Goal: Task Accomplishment & Management: Manage account settings

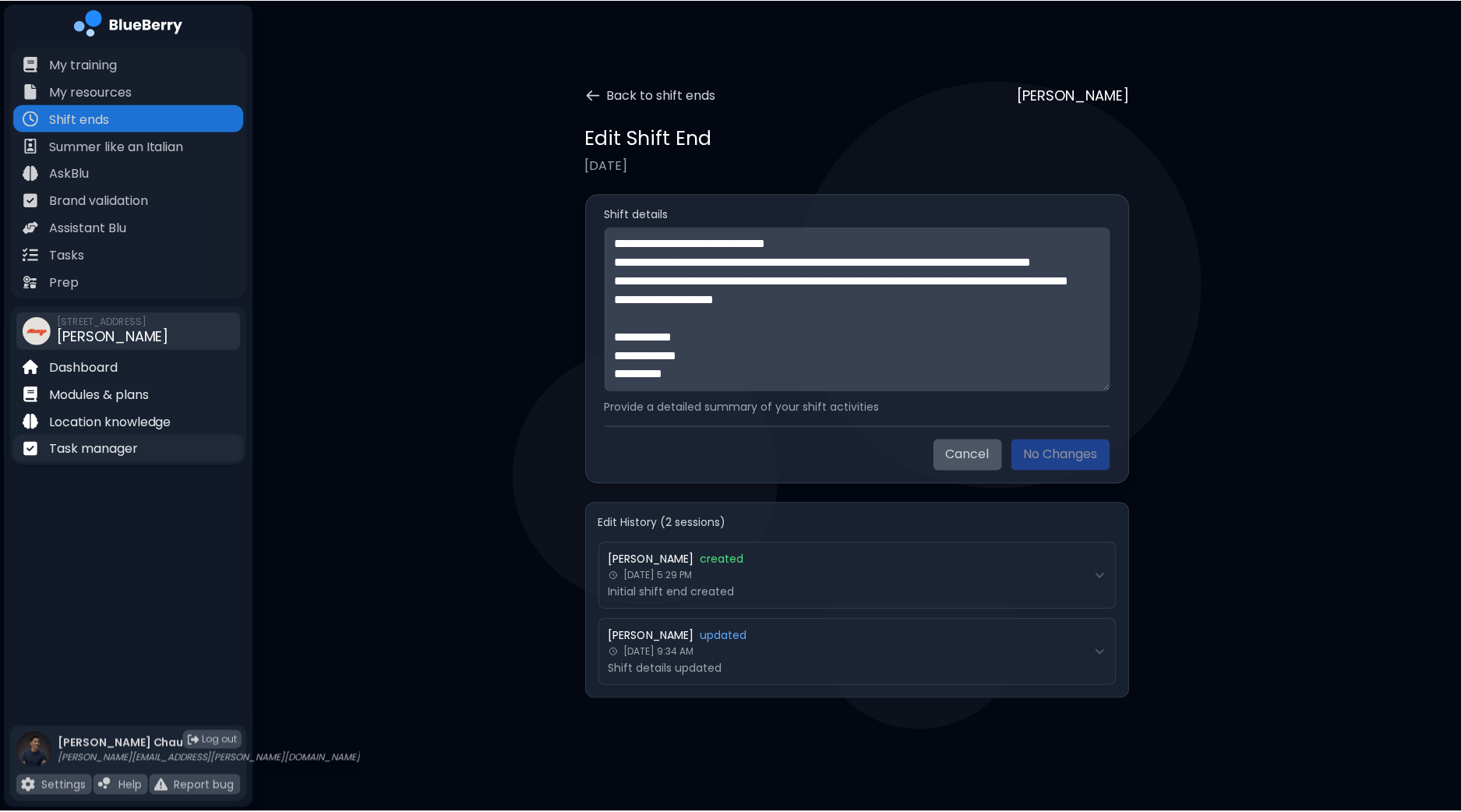
scroll to position [1076, 0]
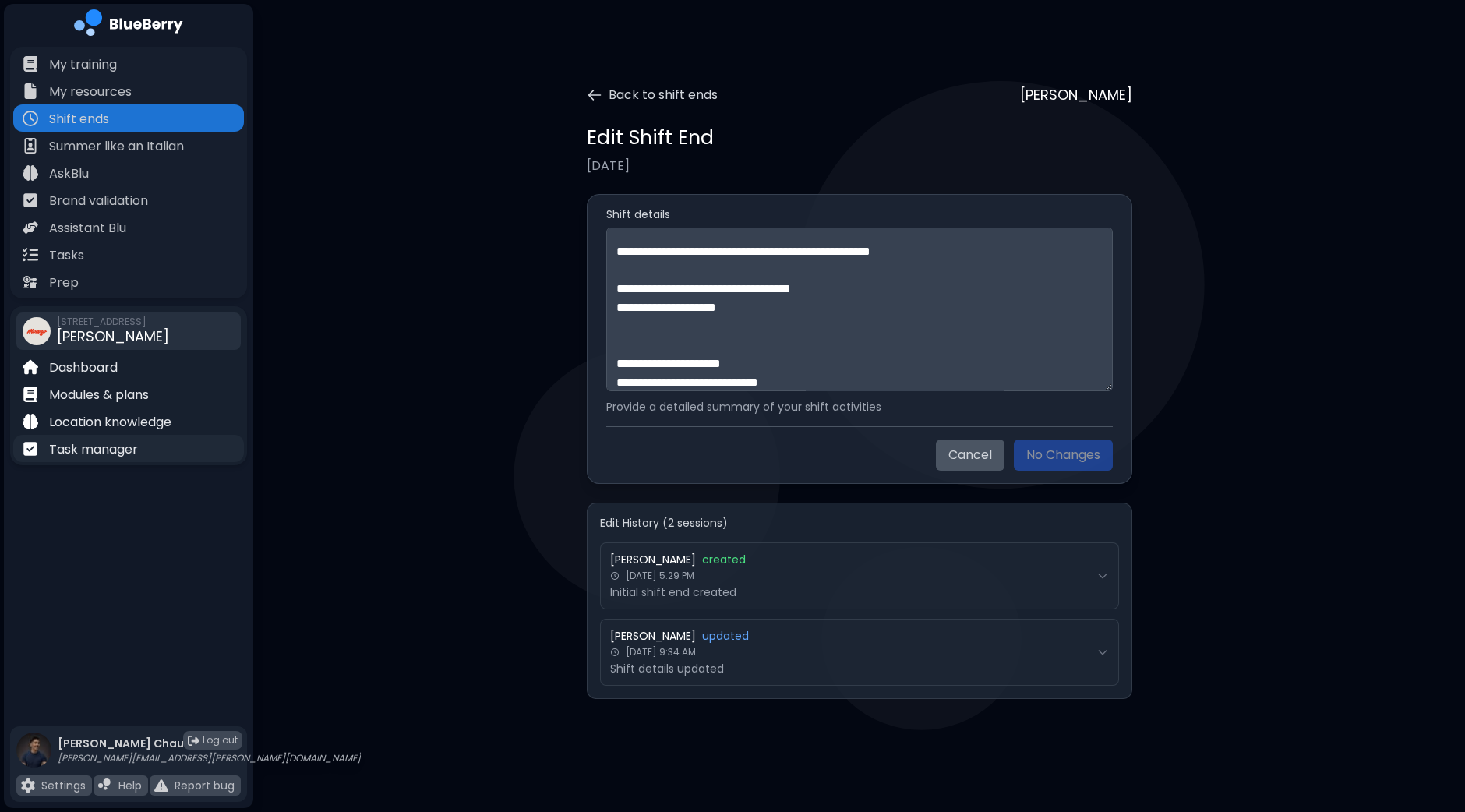
click at [127, 451] on p "Task manager" at bounding box center [93, 449] width 89 height 19
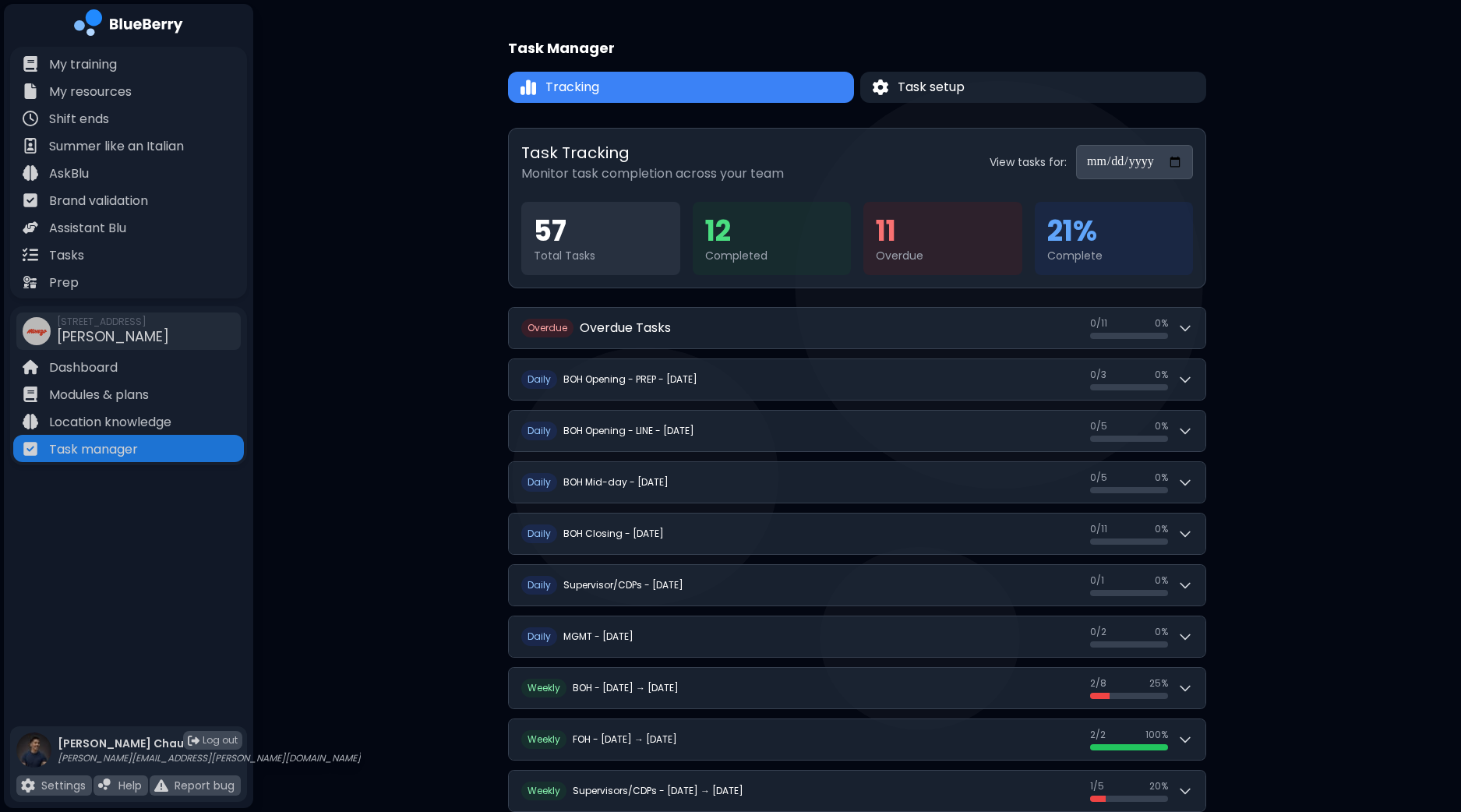
click at [1175, 164] on input "**********" at bounding box center [1135, 162] width 117 height 34
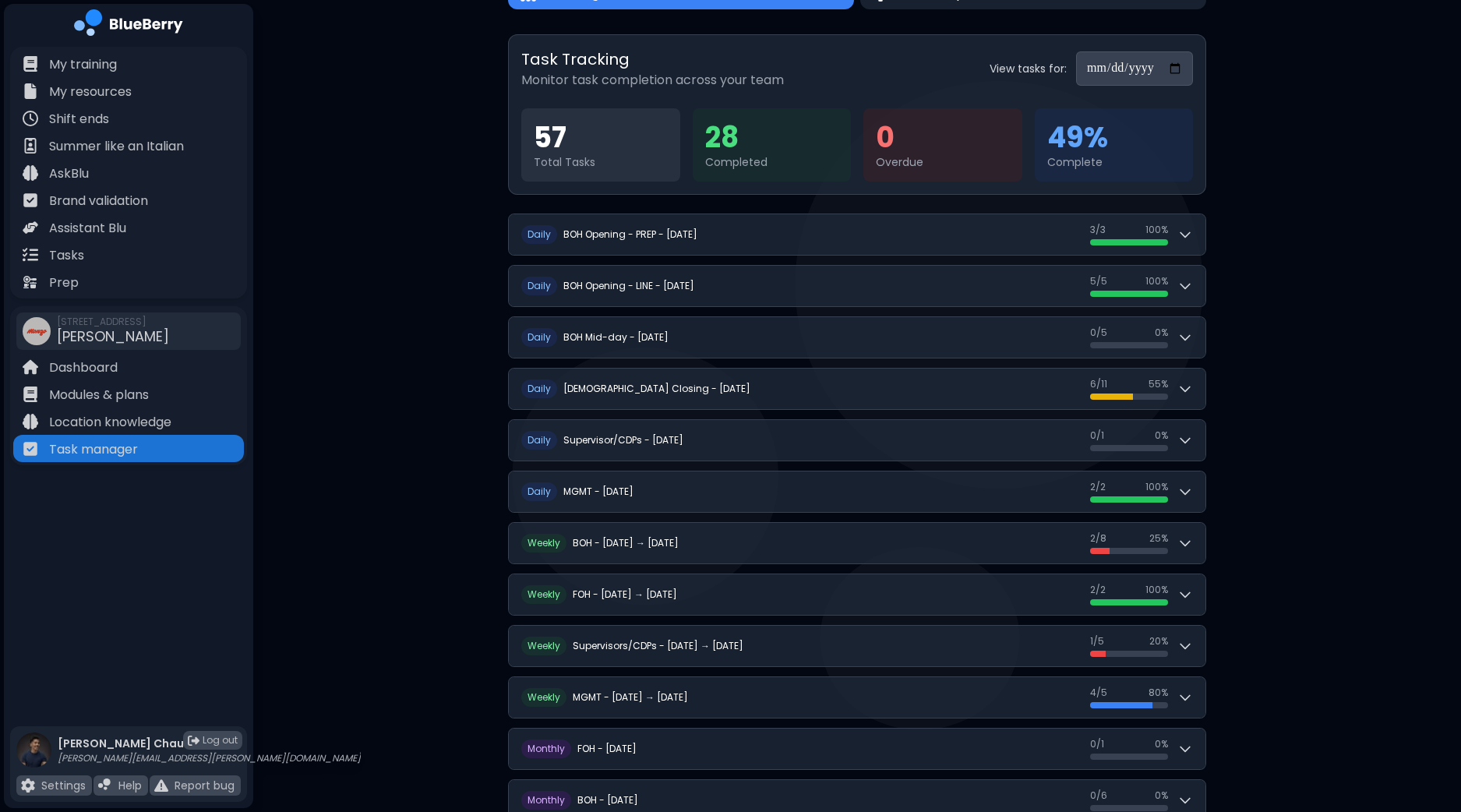
scroll to position [194, 0]
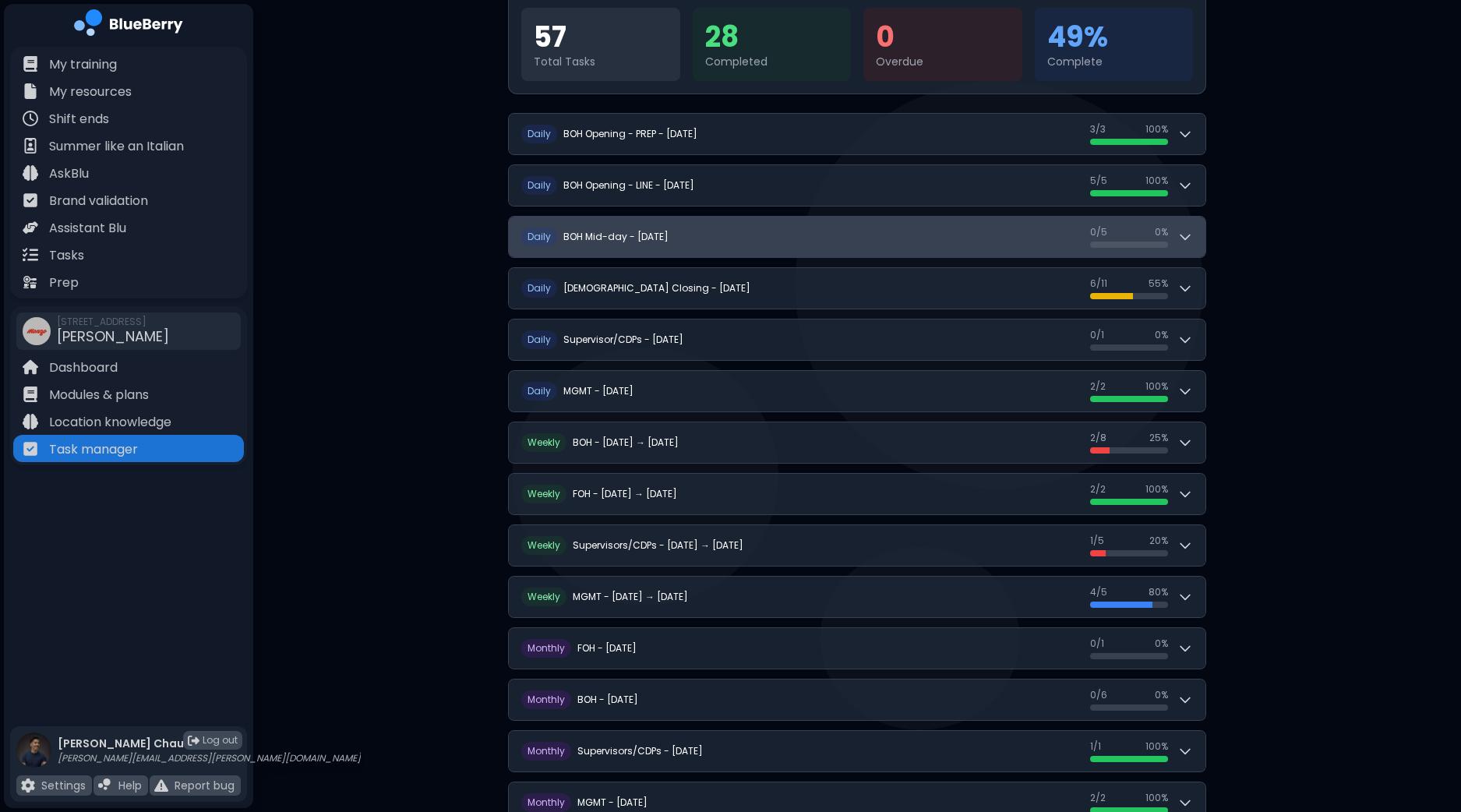
click at [1200, 243] on button "D [PERSON_NAME] Mid-day - [DATE] 0 / 5 0 / 5 0 %" at bounding box center [857, 236] width 697 height 41
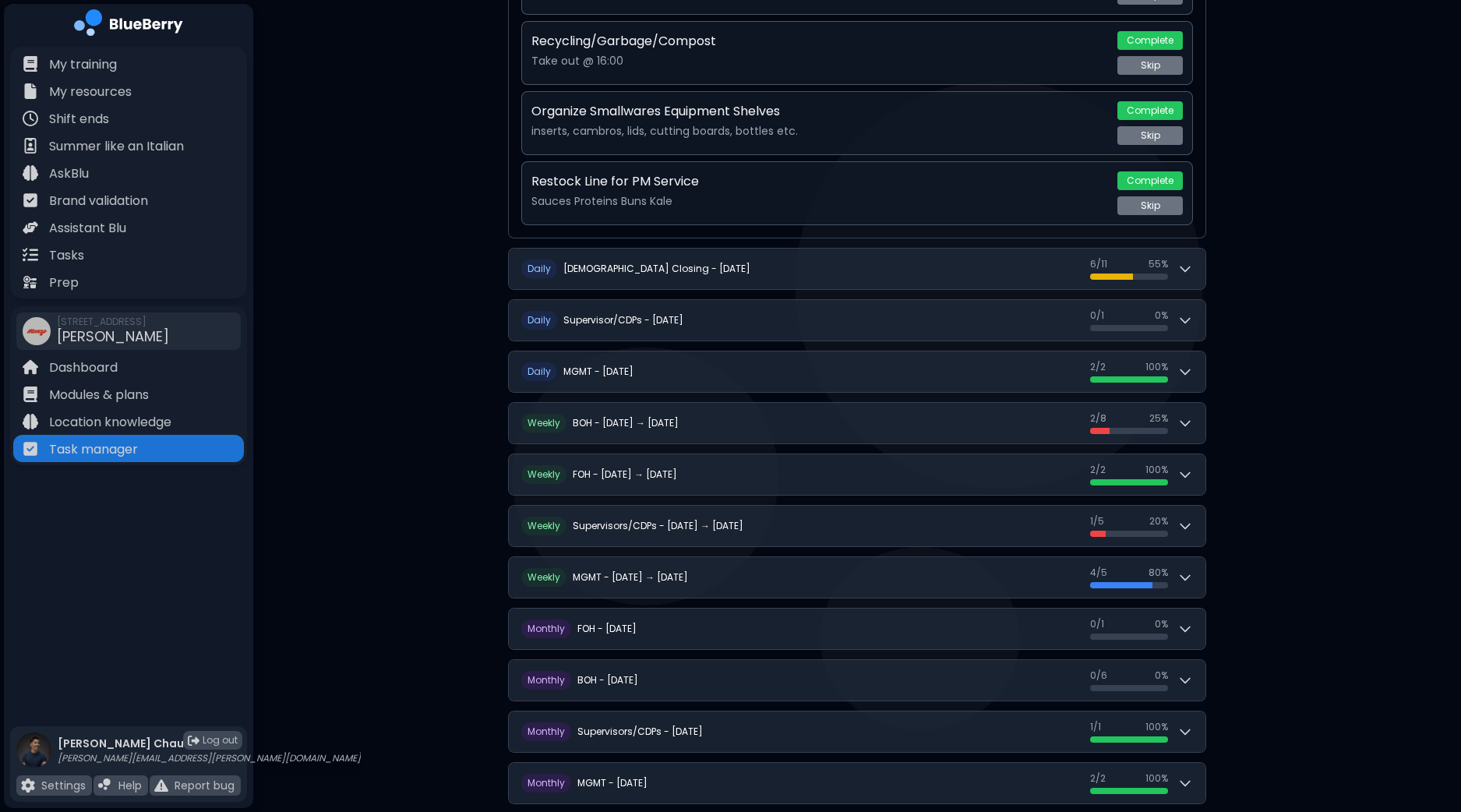
scroll to position [584, 0]
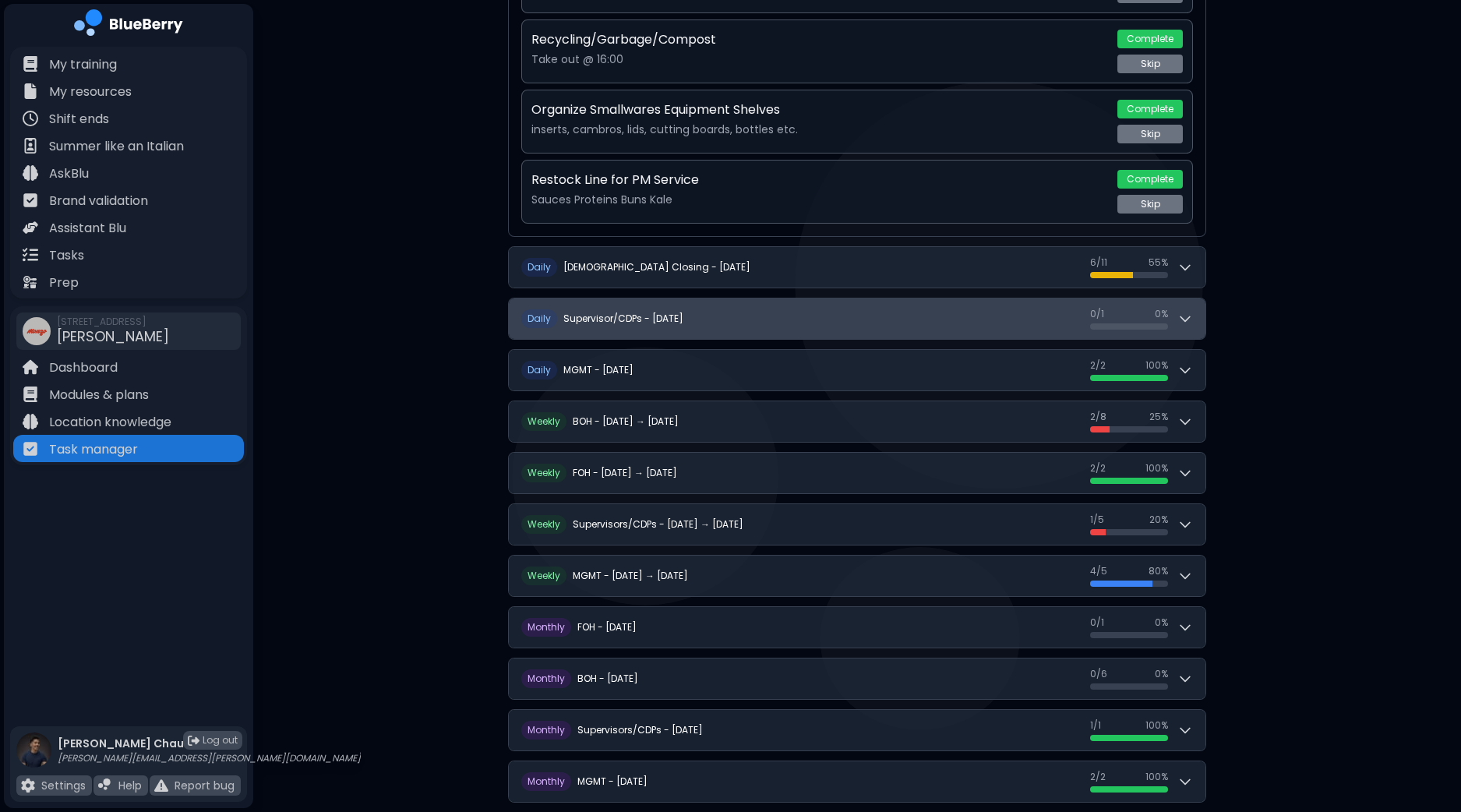
click at [1195, 307] on button "D aily Supervisor/CDPs - [DATE] 0 / 1 0 / 1 0 %" at bounding box center [857, 319] width 697 height 41
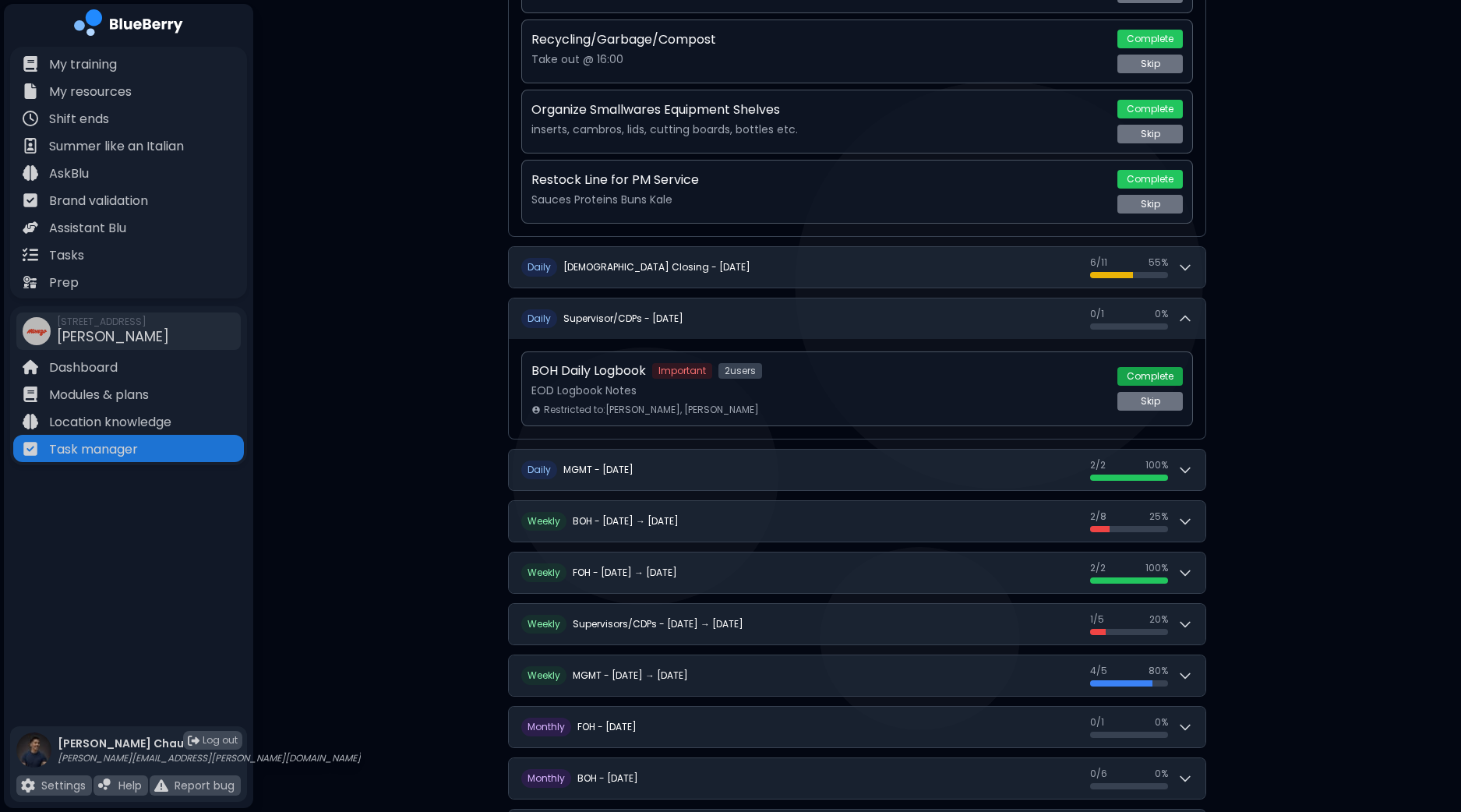
click at [1157, 368] on button "Complete" at bounding box center [1150, 376] width 65 height 19
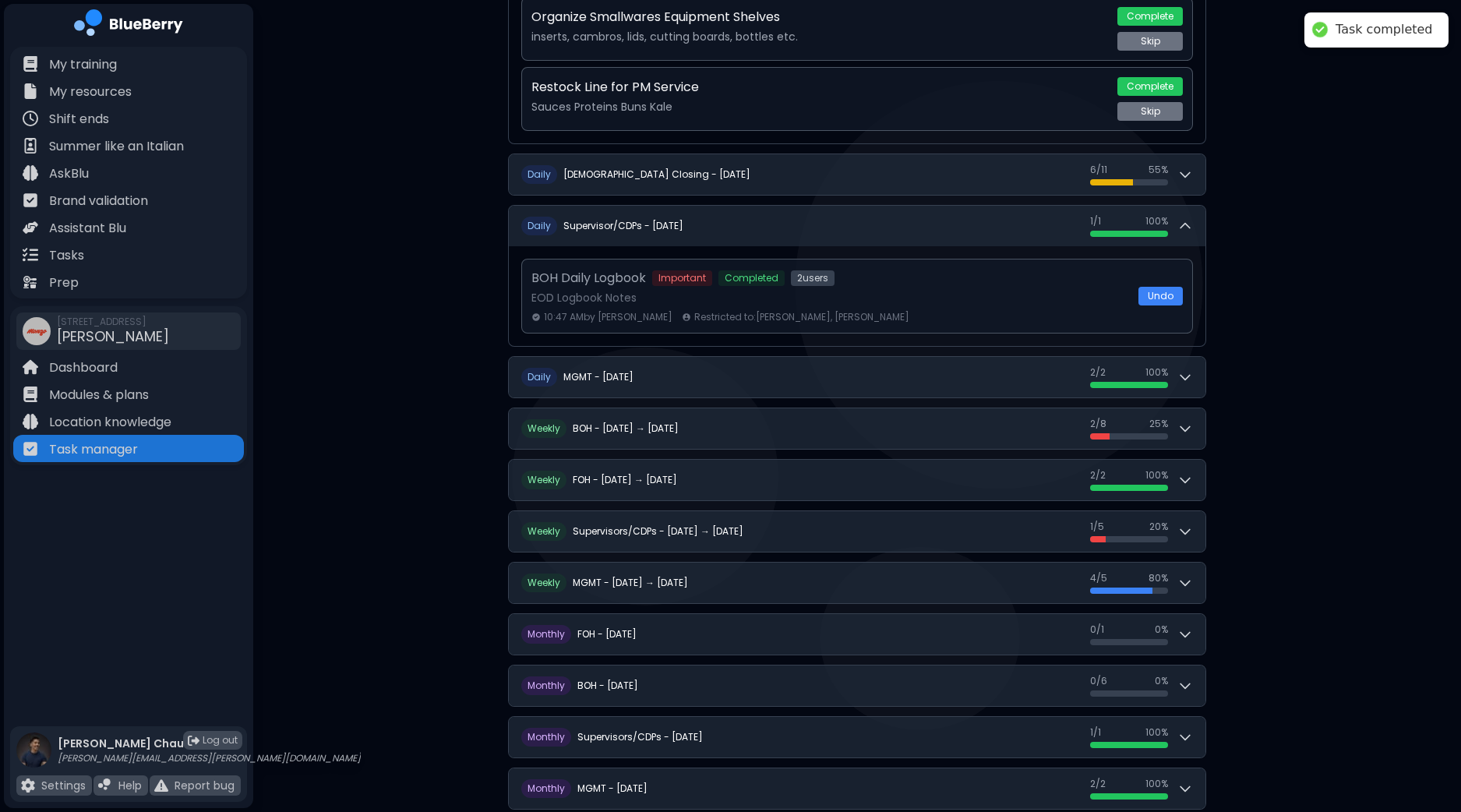
scroll to position [705, 0]
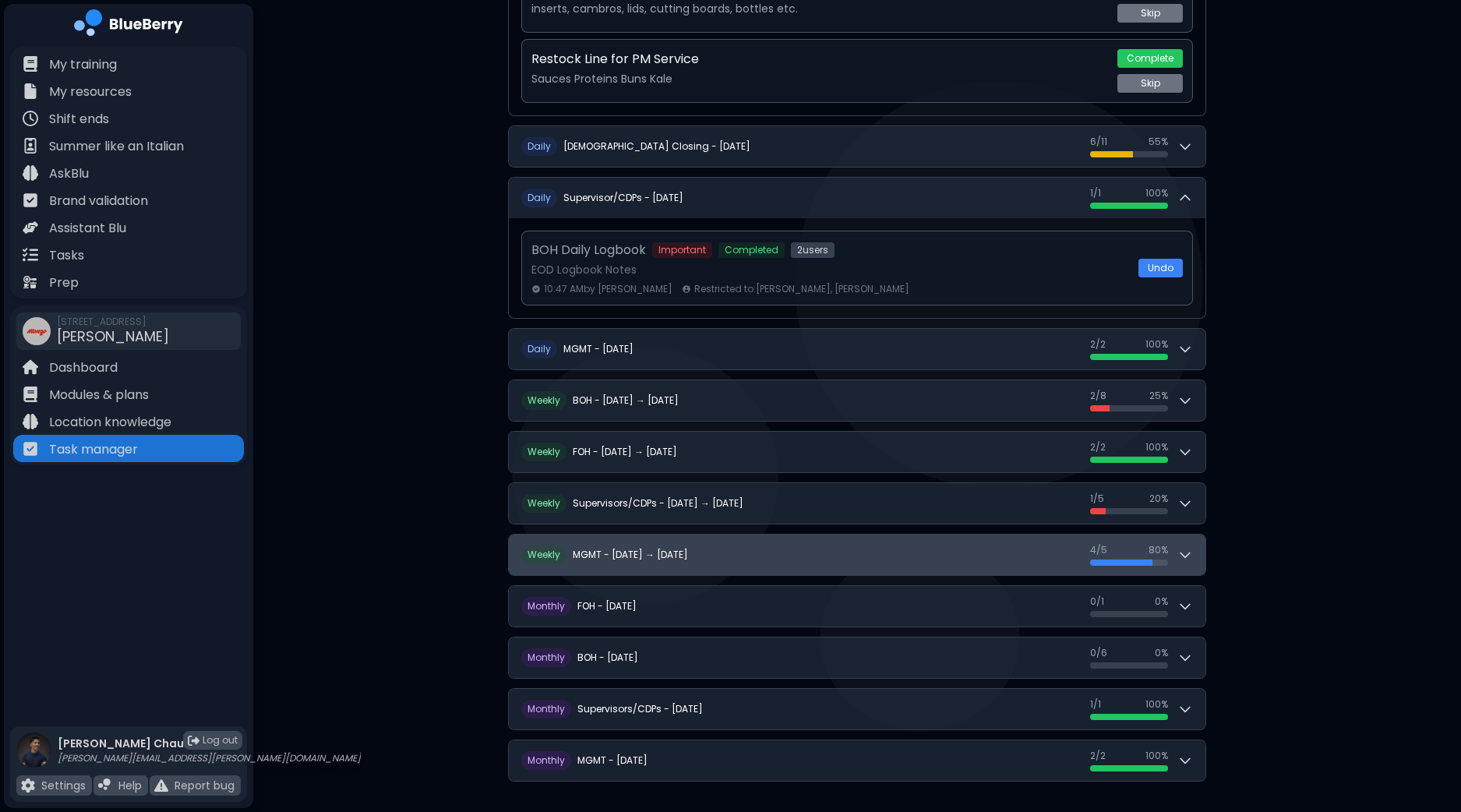
click at [1200, 543] on button "W eekly MGMT - [DATE] → [DATE] 4 / 5 4 / 5 80 %" at bounding box center [857, 554] width 697 height 41
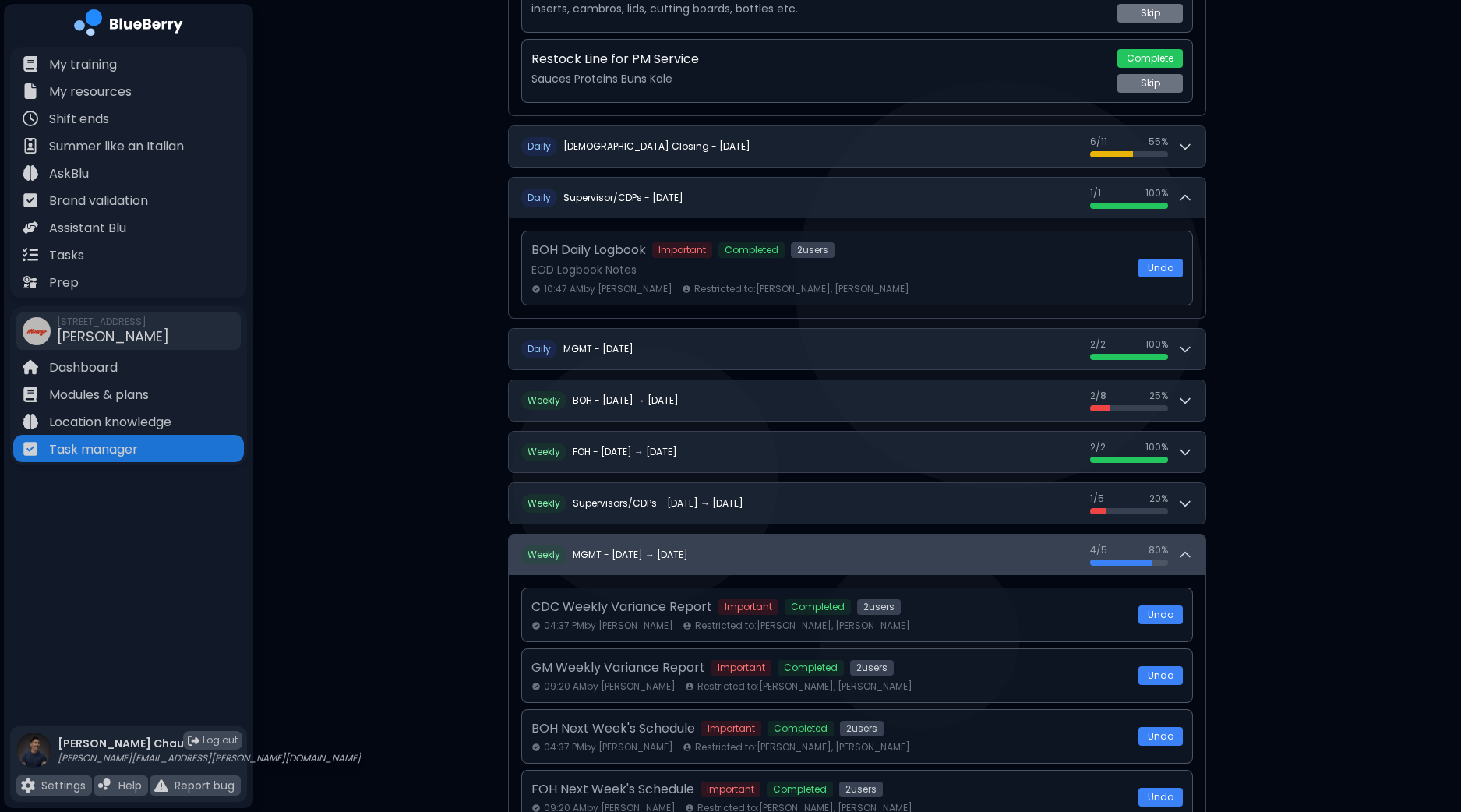
scroll to position [899, 0]
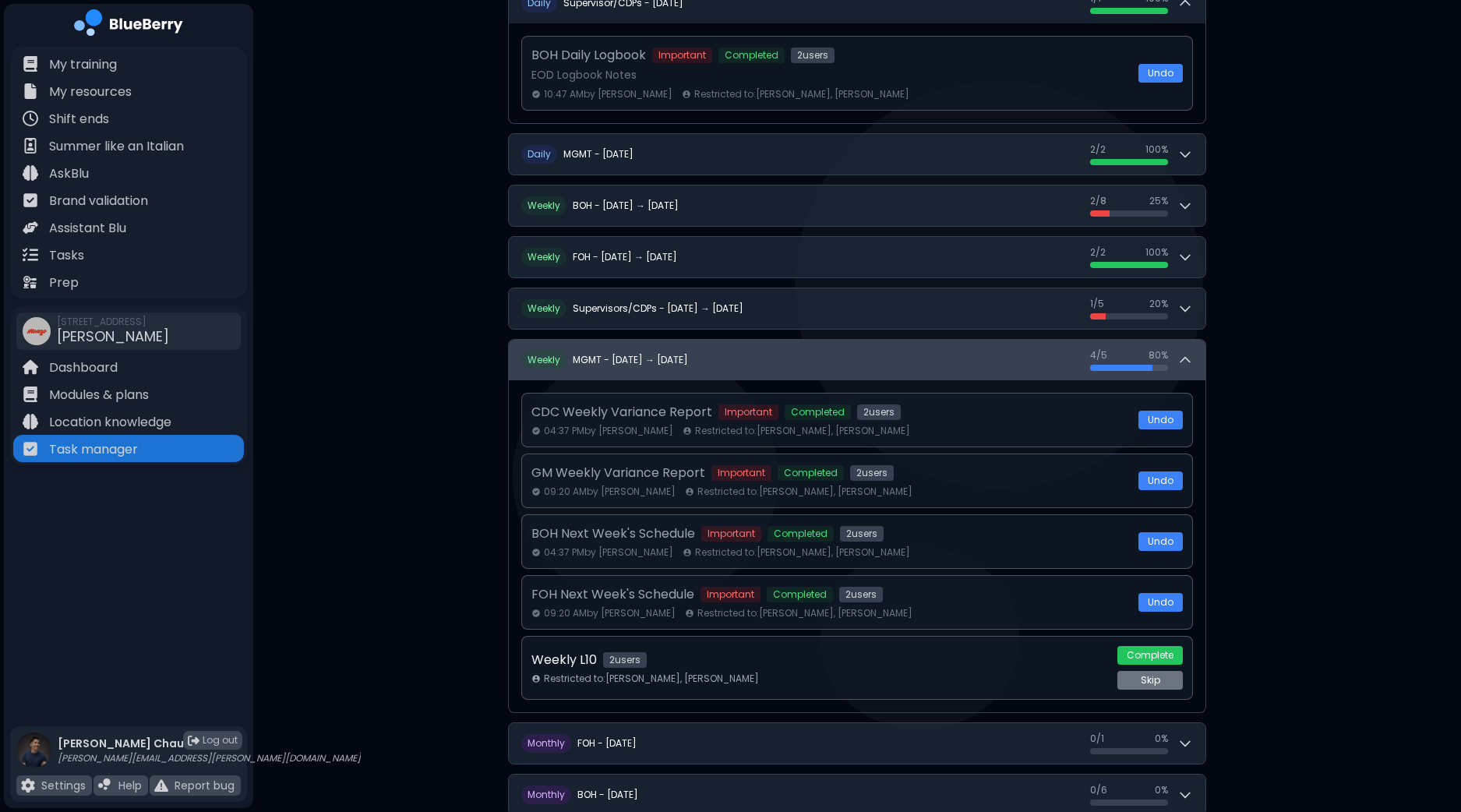
click at [1187, 359] on icon at bounding box center [1185, 359] width 15 height 15
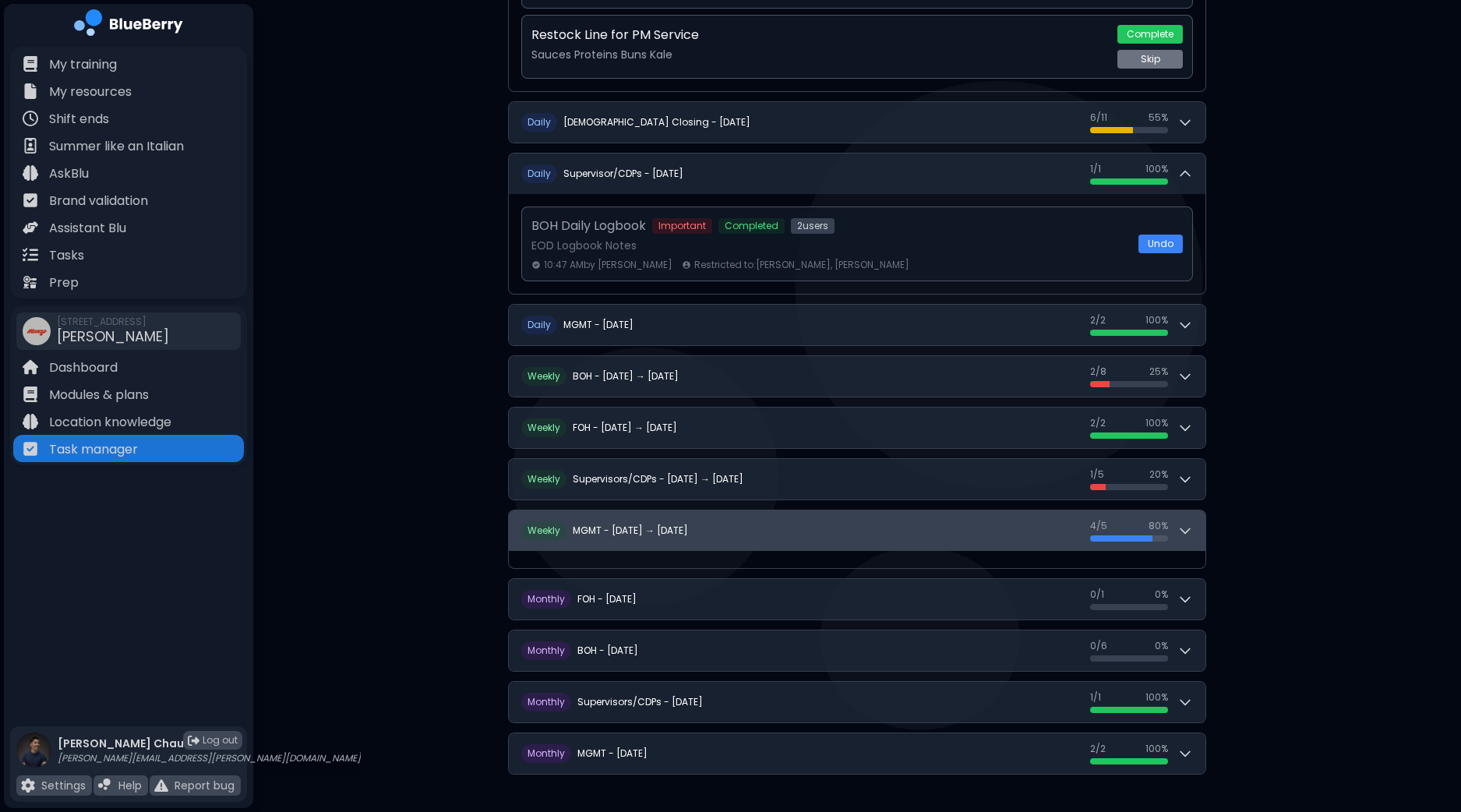
scroll to position [705, 0]
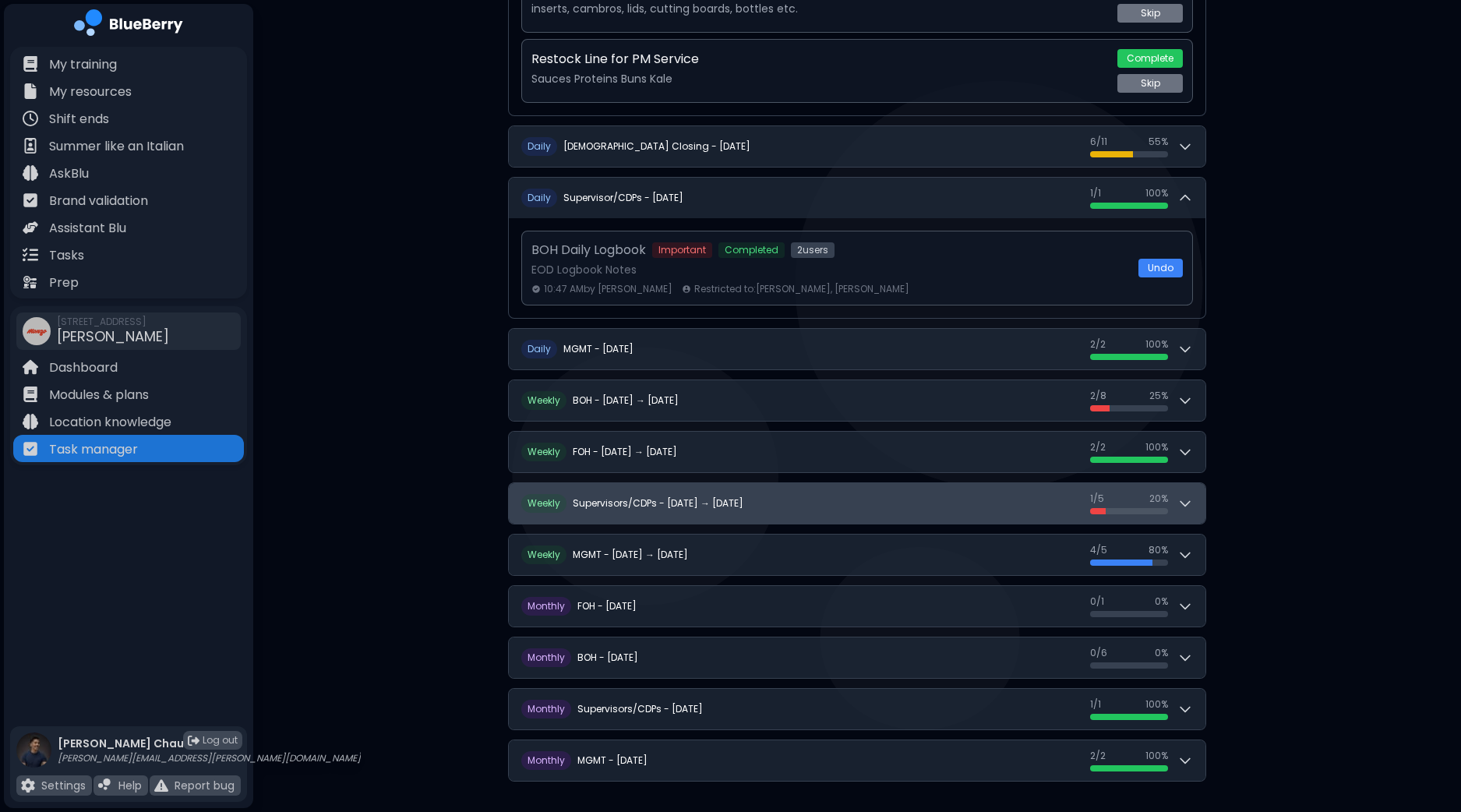
click at [1185, 497] on icon at bounding box center [1185, 503] width 15 height 15
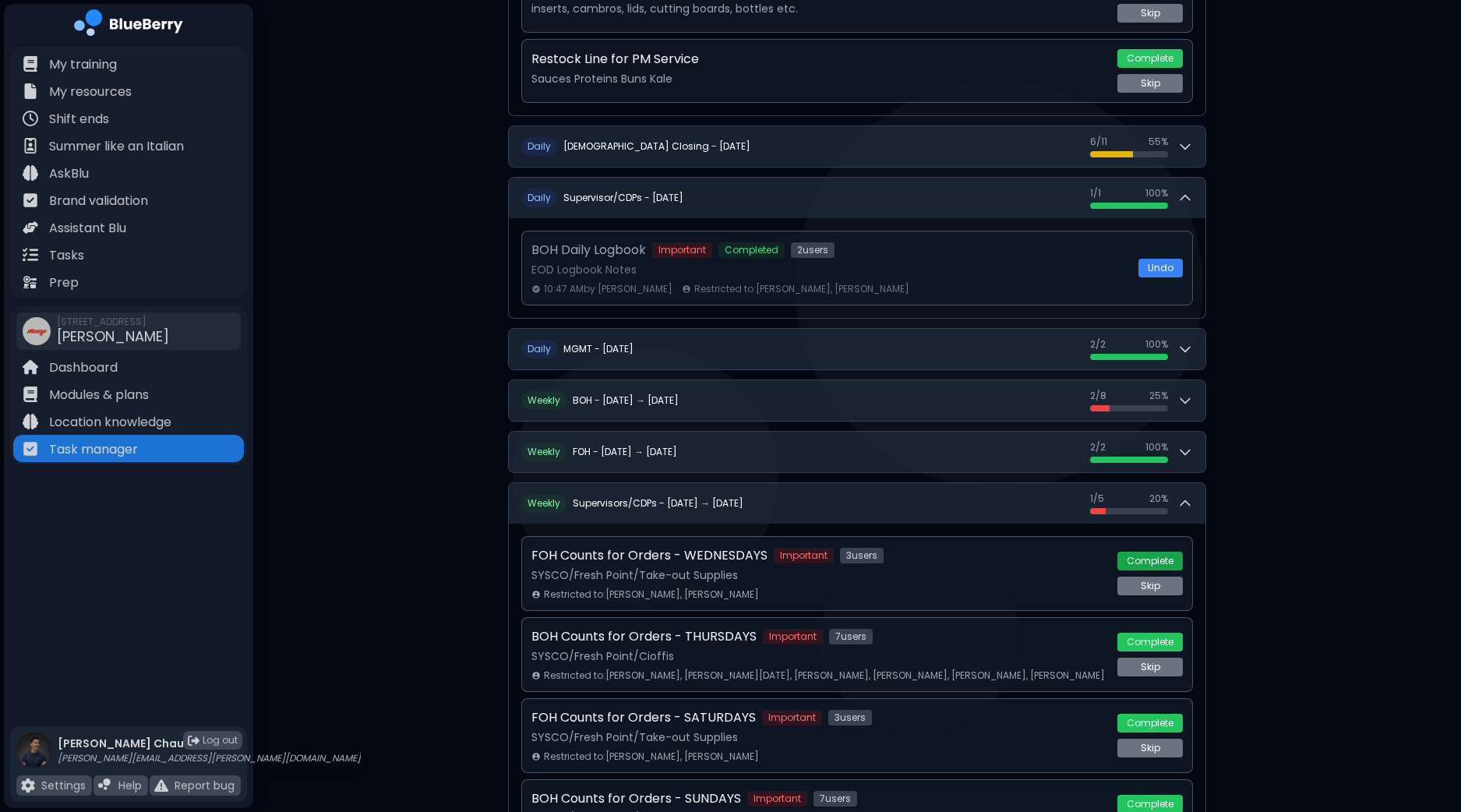
click at [1167, 552] on button "Complete" at bounding box center [1150, 561] width 65 height 19
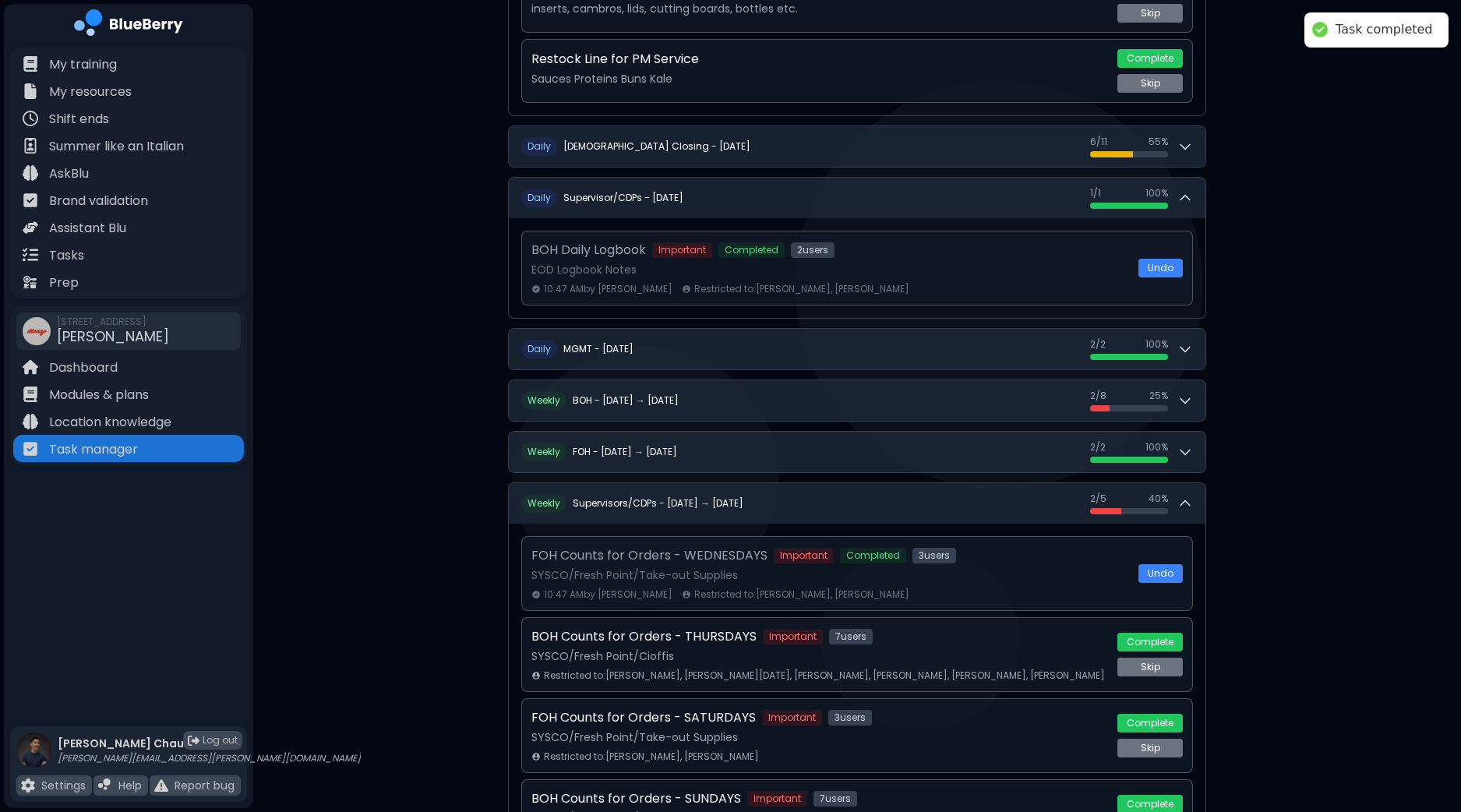
click at [1246, 530] on div "**********" at bounding box center [857, 268] width 1207 height 1947
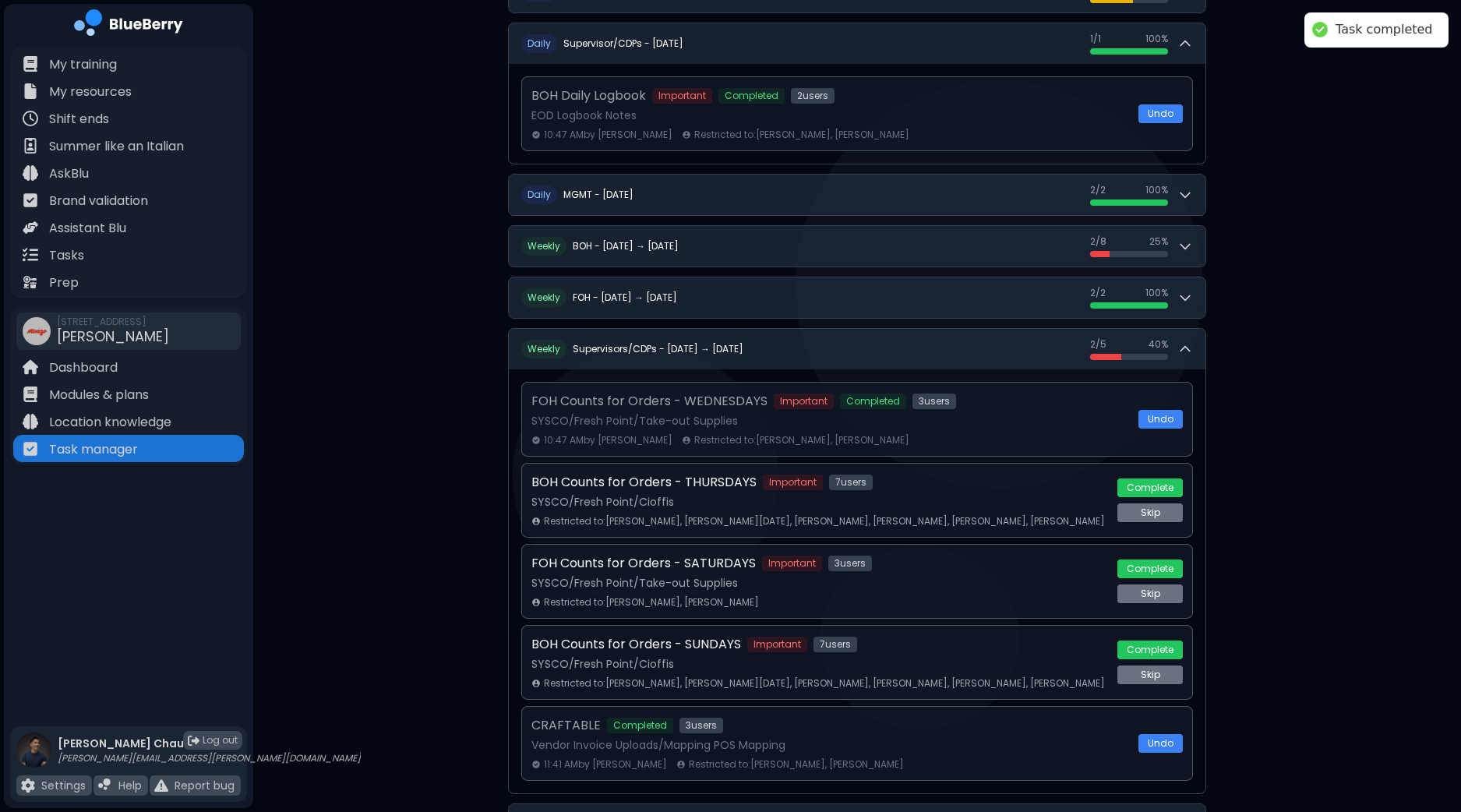
scroll to position [899, 0]
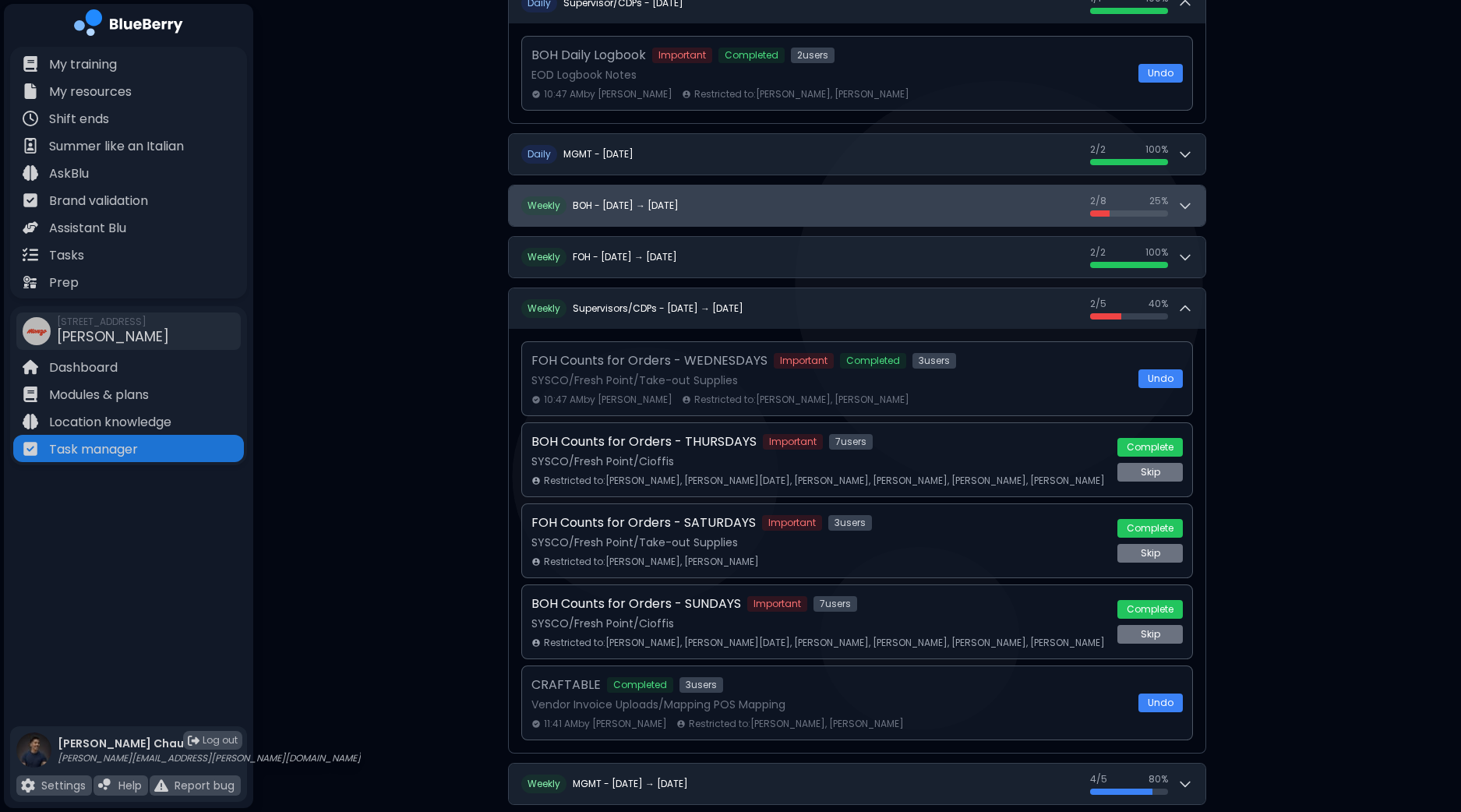
click at [1182, 208] on icon at bounding box center [1185, 205] width 15 height 15
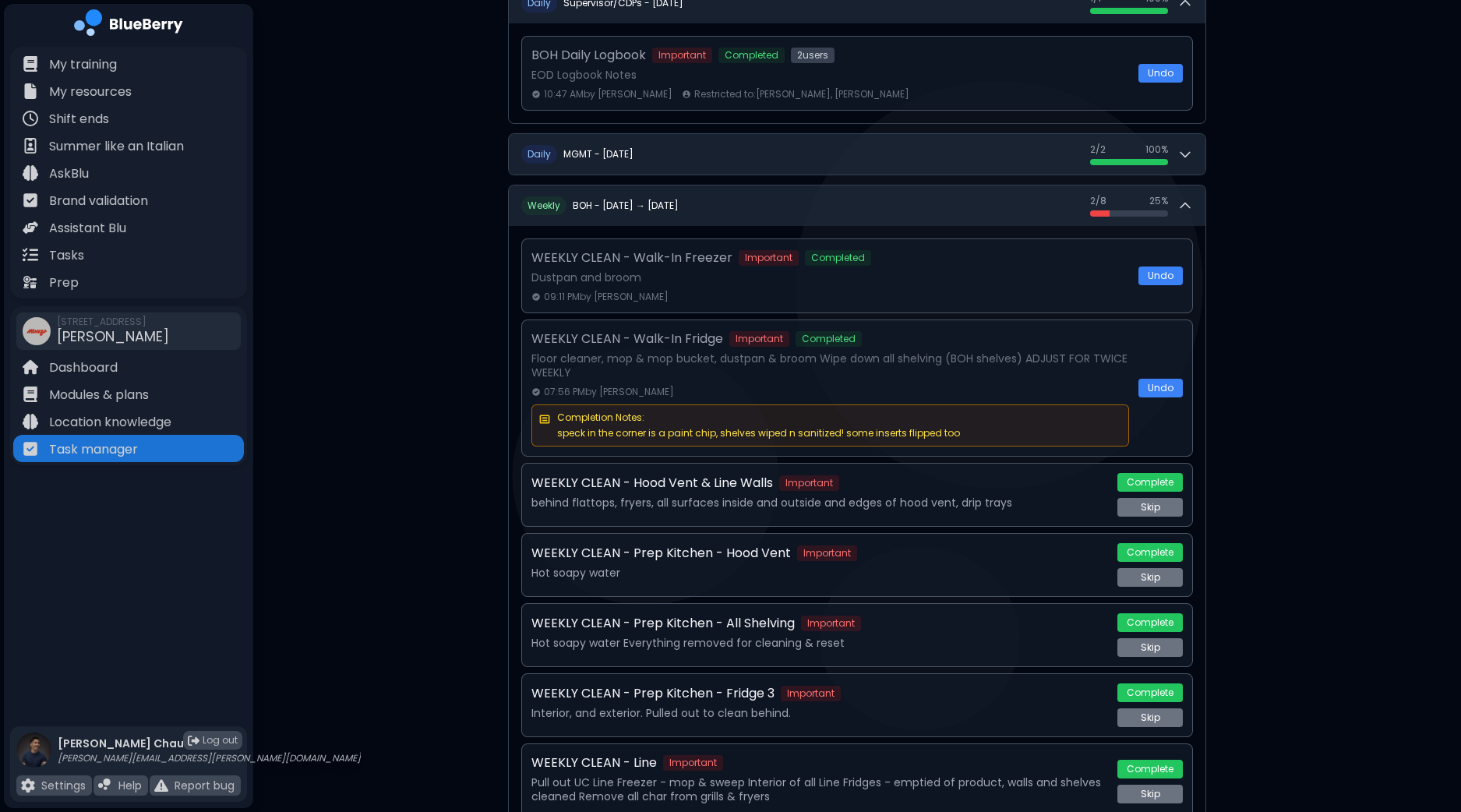
click at [1284, 492] on div "**********" at bounding box center [857, 419] width 1207 height 2636
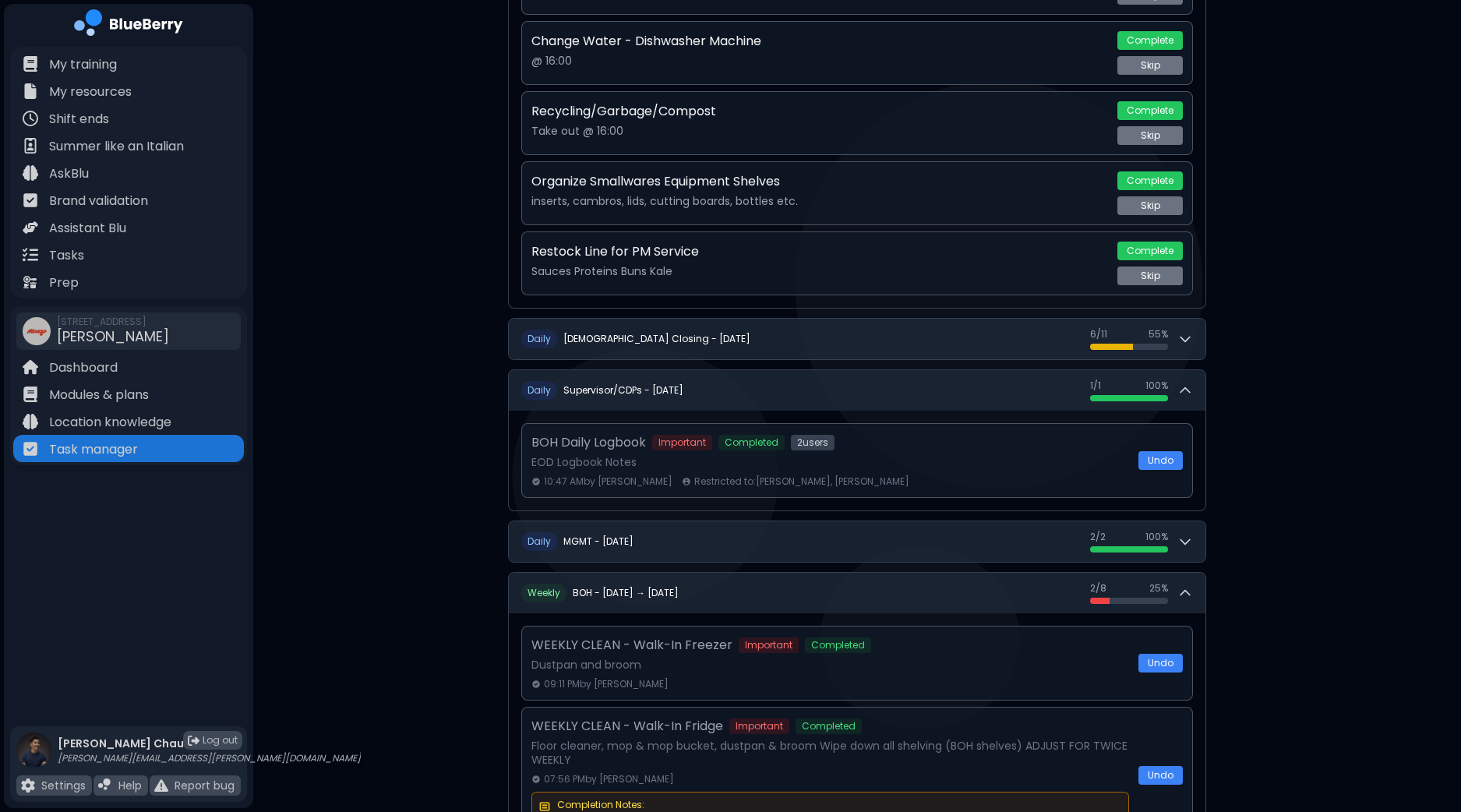
scroll to position [510, 0]
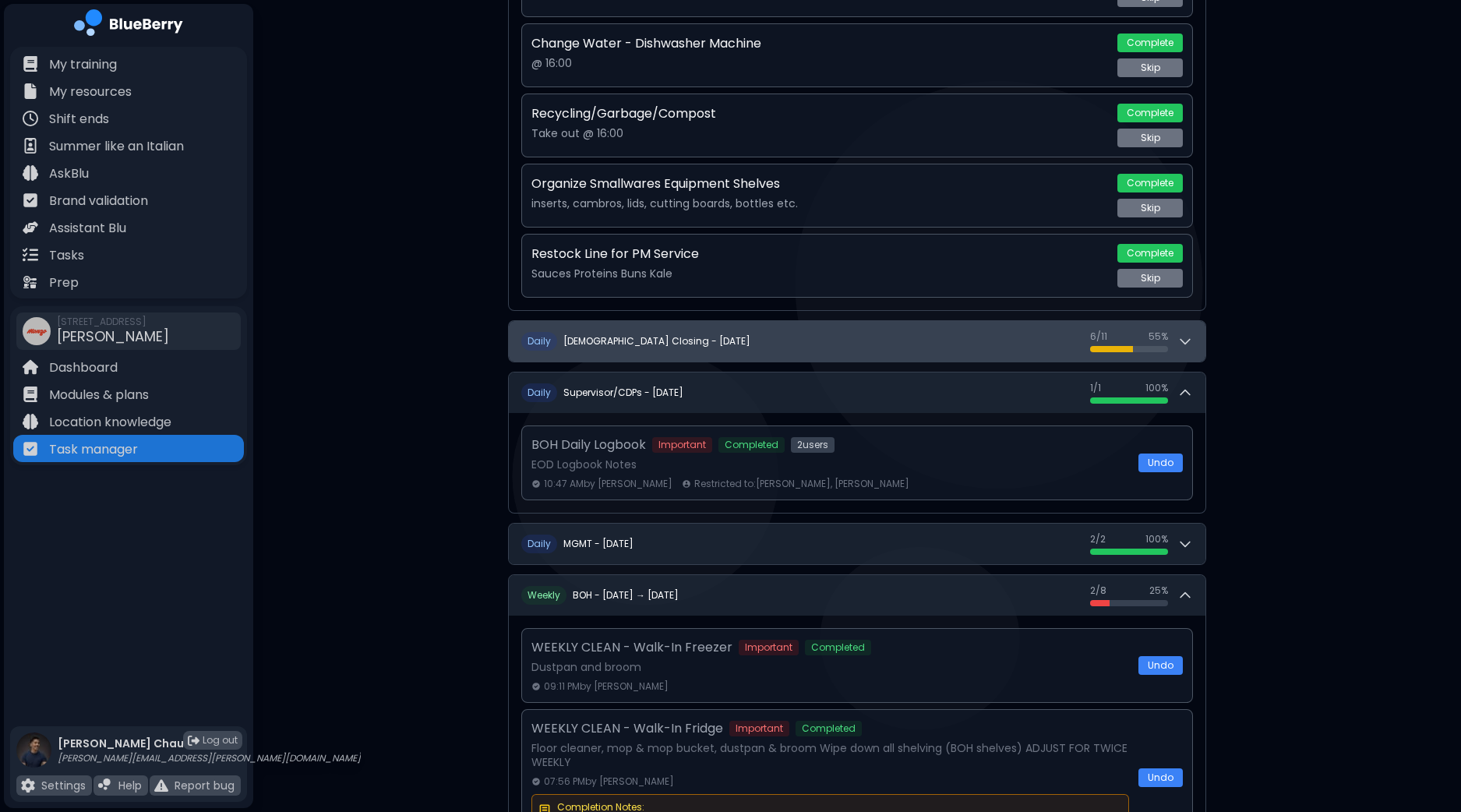
click at [1191, 341] on icon at bounding box center [1185, 341] width 15 height 15
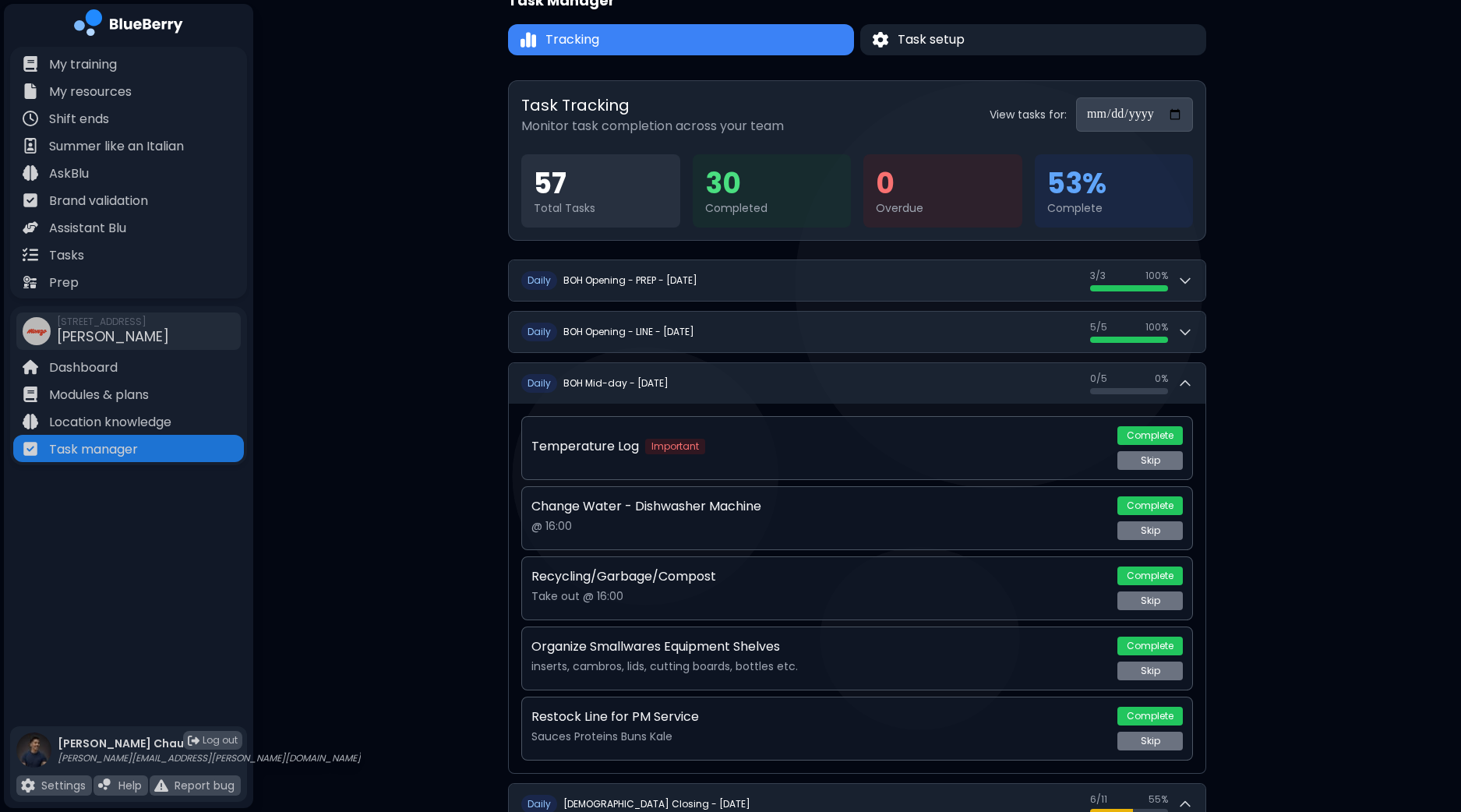
scroll to position [0, 0]
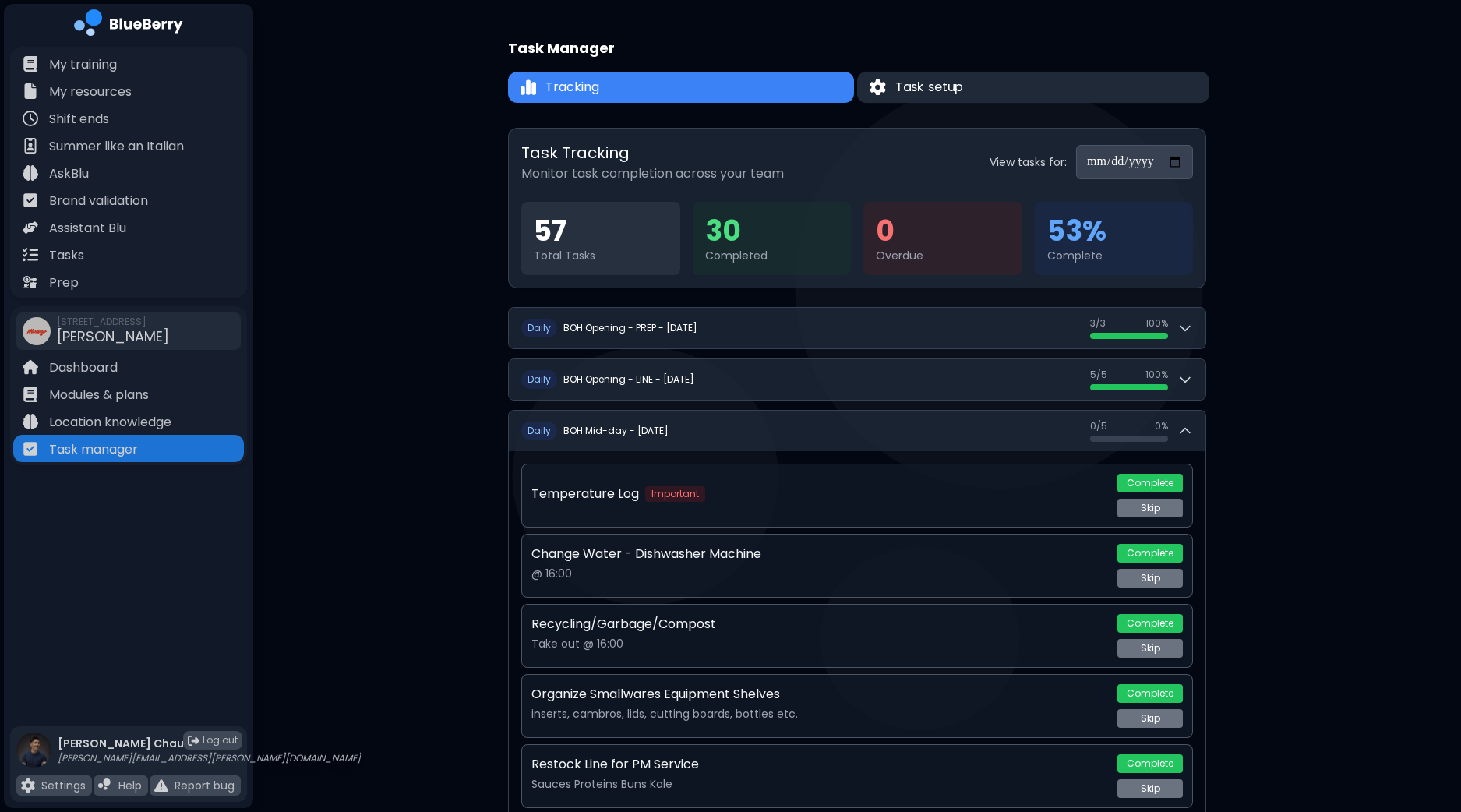
click at [962, 94] on span "Task setup" at bounding box center [929, 87] width 69 height 19
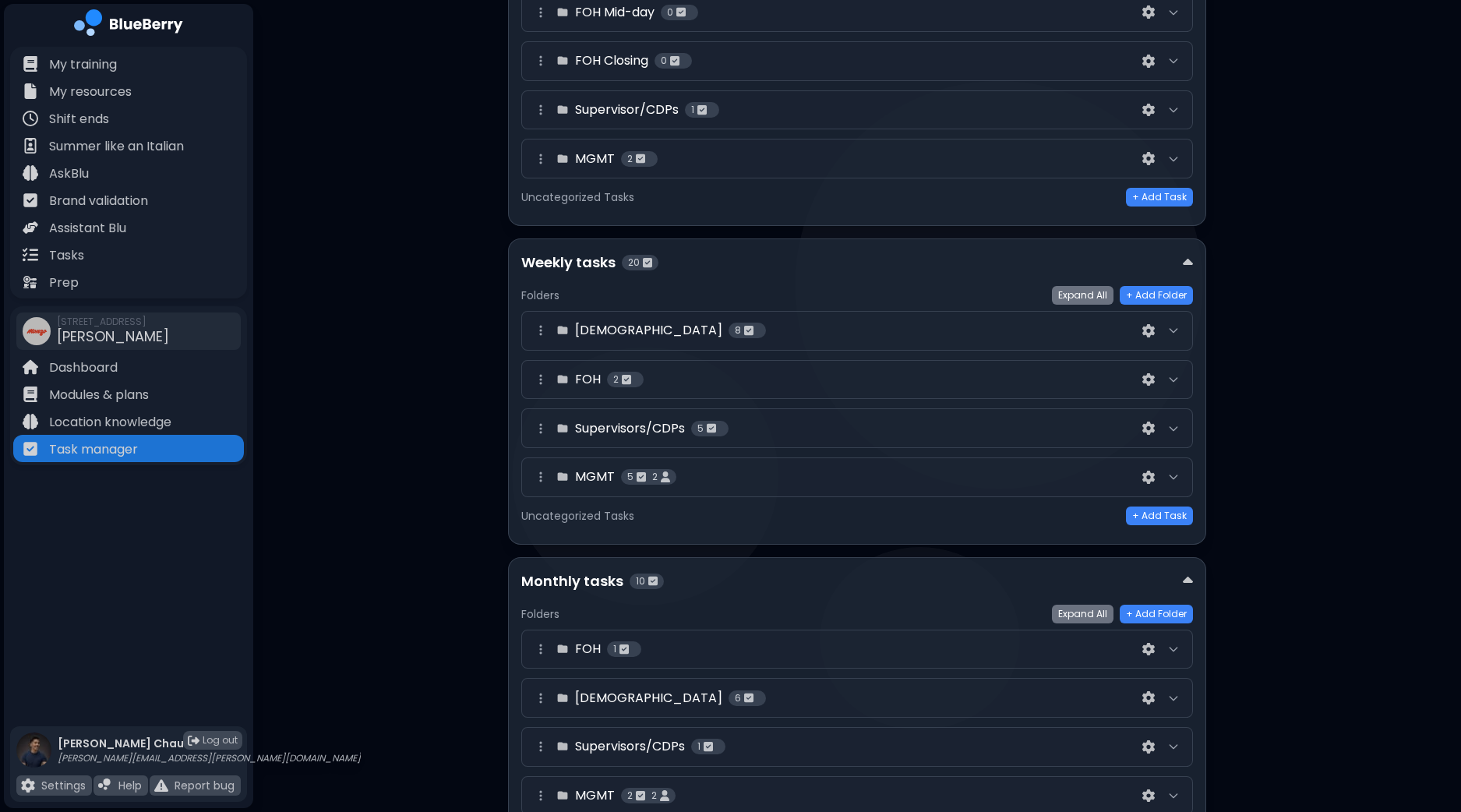
scroll to position [487, 0]
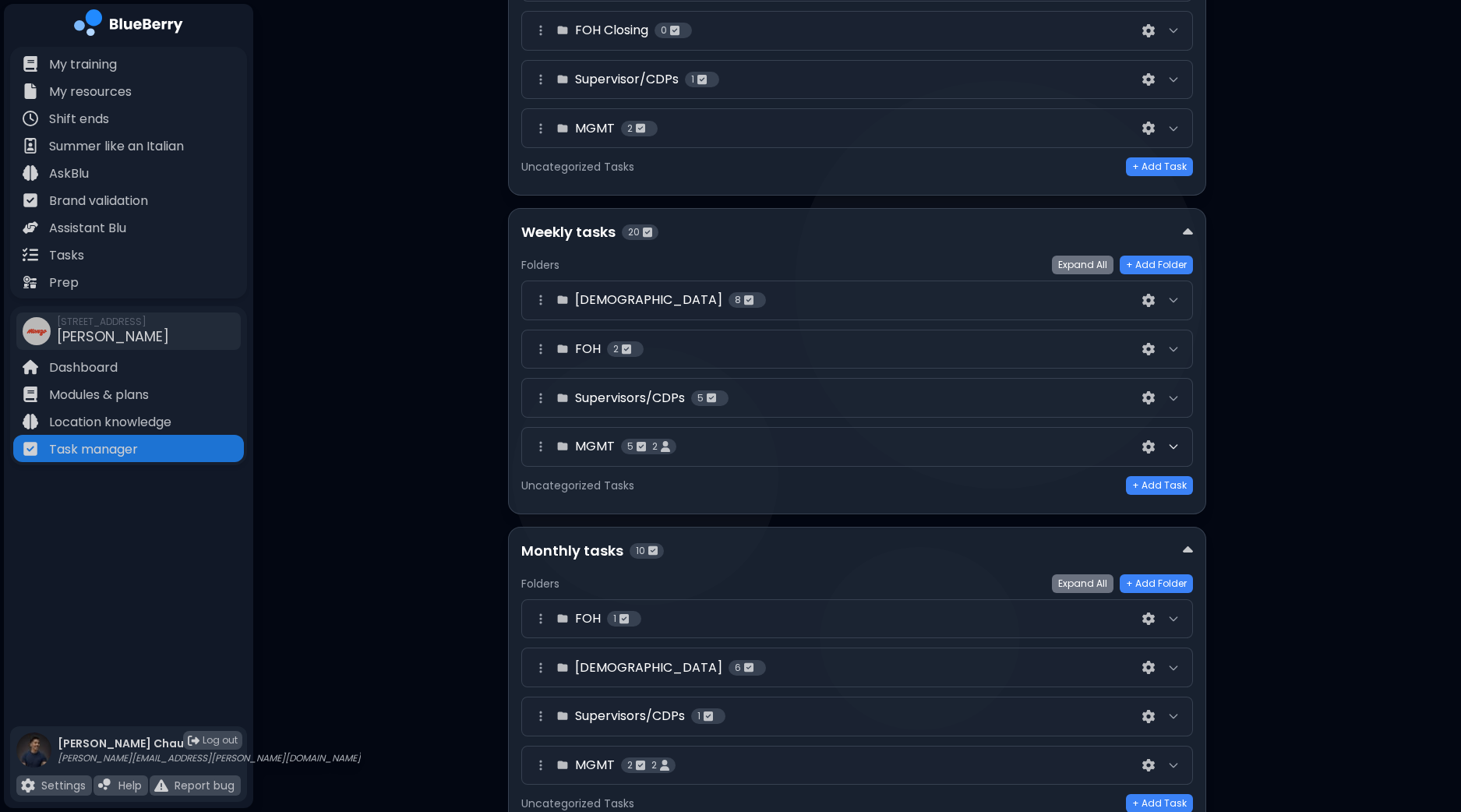
click at [1173, 442] on icon at bounding box center [1174, 446] width 13 height 13
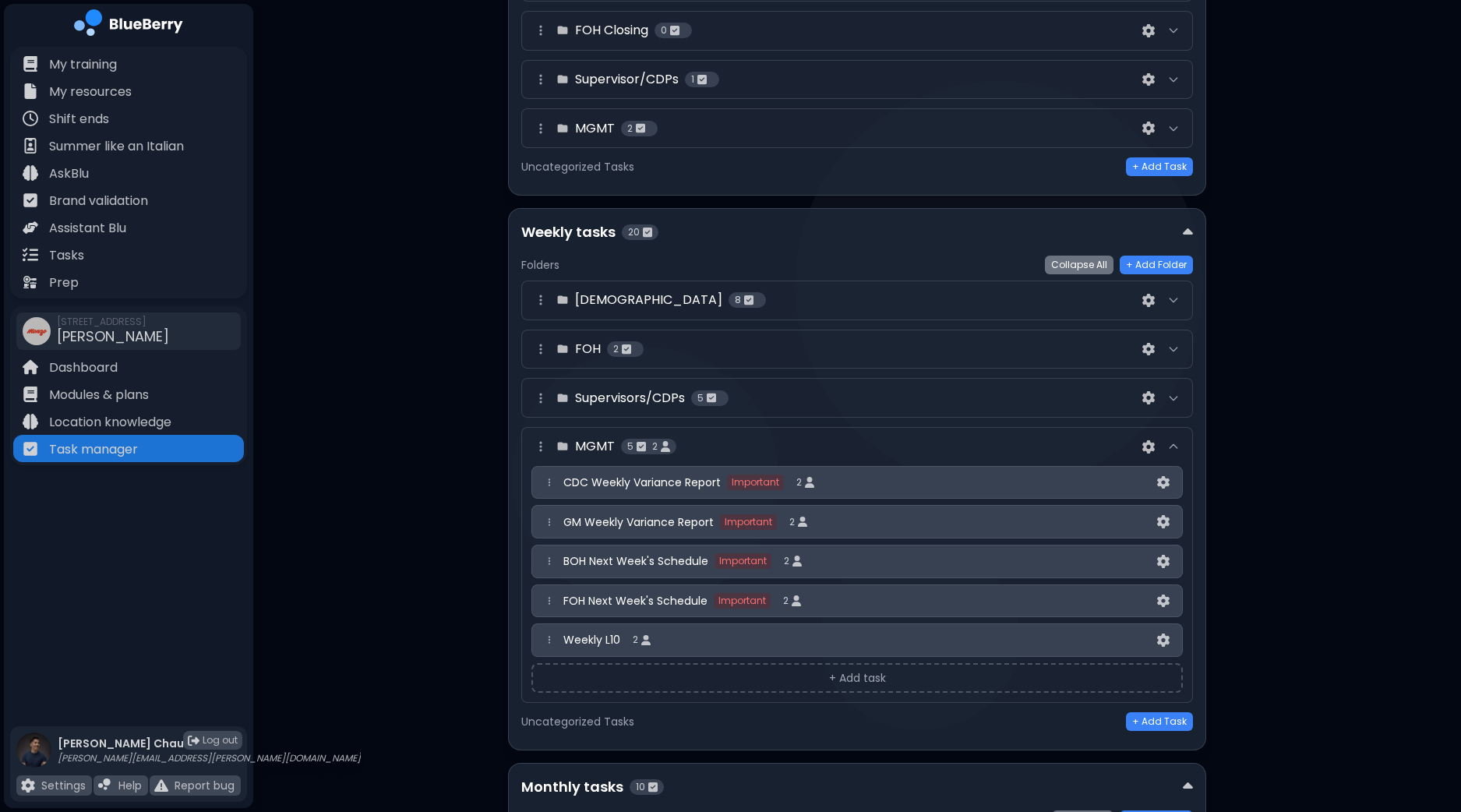
click at [861, 674] on button "+ Add task" at bounding box center [857, 677] width 651 height 30
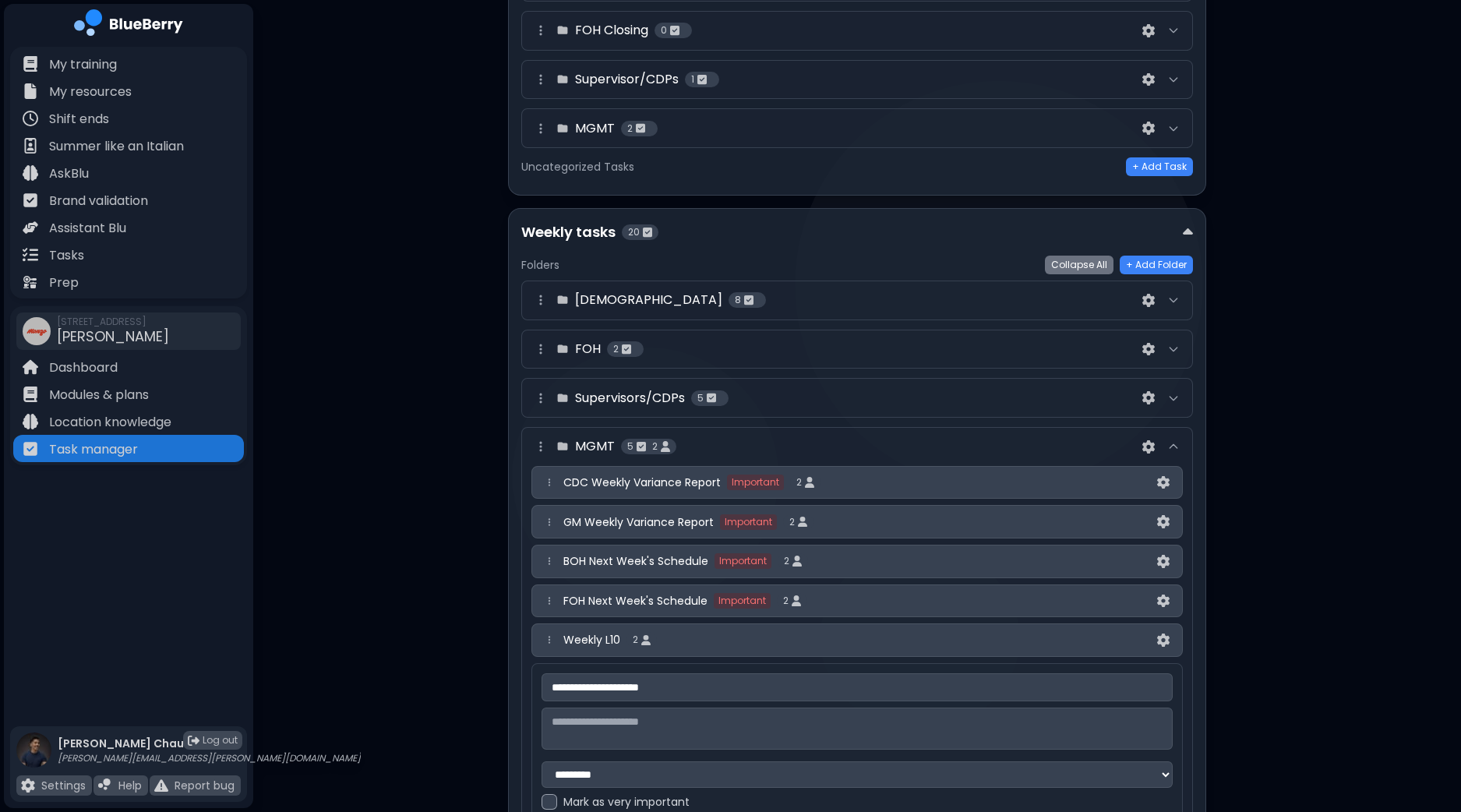
type input "**********"
click at [1246, 617] on div "**********" at bounding box center [857, 431] width 1207 height 1834
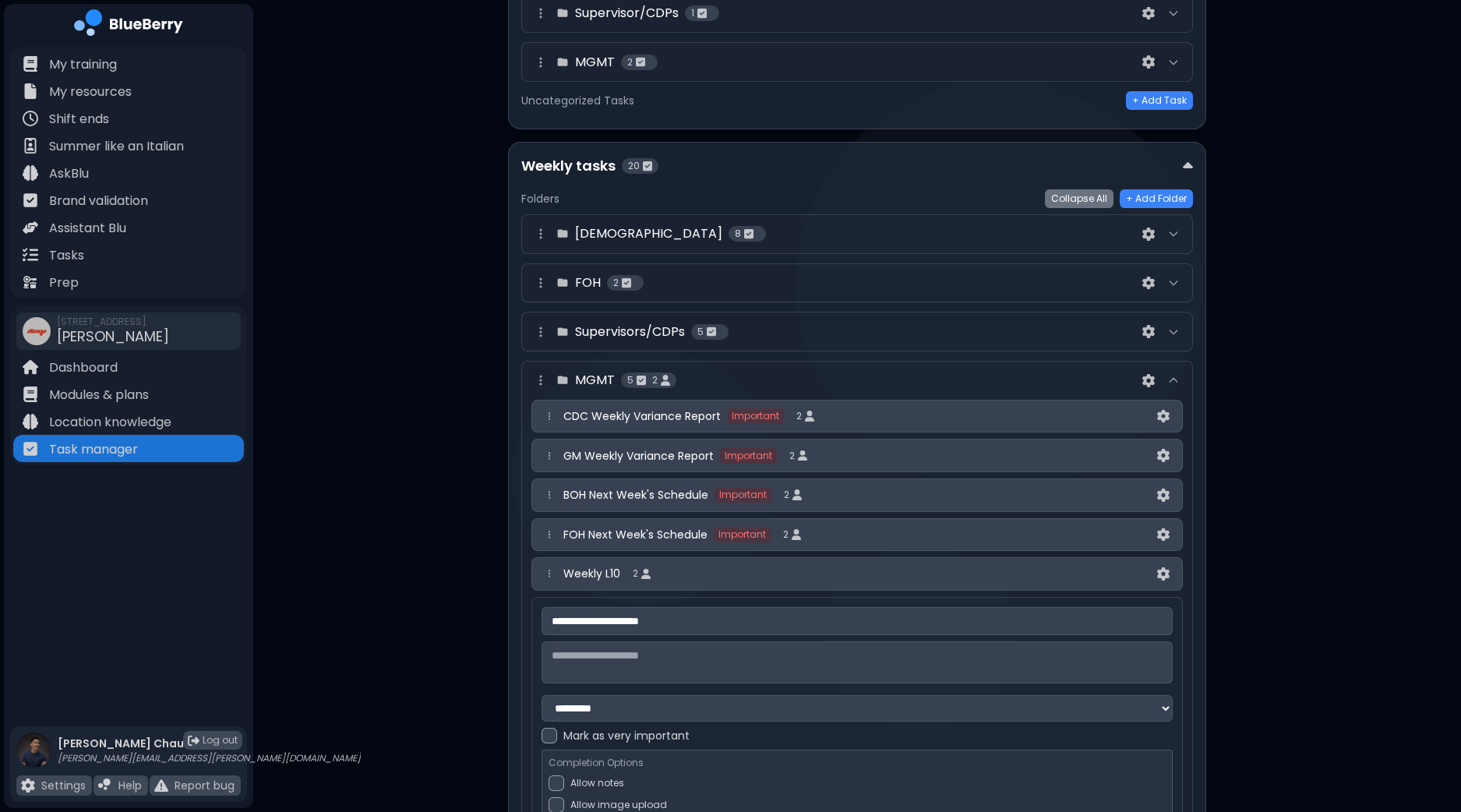
scroll to position [584, 0]
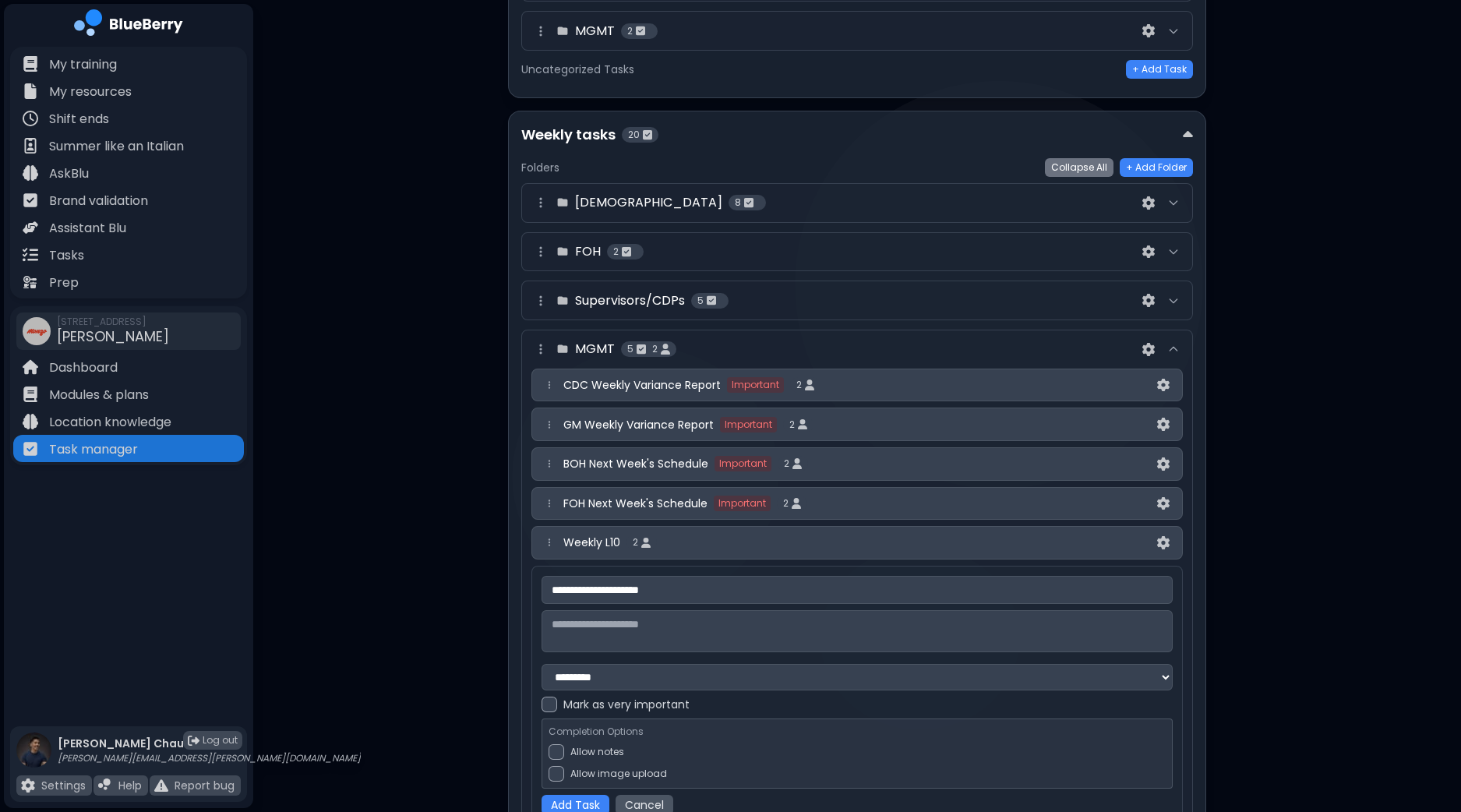
click at [691, 626] on textarea at bounding box center [857, 631] width 631 height 42
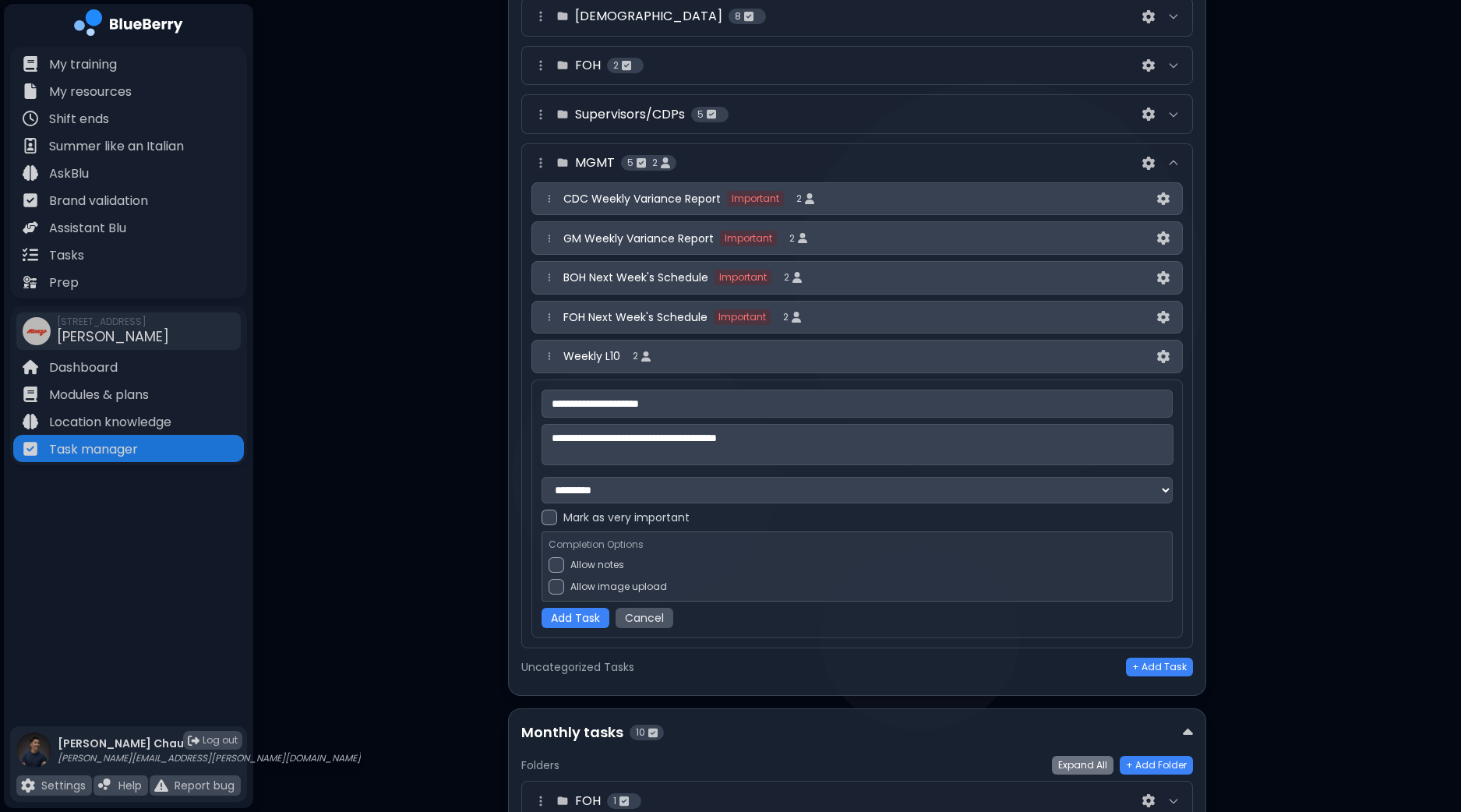
scroll to position [876, 0]
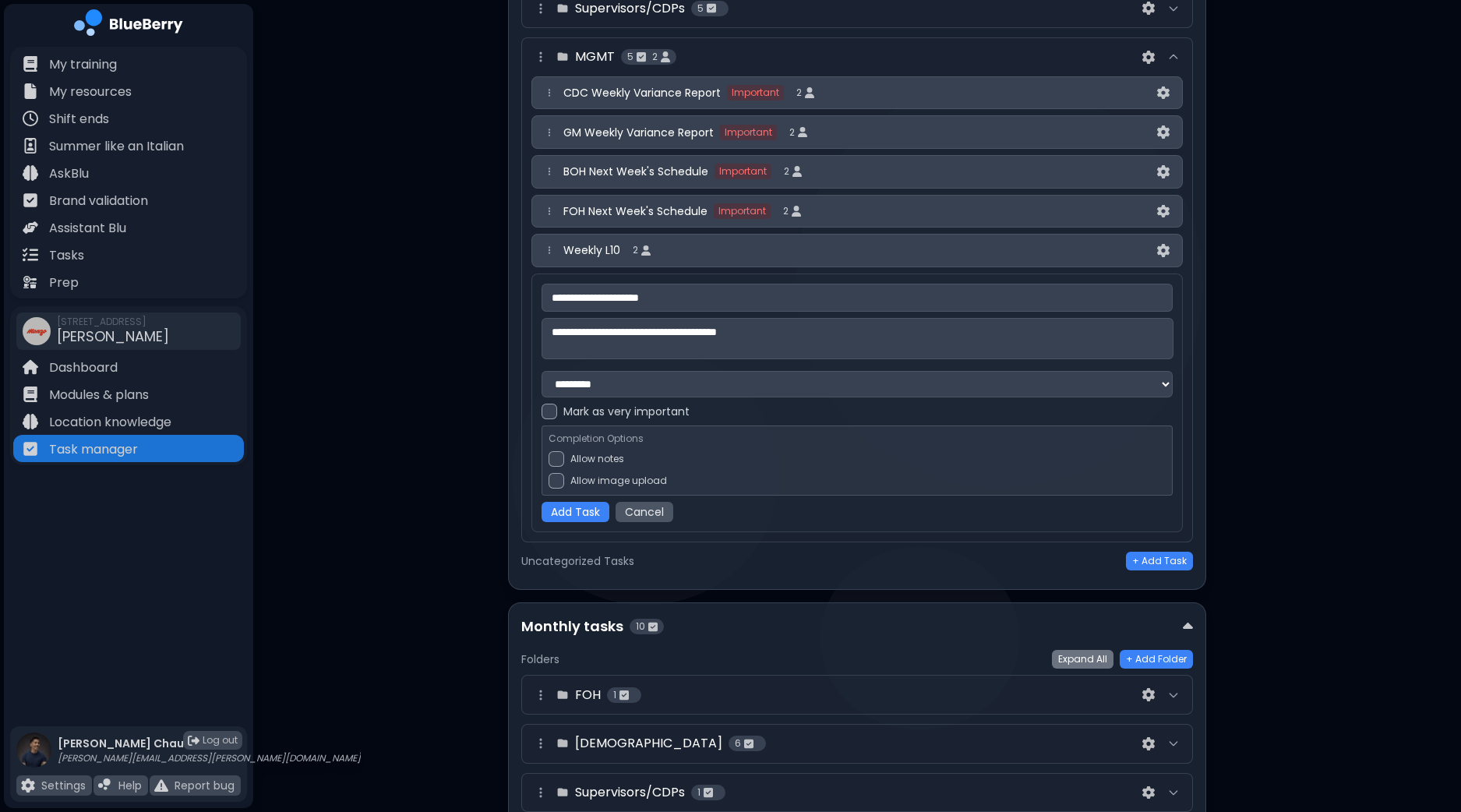
type textarea "**********"
click at [549, 412] on div at bounding box center [549, 411] width 15 height 15
click at [579, 509] on button "Add Task" at bounding box center [576, 512] width 68 height 20
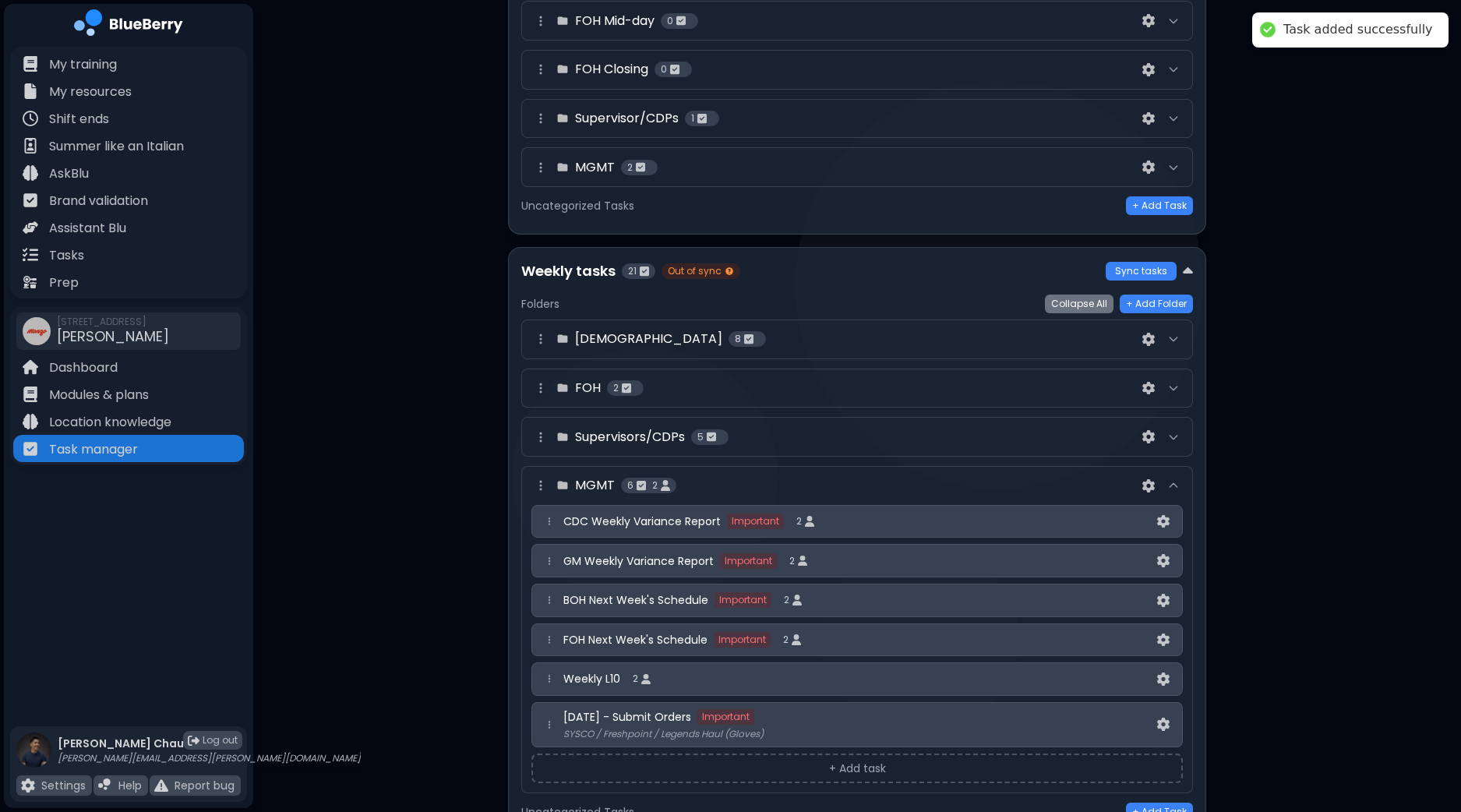
scroll to position [511, 0]
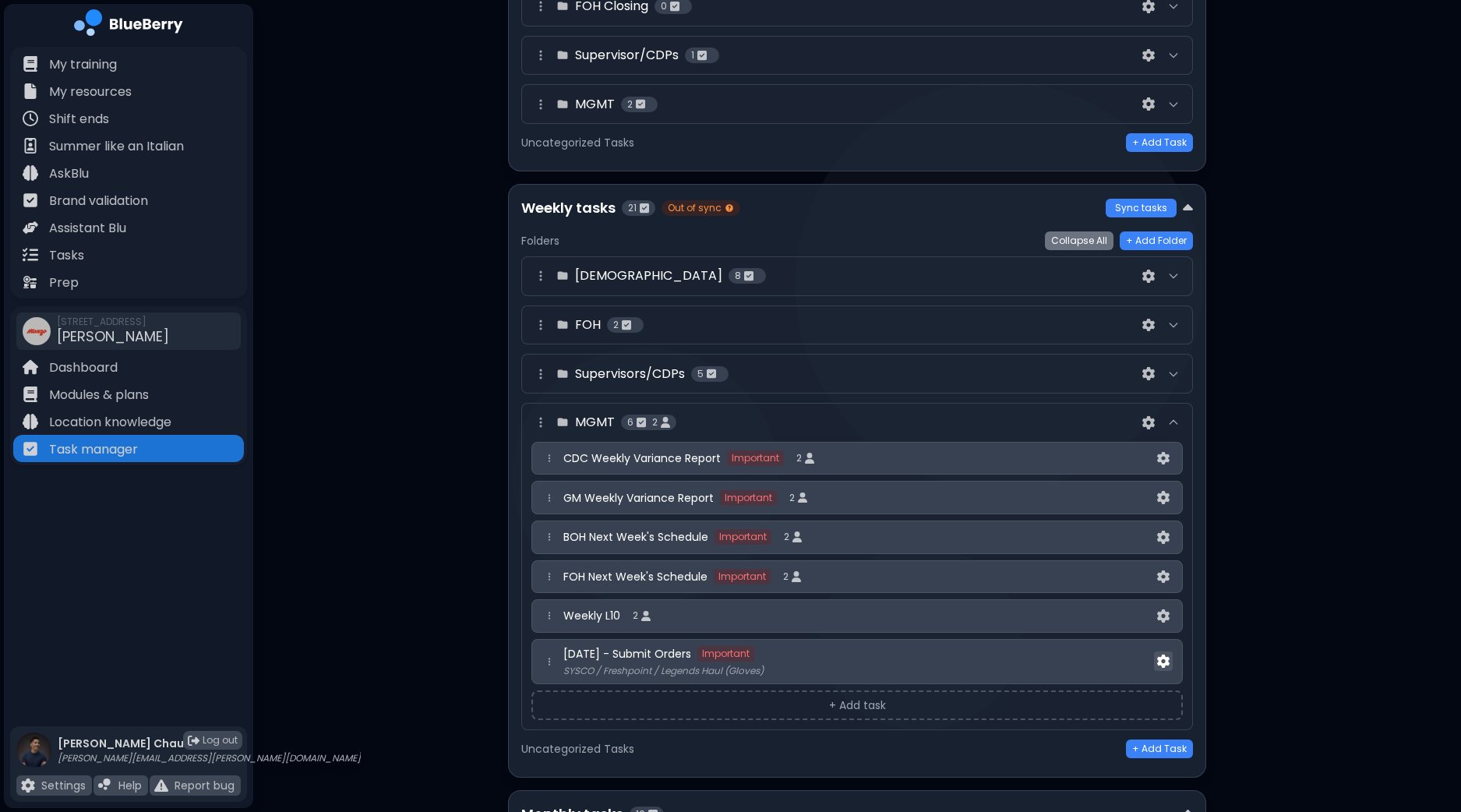
click at [1161, 657] on img at bounding box center [1163, 661] width 13 height 14
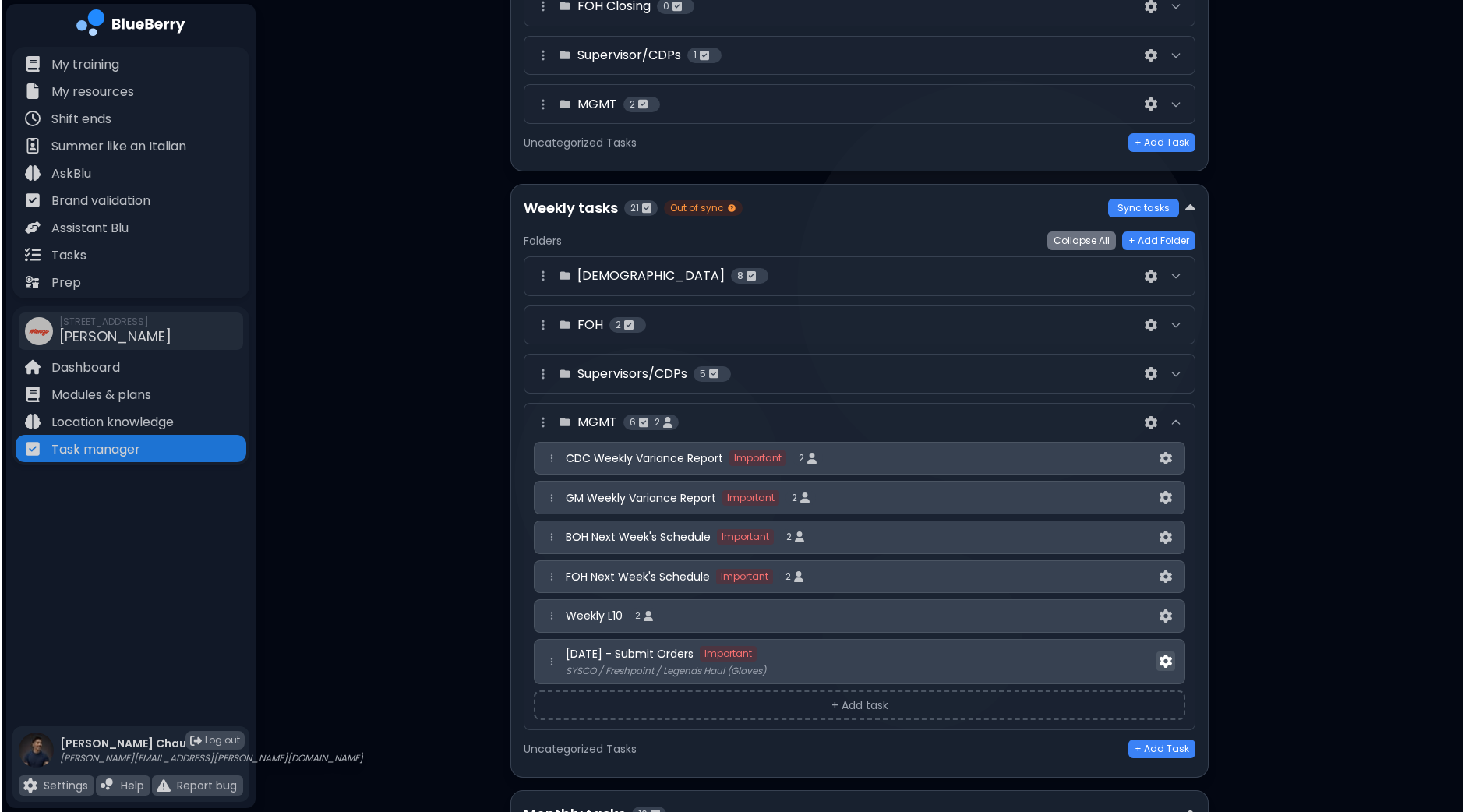
scroll to position [0, 0]
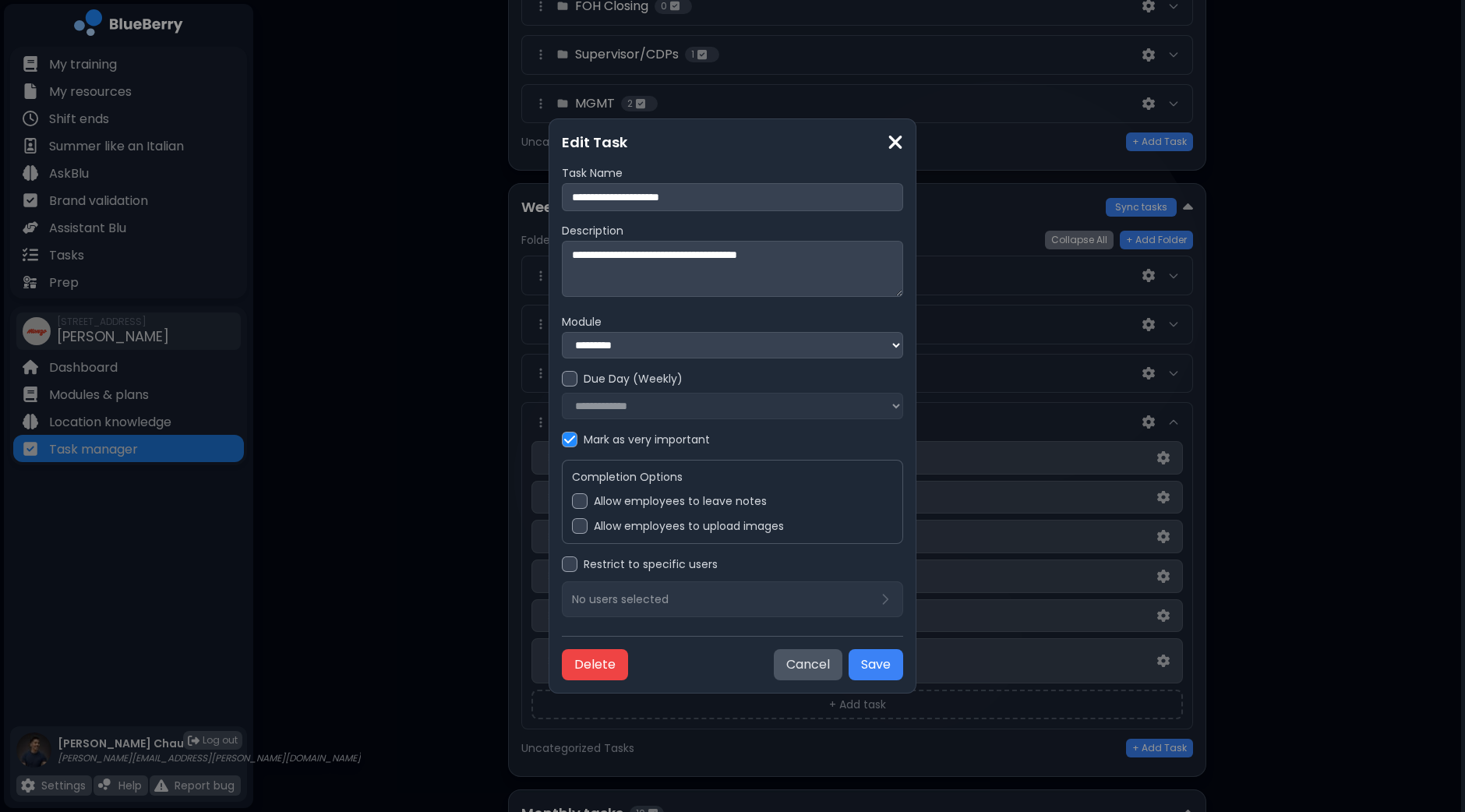
click at [805, 599] on div "Restrict to specific users No users selected" at bounding box center [732, 587] width 342 height 61
click at [564, 572] on div at bounding box center [570, 564] width 15 height 15
click at [618, 598] on p "No users selected" at bounding box center [621, 598] width 97 height 14
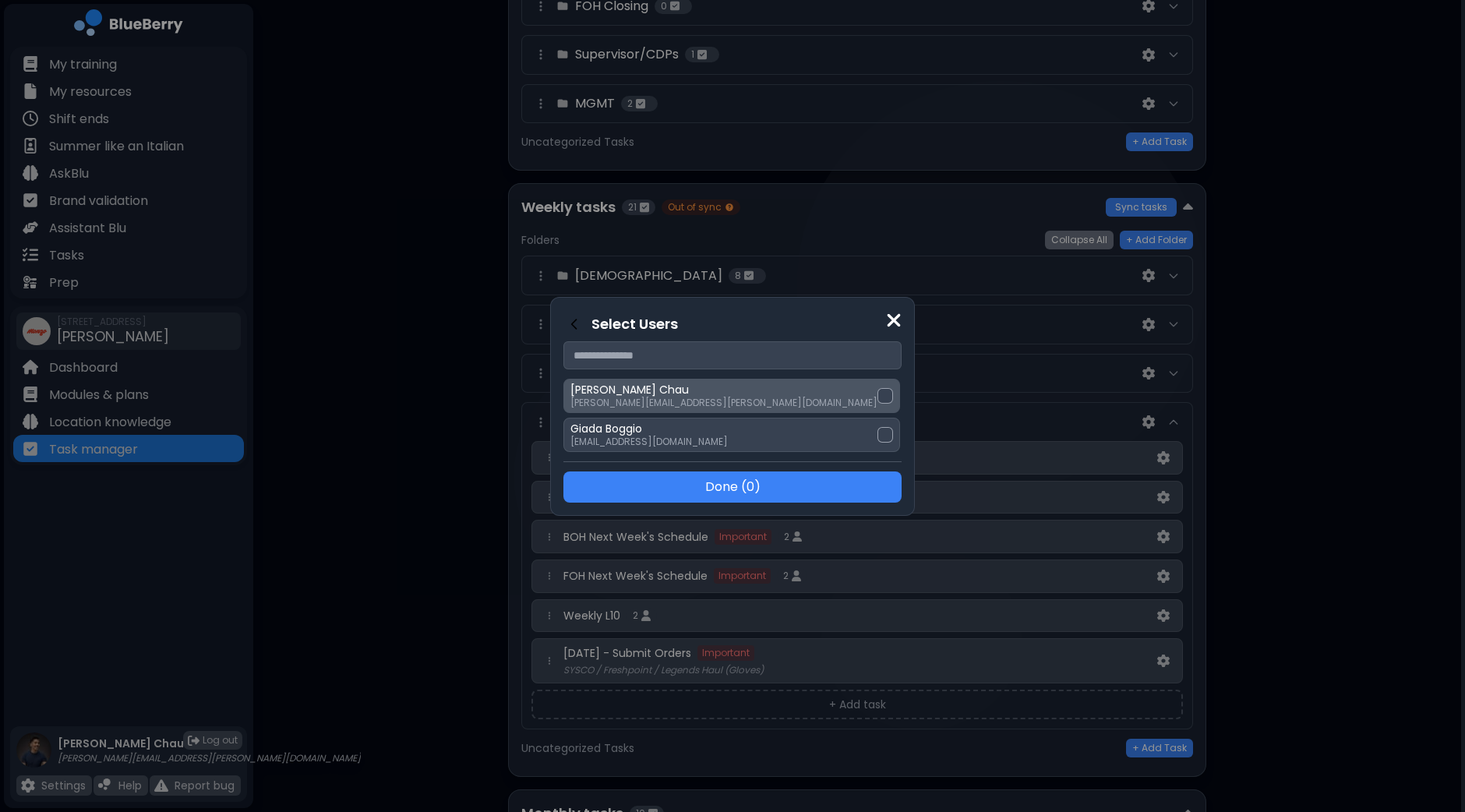
click at [877, 397] on div at bounding box center [885, 396] width 15 height 15
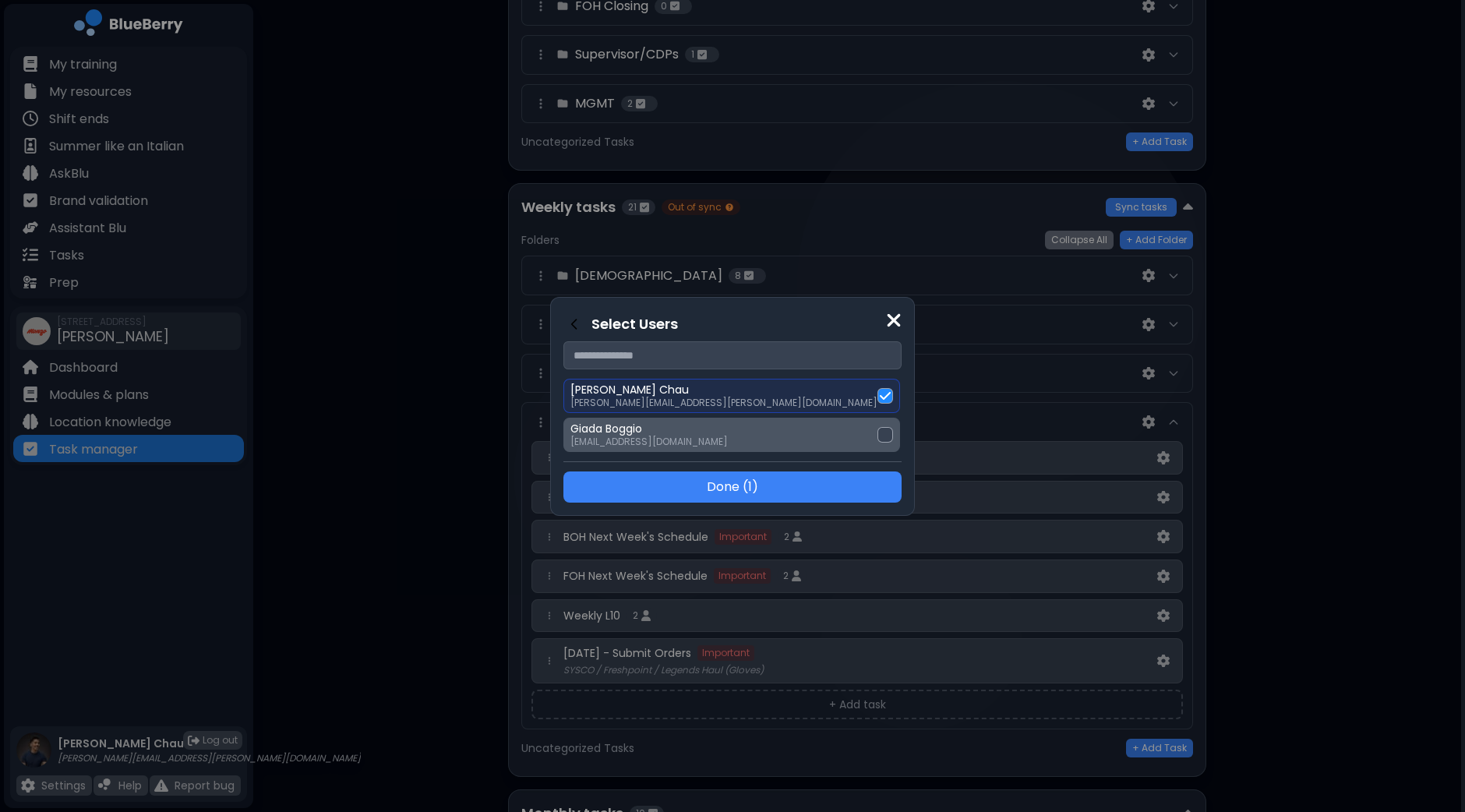
click at [877, 434] on div at bounding box center [885, 435] width 15 height 15
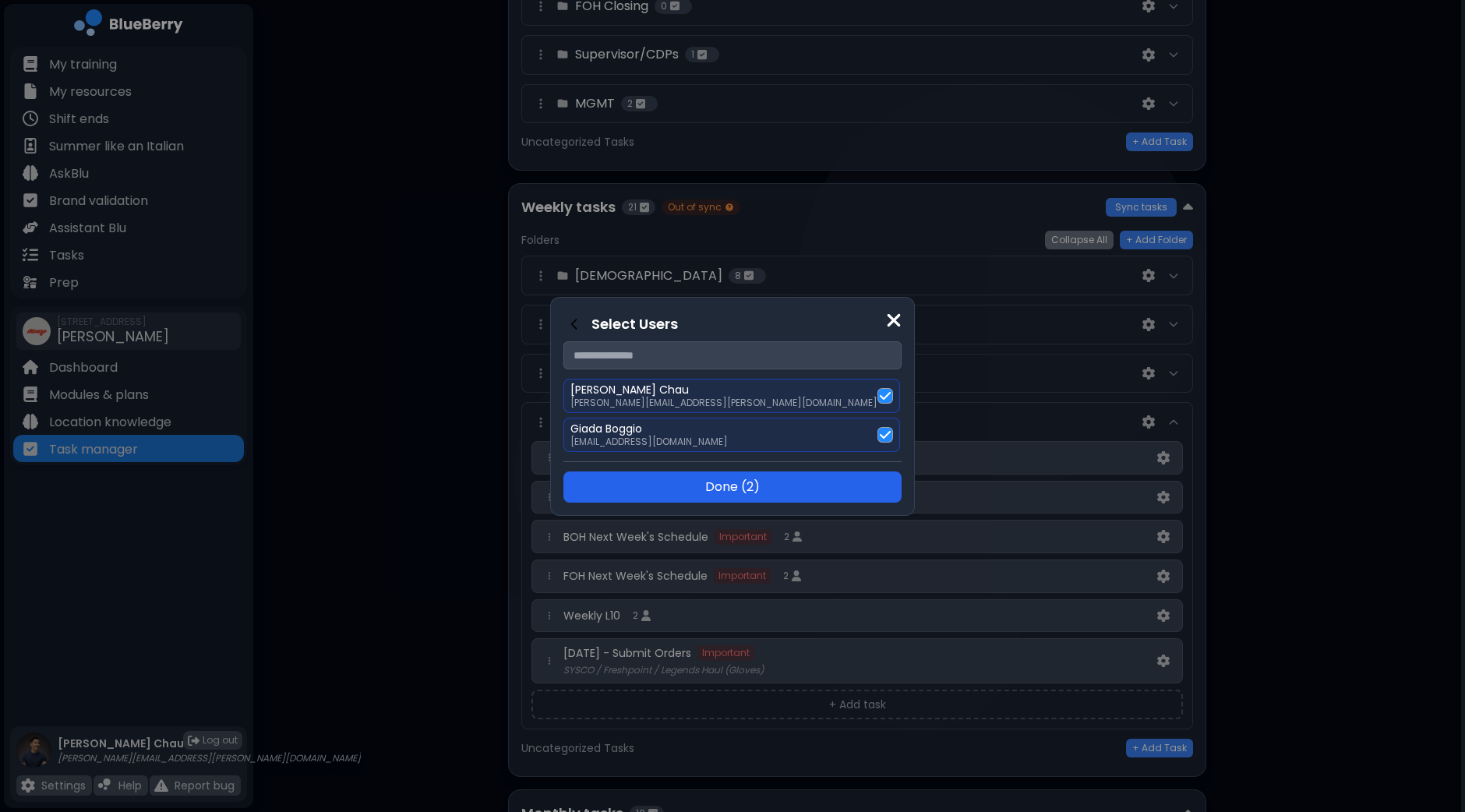
click at [755, 485] on button "Done ( 2 )" at bounding box center [732, 487] width 338 height 31
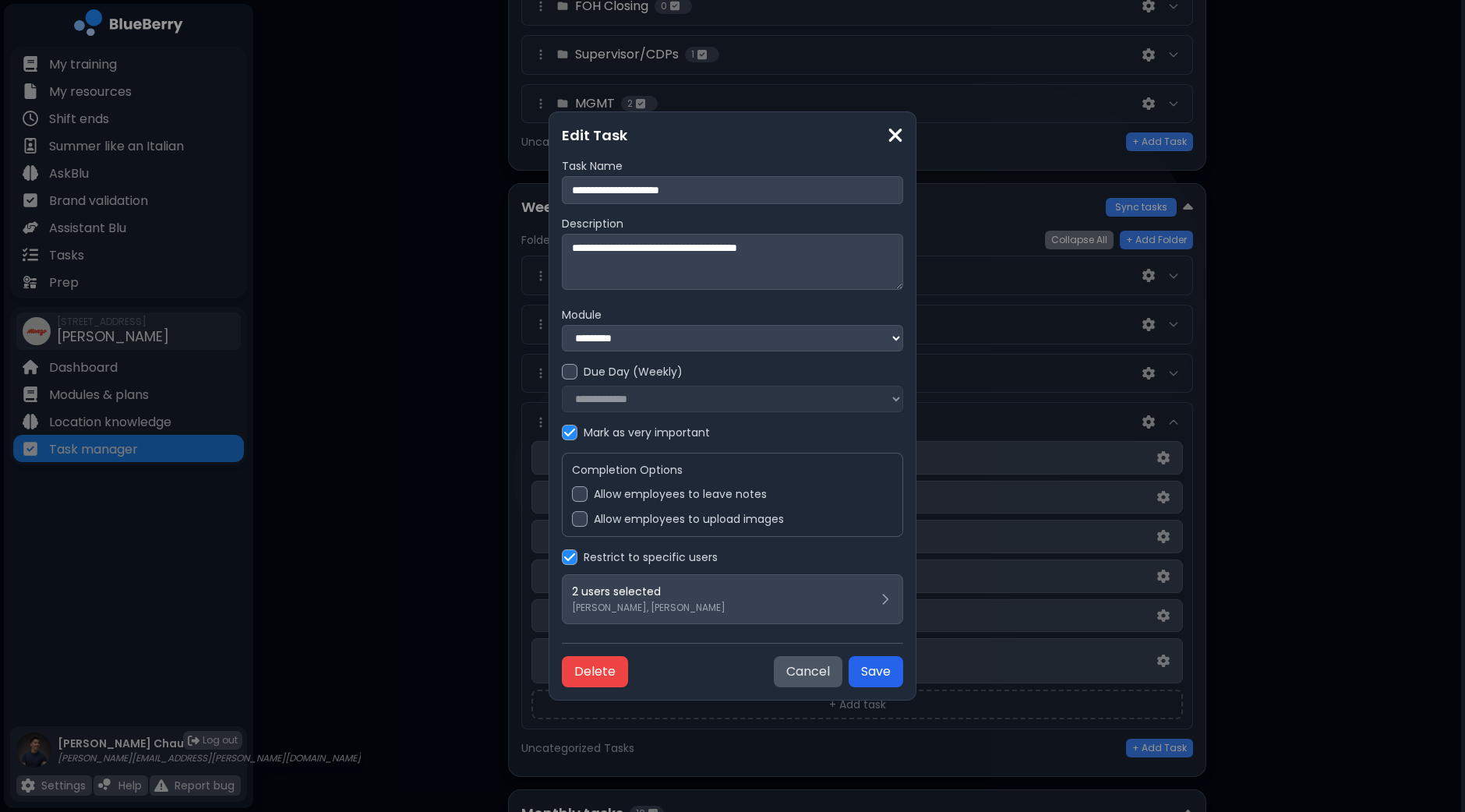
click at [871, 671] on button "Save" at bounding box center [876, 671] width 54 height 31
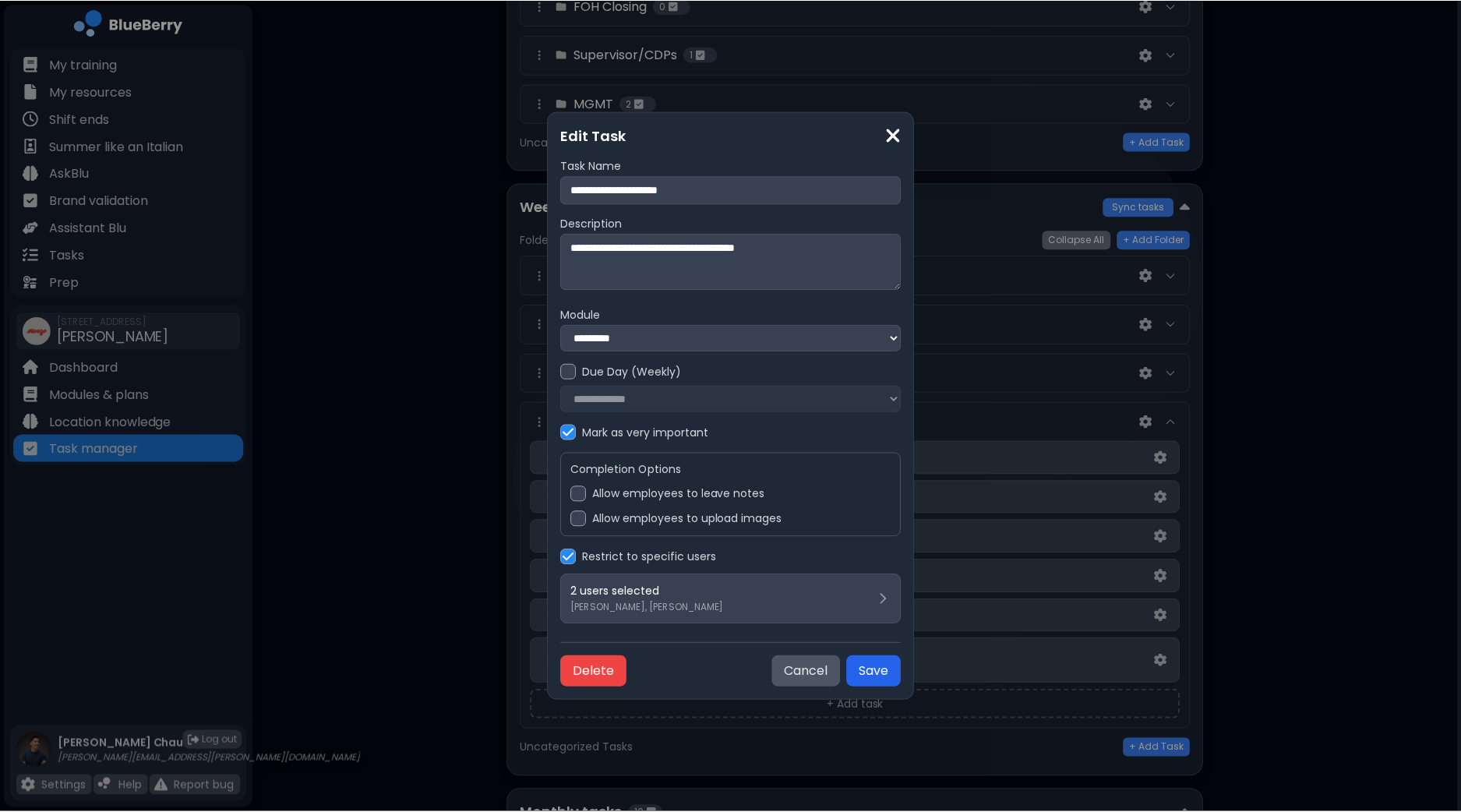
scroll to position [510, 0]
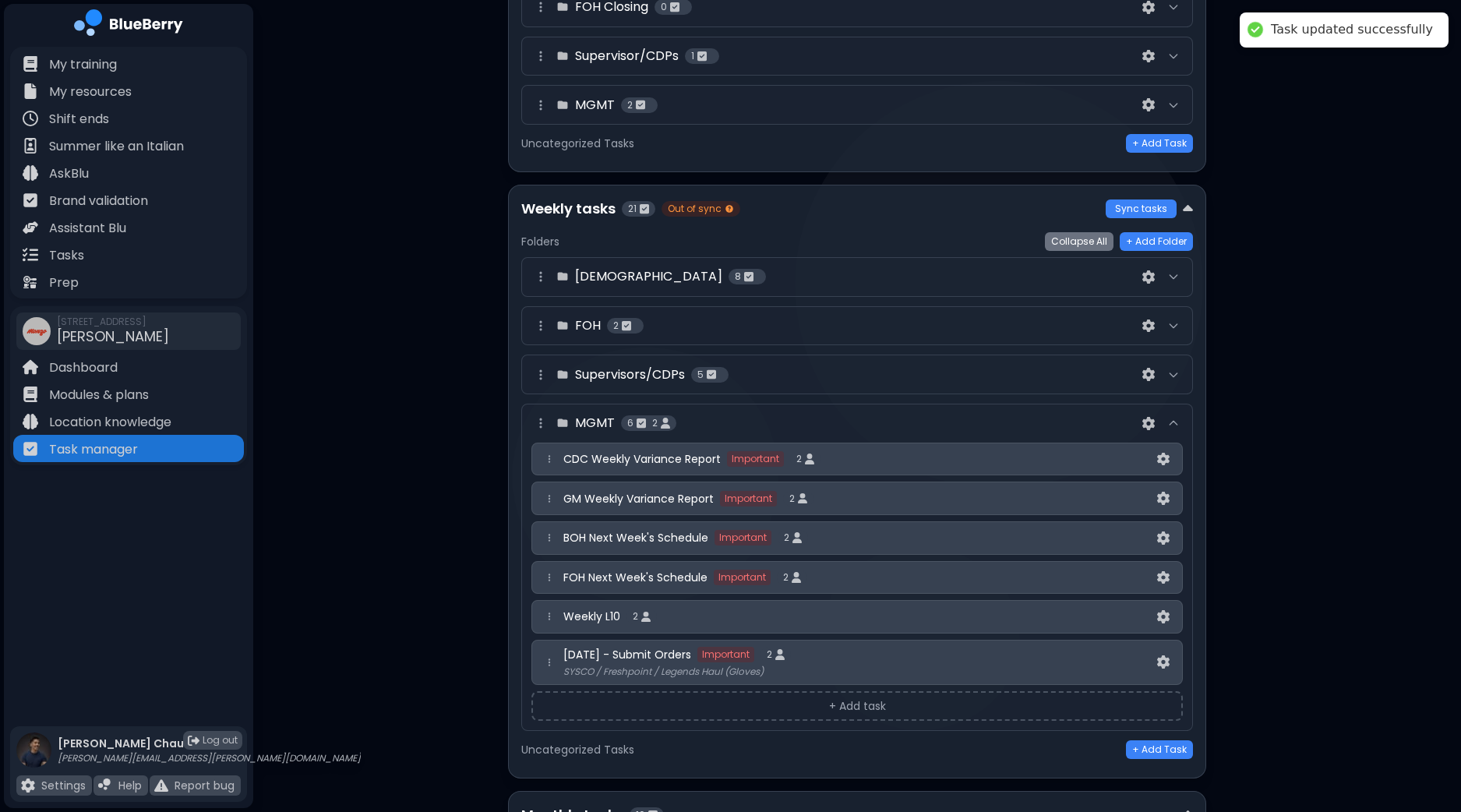
click at [839, 698] on button "+ Add task" at bounding box center [857, 705] width 651 height 30
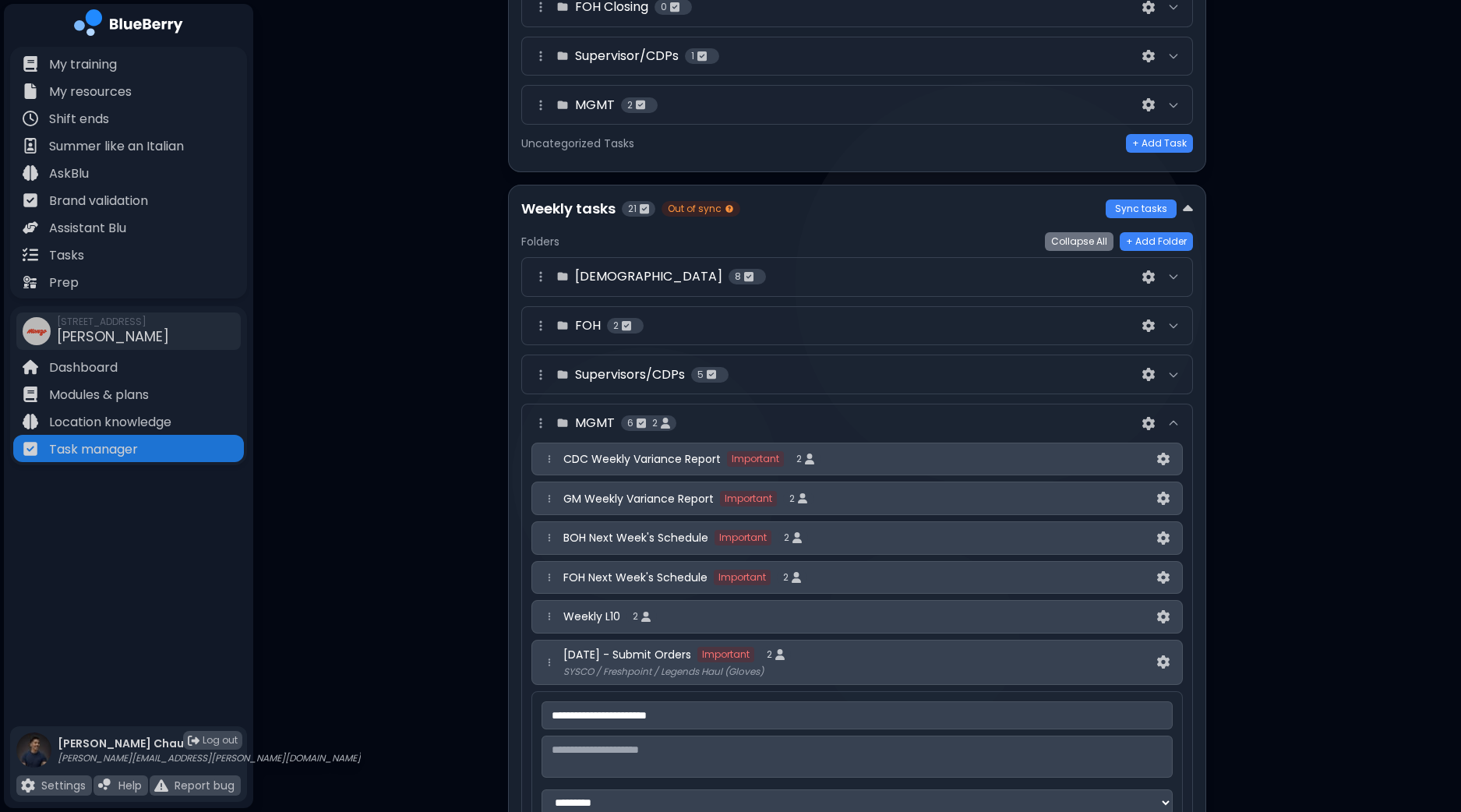
type input "**********"
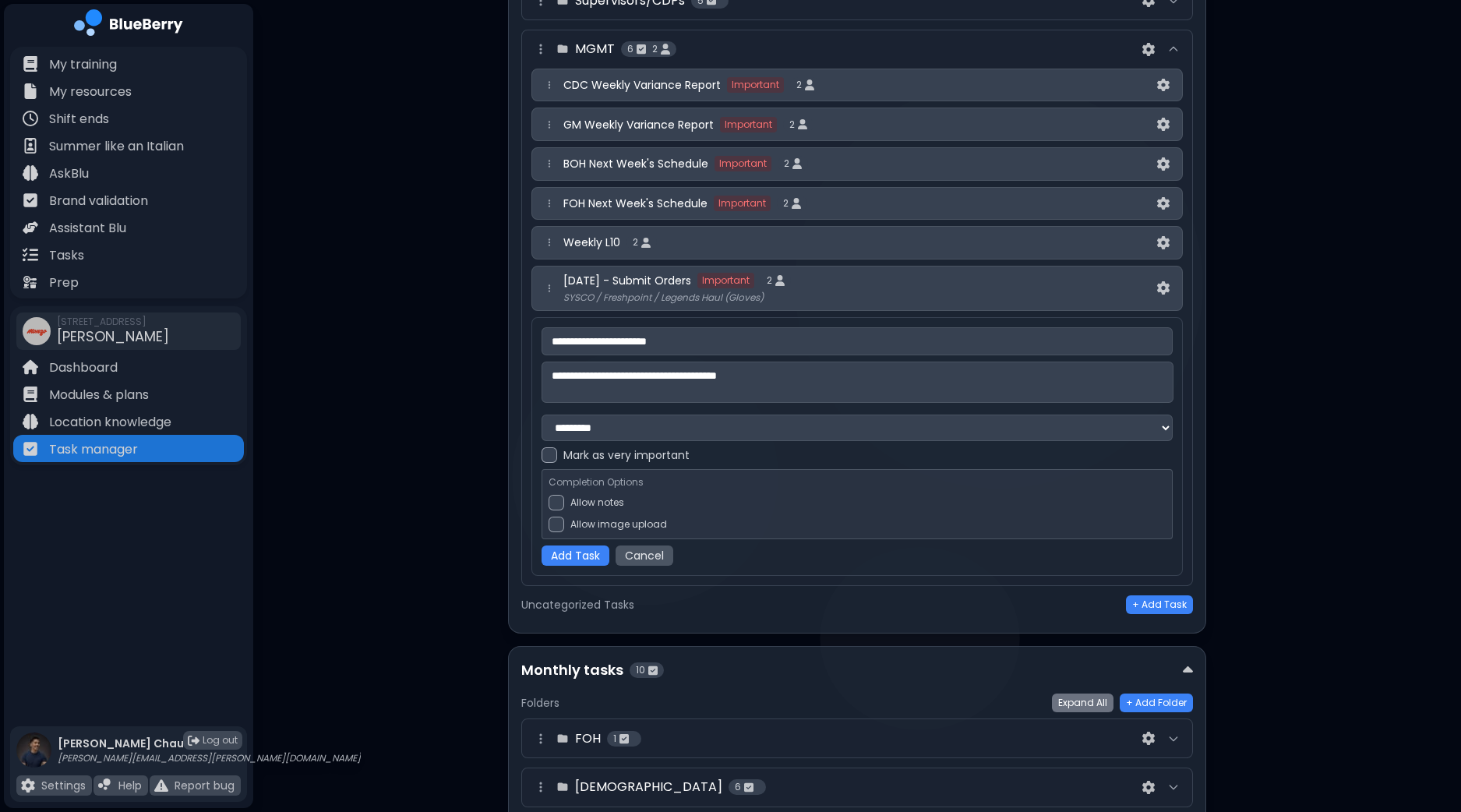
scroll to position [899, 0]
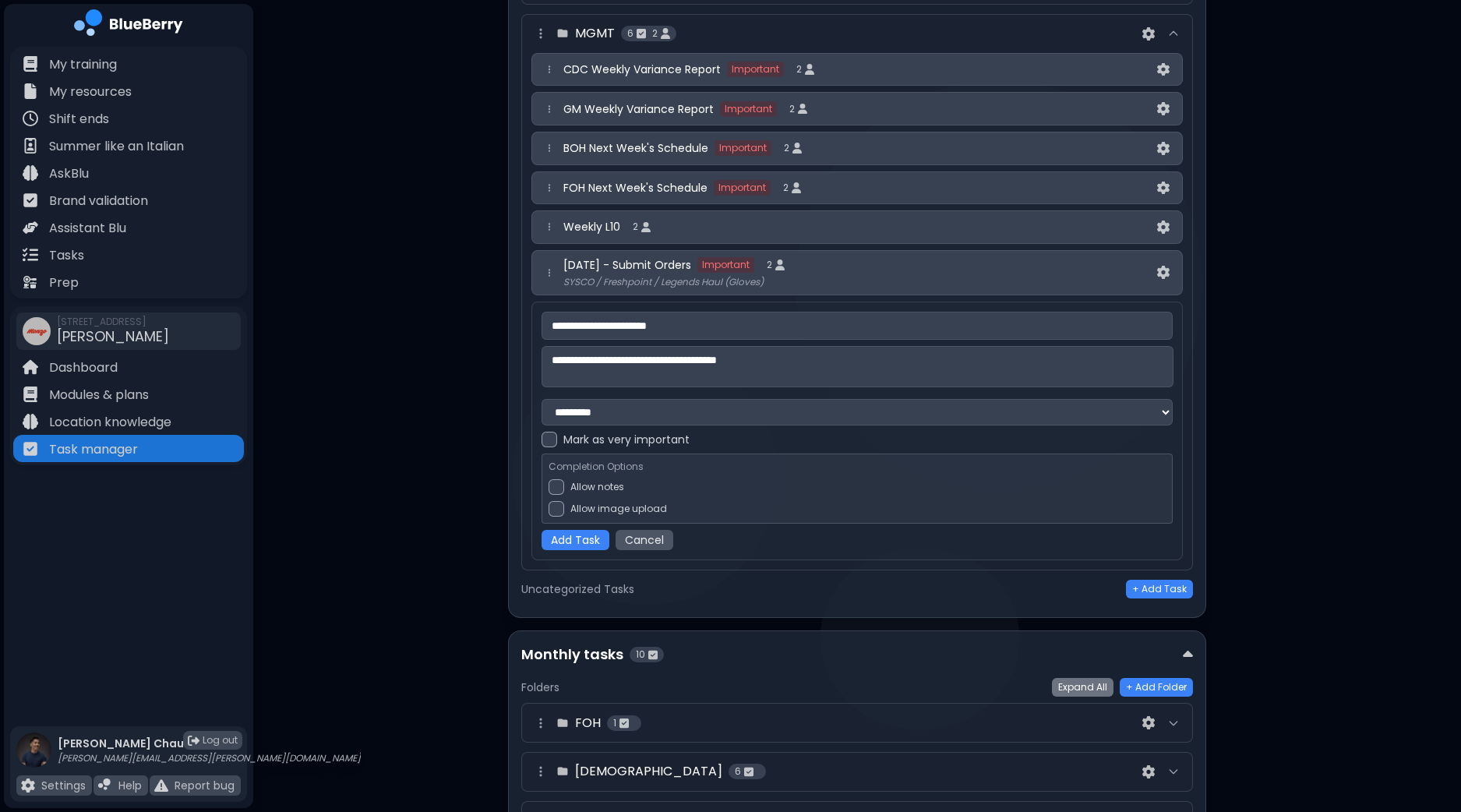
type textarea "**********"
click at [546, 437] on div at bounding box center [549, 439] width 15 height 15
click at [584, 537] on button "Add Task" at bounding box center [576, 540] width 68 height 20
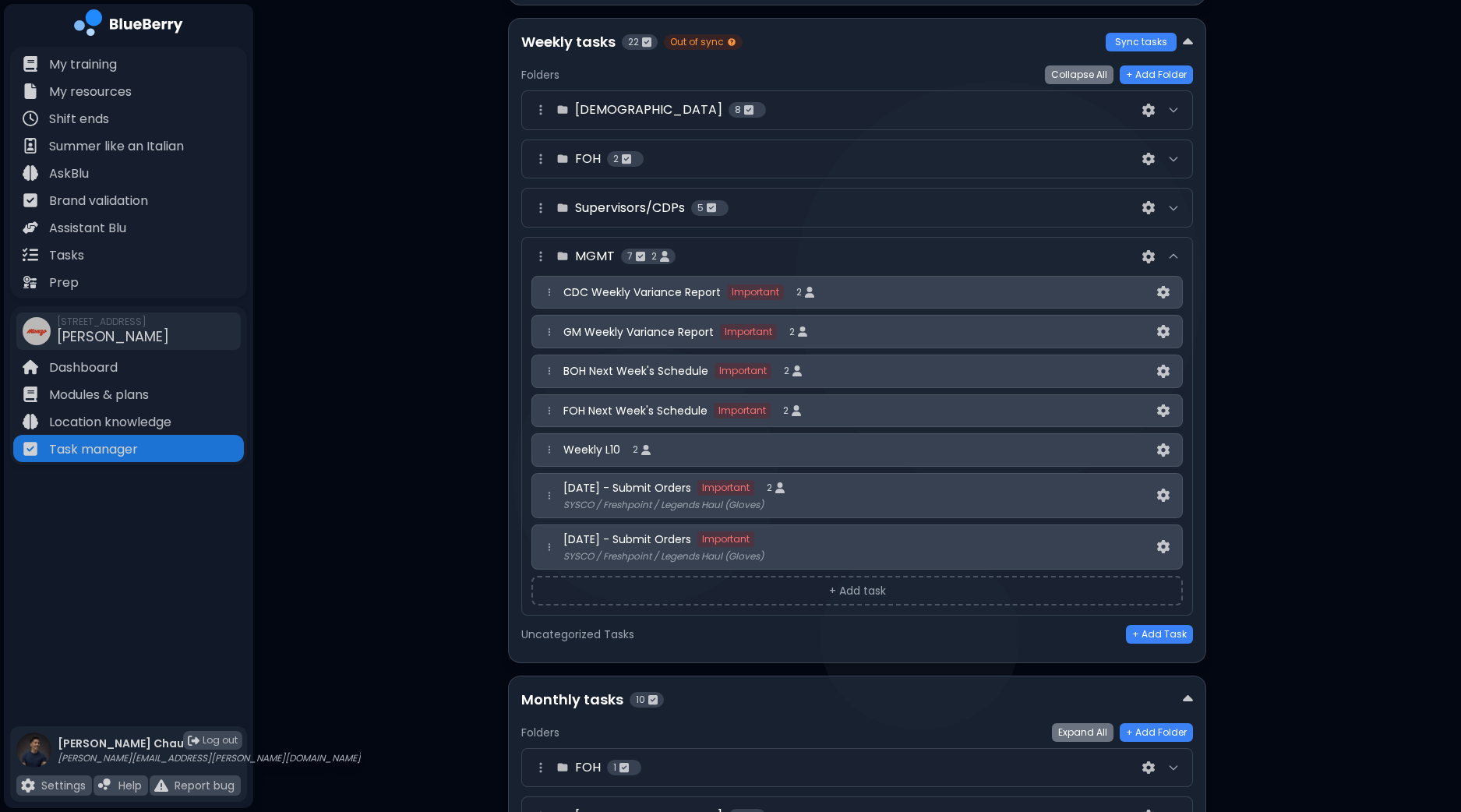
scroll to position [632, 0]
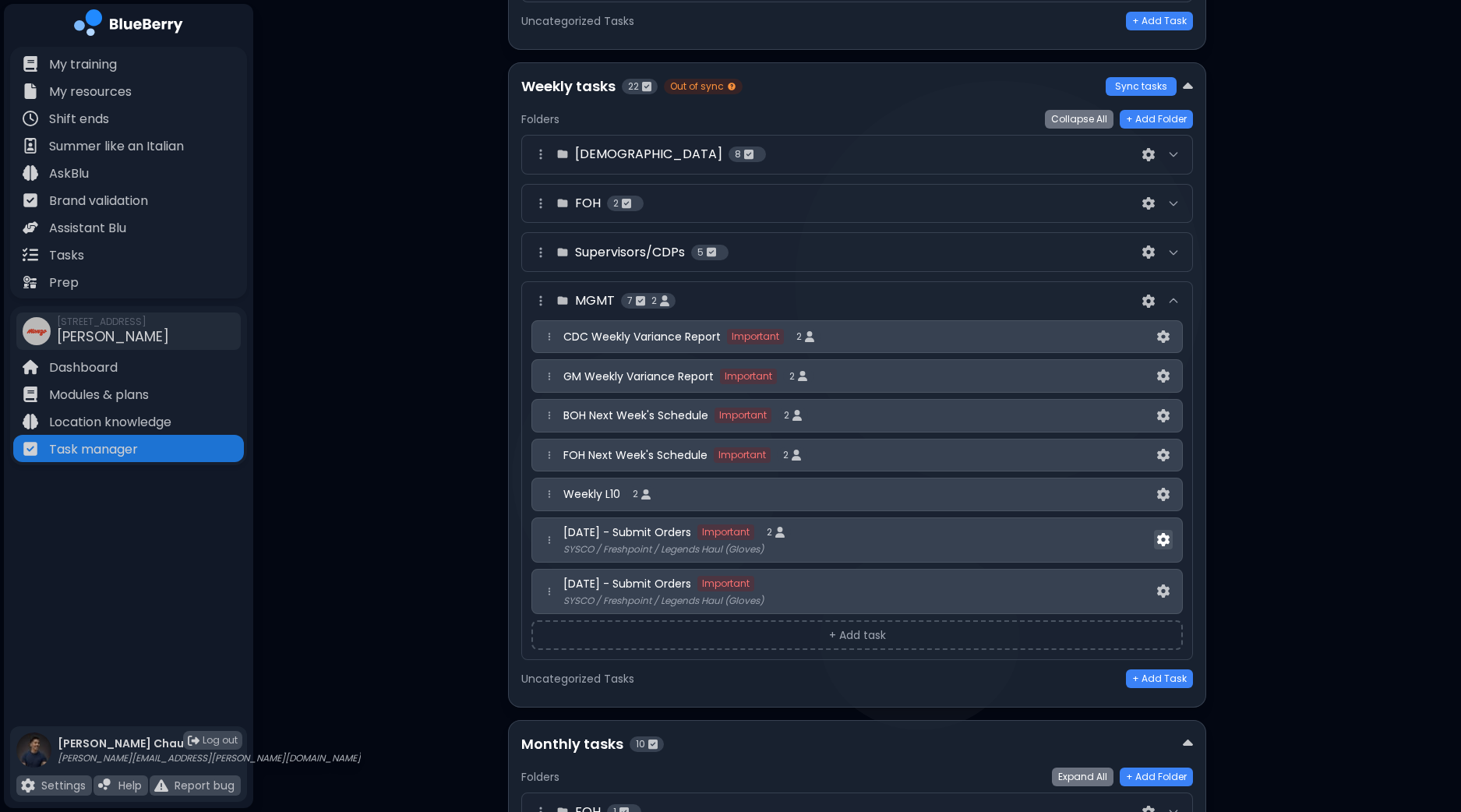
click at [1164, 533] on img at bounding box center [1163, 540] width 13 height 14
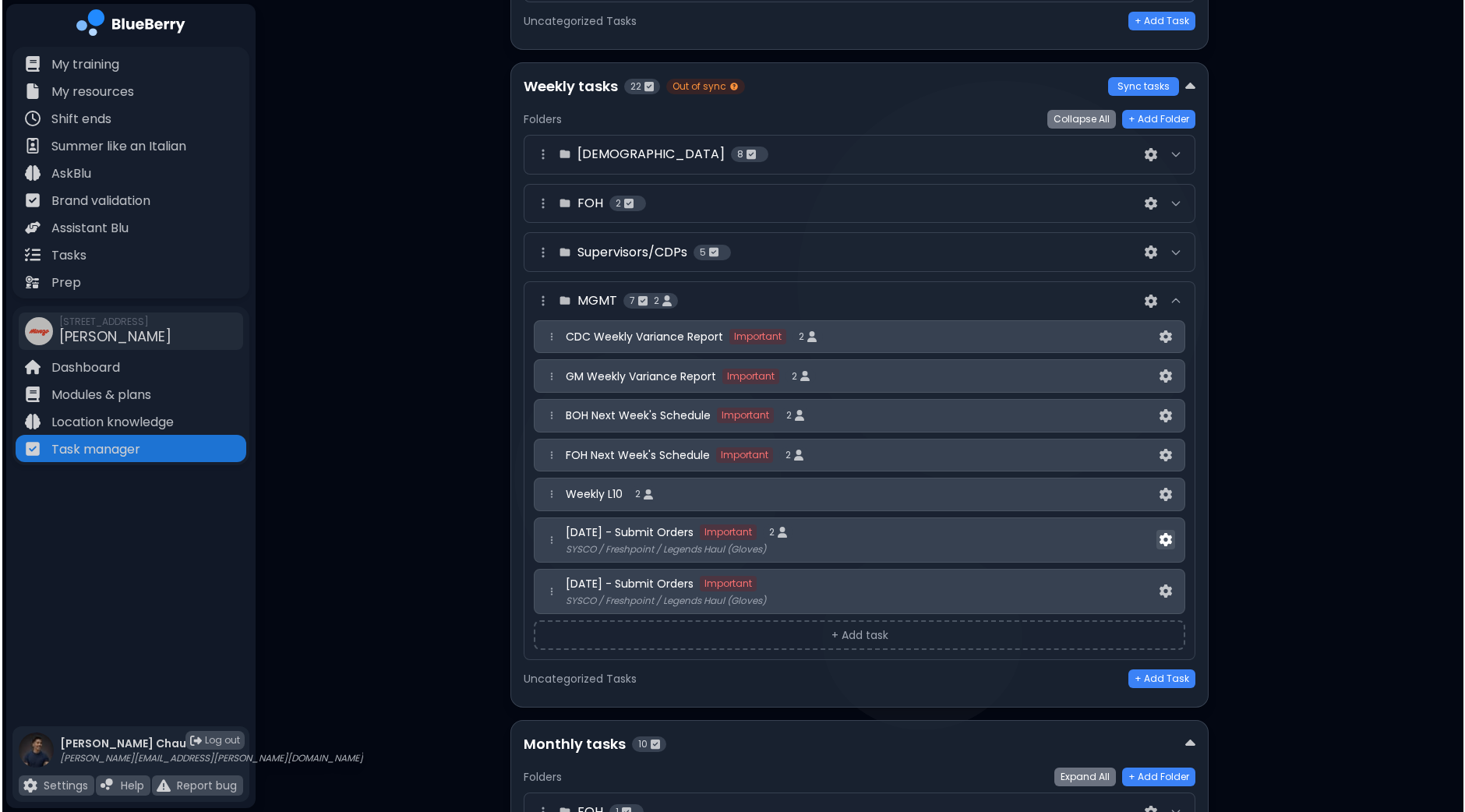
scroll to position [0, 0]
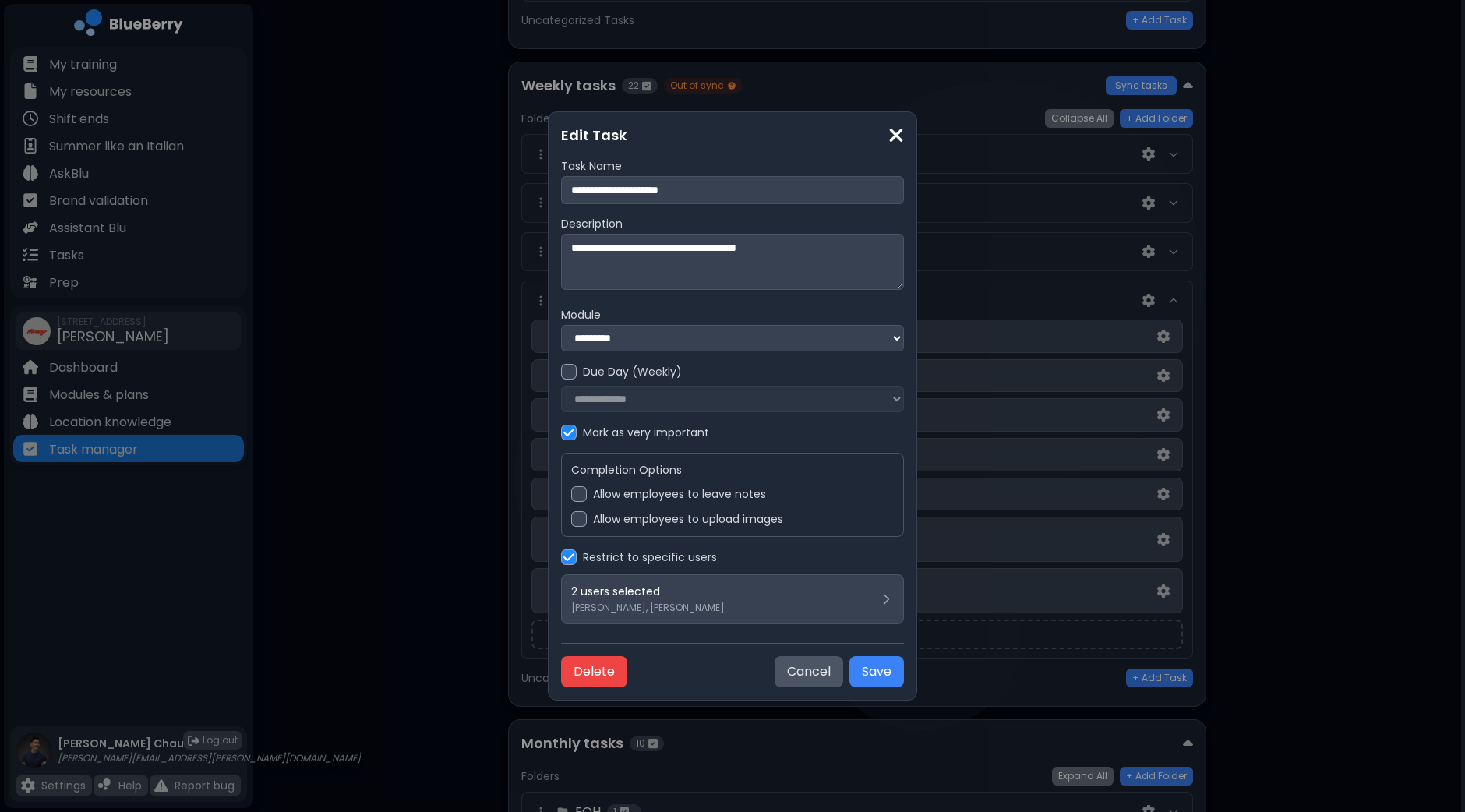
click at [576, 375] on div at bounding box center [569, 371] width 15 height 15
click at [627, 400] on select "**********" at bounding box center [732, 398] width 343 height 26
select select "*"
click at [561, 386] on select "**********" at bounding box center [732, 398] width 343 height 26
click at [572, 246] on textarea "**********" at bounding box center [732, 262] width 343 height 56
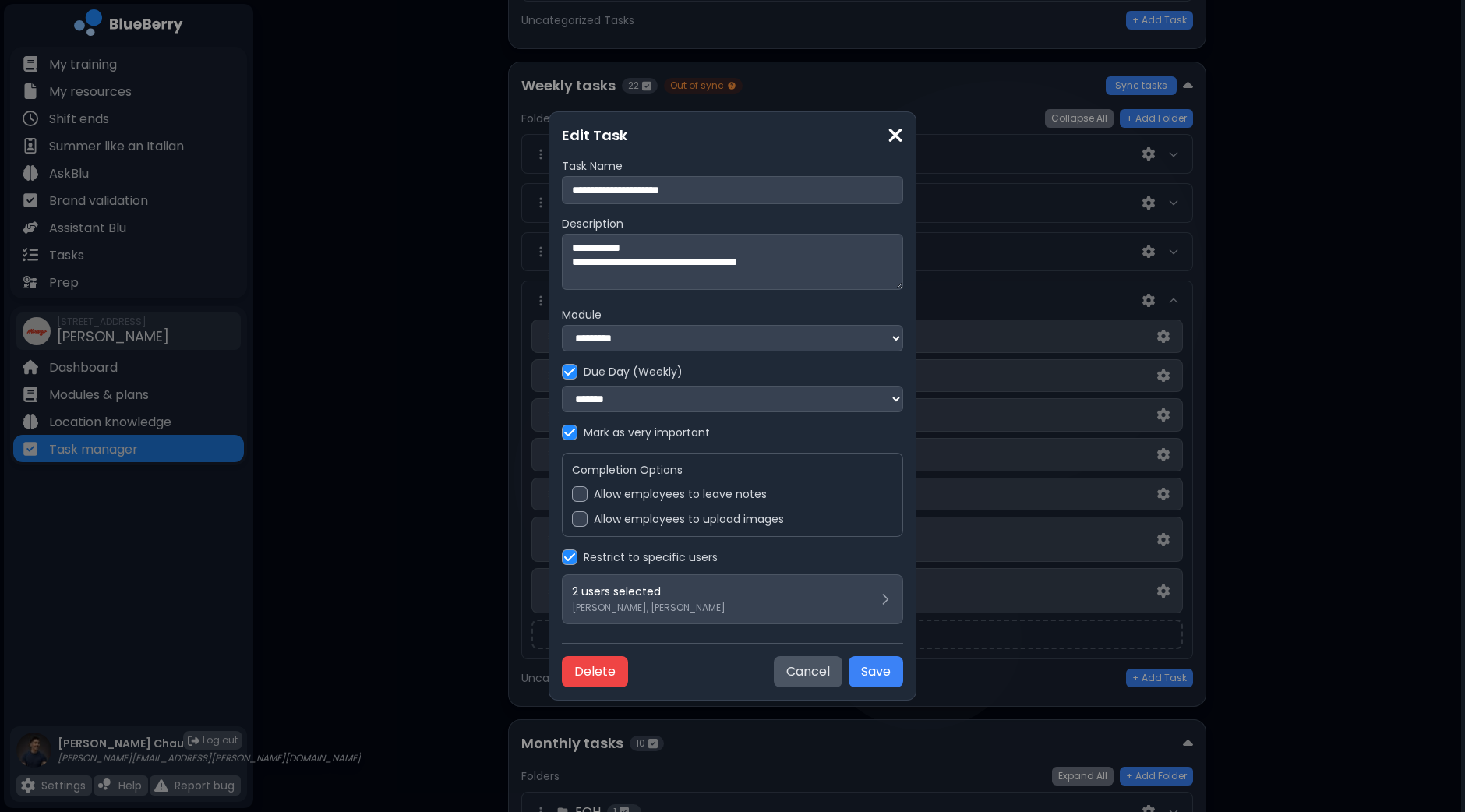
click at [574, 245] on textarea "**********" at bounding box center [732, 262] width 342 height 56
type textarea "**********"
click at [877, 675] on button "Save" at bounding box center [876, 671] width 54 height 31
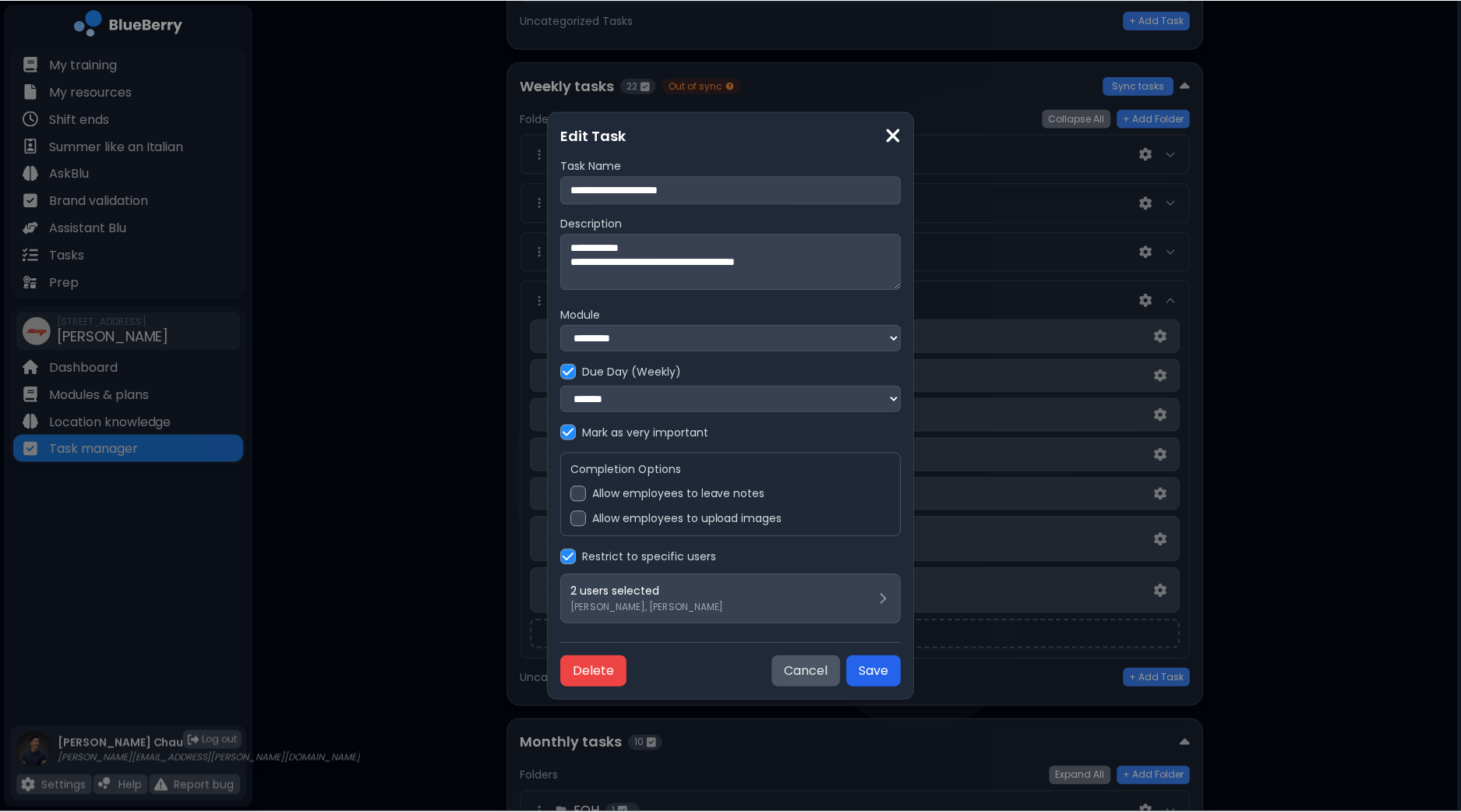
scroll to position [631, 0]
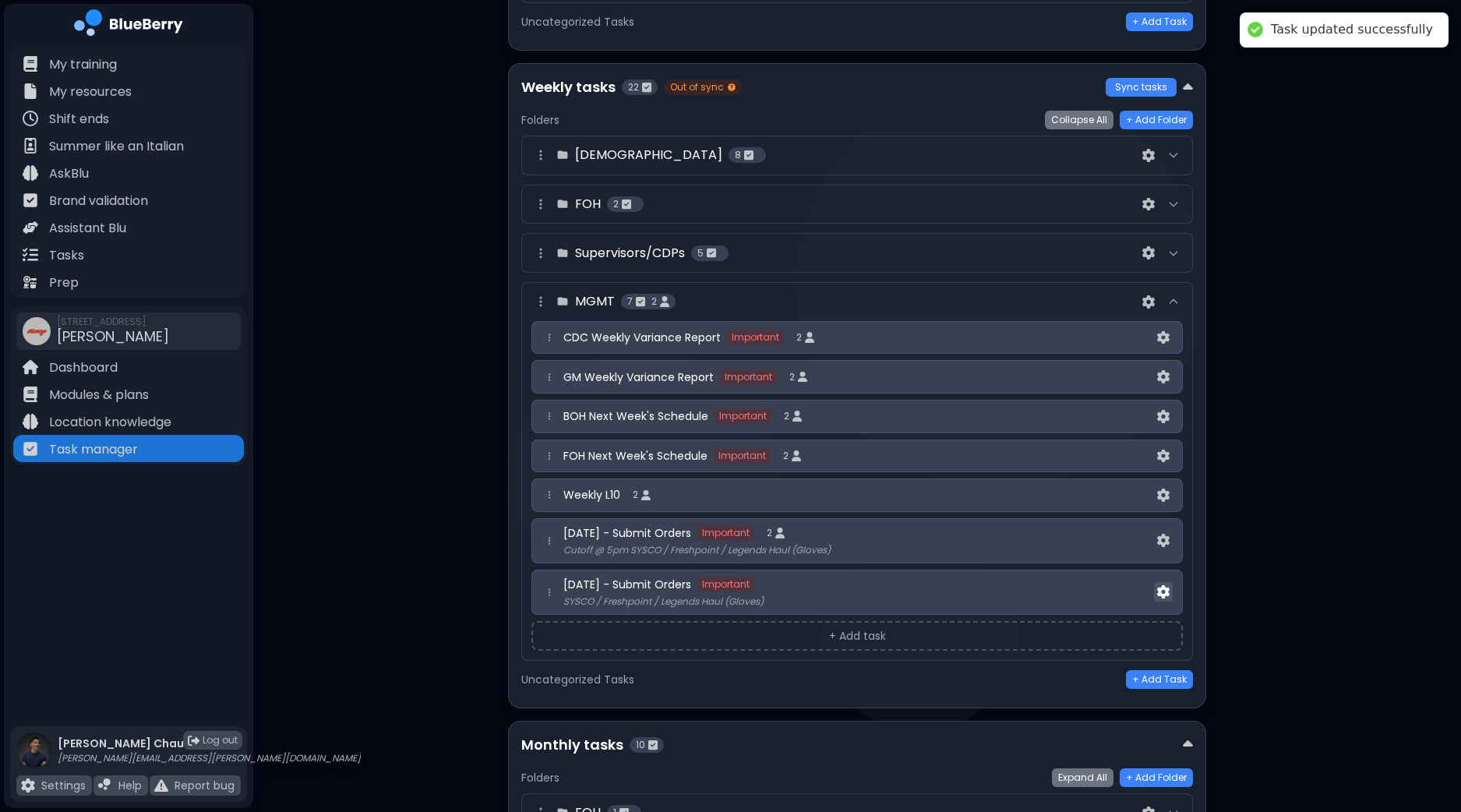
click at [1168, 585] on img at bounding box center [1163, 592] width 13 height 14
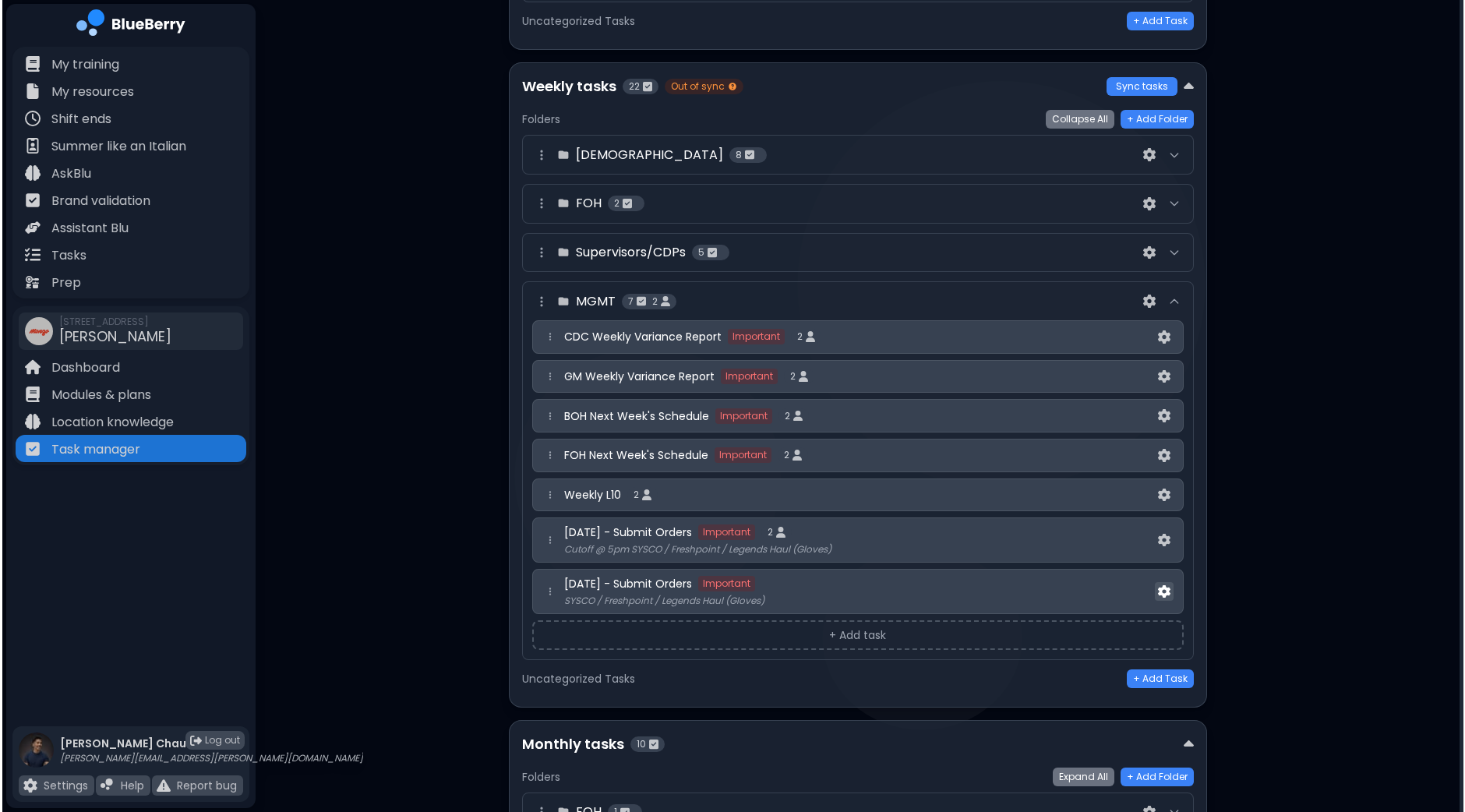
scroll to position [0, 0]
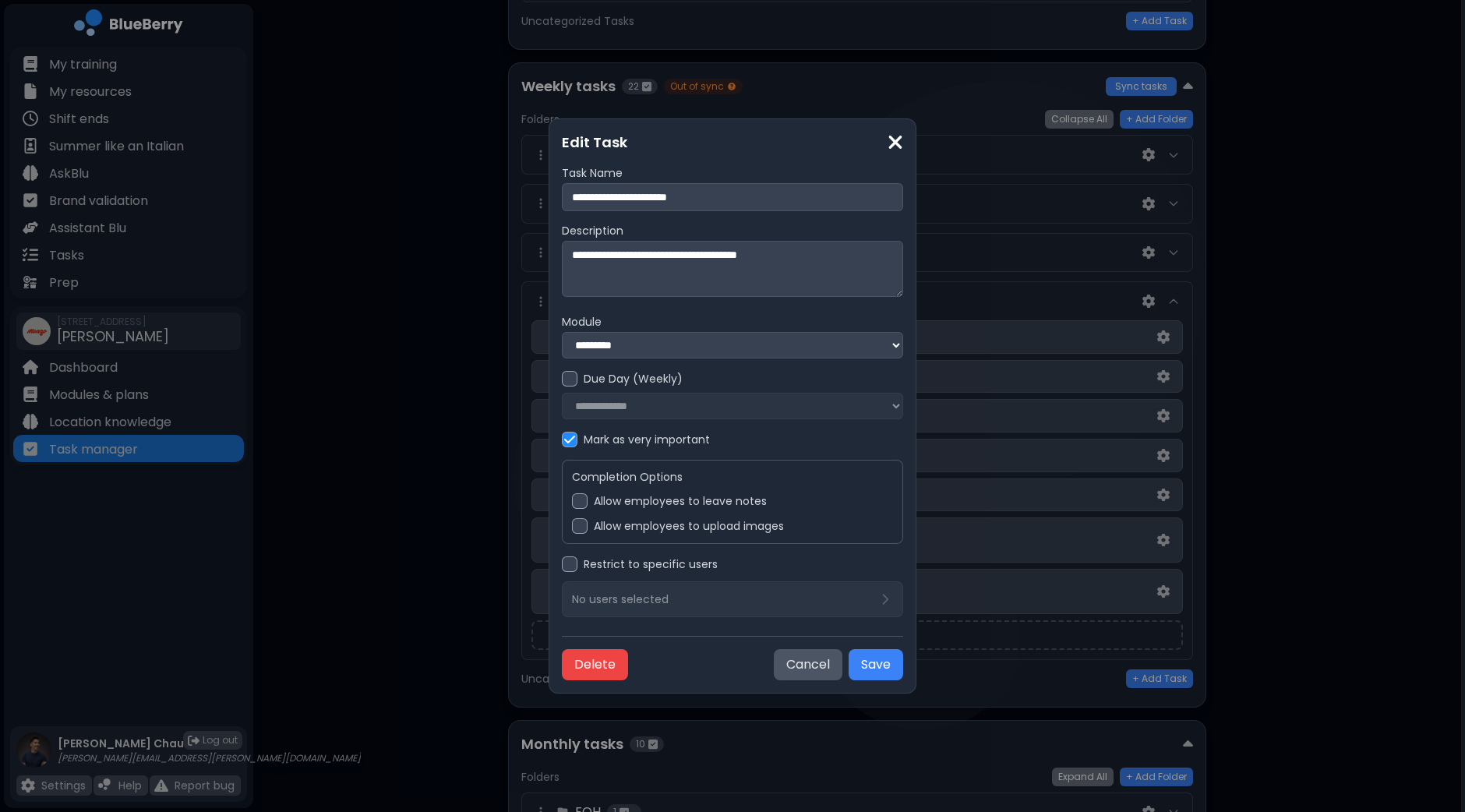
click at [572, 249] on textarea "**********" at bounding box center [732, 269] width 342 height 56
type textarea "**********"
click at [573, 382] on div at bounding box center [570, 378] width 15 height 15
click at [609, 407] on select "**********" at bounding box center [732, 405] width 342 height 26
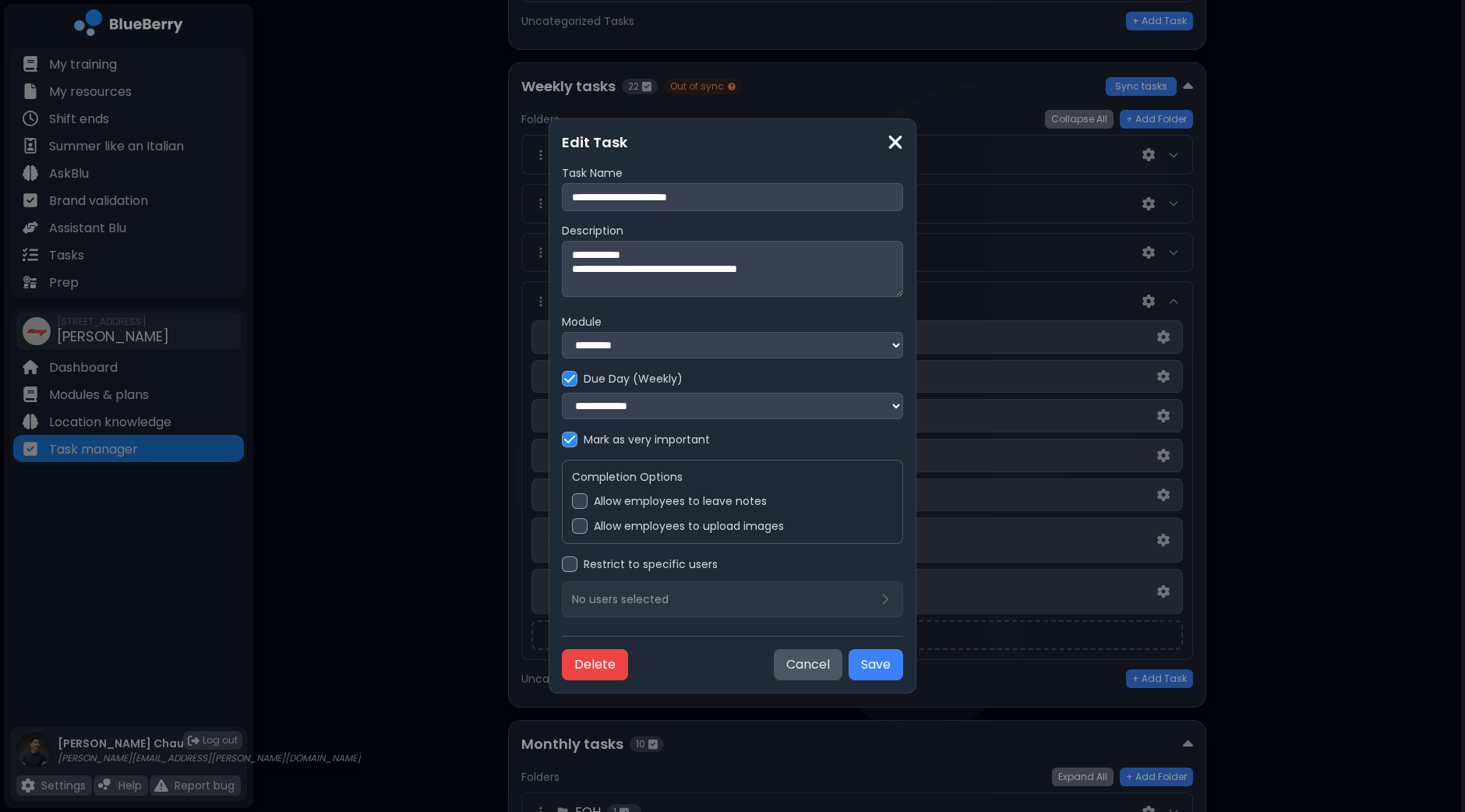
select select "*"
click at [562, 392] on select "**********" at bounding box center [732, 405] width 342 height 26
click at [570, 572] on div at bounding box center [570, 564] width 15 height 15
click at [618, 601] on p "No users selected" at bounding box center [621, 598] width 97 height 14
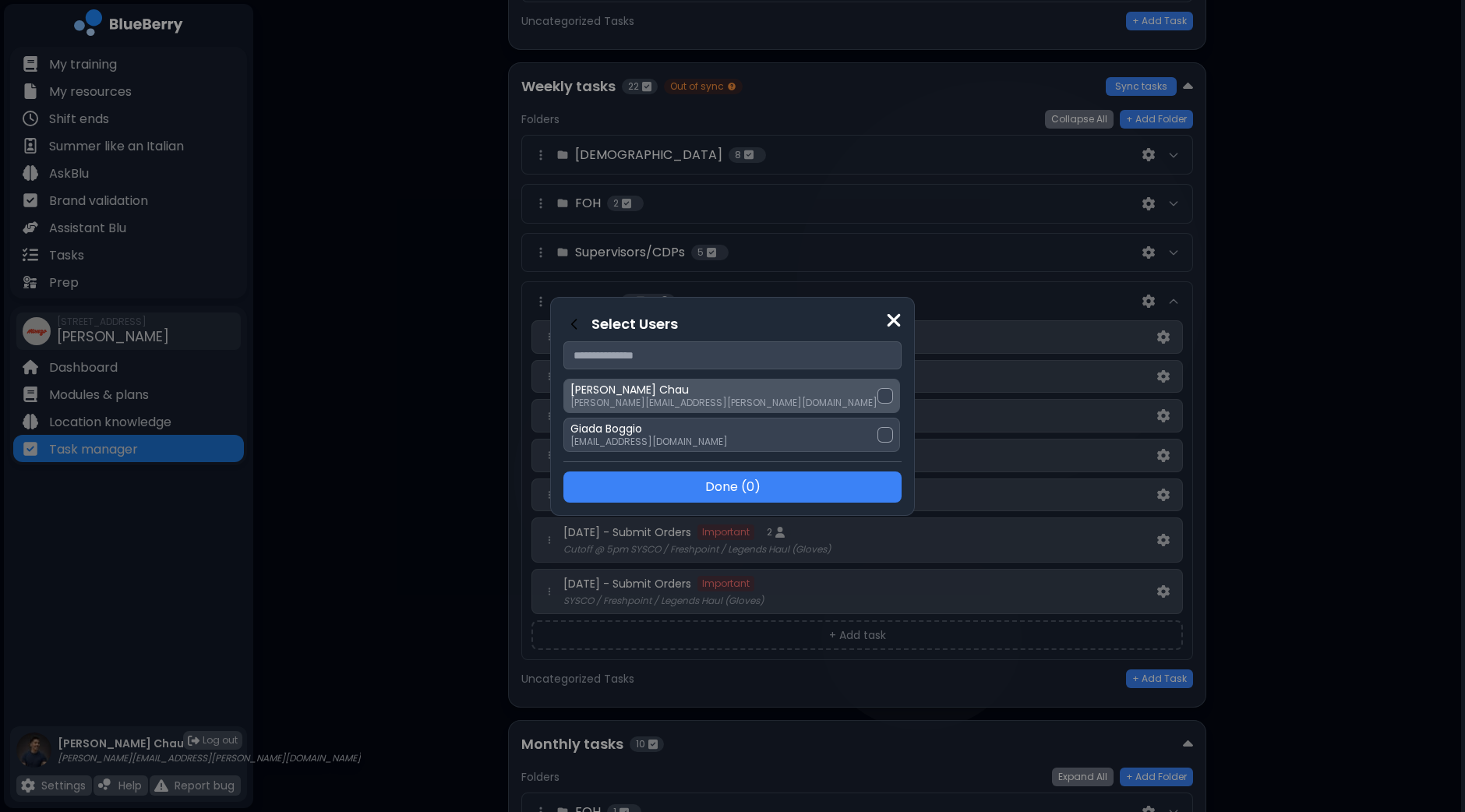
click at [877, 395] on div at bounding box center [885, 396] width 15 height 15
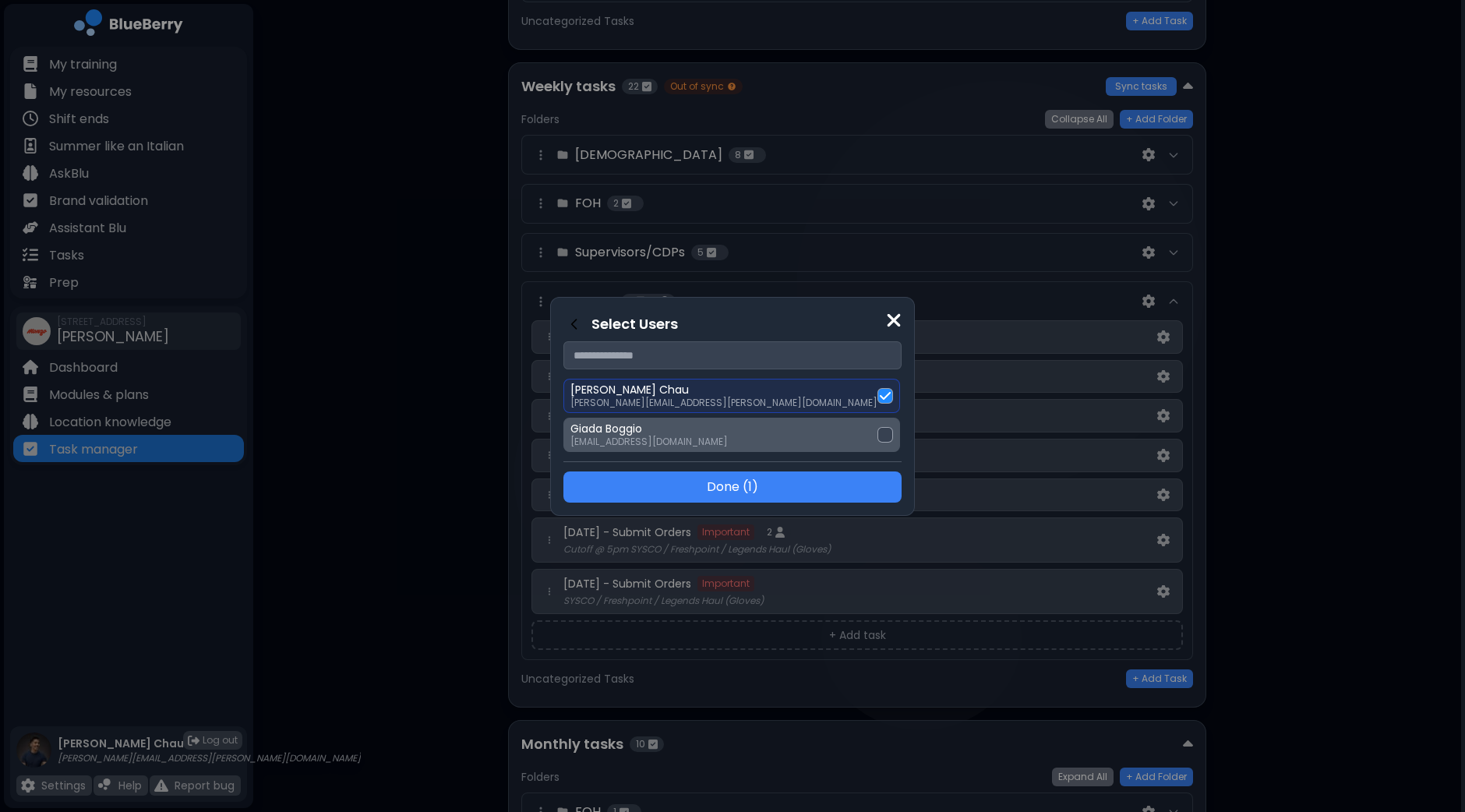
click at [877, 434] on div at bounding box center [885, 435] width 15 height 15
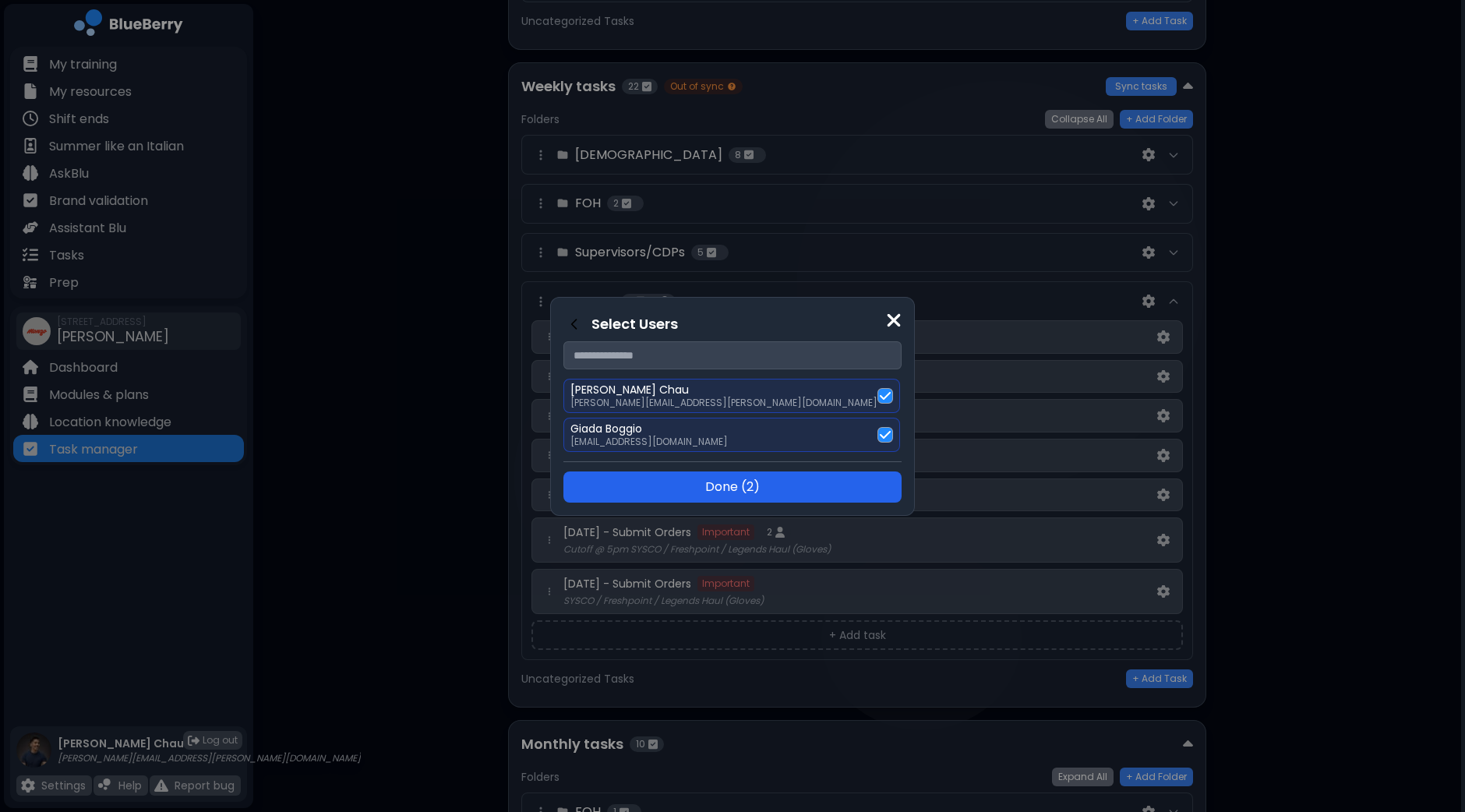
click at [779, 487] on button "Done ( 2 )" at bounding box center [732, 487] width 338 height 31
select select "*"
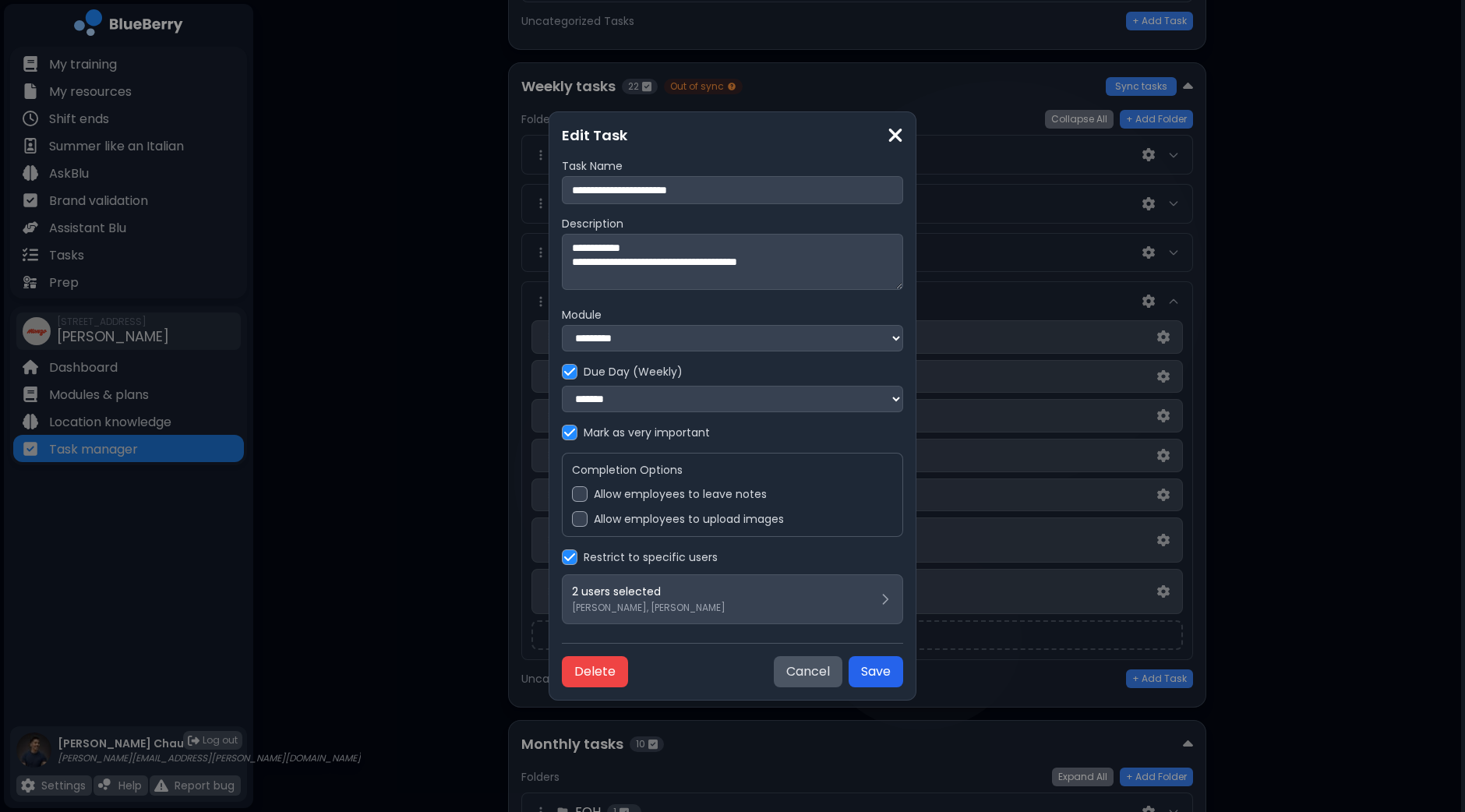
click at [872, 676] on button "Save" at bounding box center [876, 671] width 54 height 31
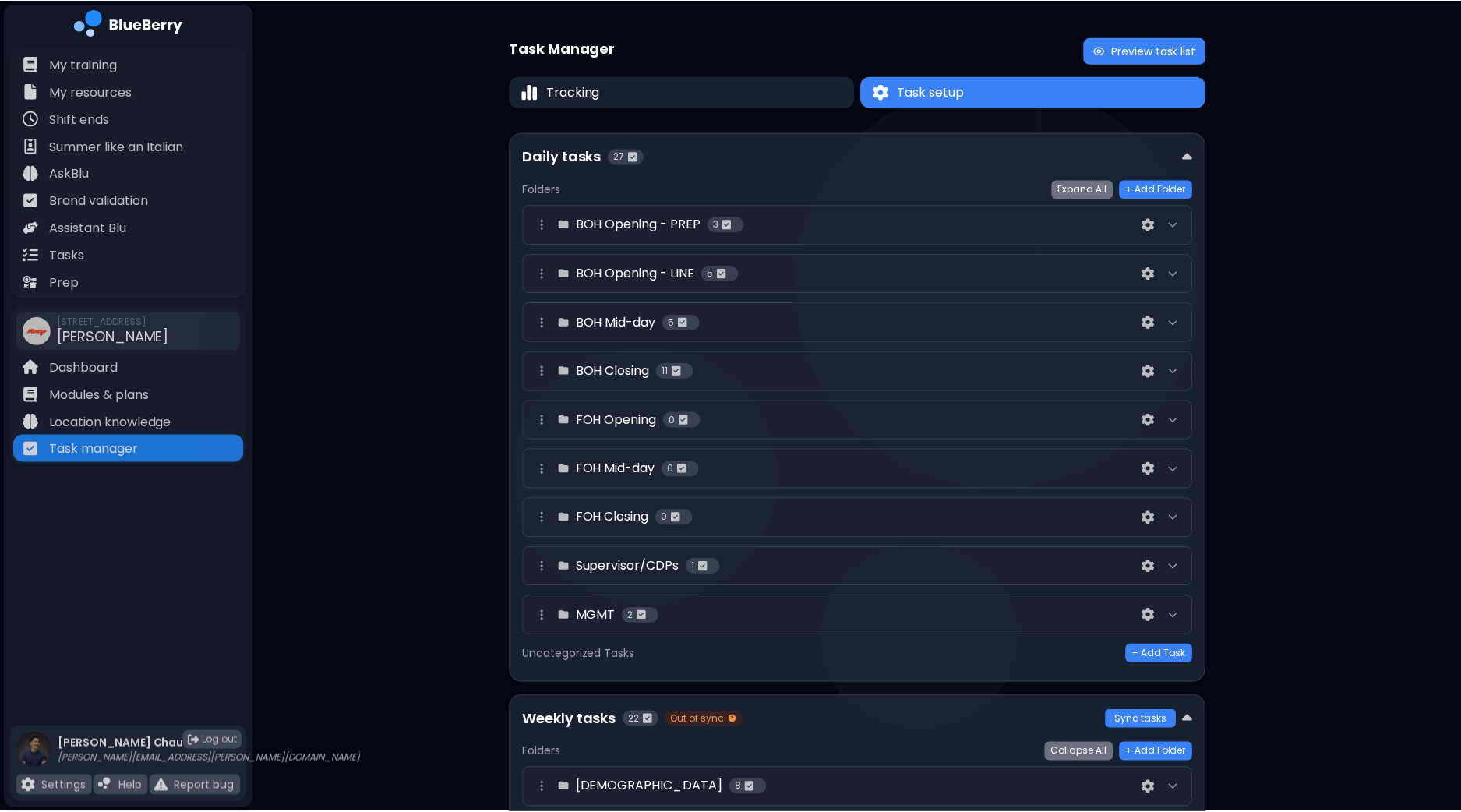
scroll to position [631, 0]
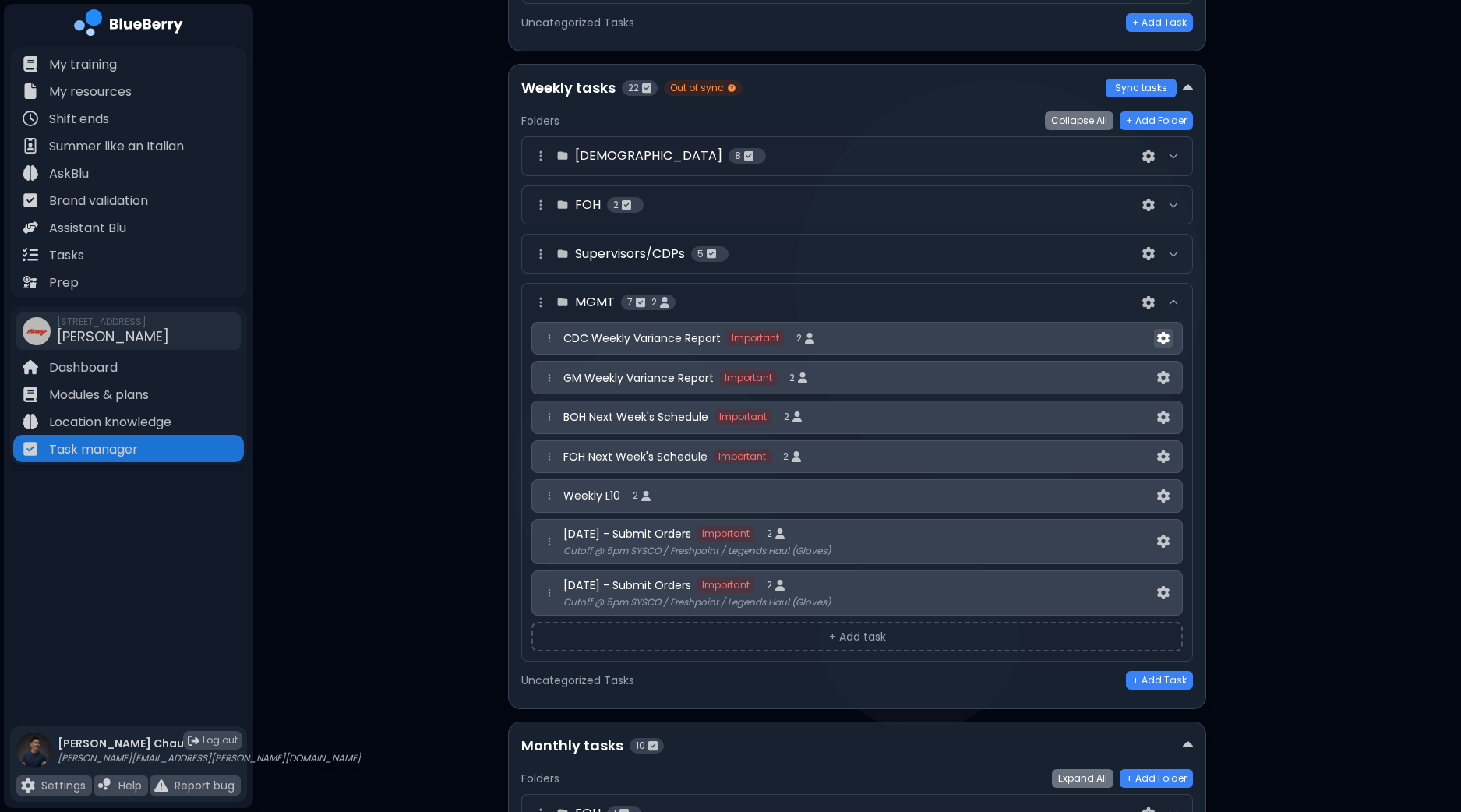
click at [1168, 332] on img at bounding box center [1163, 338] width 13 height 14
select select "*"
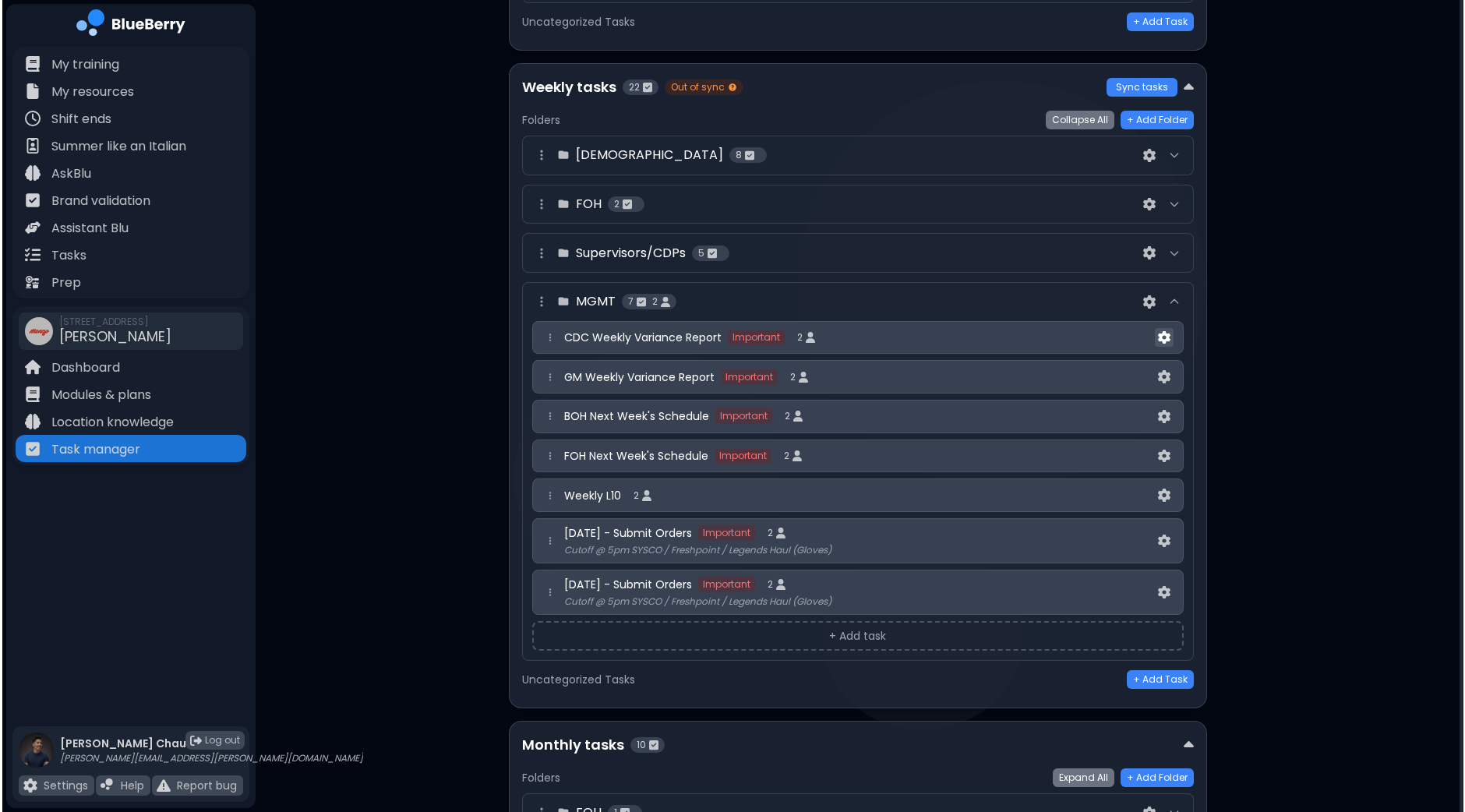
scroll to position [0, 0]
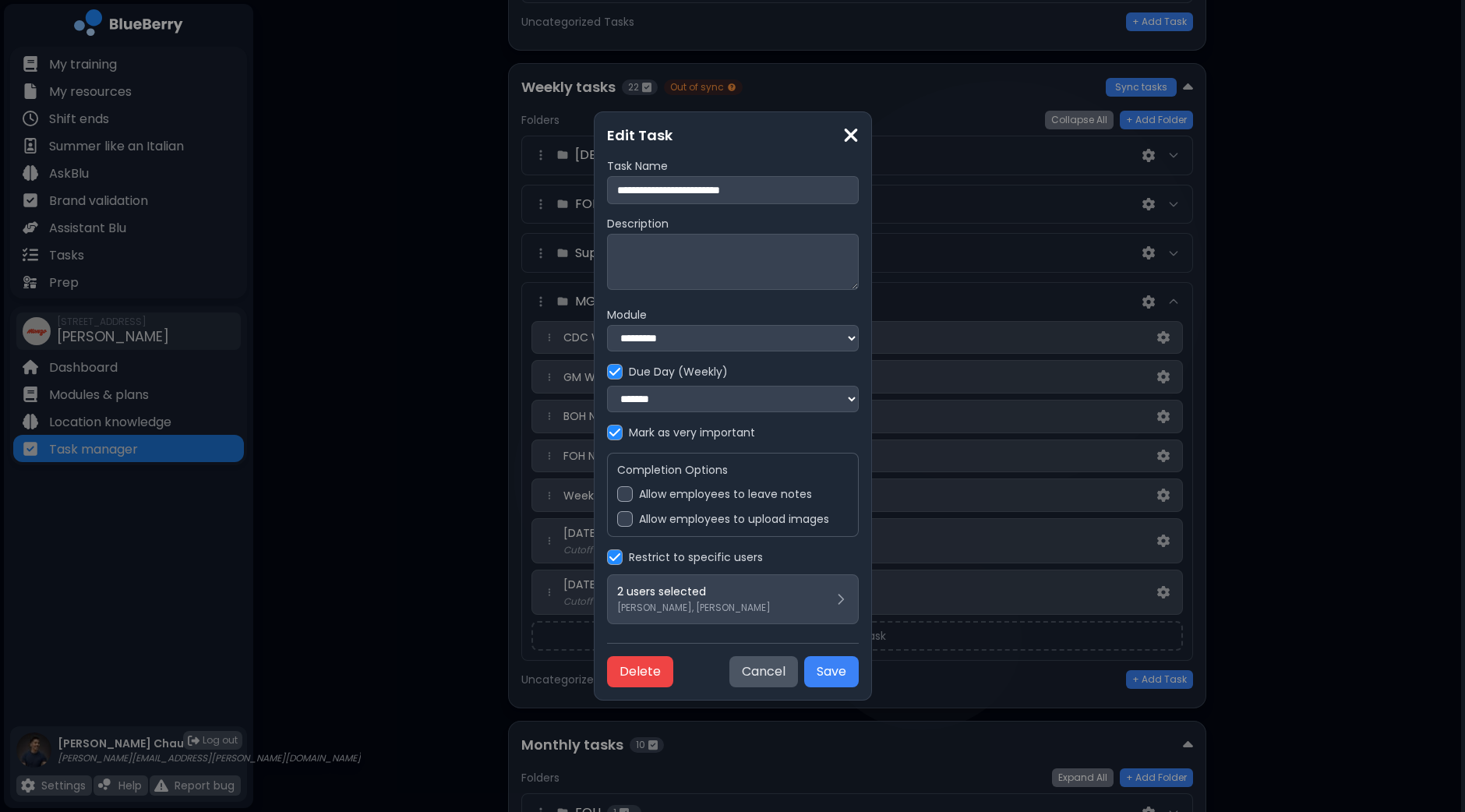
click at [607, 181] on input "**********" at bounding box center [732, 190] width 252 height 28
type input "**********"
click at [859, 670] on button "Save" at bounding box center [831, 671] width 54 height 31
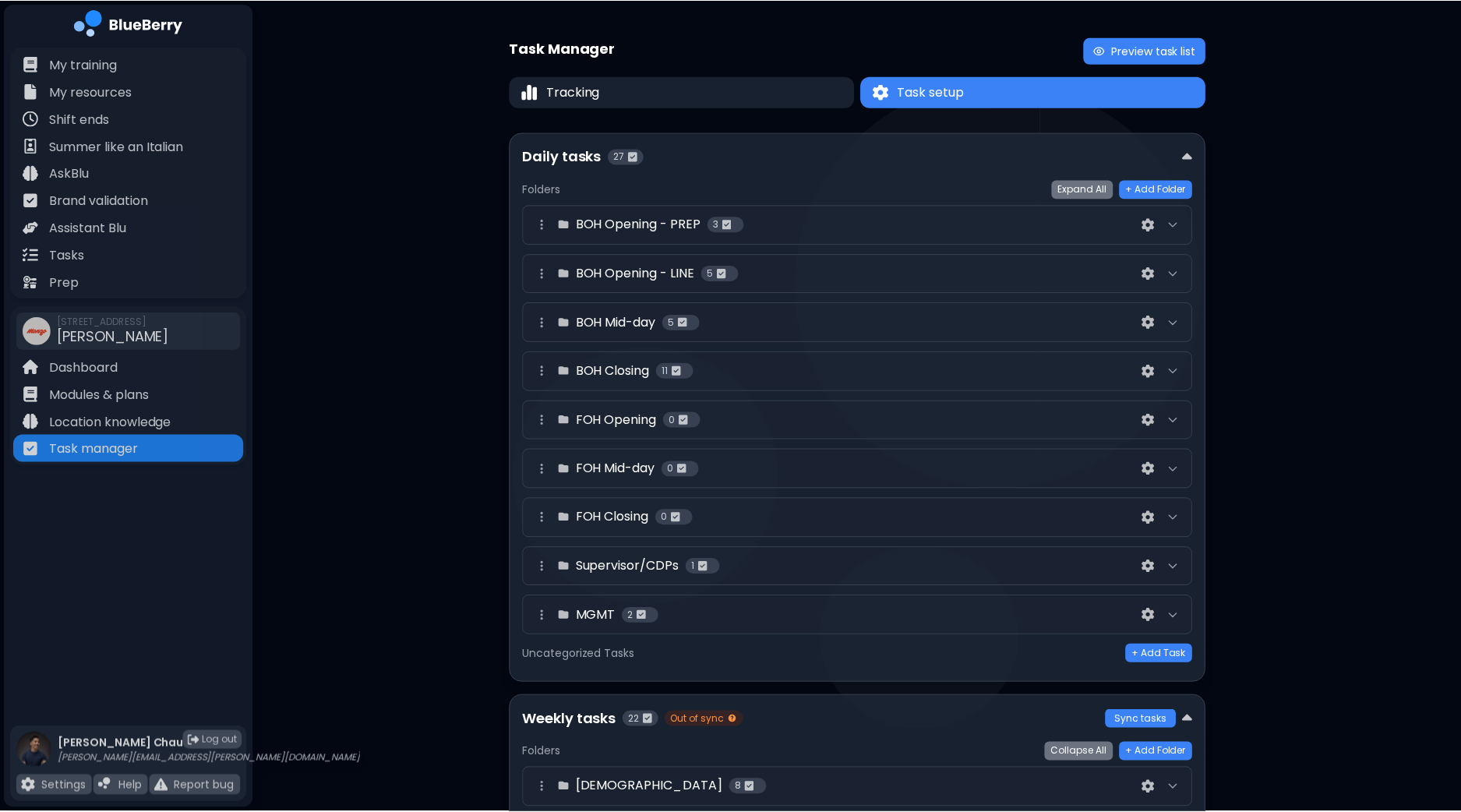
scroll to position [630, 0]
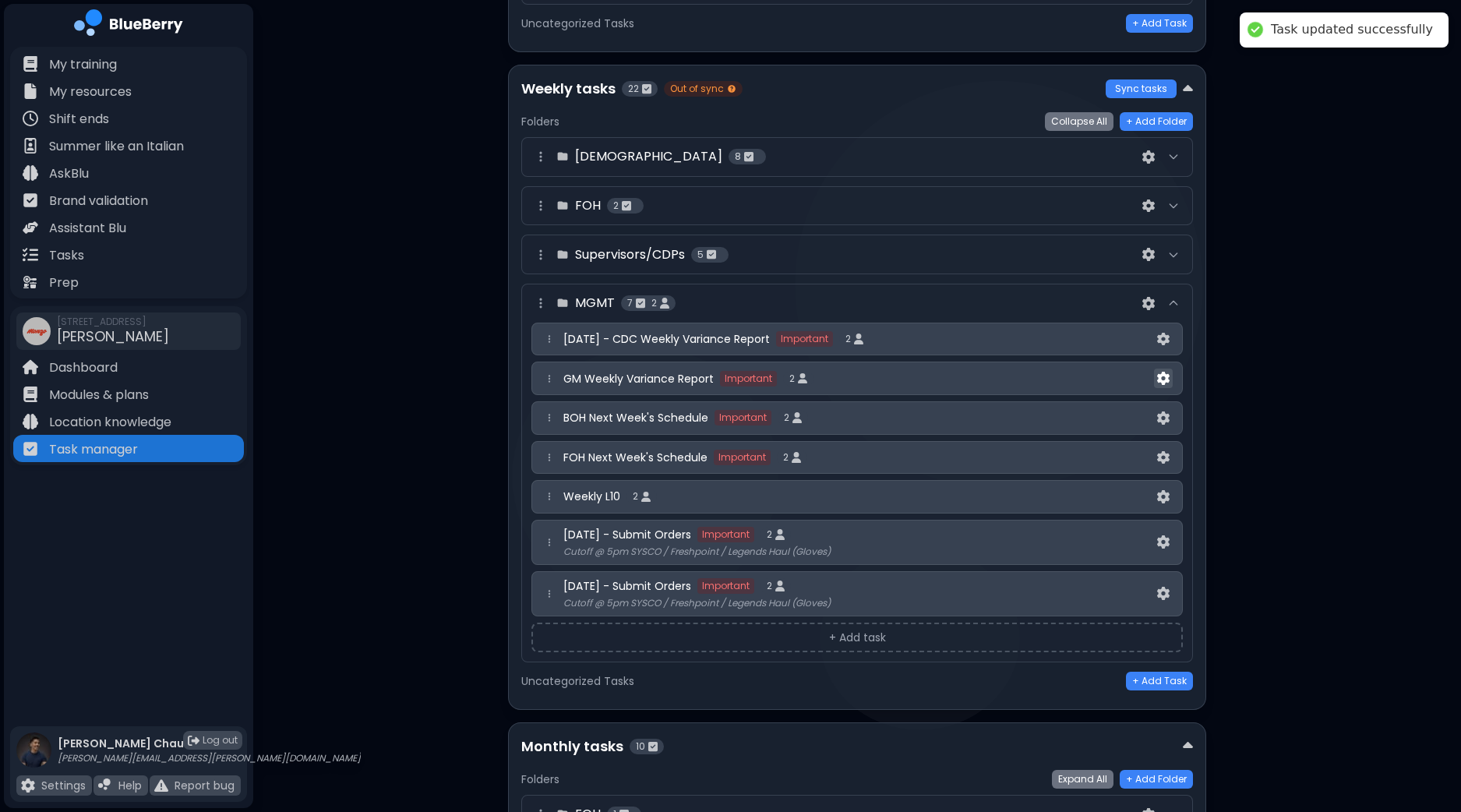
click at [1164, 377] on img at bounding box center [1163, 378] width 13 height 14
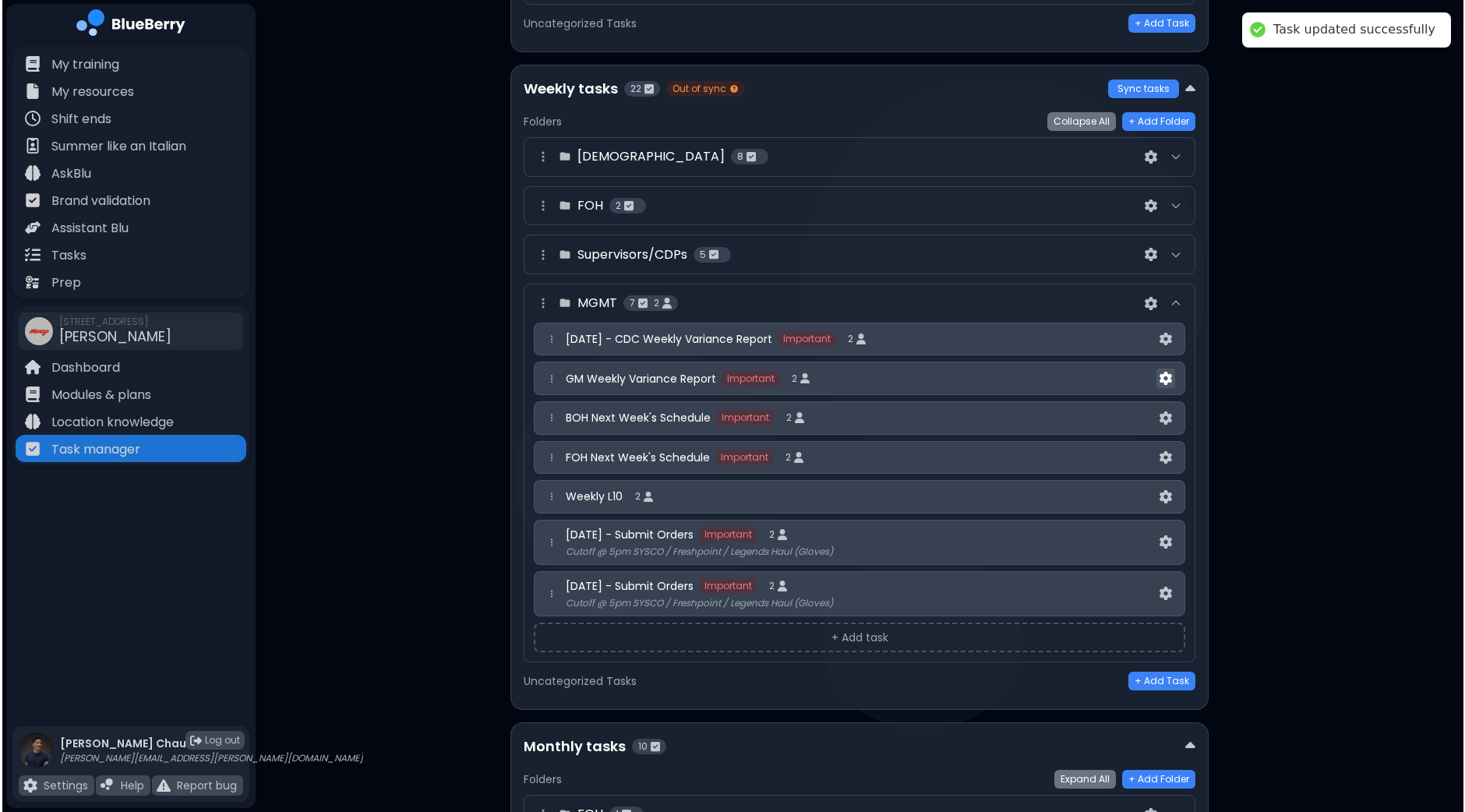
scroll to position [0, 0]
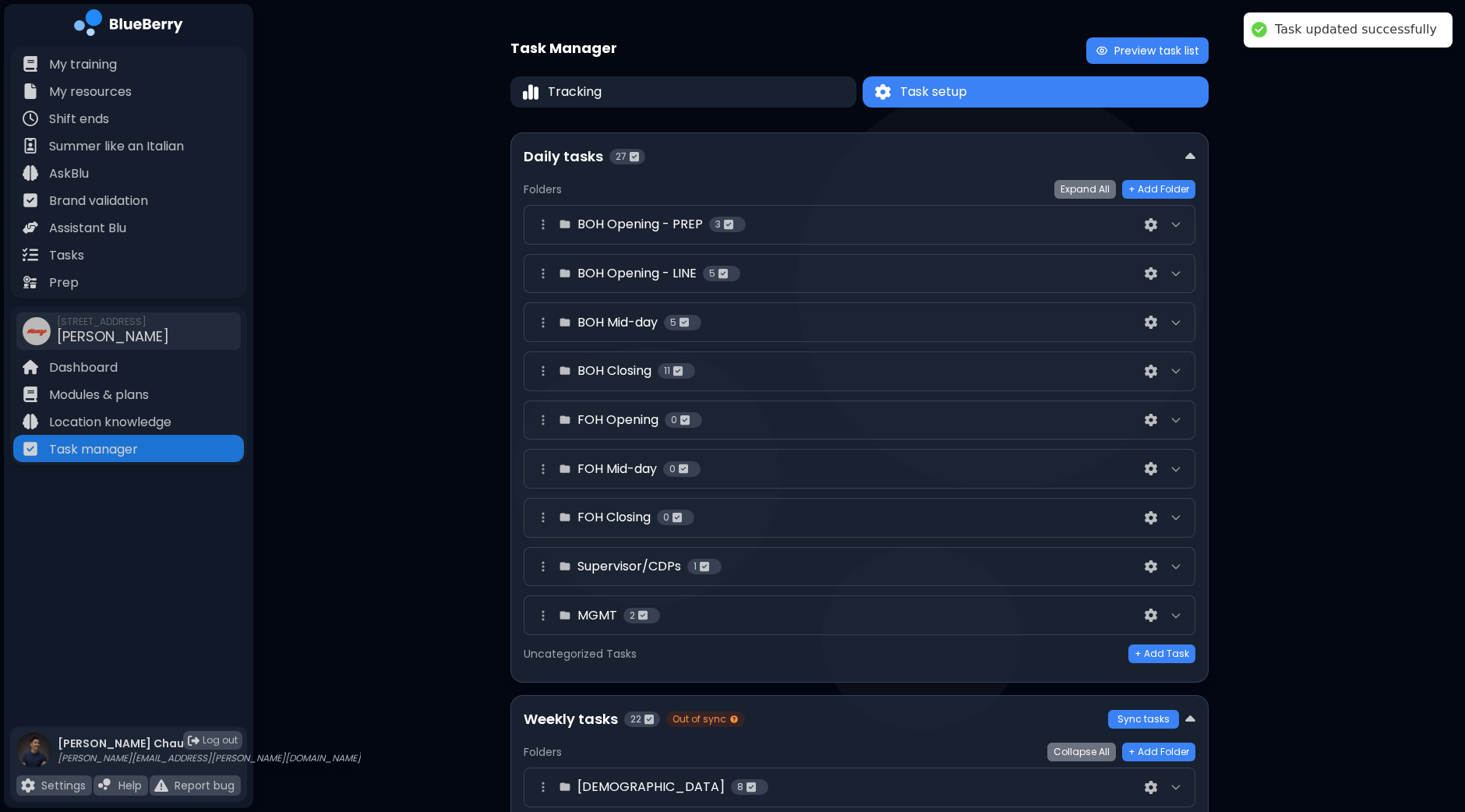
select select "*"
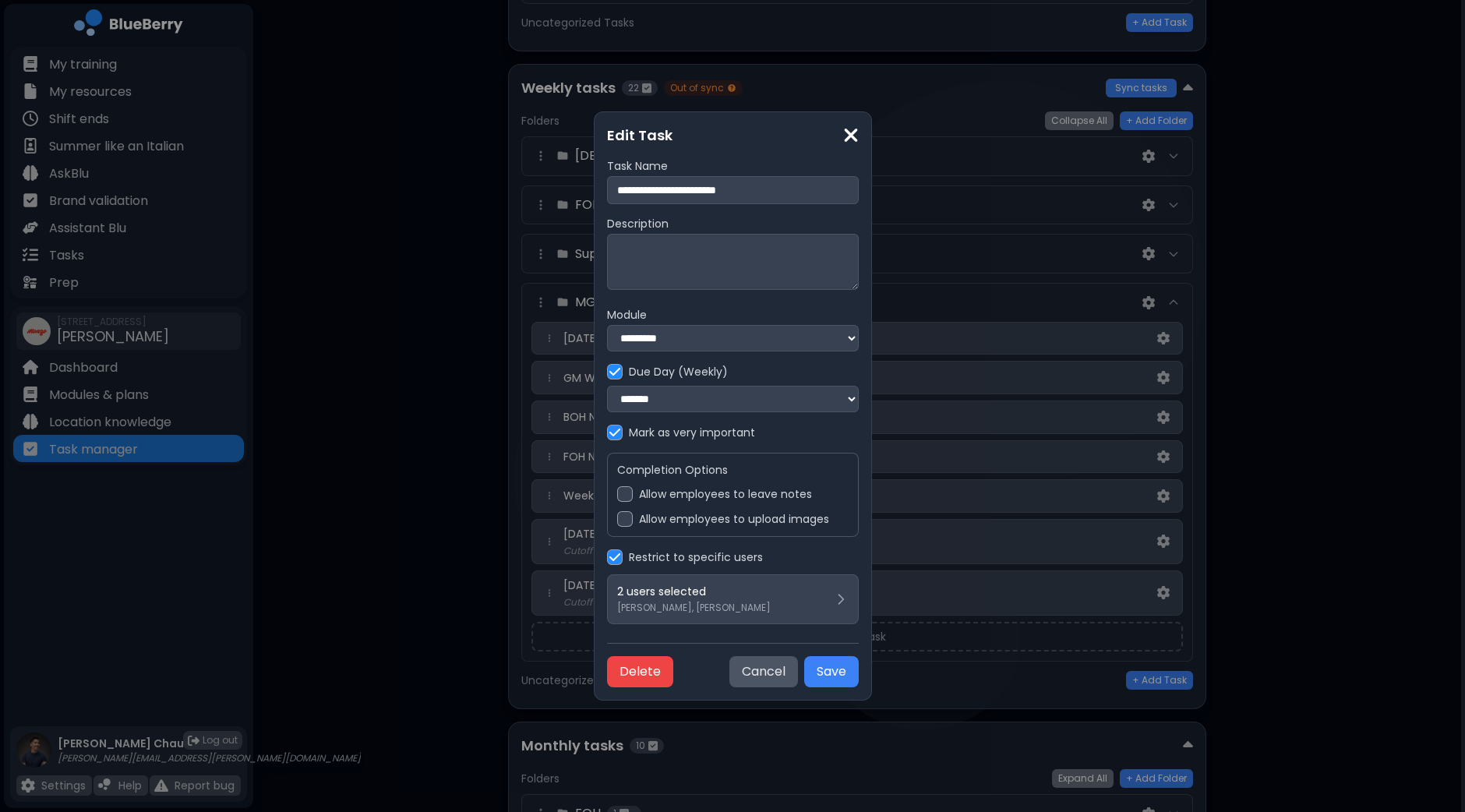
click at [607, 189] on input "**********" at bounding box center [732, 190] width 252 height 28
type input "**********"
click at [859, 670] on button "Save" at bounding box center [831, 671] width 54 height 31
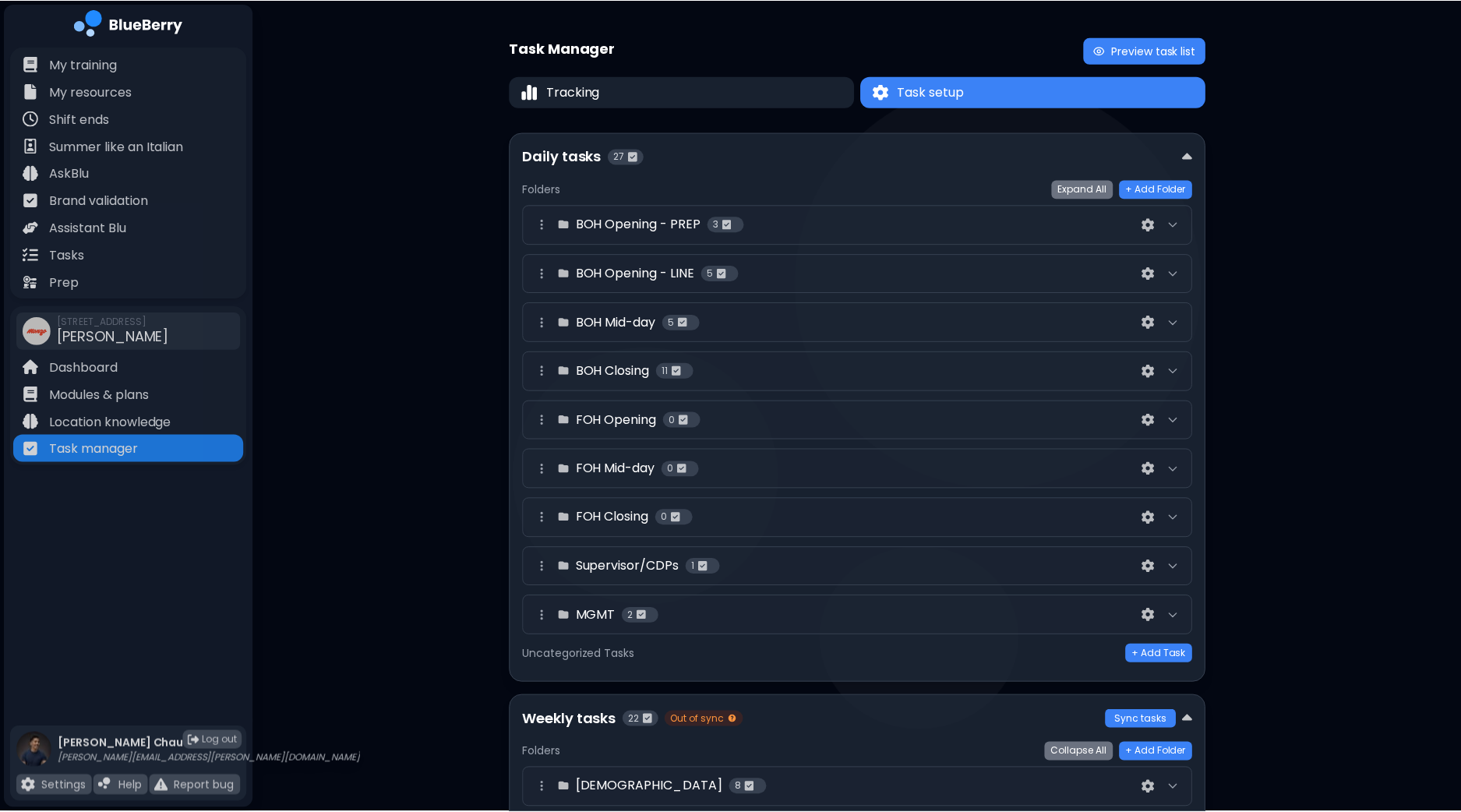
scroll to position [630, 0]
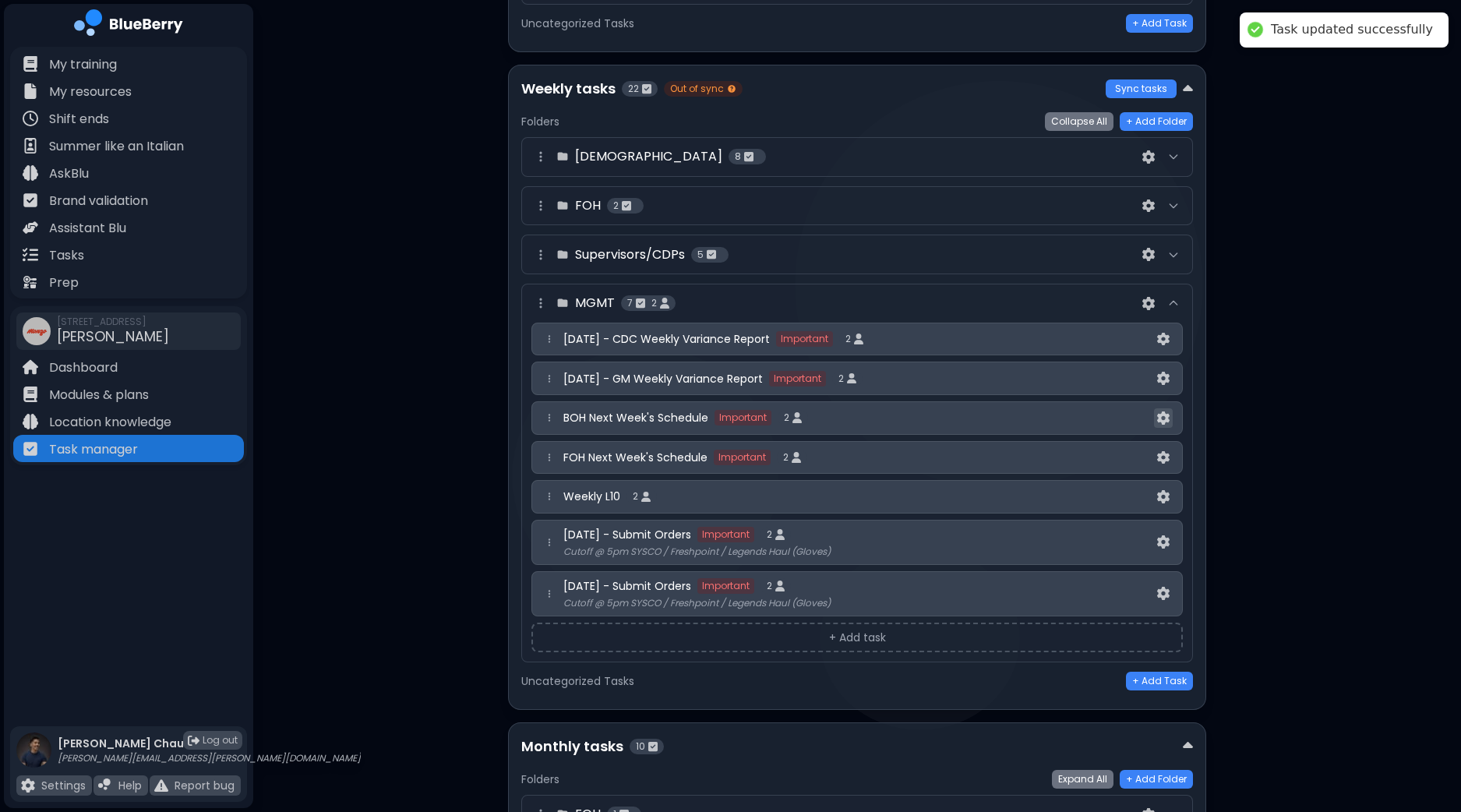
click at [1170, 412] on button at bounding box center [1163, 418] width 19 height 19
select select "*"
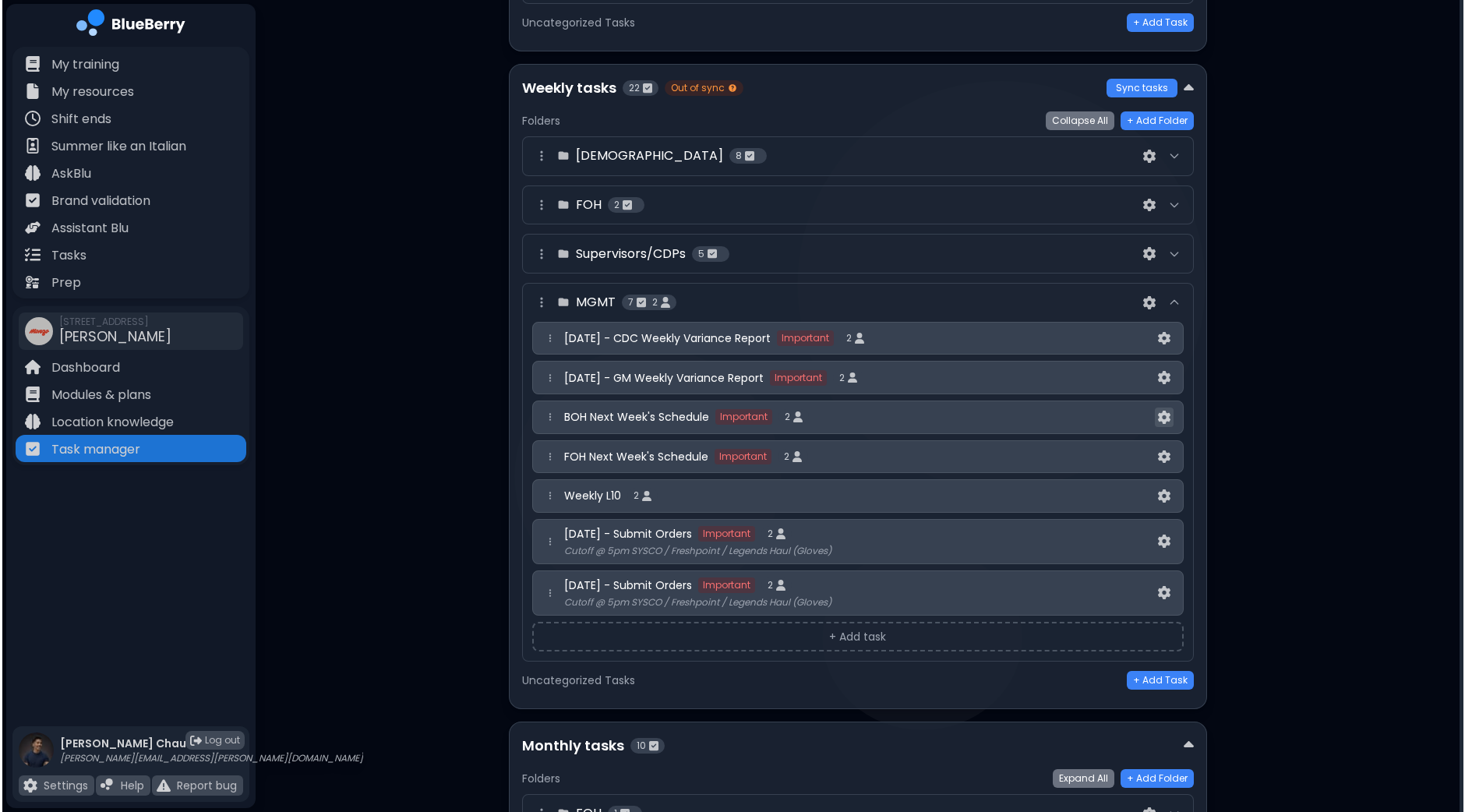
scroll to position [0, 0]
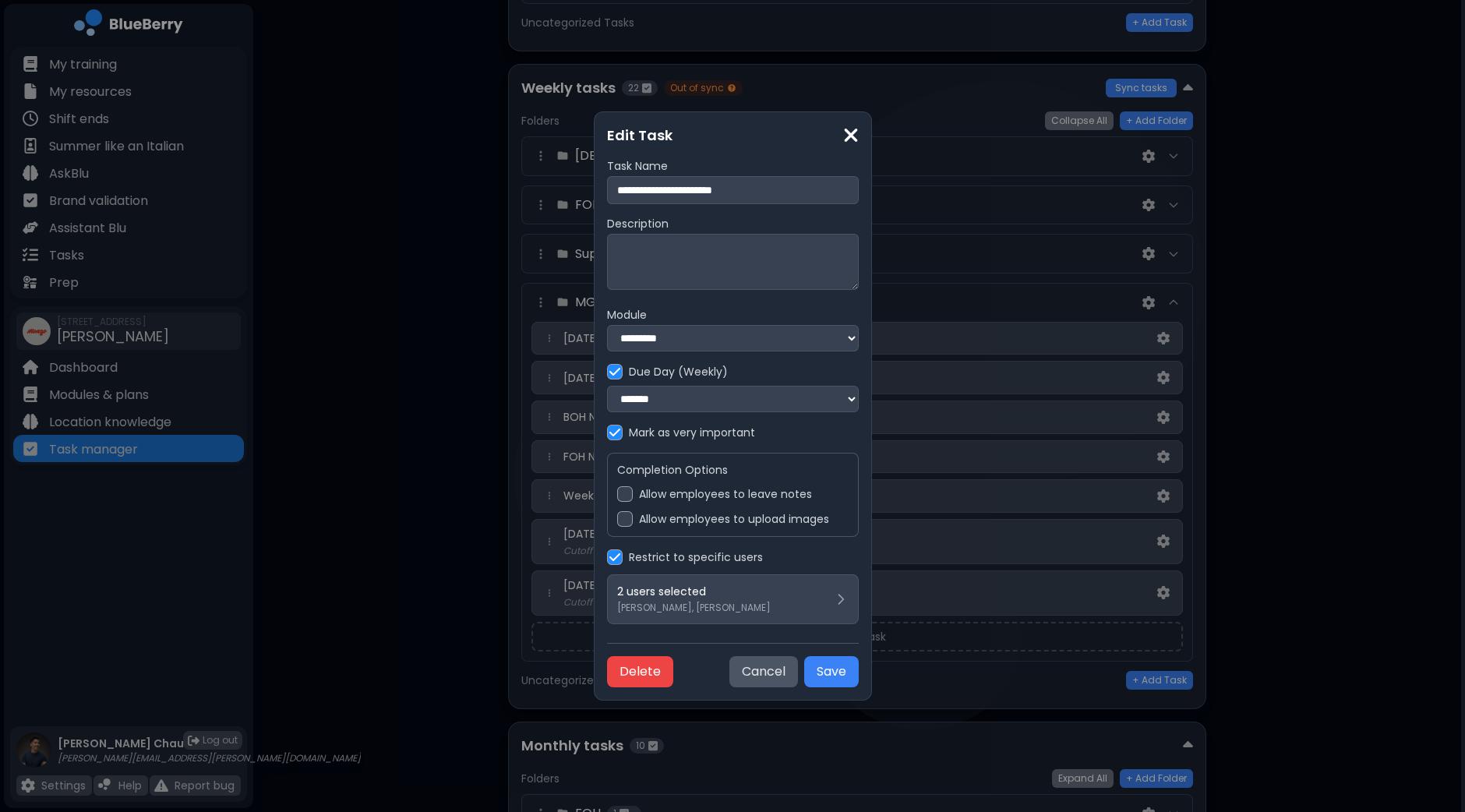
click at [607, 186] on input "**********" at bounding box center [732, 190] width 252 height 28
type input "**********"
click at [859, 671] on button "Save" at bounding box center [831, 671] width 54 height 31
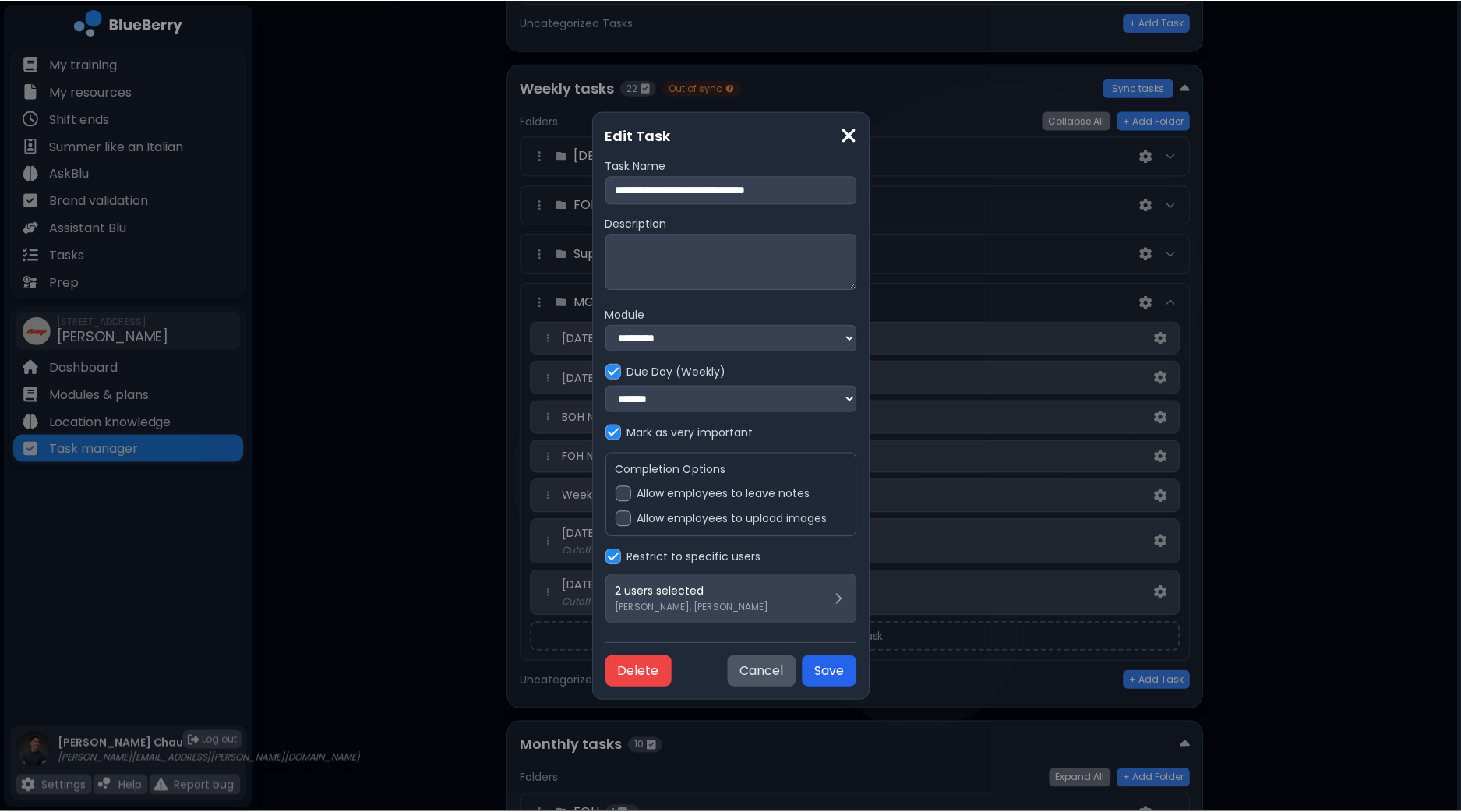
scroll to position [630, 0]
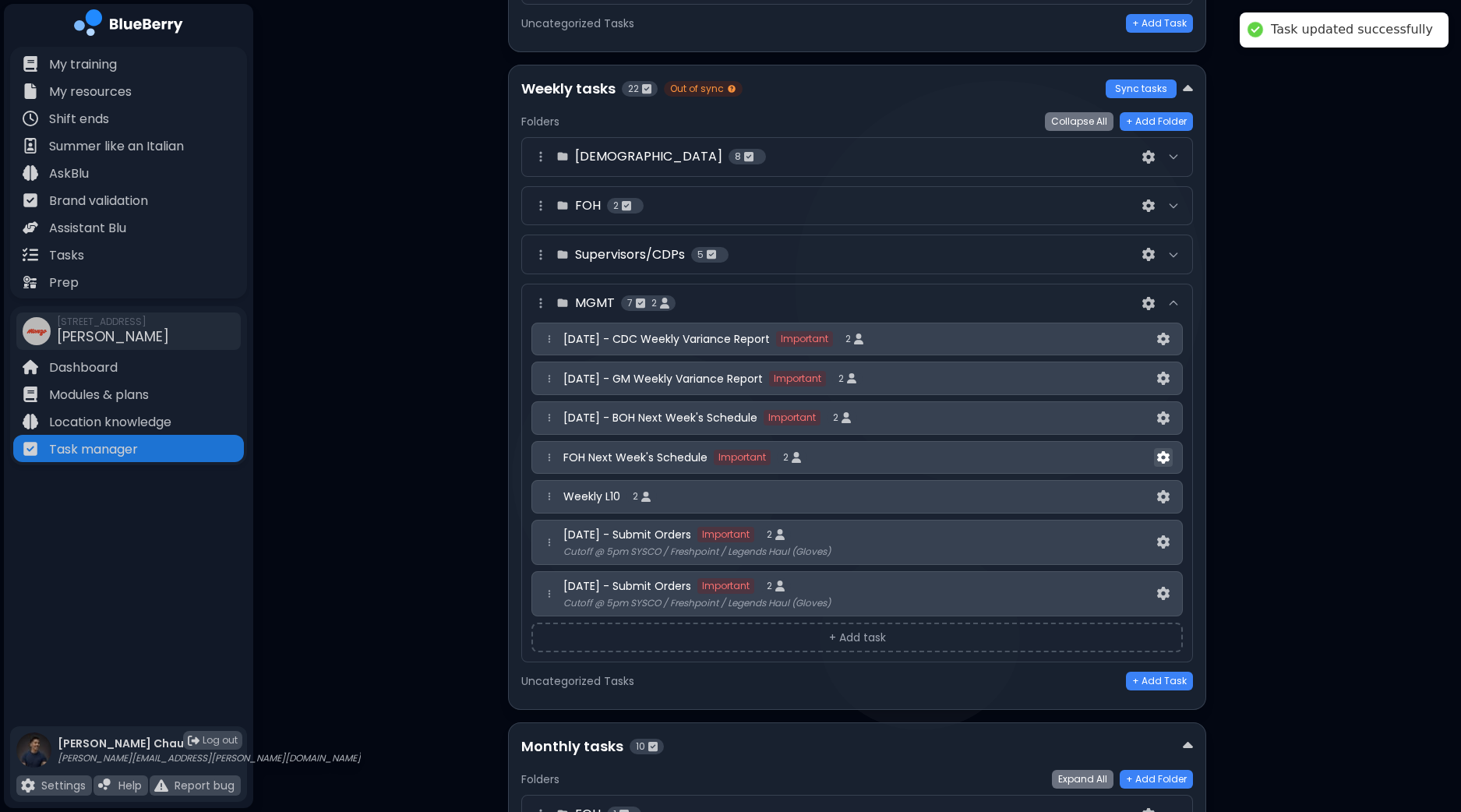
click at [1167, 451] on img at bounding box center [1163, 458] width 13 height 14
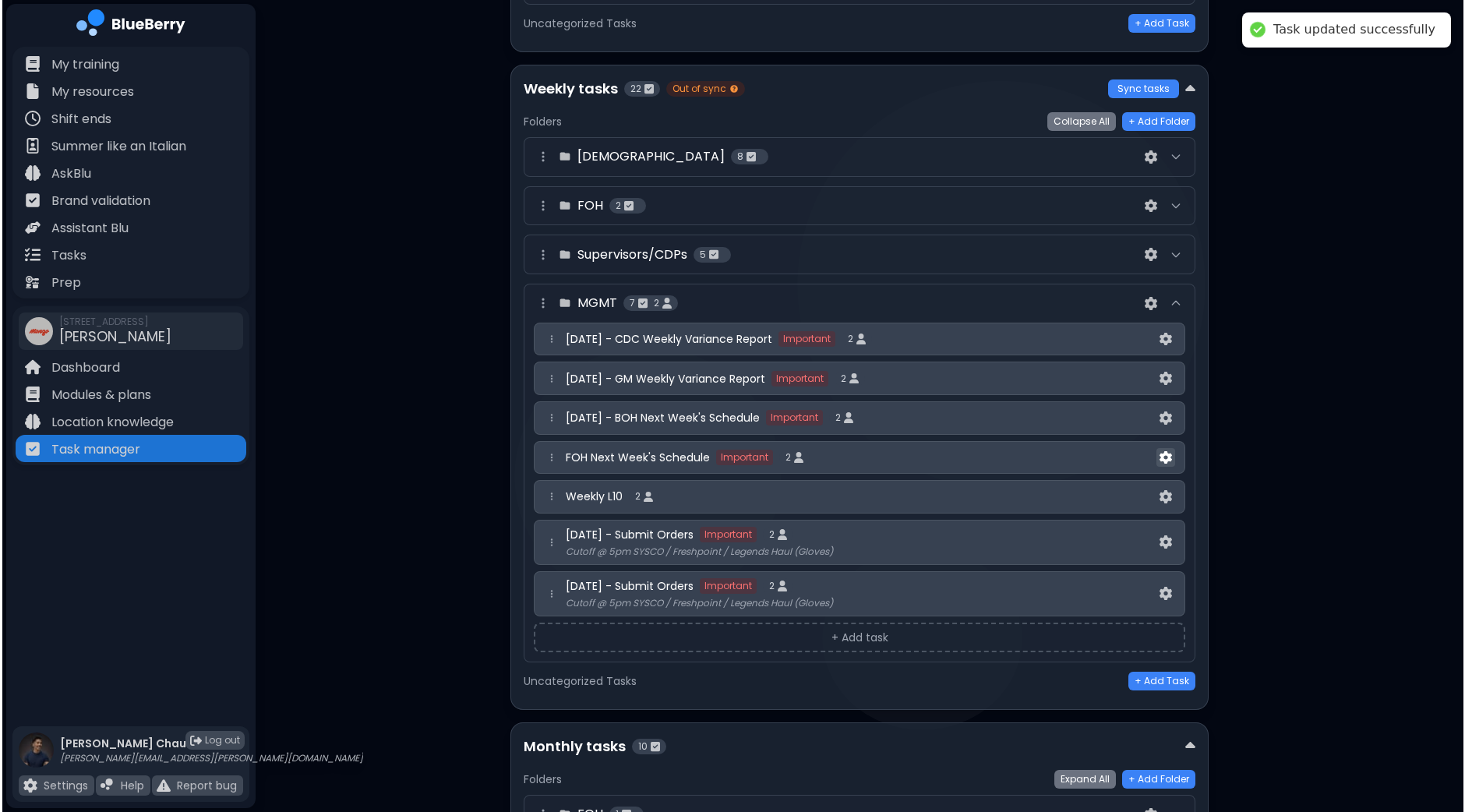
scroll to position [0, 0]
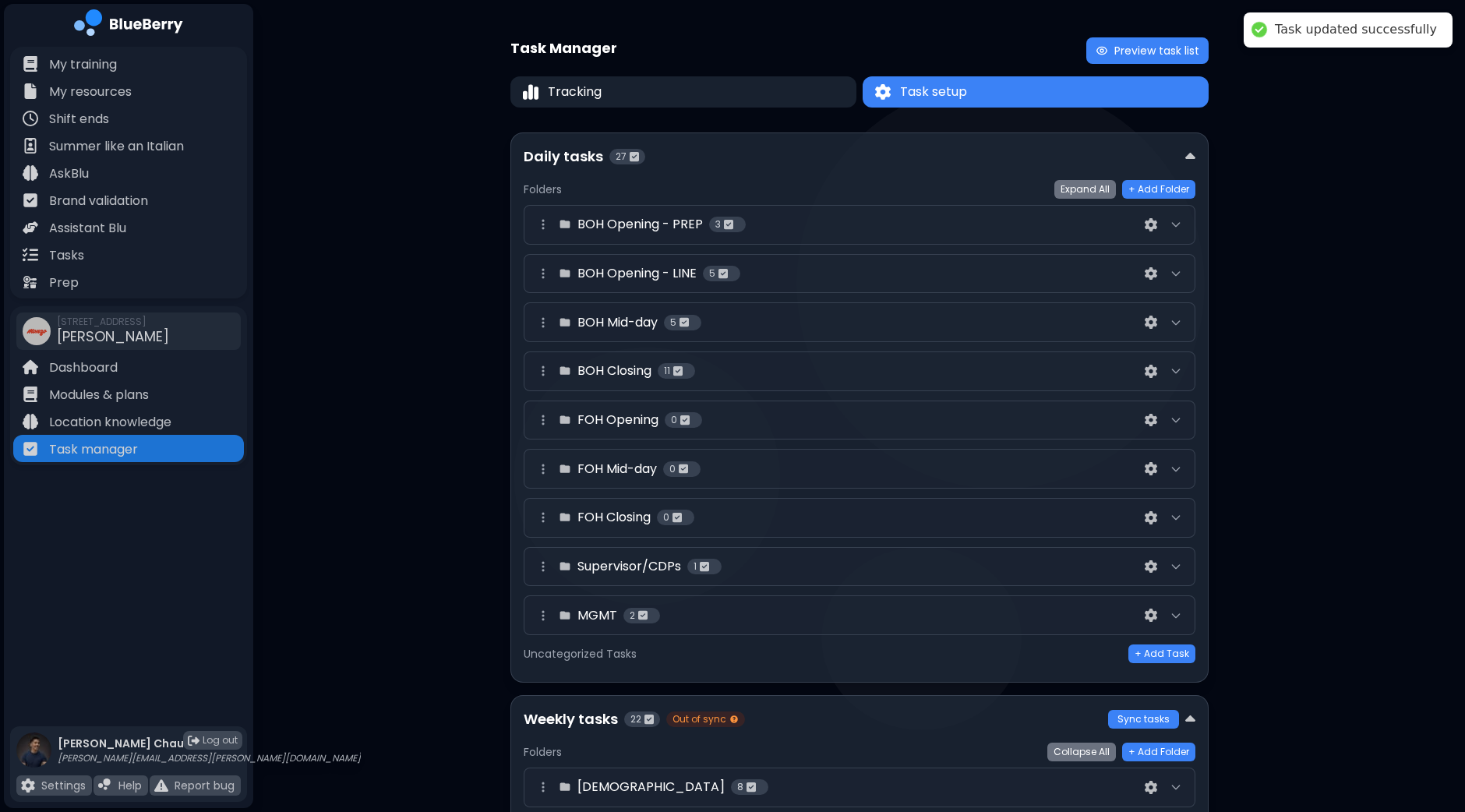
select select "*"
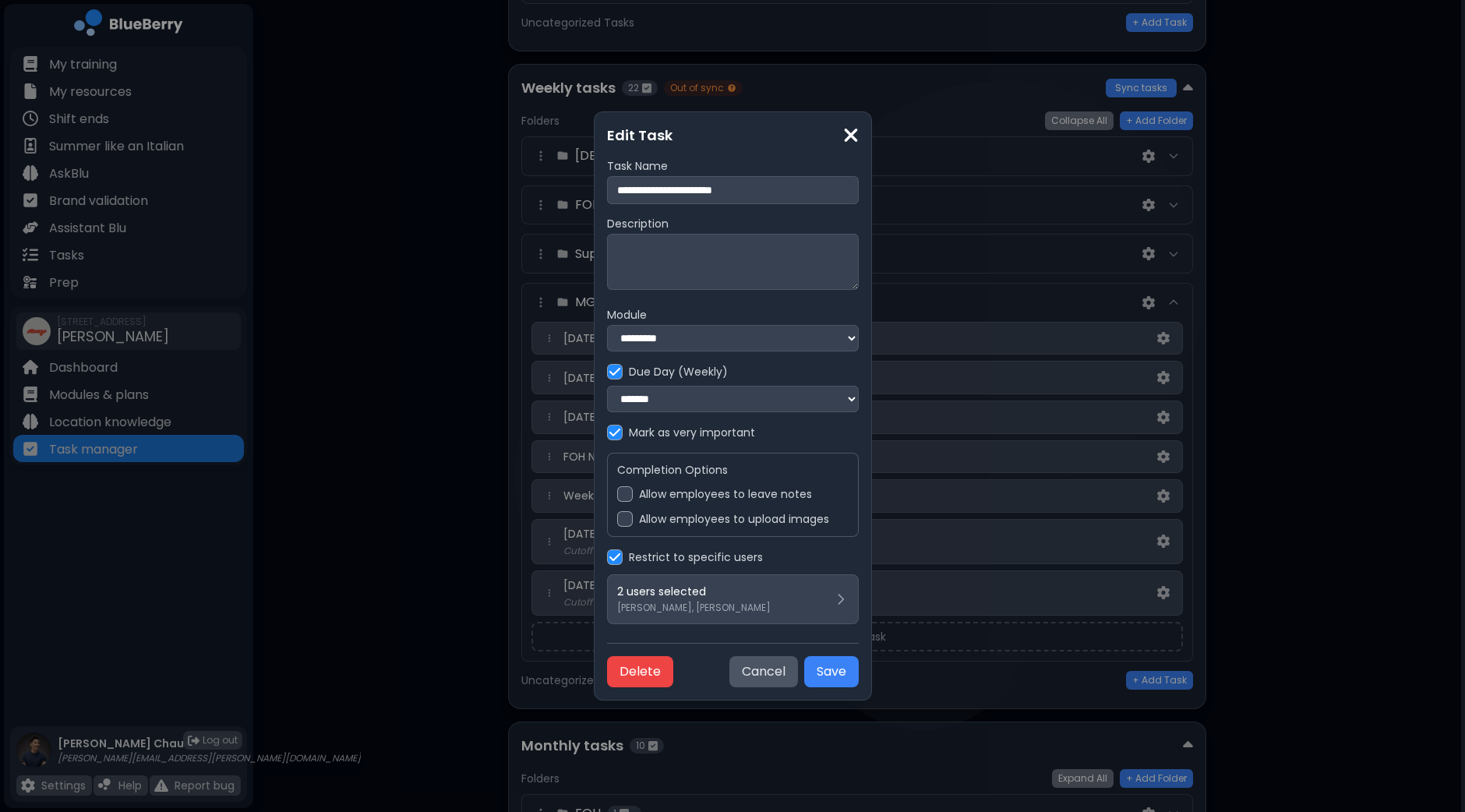
click at [607, 181] on input "**********" at bounding box center [732, 190] width 252 height 28
click at [607, 184] on input "**********" at bounding box center [732, 190] width 252 height 28
type input "**********"
click at [859, 668] on button "Save" at bounding box center [831, 671] width 54 height 31
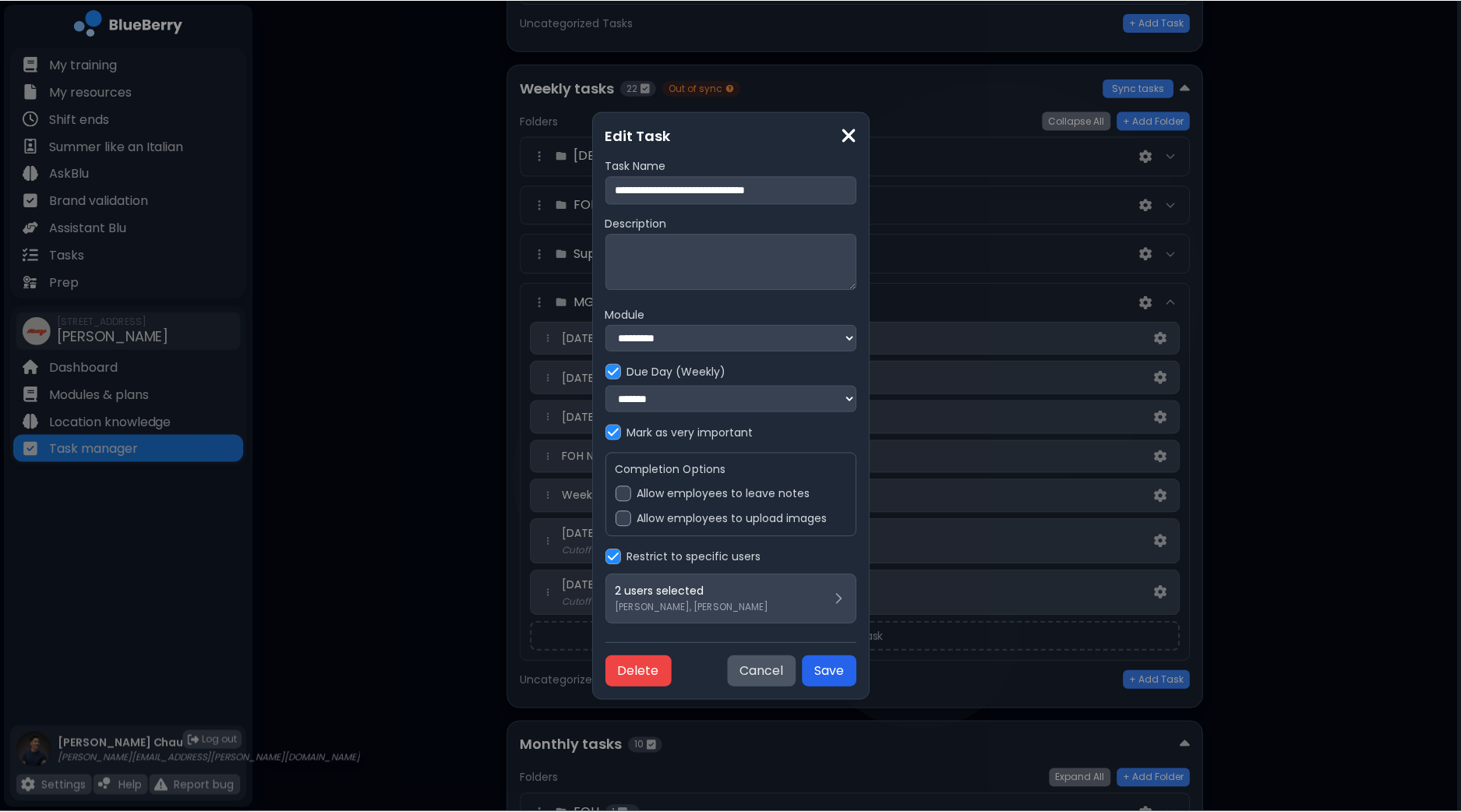
scroll to position [630, 0]
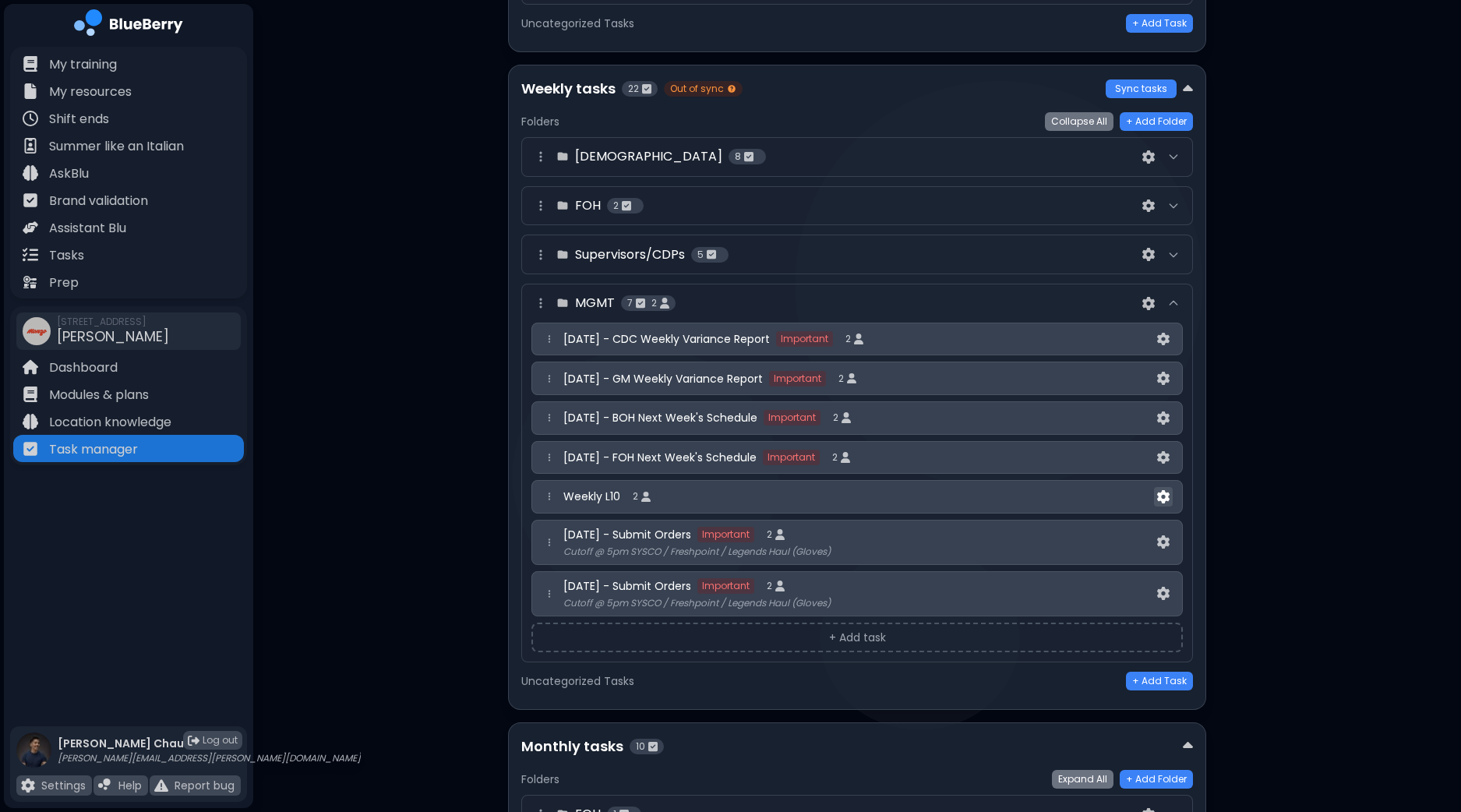
click at [1164, 491] on img at bounding box center [1163, 497] width 13 height 14
select select "*"
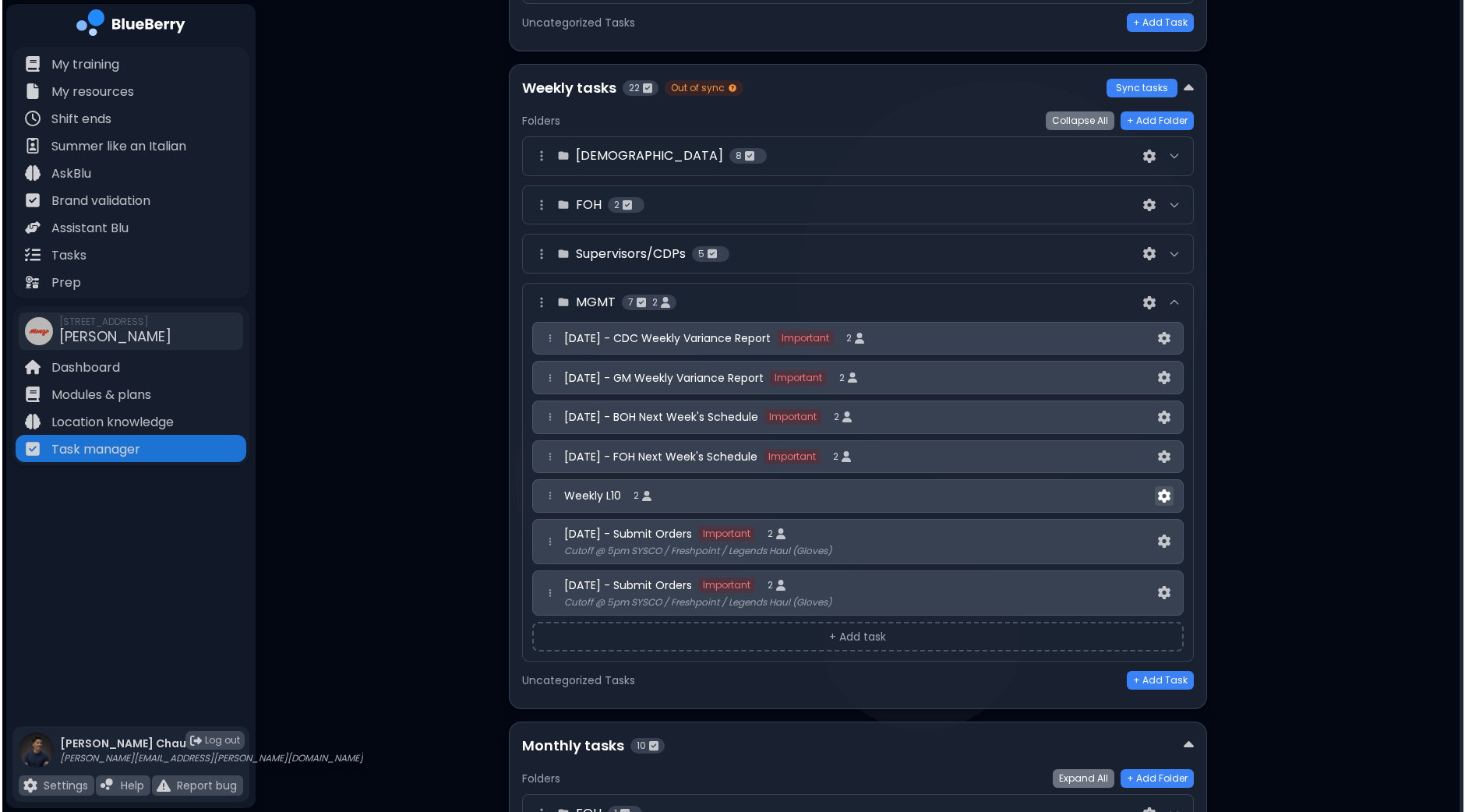
scroll to position [0, 0]
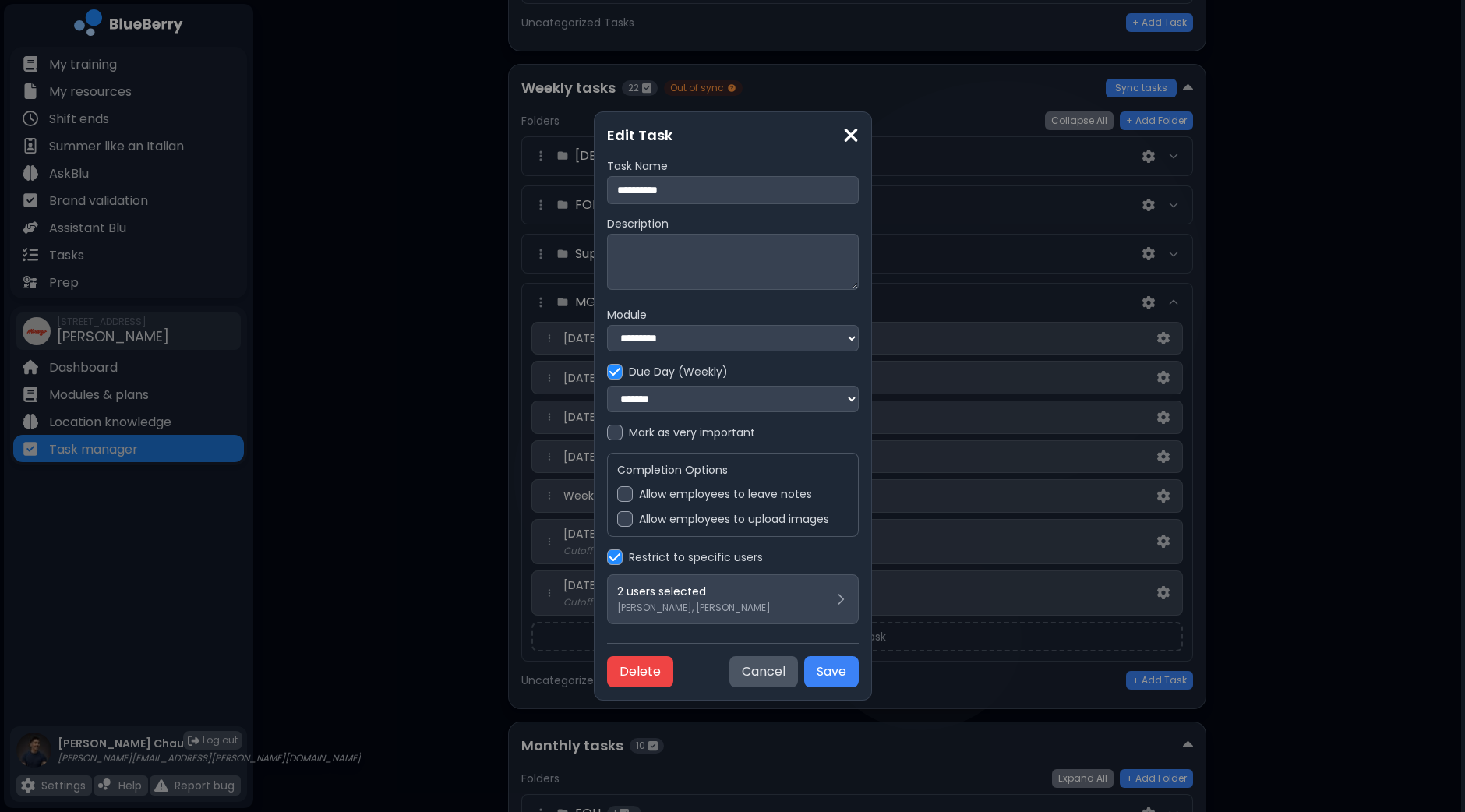
click at [607, 185] on input "**********" at bounding box center [732, 190] width 252 height 28
type input "**********"
click at [859, 672] on button "Save" at bounding box center [831, 671] width 54 height 31
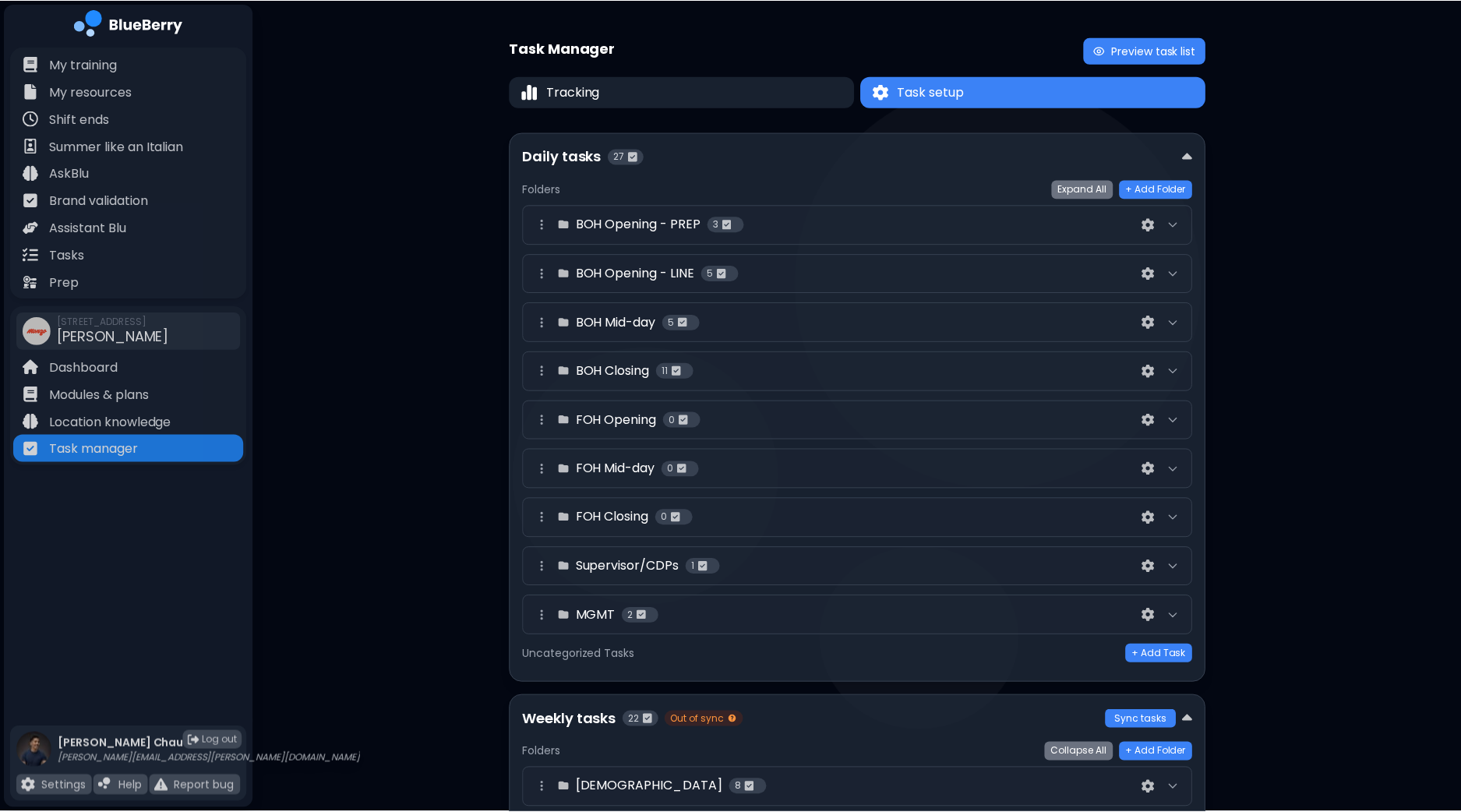
scroll to position [630, 0]
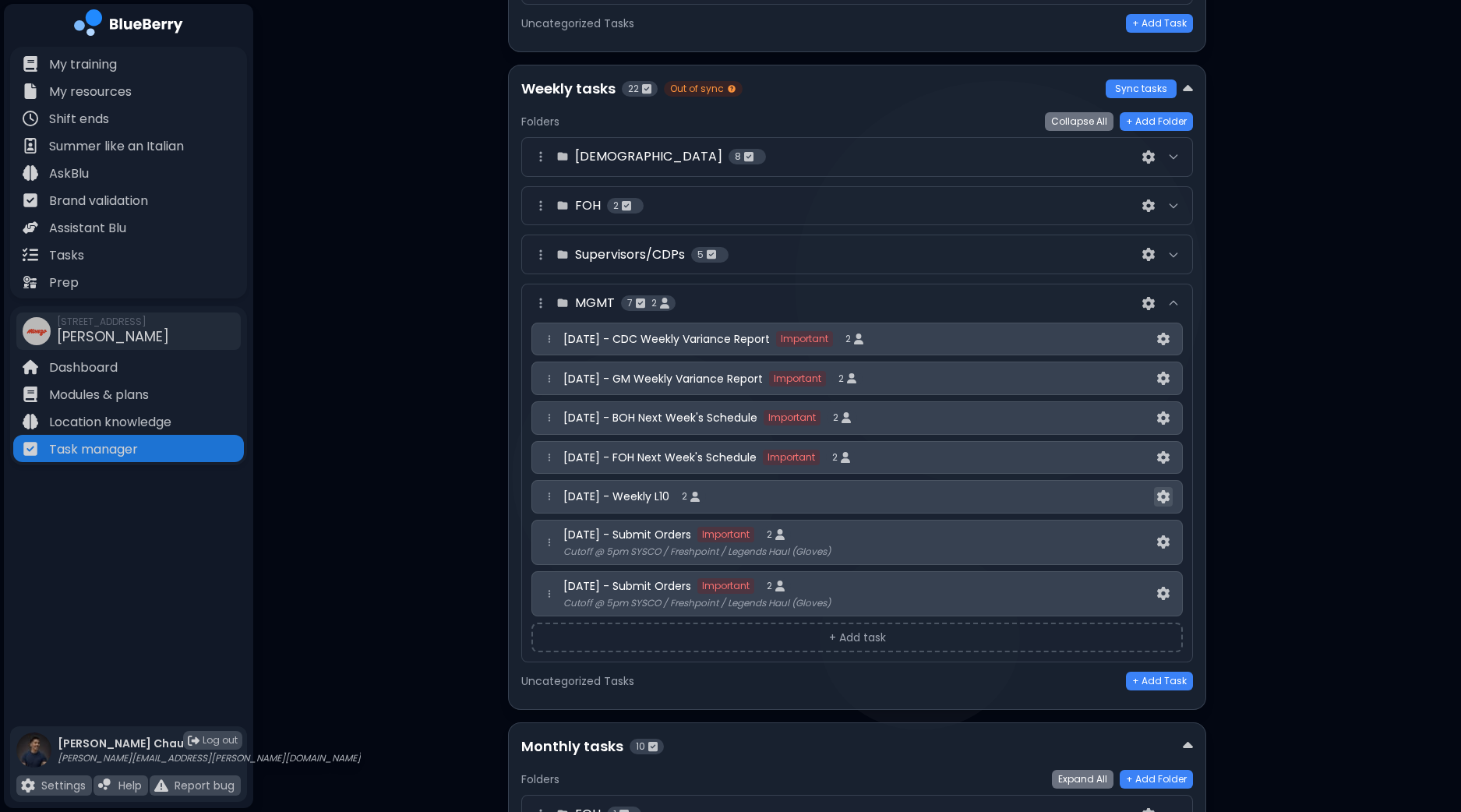
click at [1170, 488] on button at bounding box center [1163, 496] width 19 height 19
select select "*"
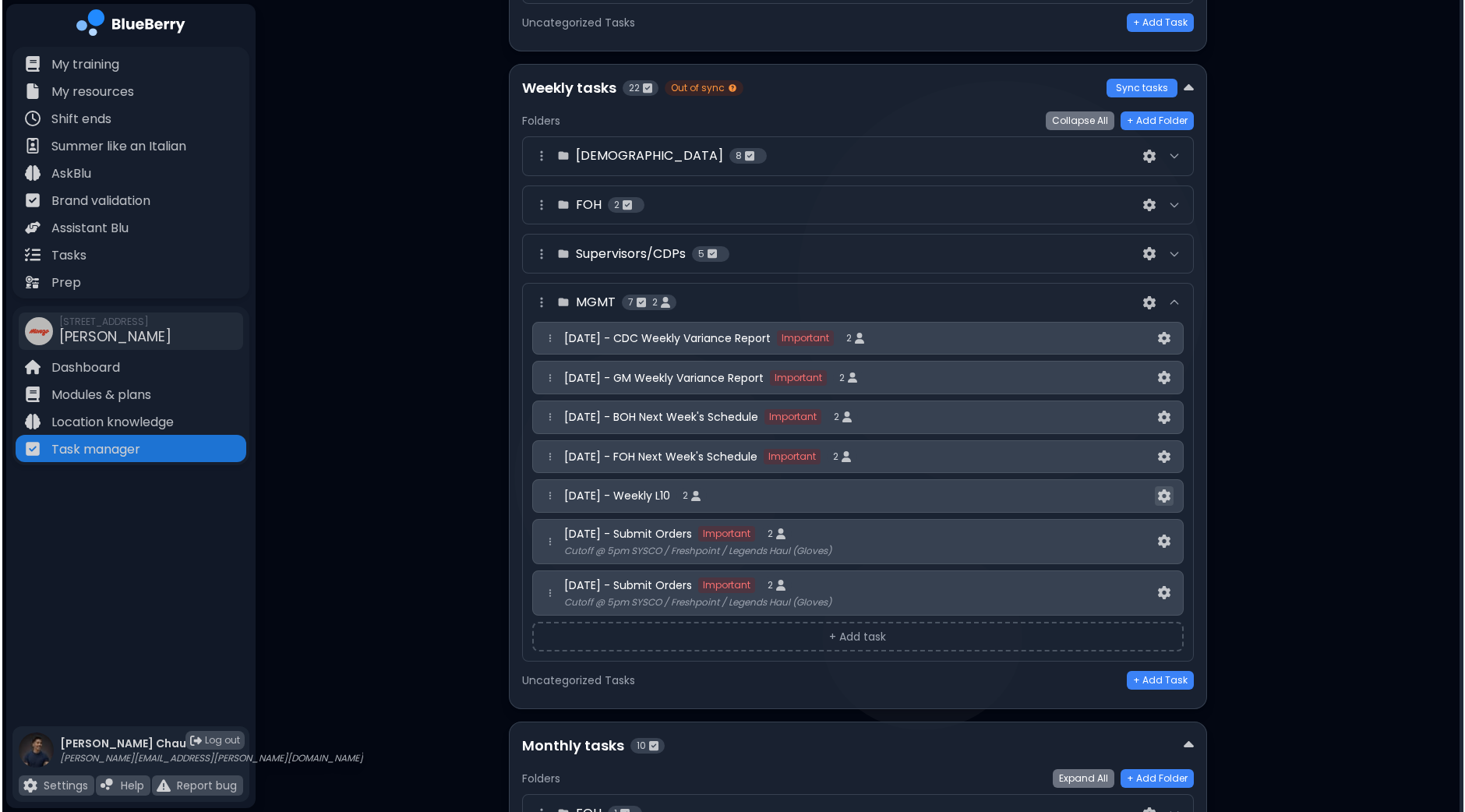
scroll to position [0, 0]
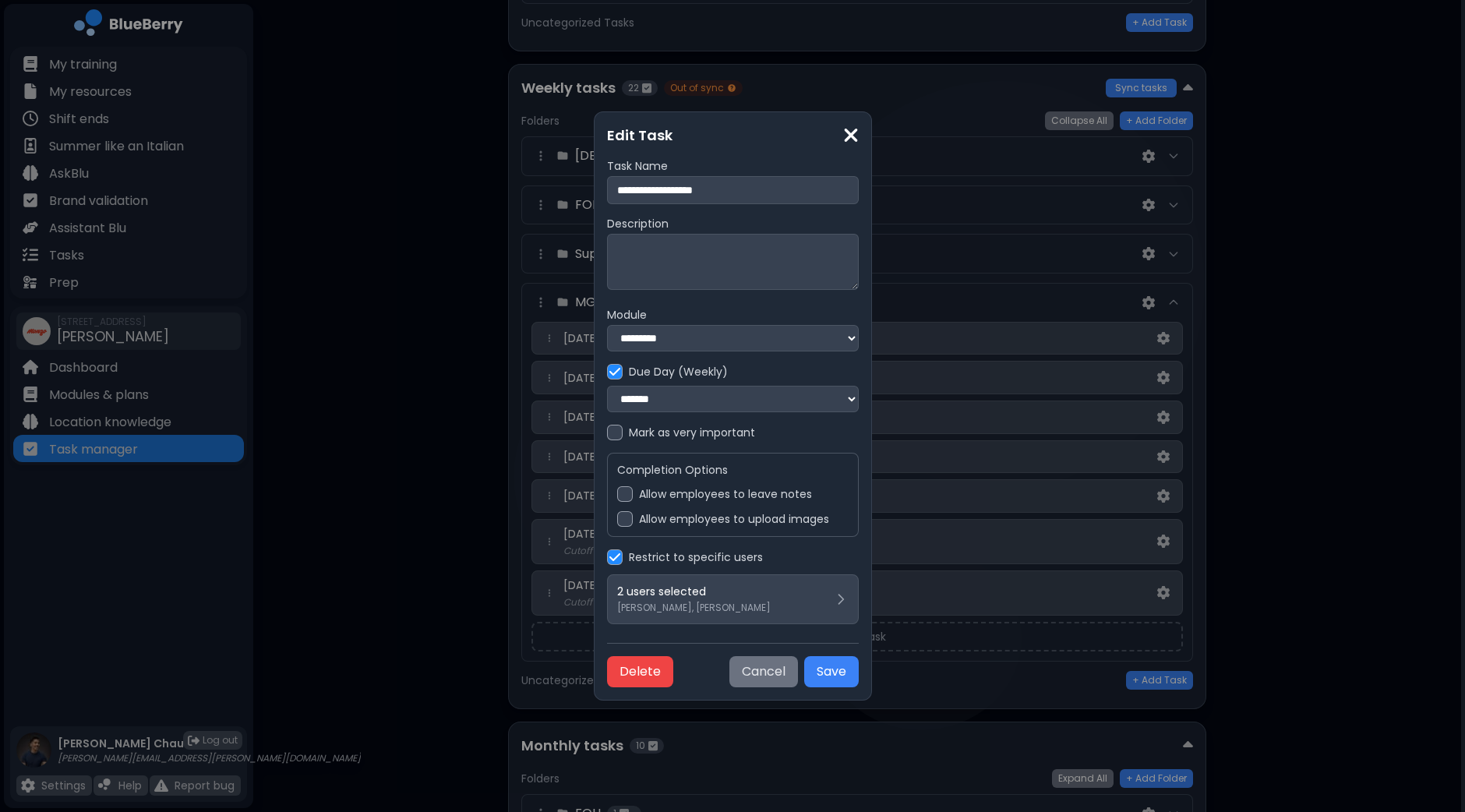
click at [798, 680] on button "Cancel" at bounding box center [763, 671] width 69 height 31
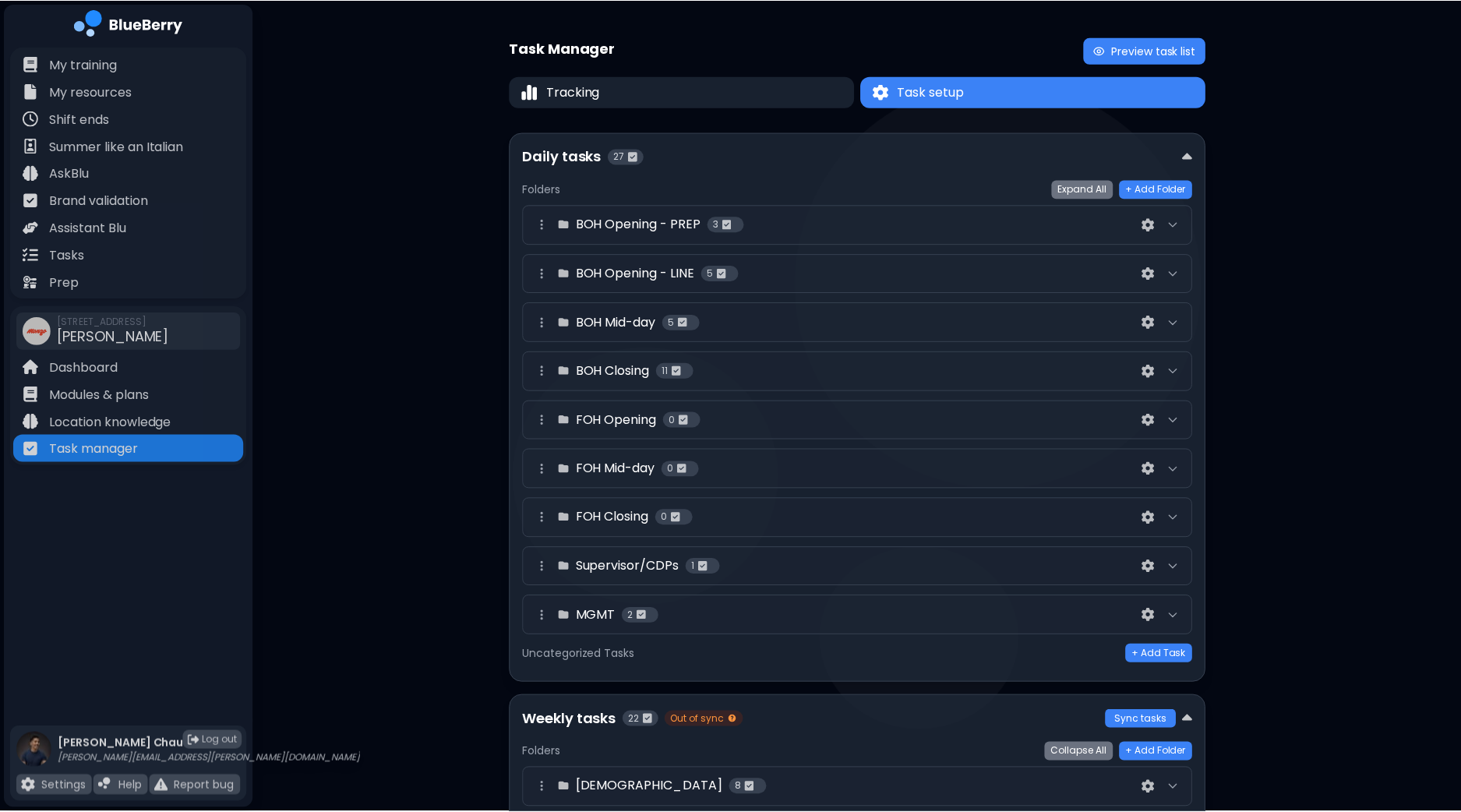
scroll to position [630, 0]
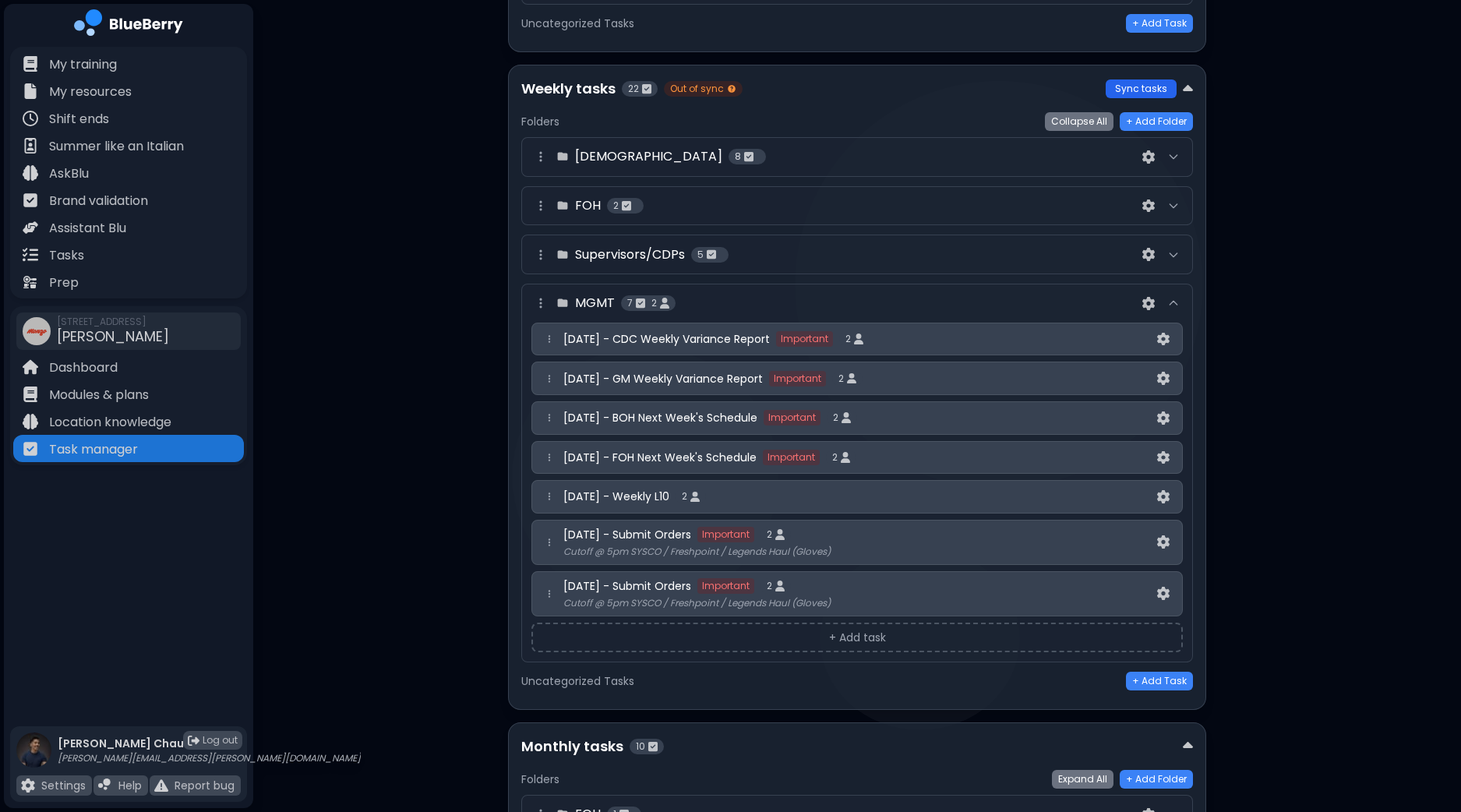
click at [1128, 83] on button "Sync tasks" at bounding box center [1141, 89] width 71 height 19
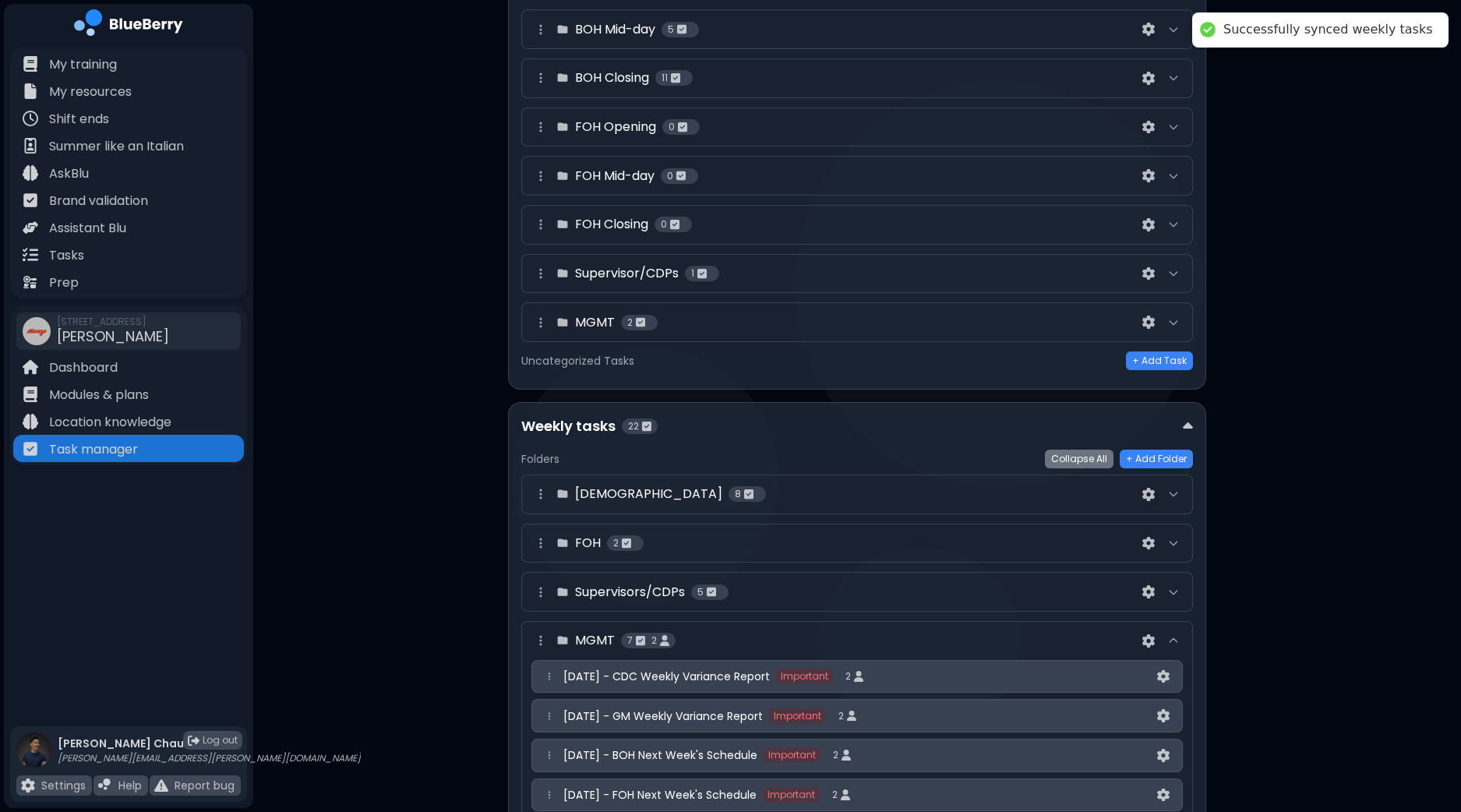
scroll to position [487, 0]
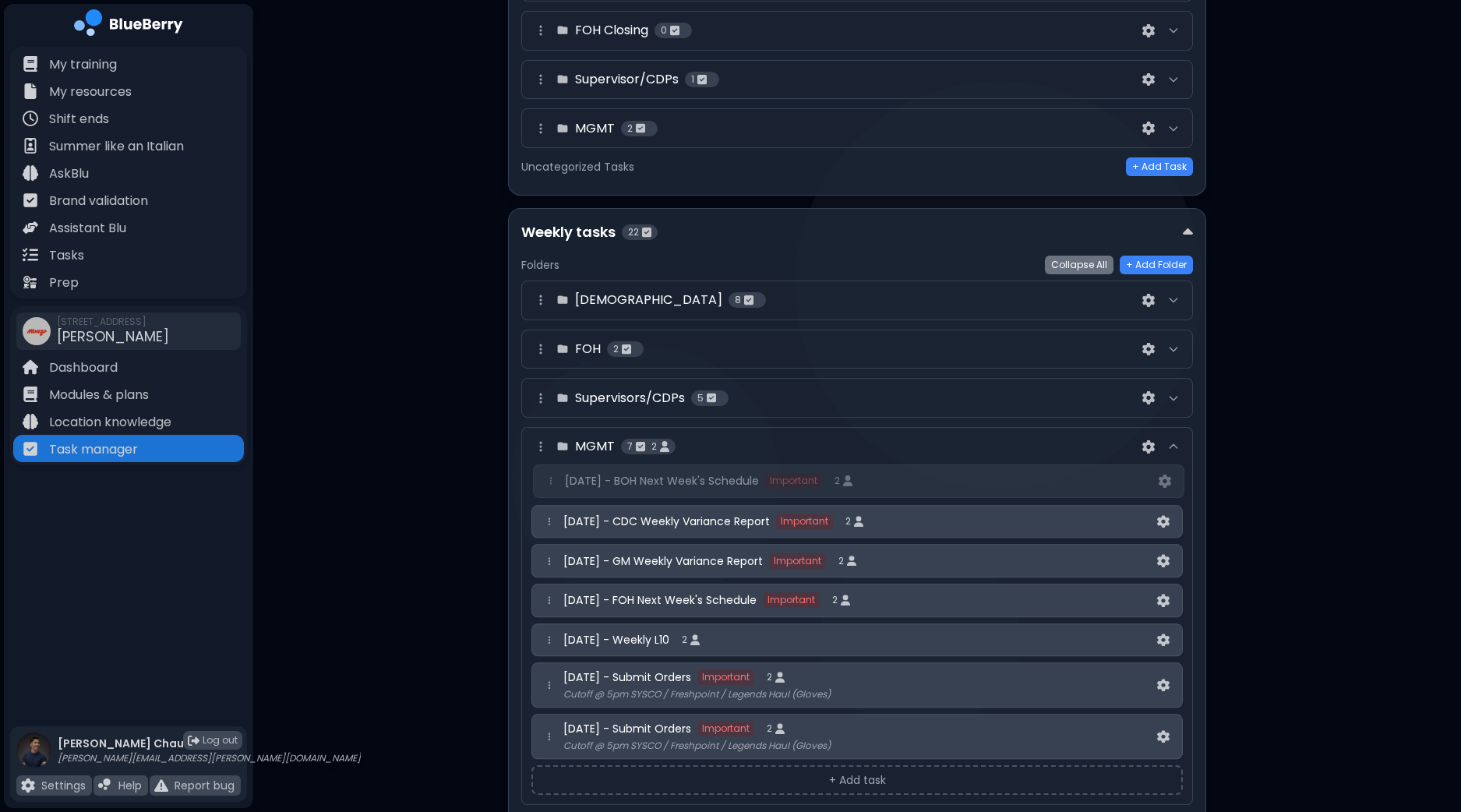
drag, startPoint x: 549, startPoint y: 553, endPoint x: 551, endPoint y: 473, distance: 80.0
click at [551, 473] on div "[DATE] - CDC Weekly Variance Report Important 2 [DATE] - GM Weekly Variance Rep…" at bounding box center [857, 613] width 651 height 293
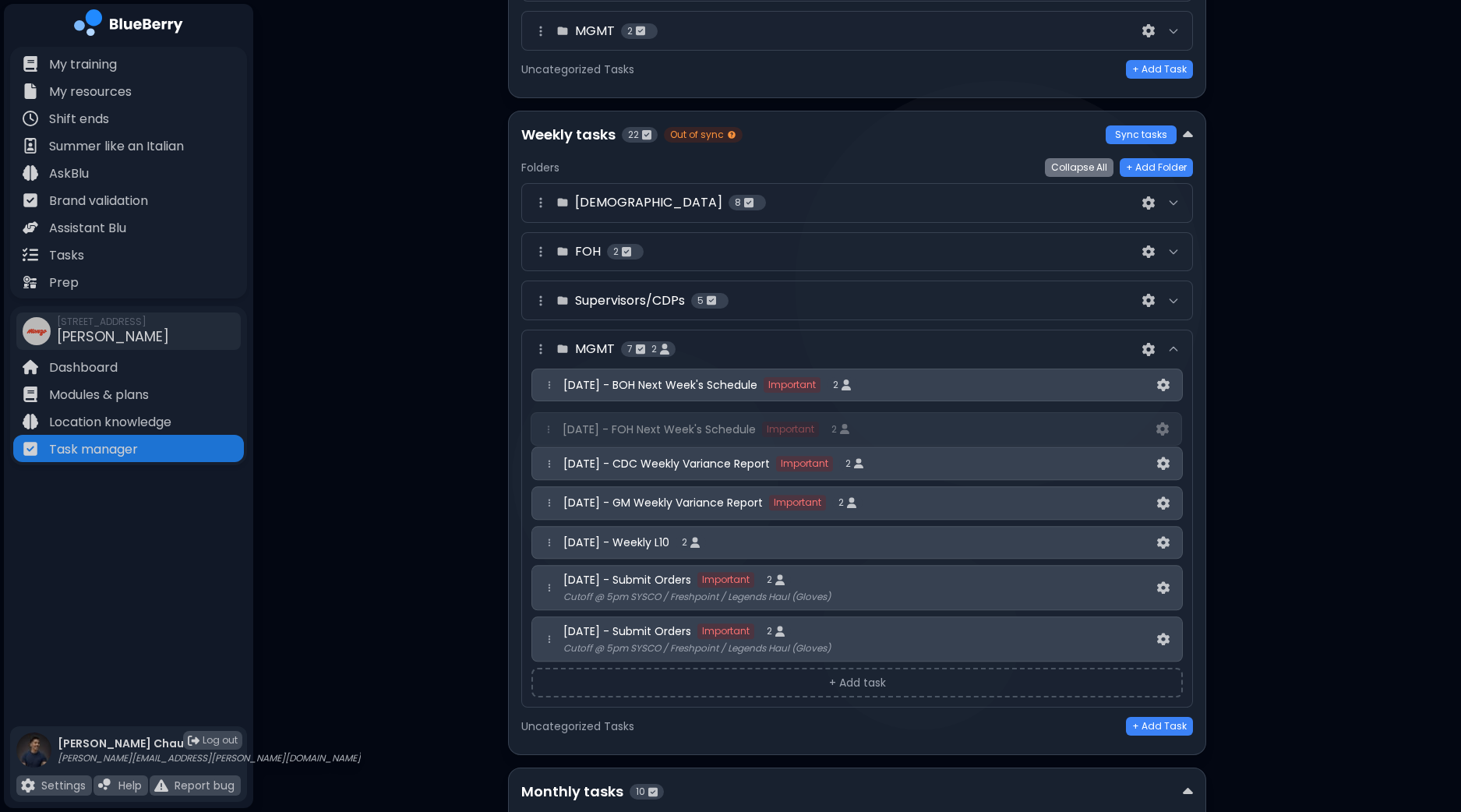
drag, startPoint x: 549, startPoint y: 495, endPoint x: 549, endPoint y: 419, distance: 76.0
click at [549, 419] on div "[DATE] - BOH Next Week's Schedule Important 2 [DATE] - CDC Weekly Variance Repo…" at bounding box center [857, 515] width 651 height 293
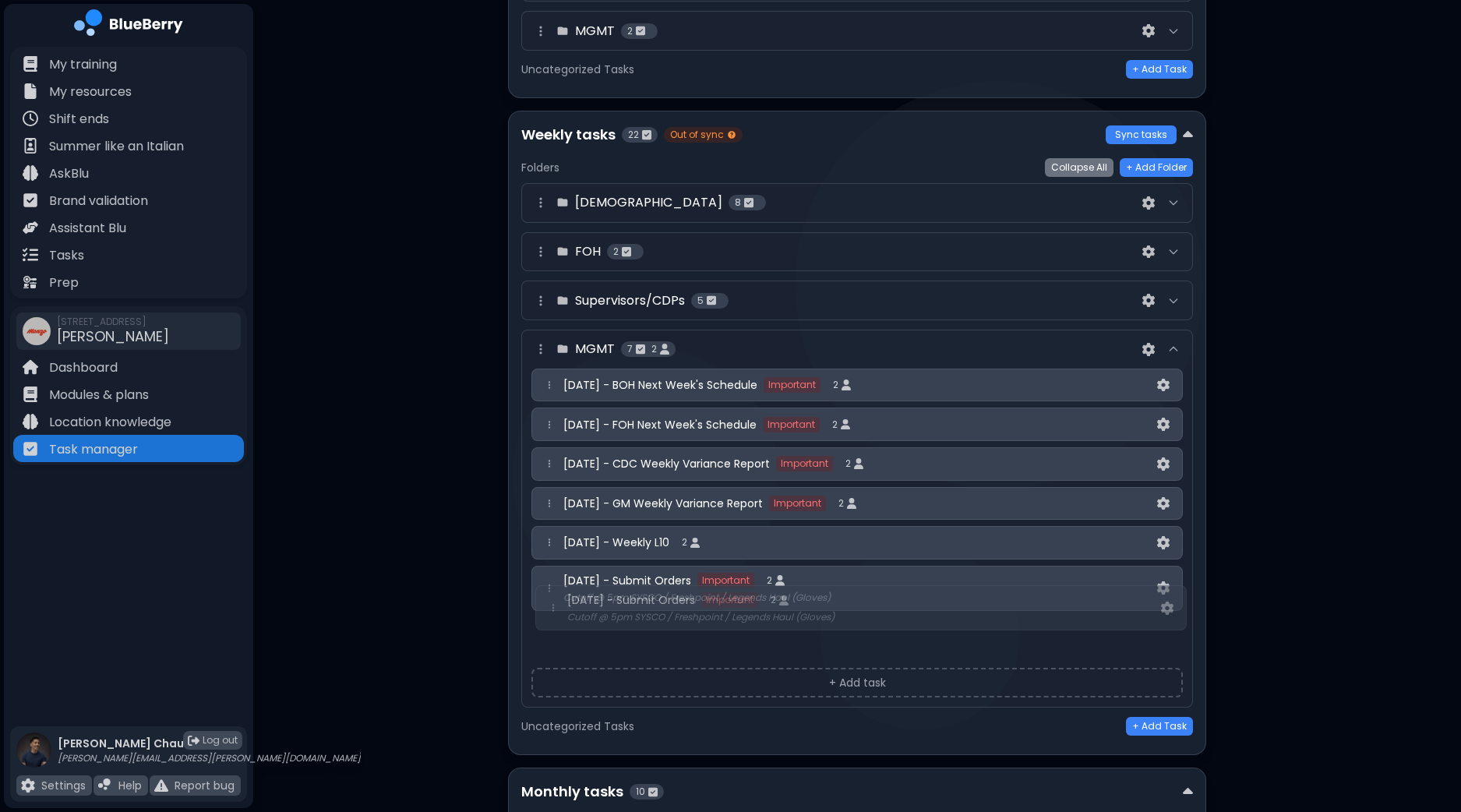
scroll to position [586, 0]
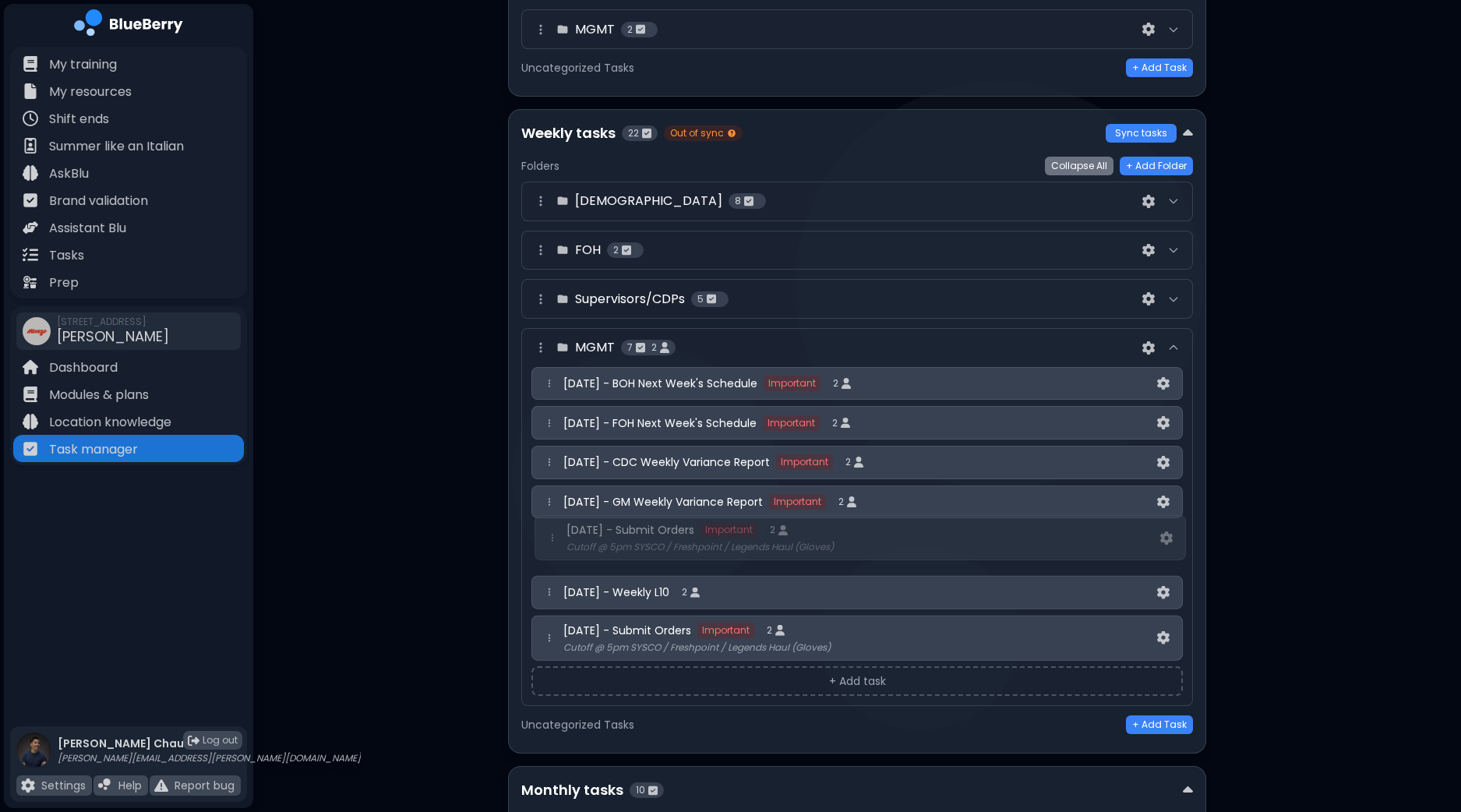
drag, startPoint x: 549, startPoint y: 612, endPoint x: 544, endPoint y: 532, distance: 80.2
click at [544, 532] on div "[DATE] - BOH Next Week's Schedule Important 2 [DATE] - FOH Next Week's Schedule…" at bounding box center [857, 514] width 651 height 293
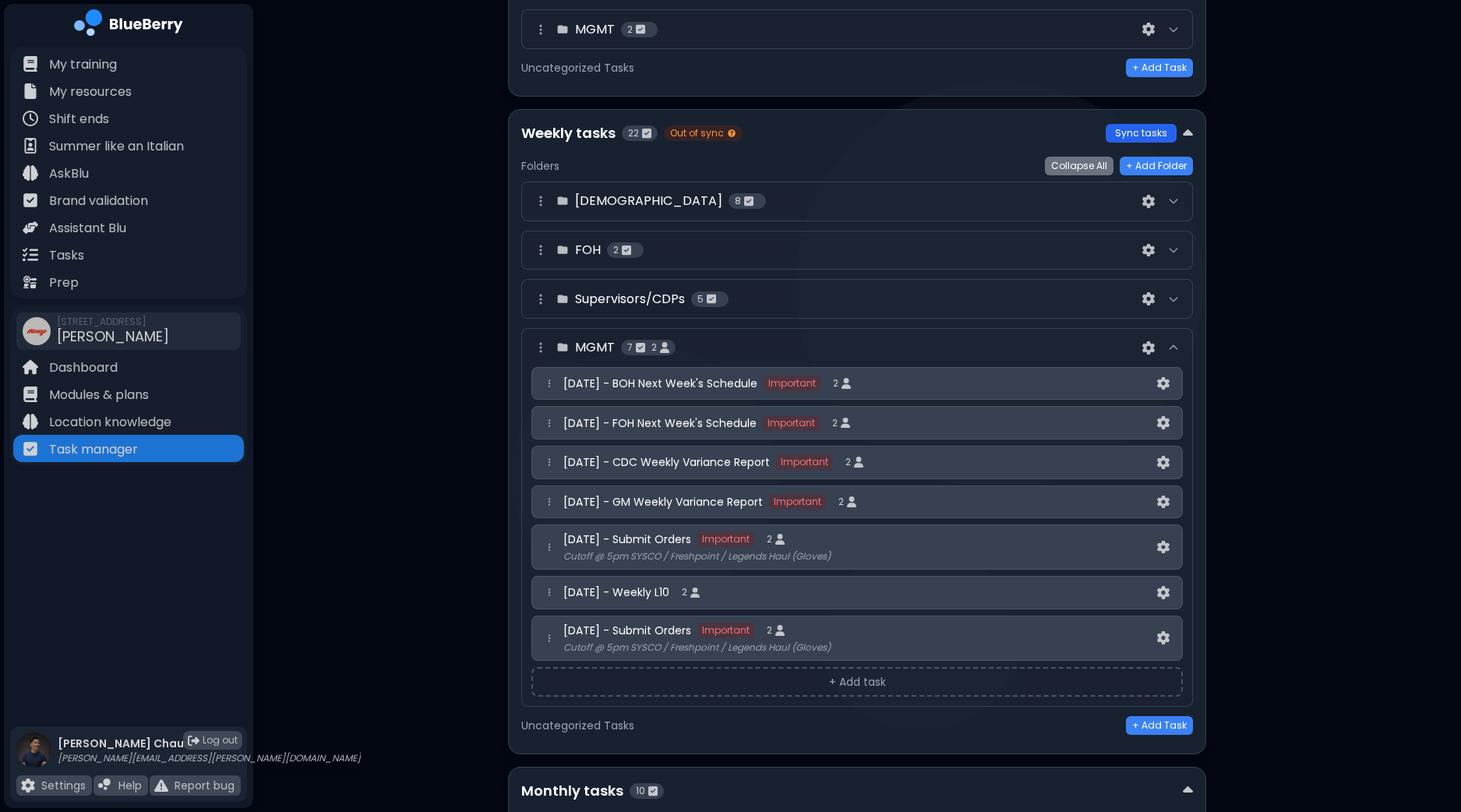
click at [1131, 130] on button "Sync tasks" at bounding box center [1141, 133] width 71 height 19
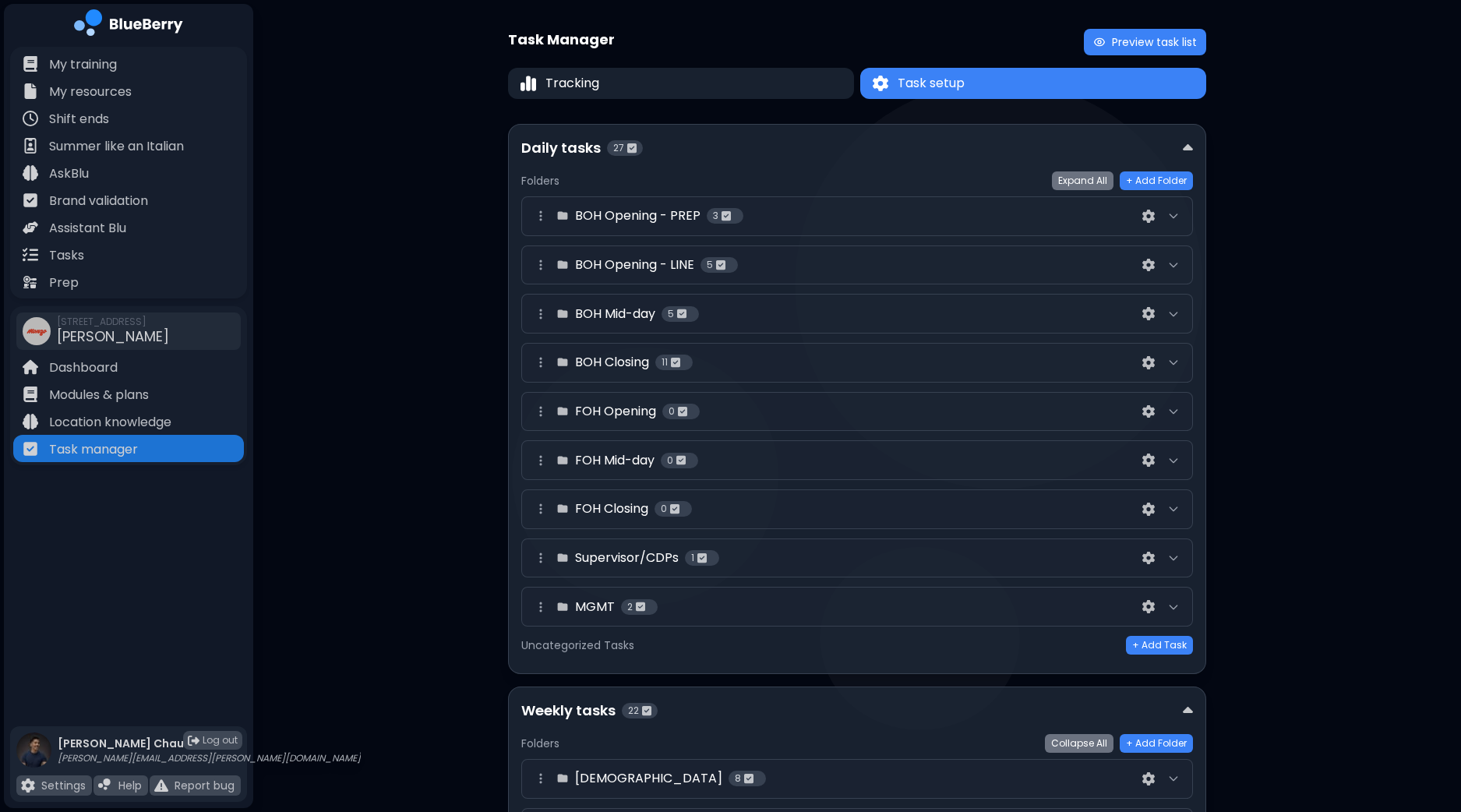
scroll to position [0, 0]
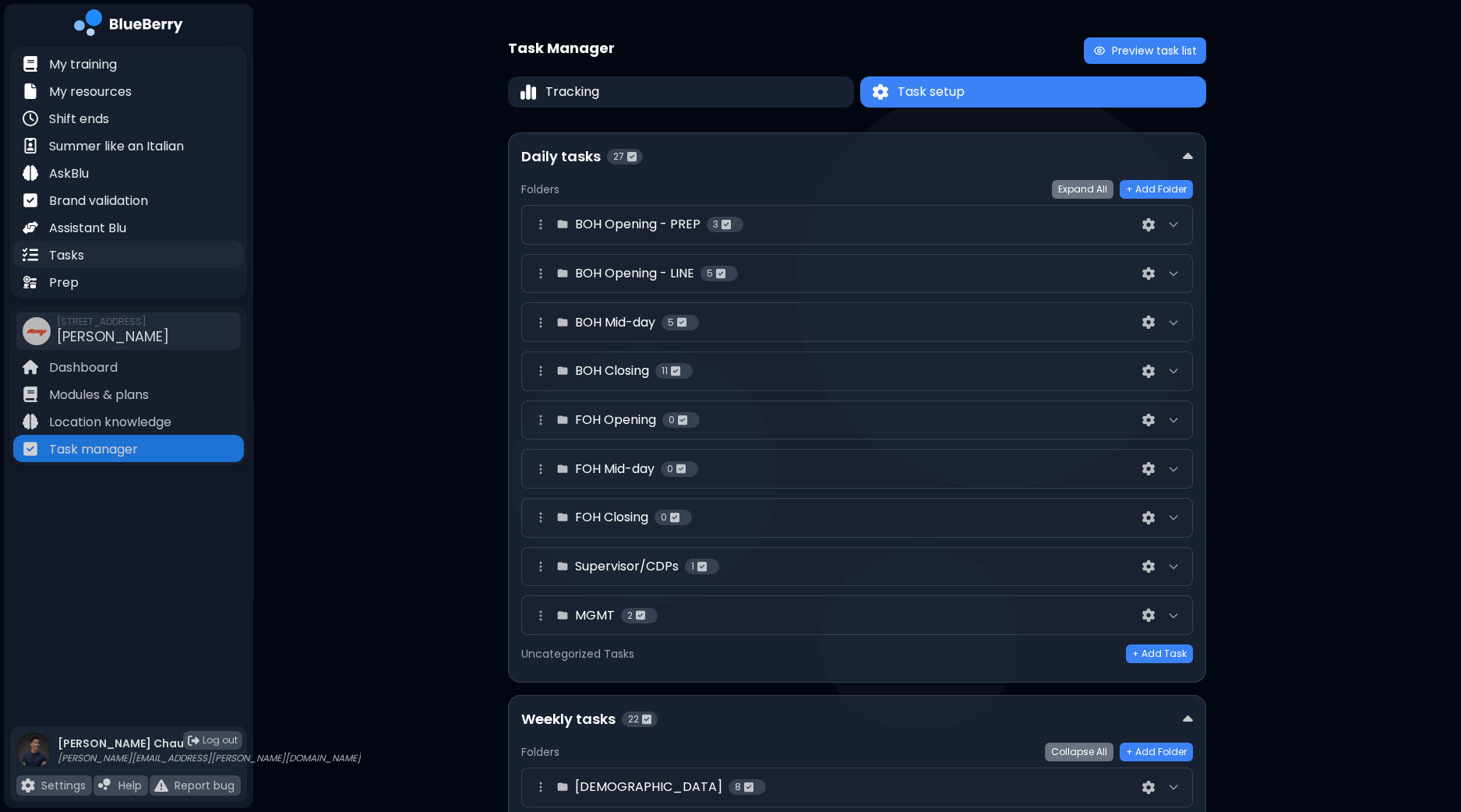
click at [76, 249] on p "Tasks" at bounding box center [66, 255] width 35 height 19
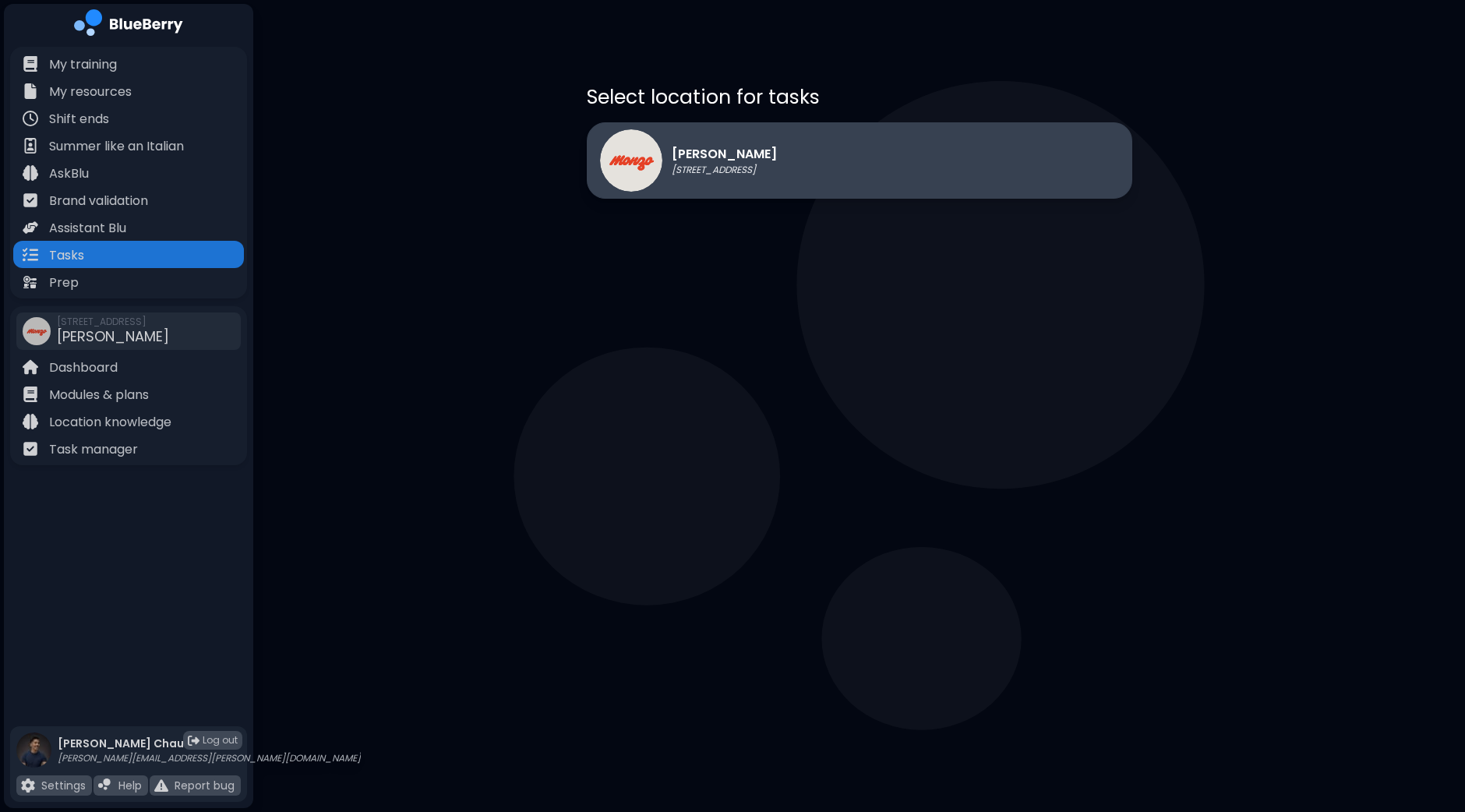
click at [817, 147] on div "[PERSON_NAME] [STREET_ADDRESS]" at bounding box center [859, 160] width 545 height 76
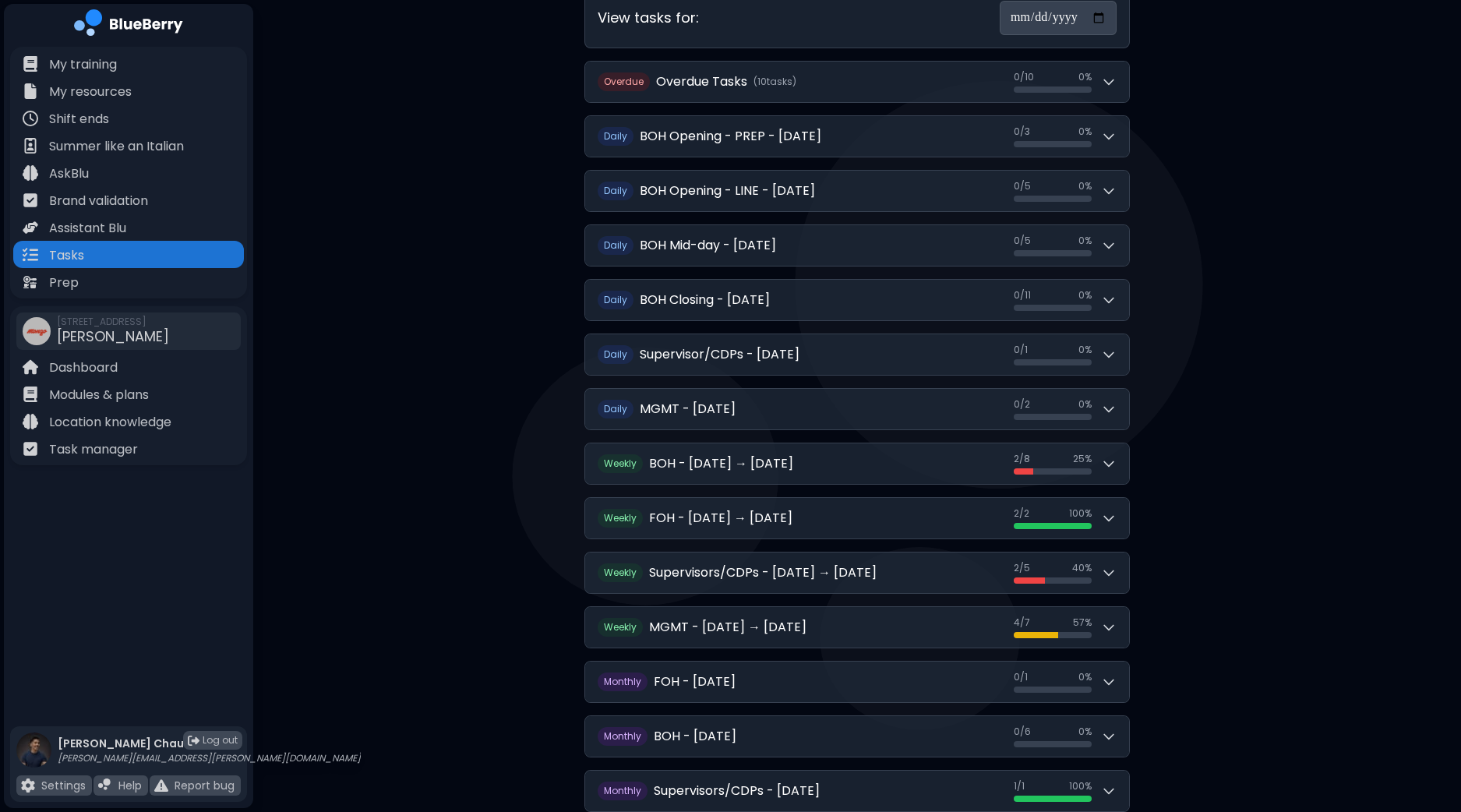
scroll to position [242, 0]
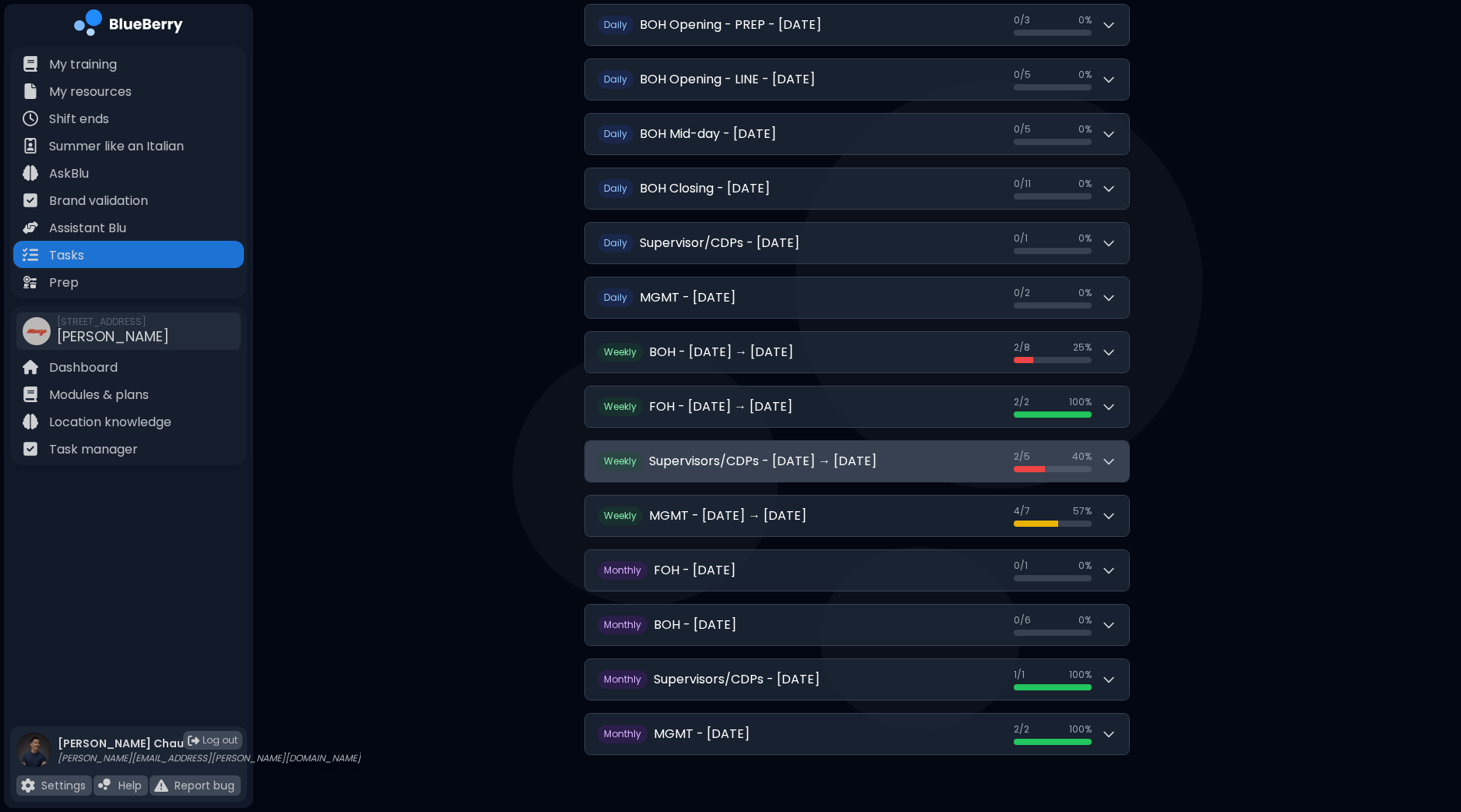
click at [1118, 457] on button "Weekly Supervisors/CDPs - [DATE] → [DATE] 2 / 5 2 / 5 40 %" at bounding box center [856, 461] width 544 height 41
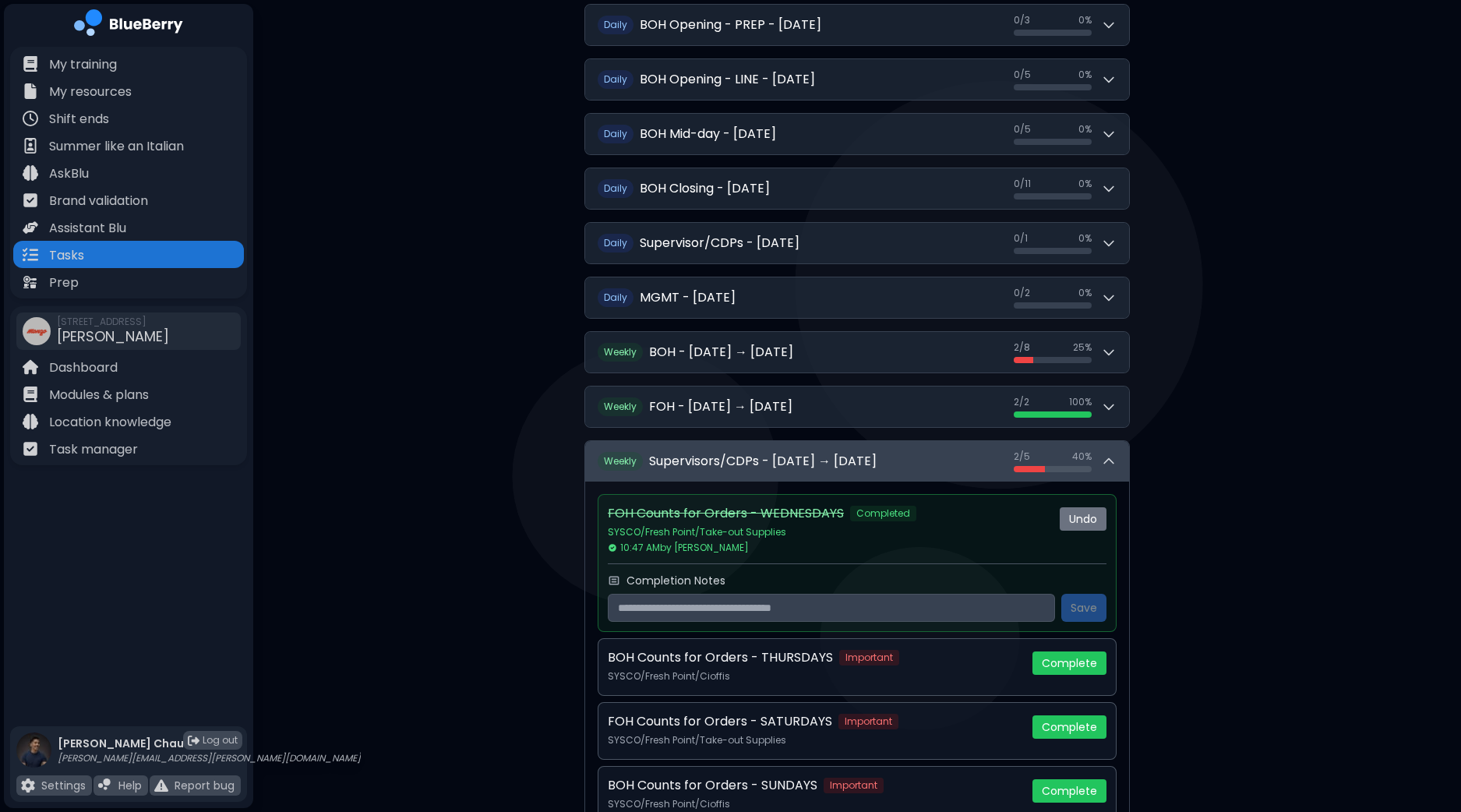
click at [1114, 453] on icon at bounding box center [1108, 461] width 15 height 15
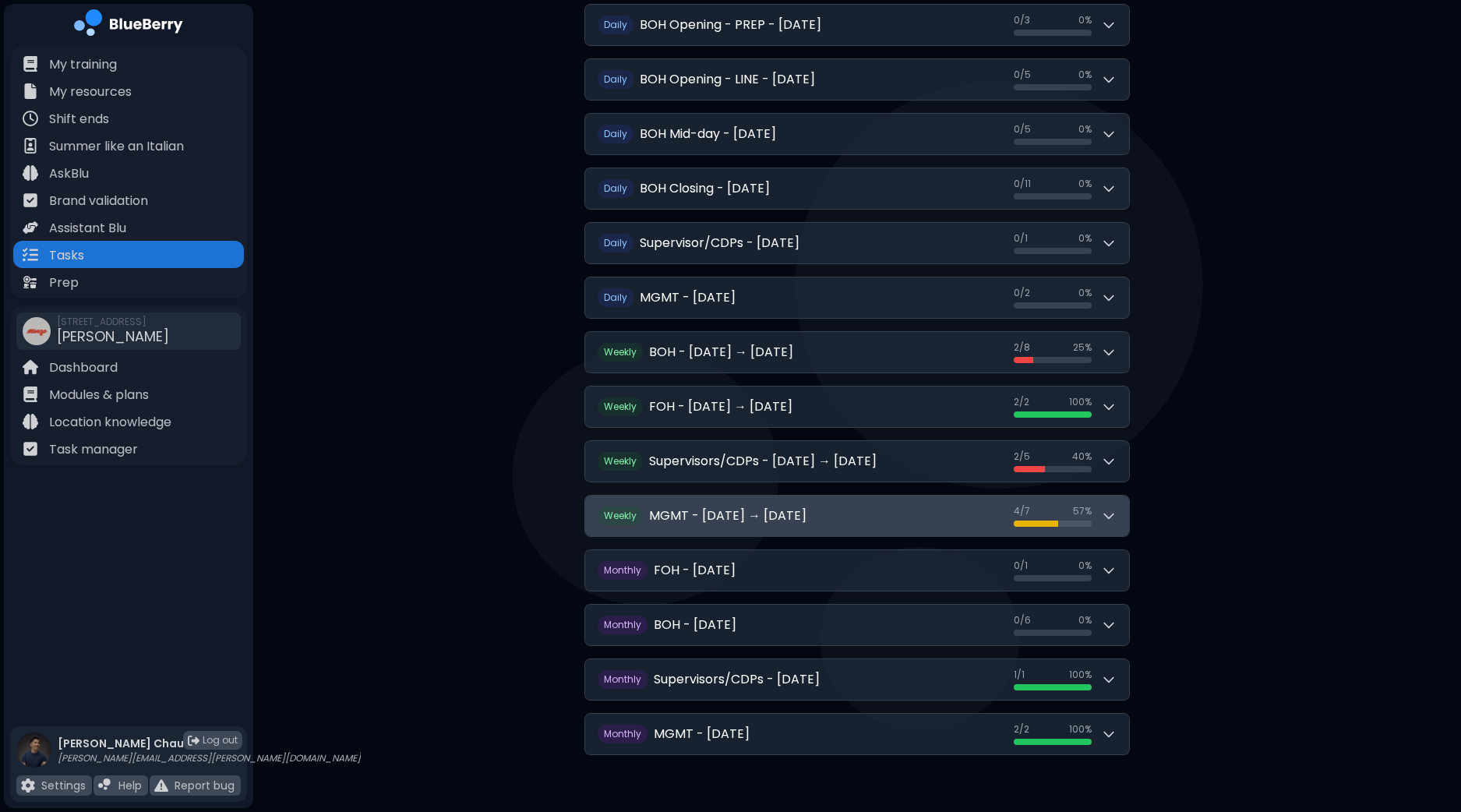
click at [1109, 515] on icon at bounding box center [1108, 515] width 15 height 15
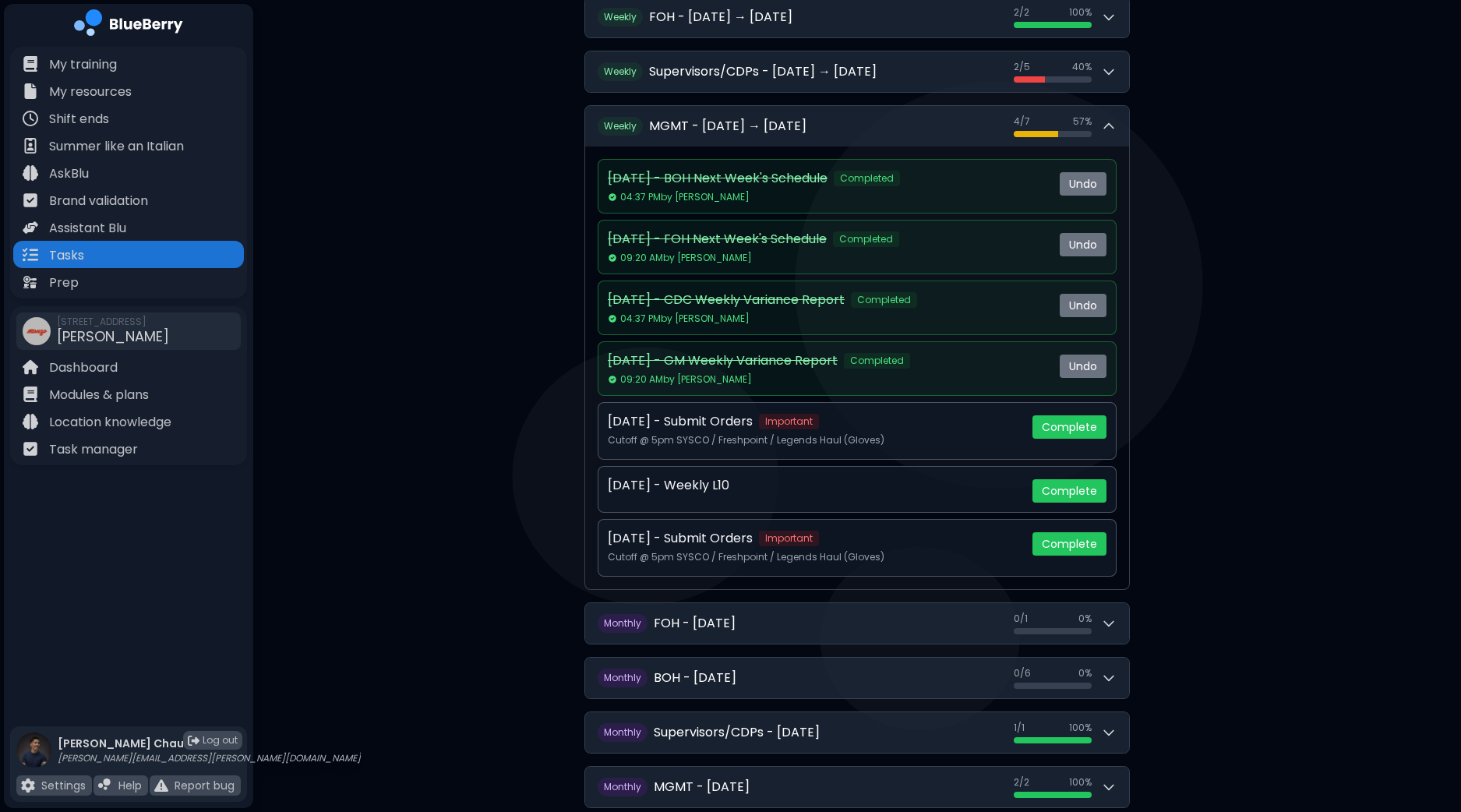
scroll to position [534, 0]
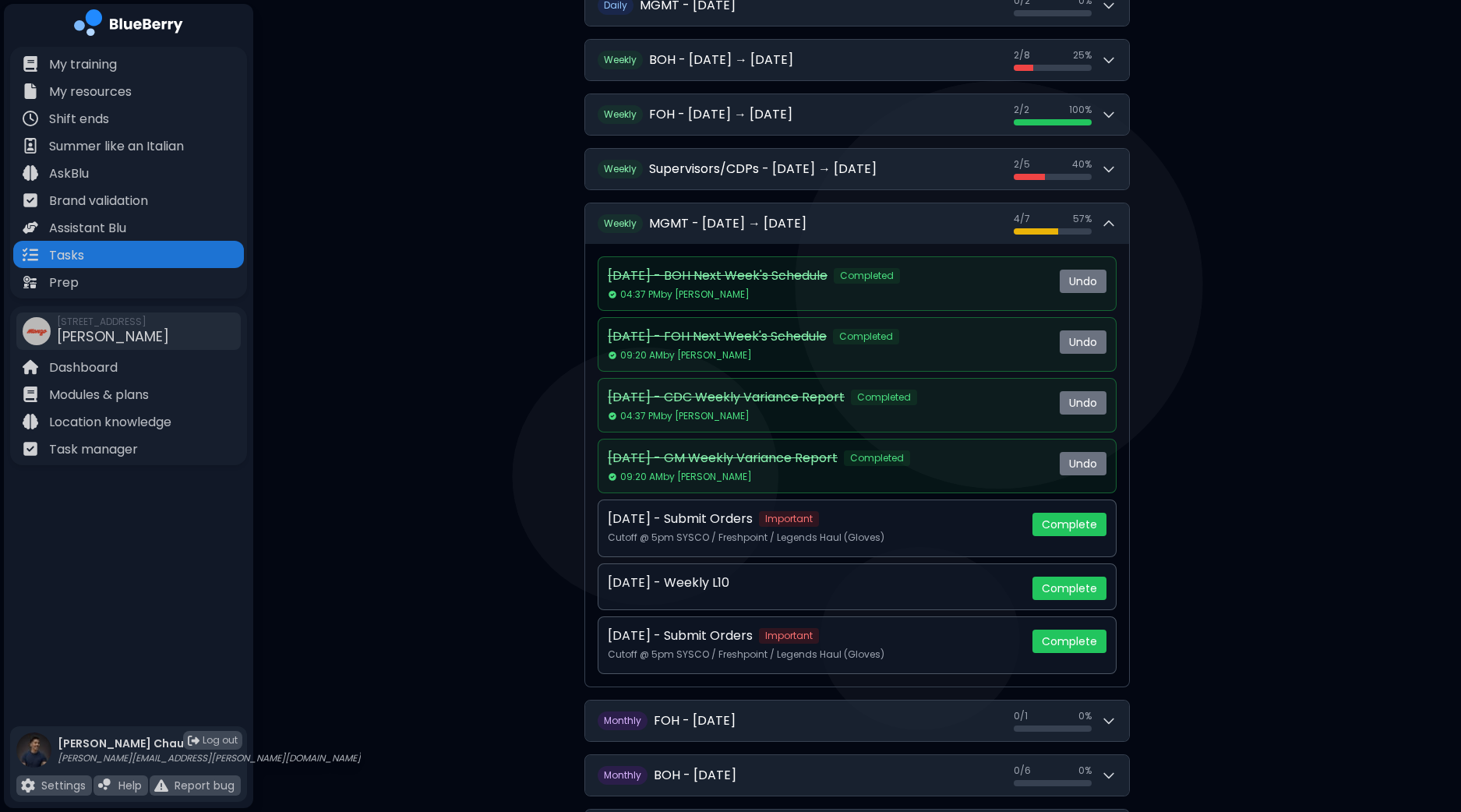
click at [1298, 265] on div "**********" at bounding box center [857, 217] width 1207 height 1502
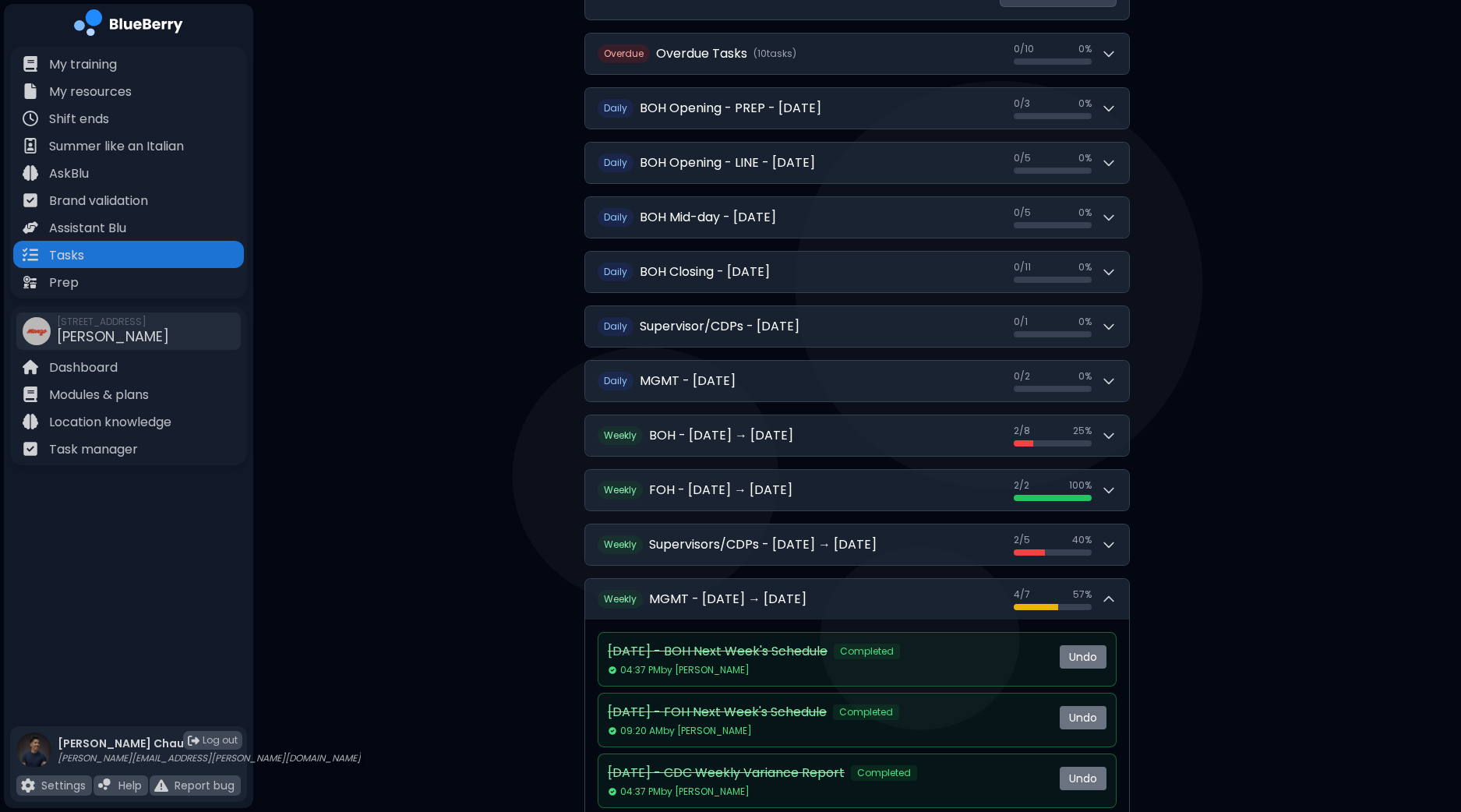
scroll to position [0, 0]
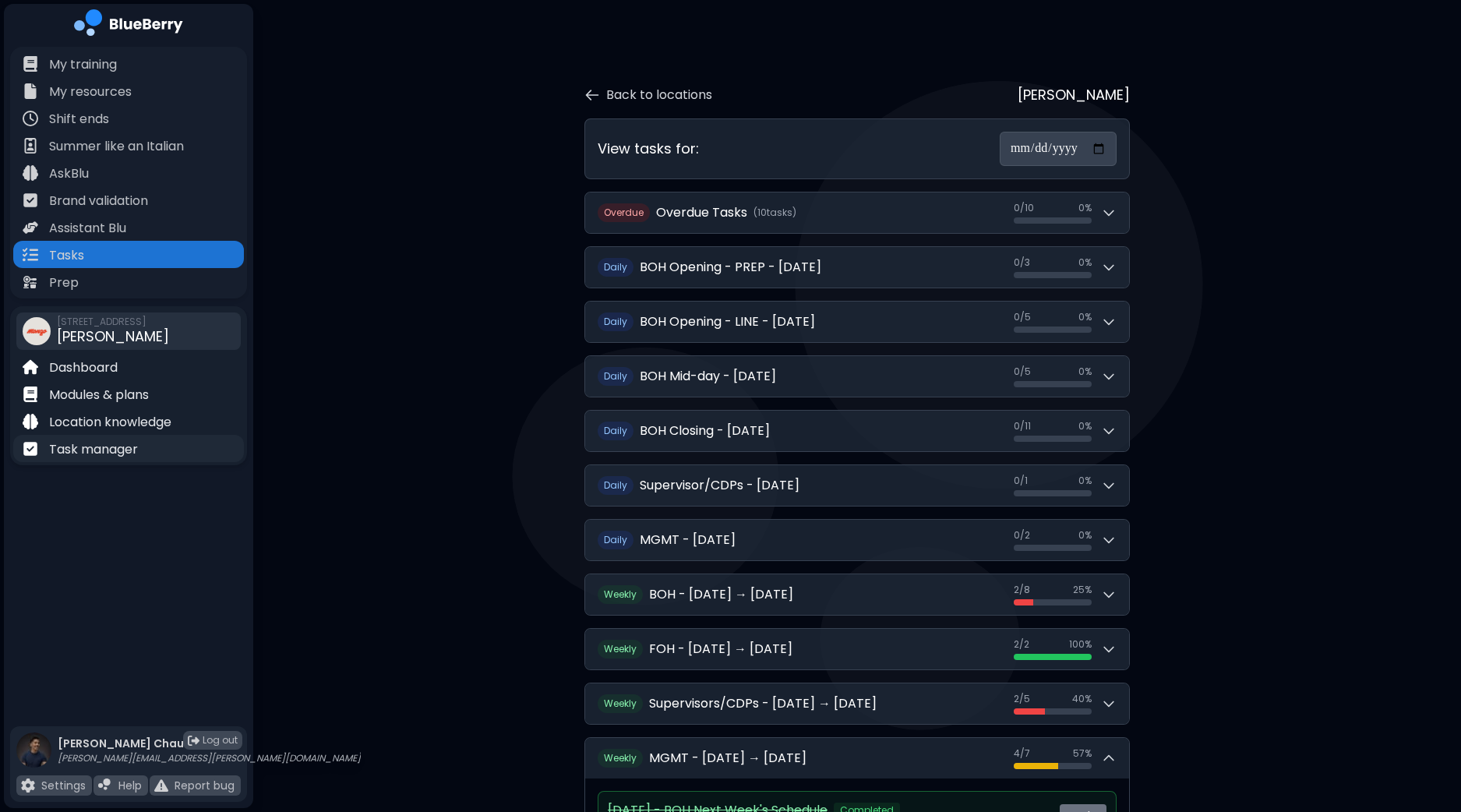
click at [98, 447] on p "Task manager" at bounding box center [93, 449] width 89 height 19
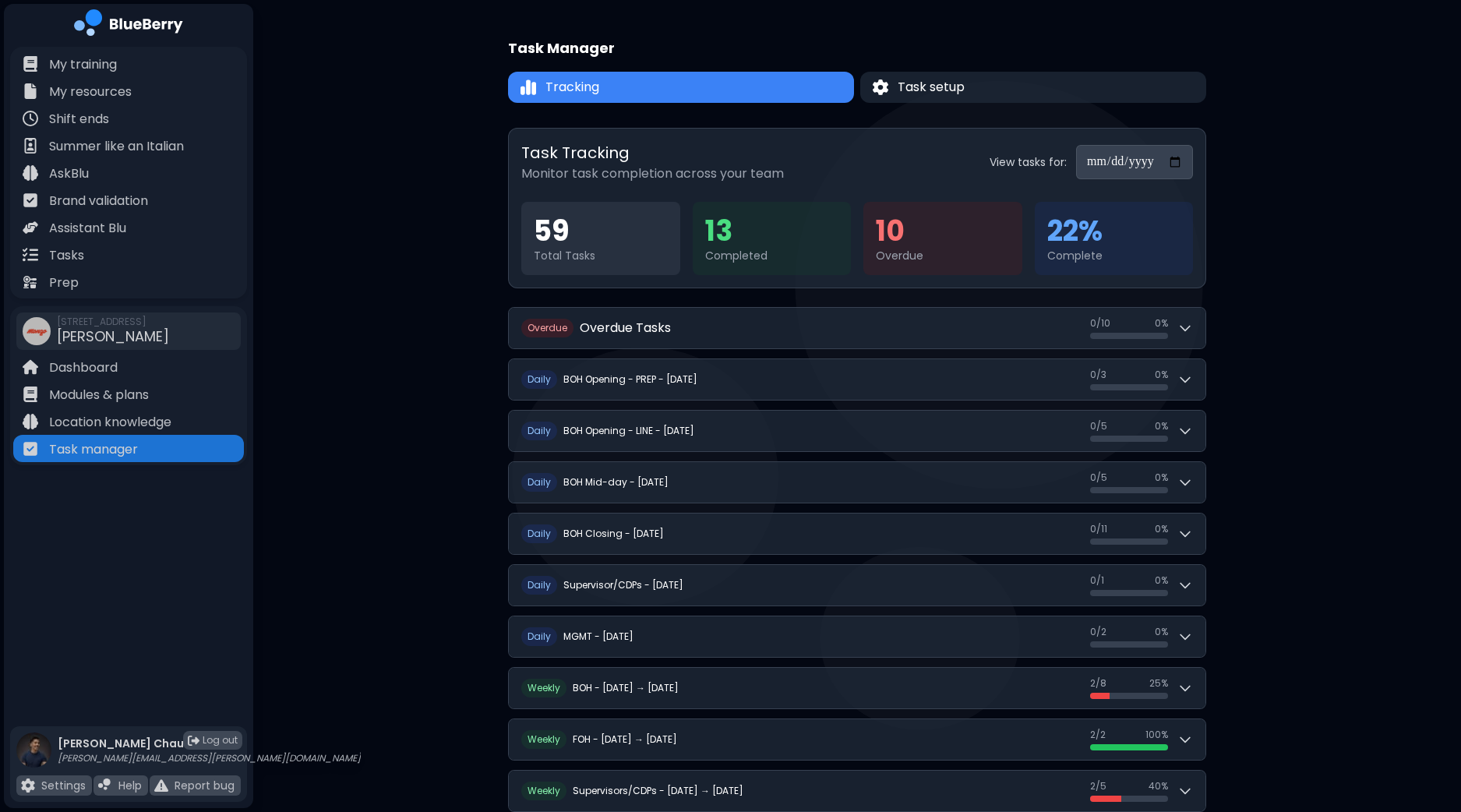
click at [1182, 166] on input "**********" at bounding box center [1135, 162] width 117 height 34
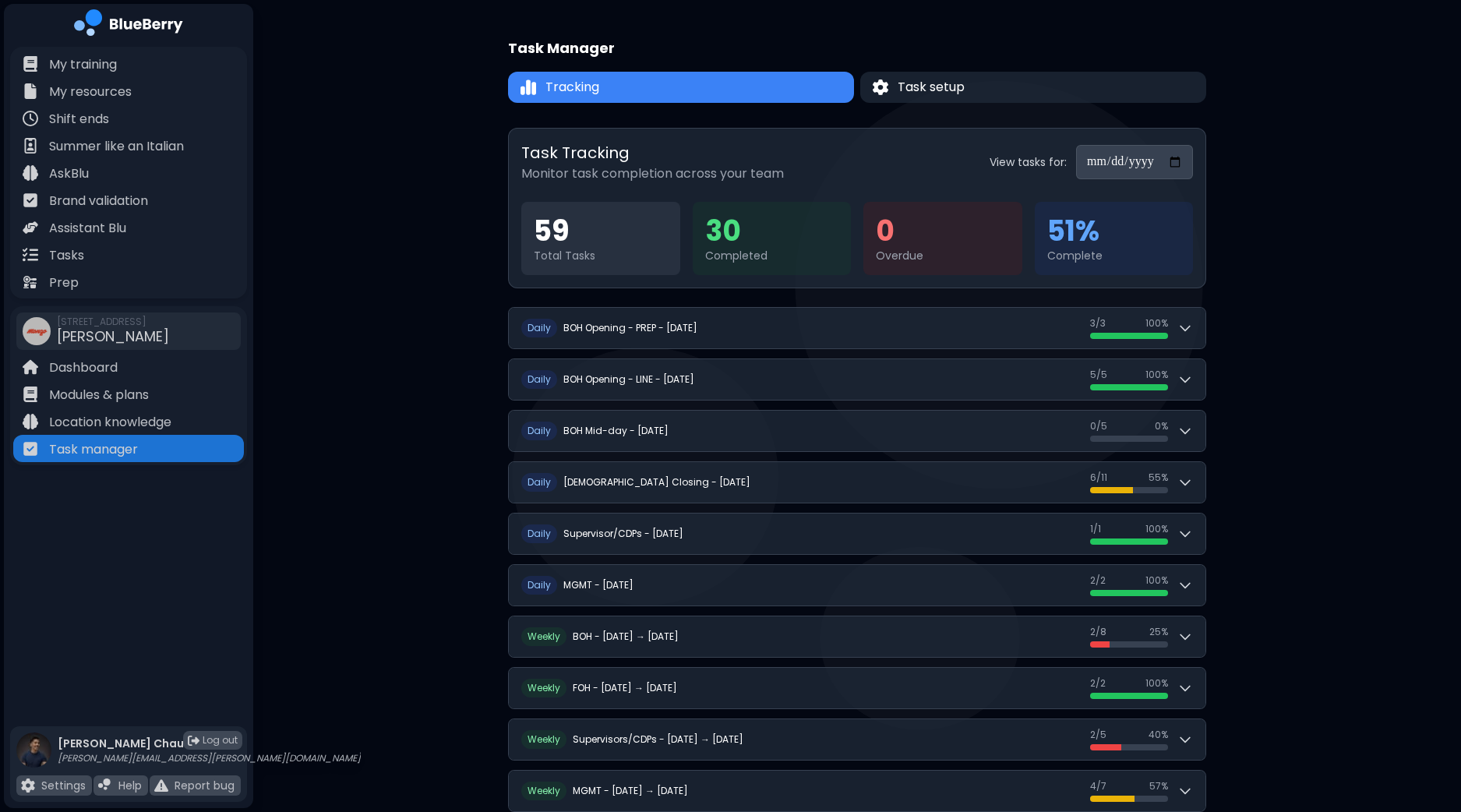
click at [1177, 164] on input "**********" at bounding box center [1135, 162] width 117 height 34
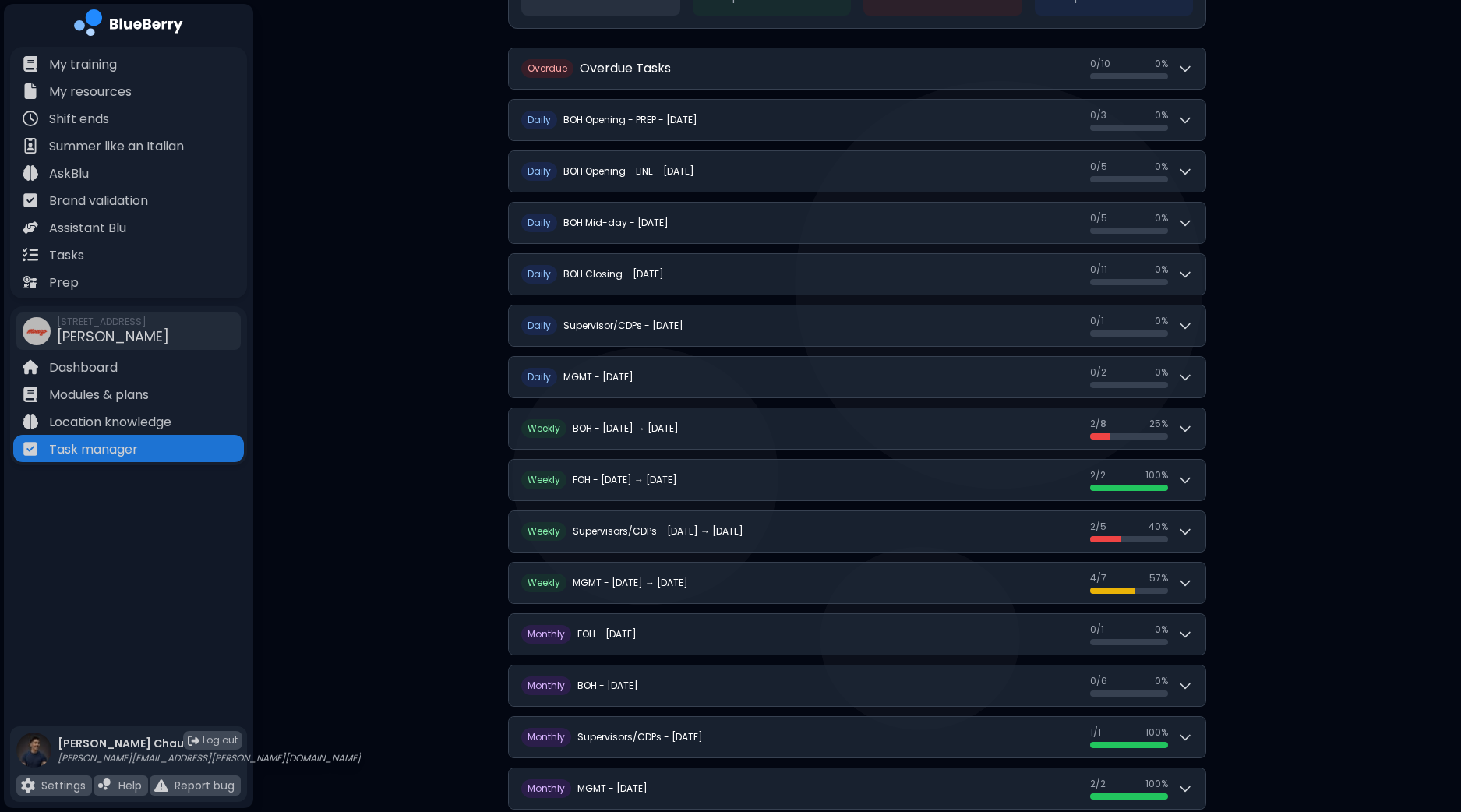
scroll to position [289, 0]
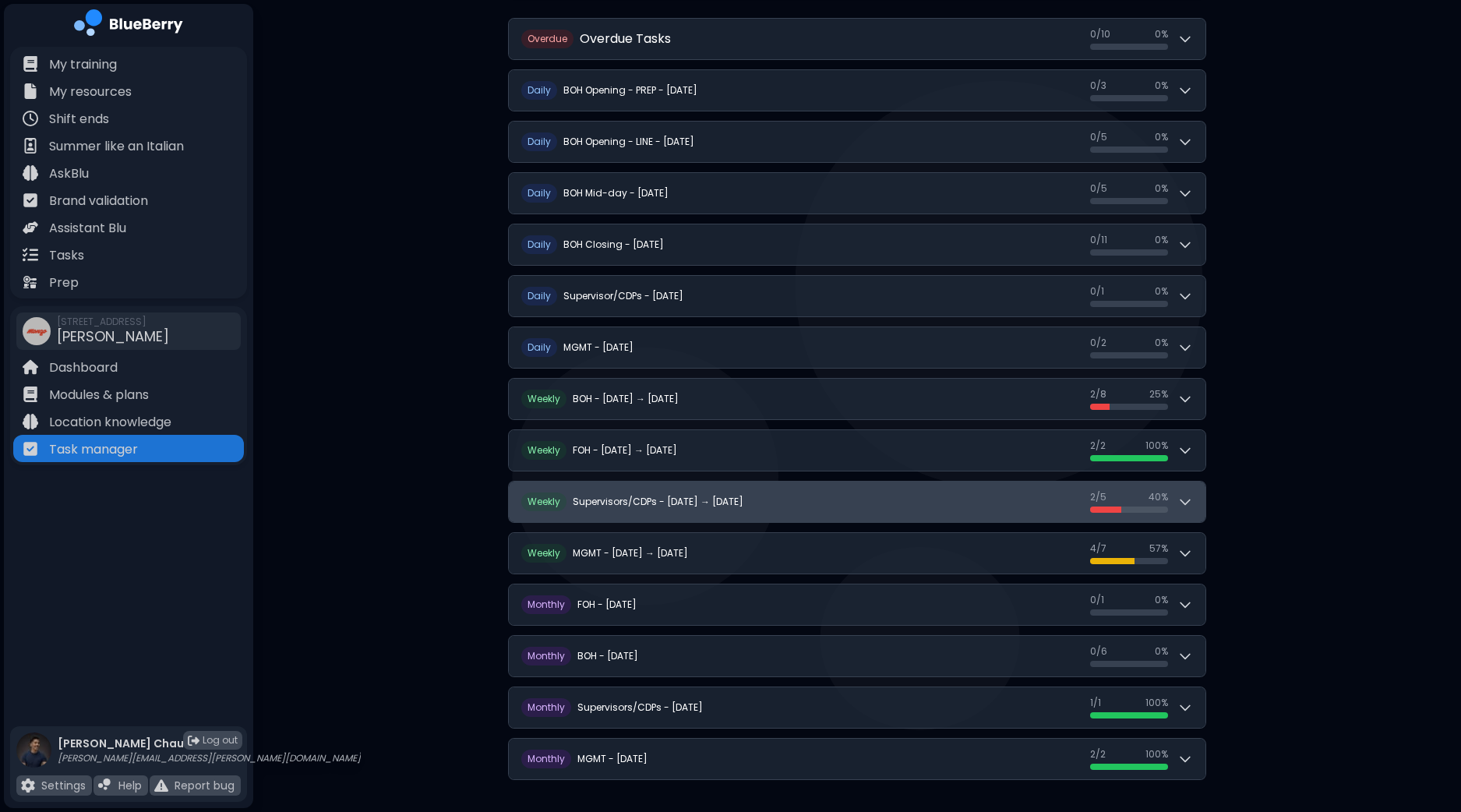
click at [1196, 494] on button "W eekly Supervisors/CDPs - [DATE] → [DATE] 2 / 5 2 / 5 40 %" at bounding box center [857, 502] width 697 height 41
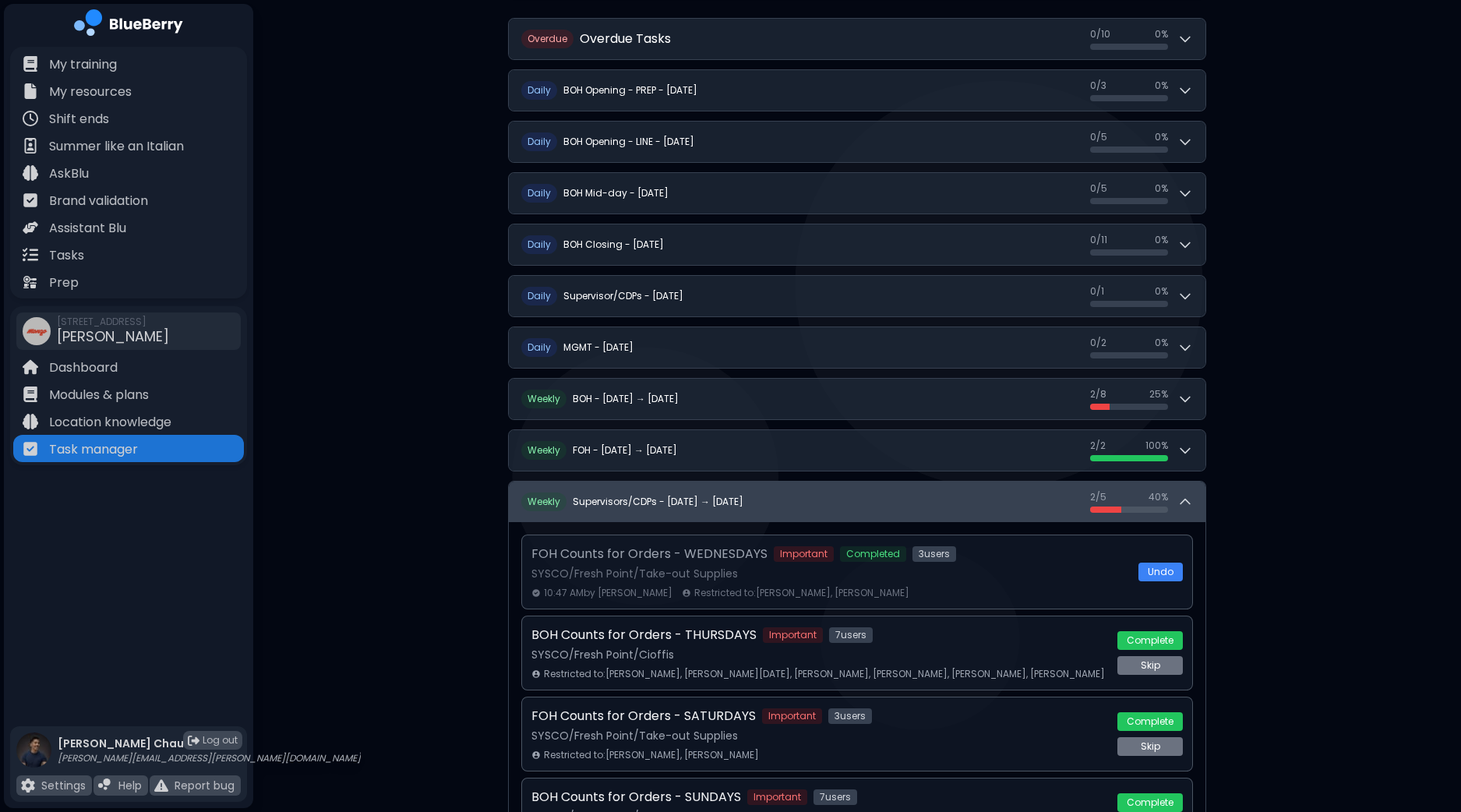
click at [1190, 498] on icon at bounding box center [1185, 502] width 15 height 15
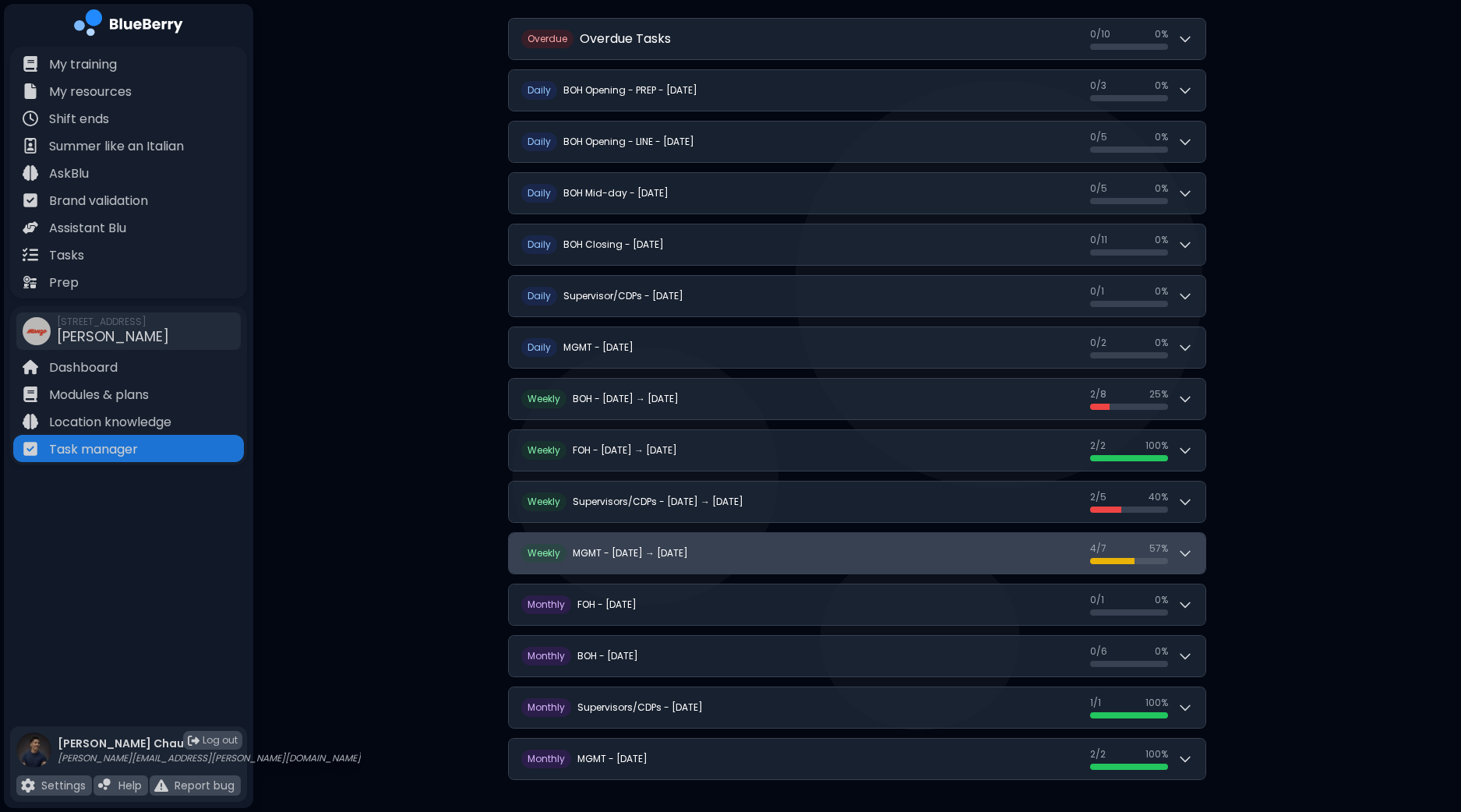
click at [1186, 553] on icon at bounding box center [1185, 553] width 15 height 15
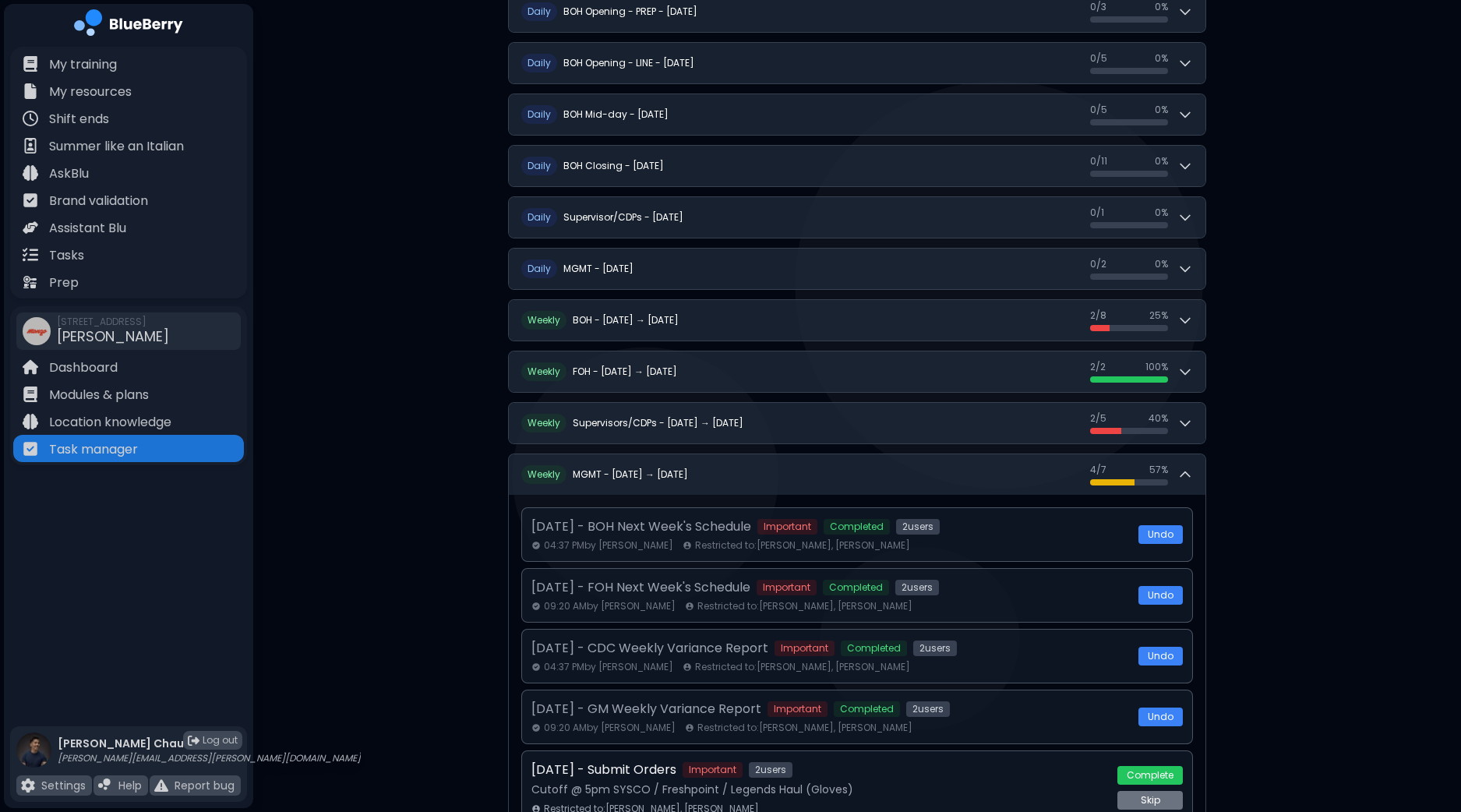
scroll to position [294, 0]
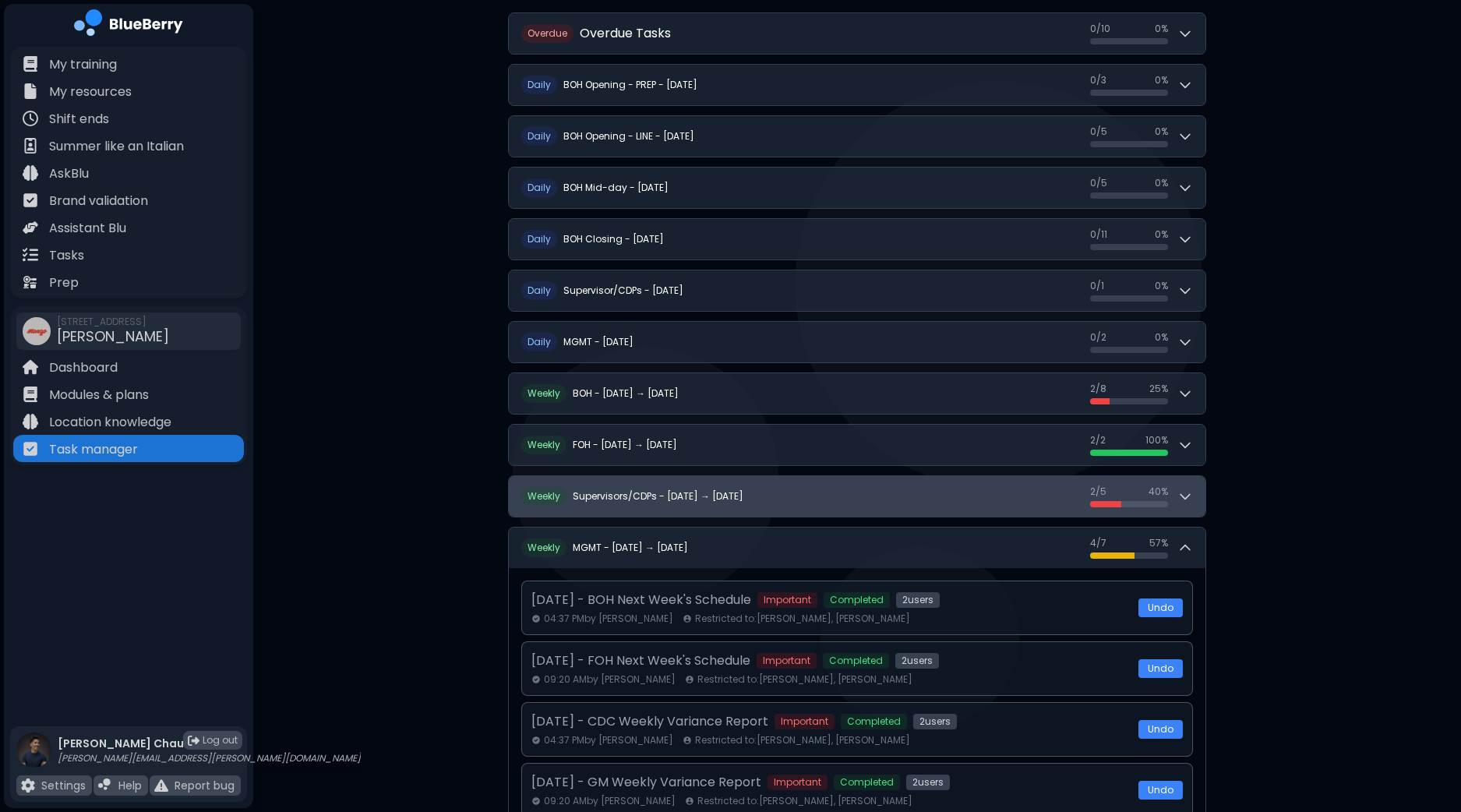
click at [1192, 496] on icon at bounding box center [1185, 496] width 15 height 15
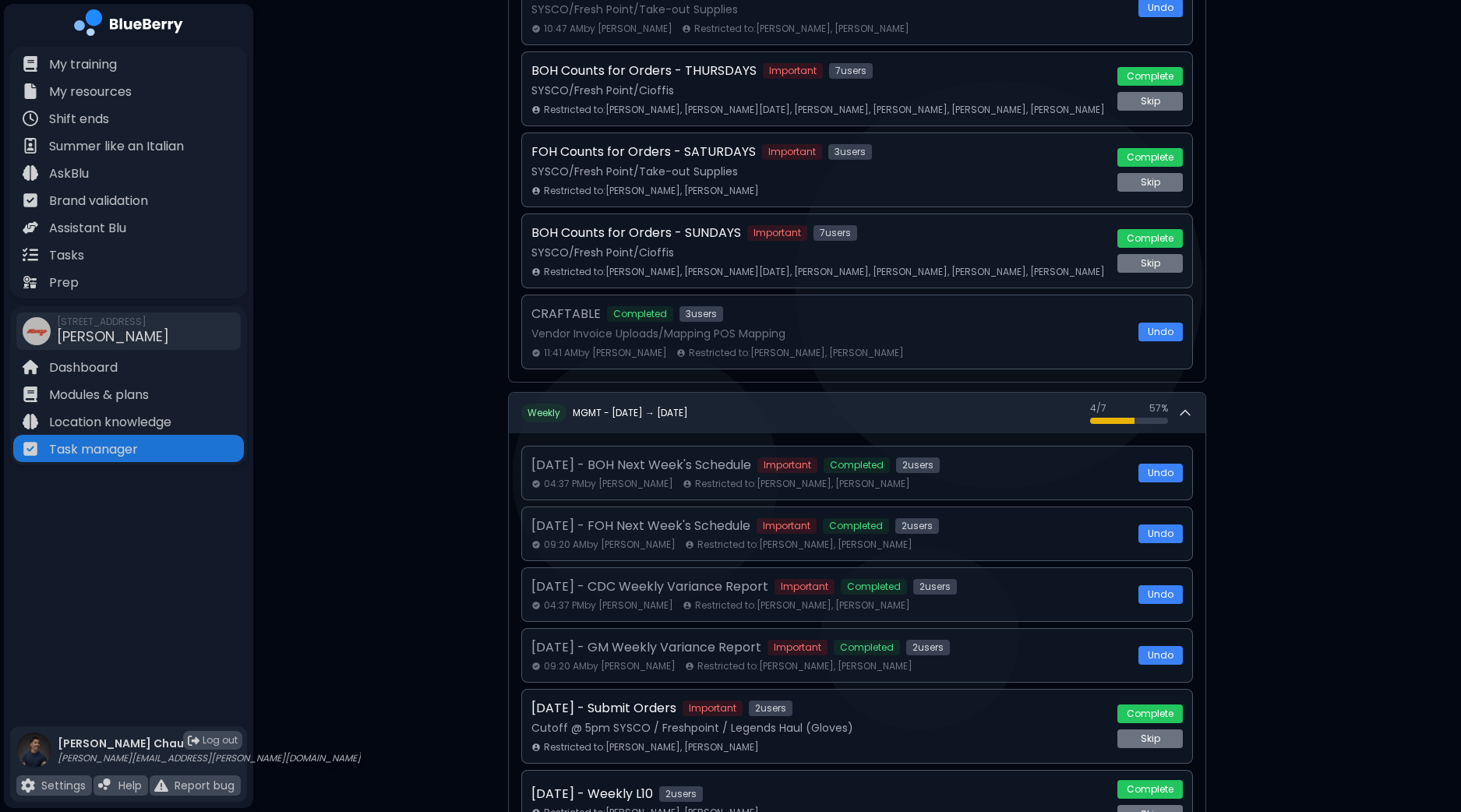
scroll to position [1203, 0]
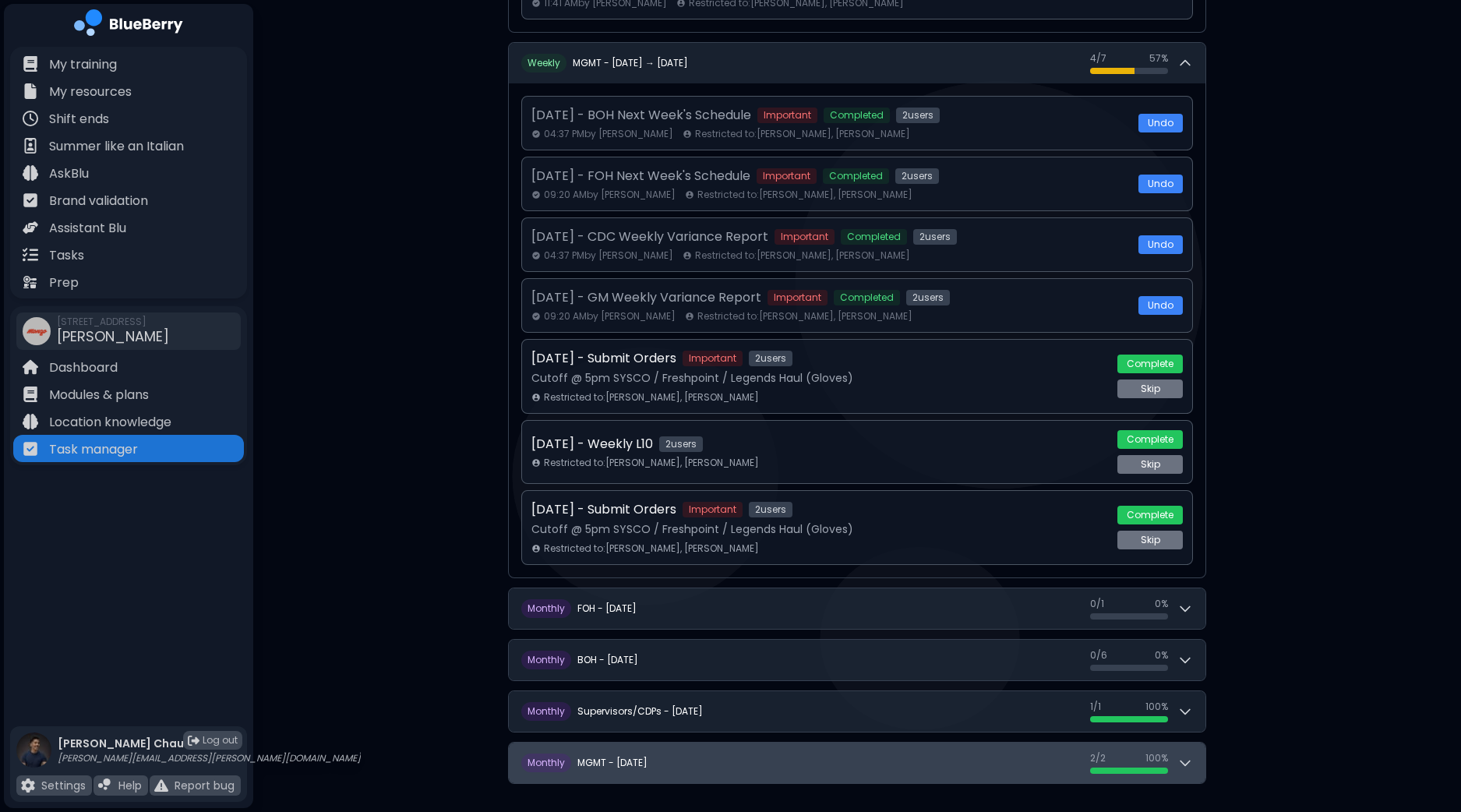
click at [1186, 754] on icon at bounding box center [1185, 762] width 15 height 15
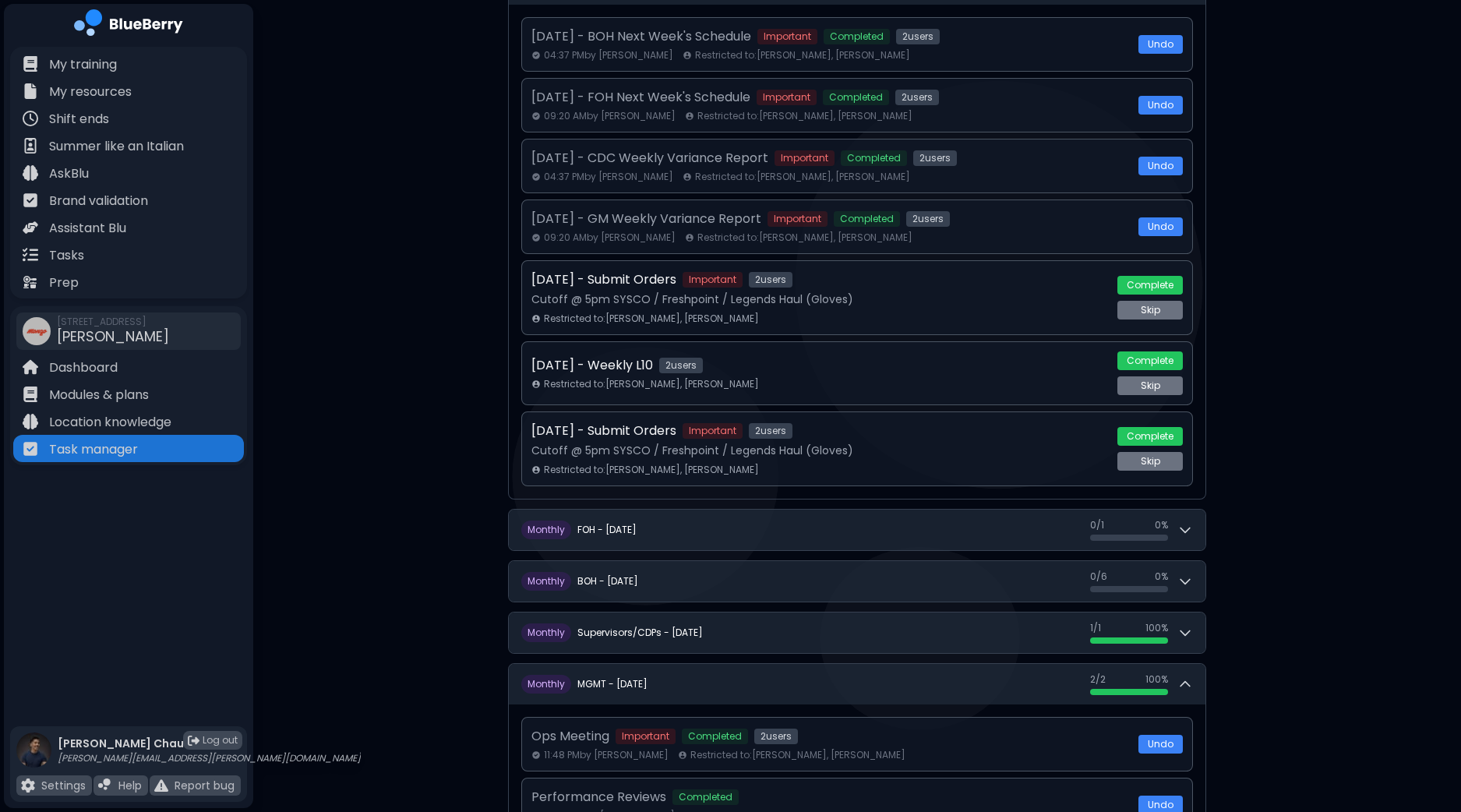
scroll to position [1343, 0]
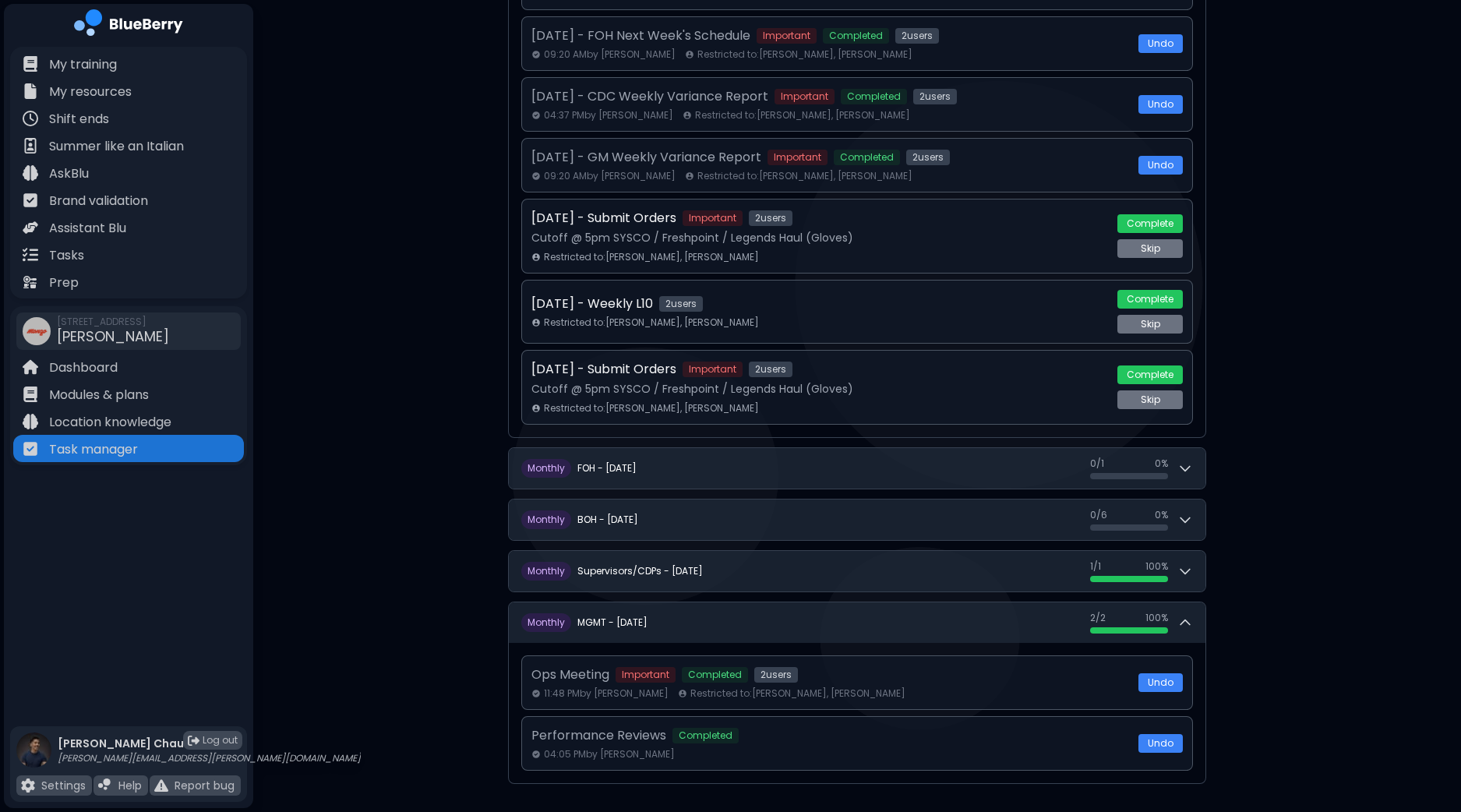
click at [567, 671] on p "Ops Meeting" at bounding box center [571, 675] width 78 height 19
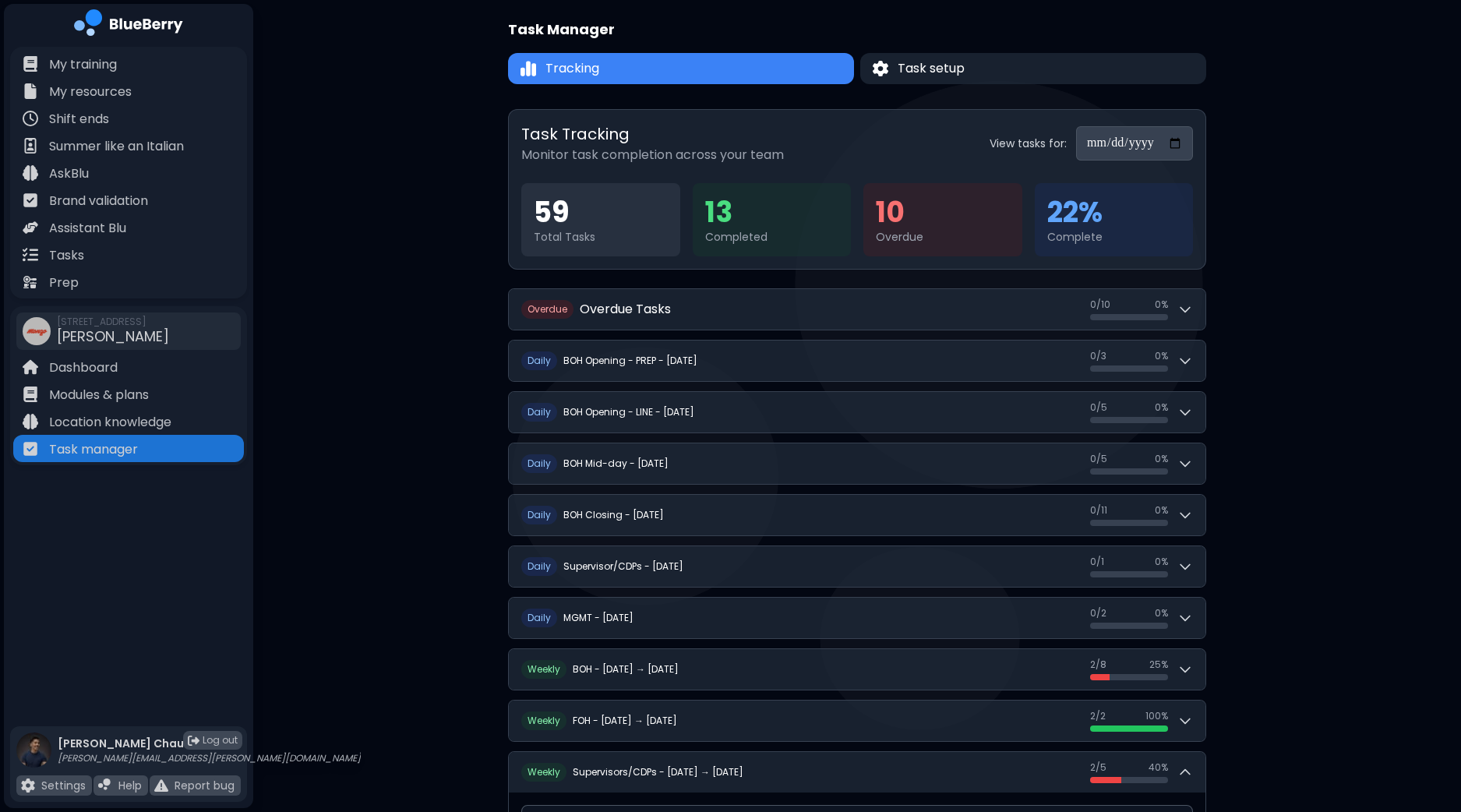
scroll to position [0, 0]
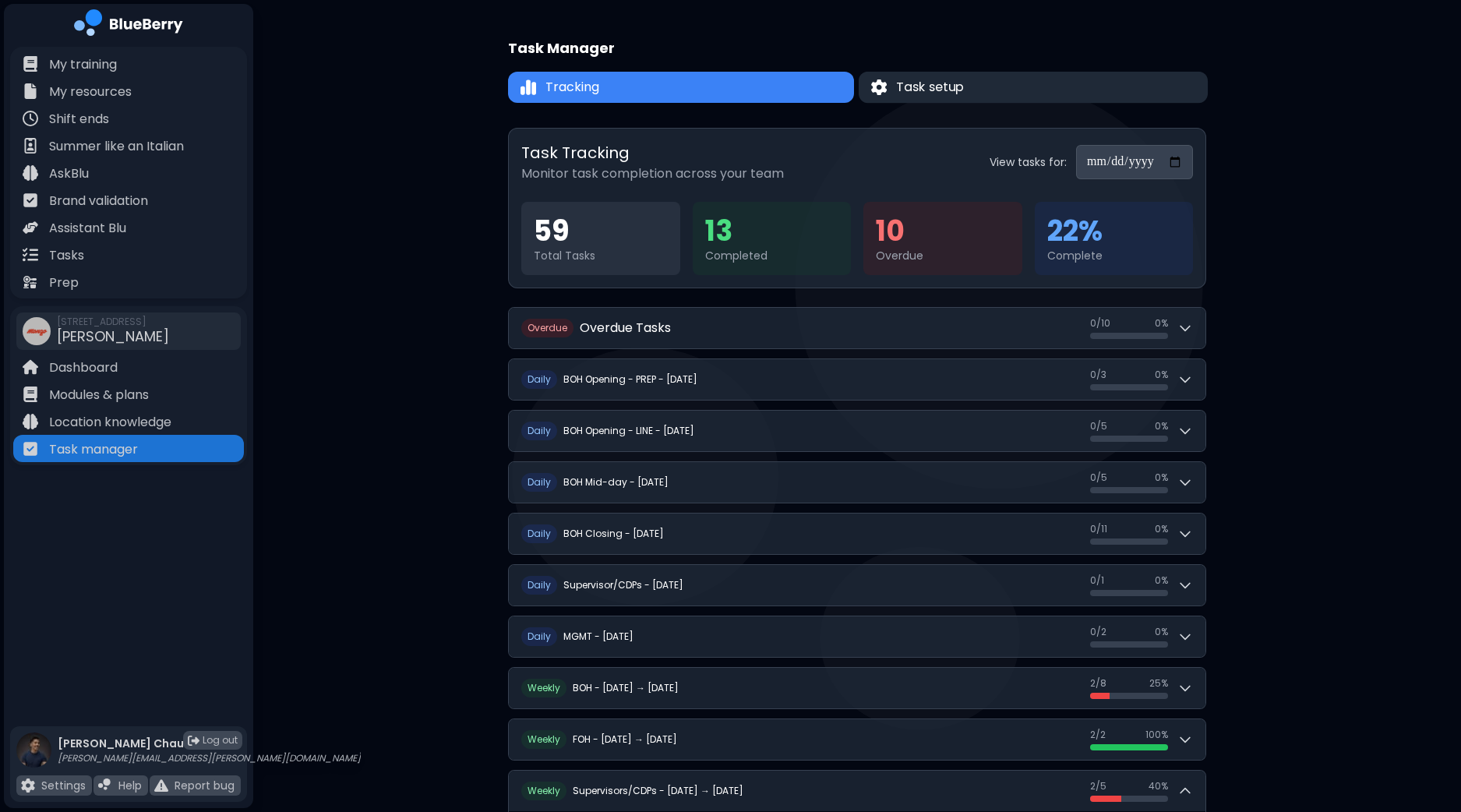
click at [1040, 87] on button "Task setup" at bounding box center [1034, 87] width 349 height 31
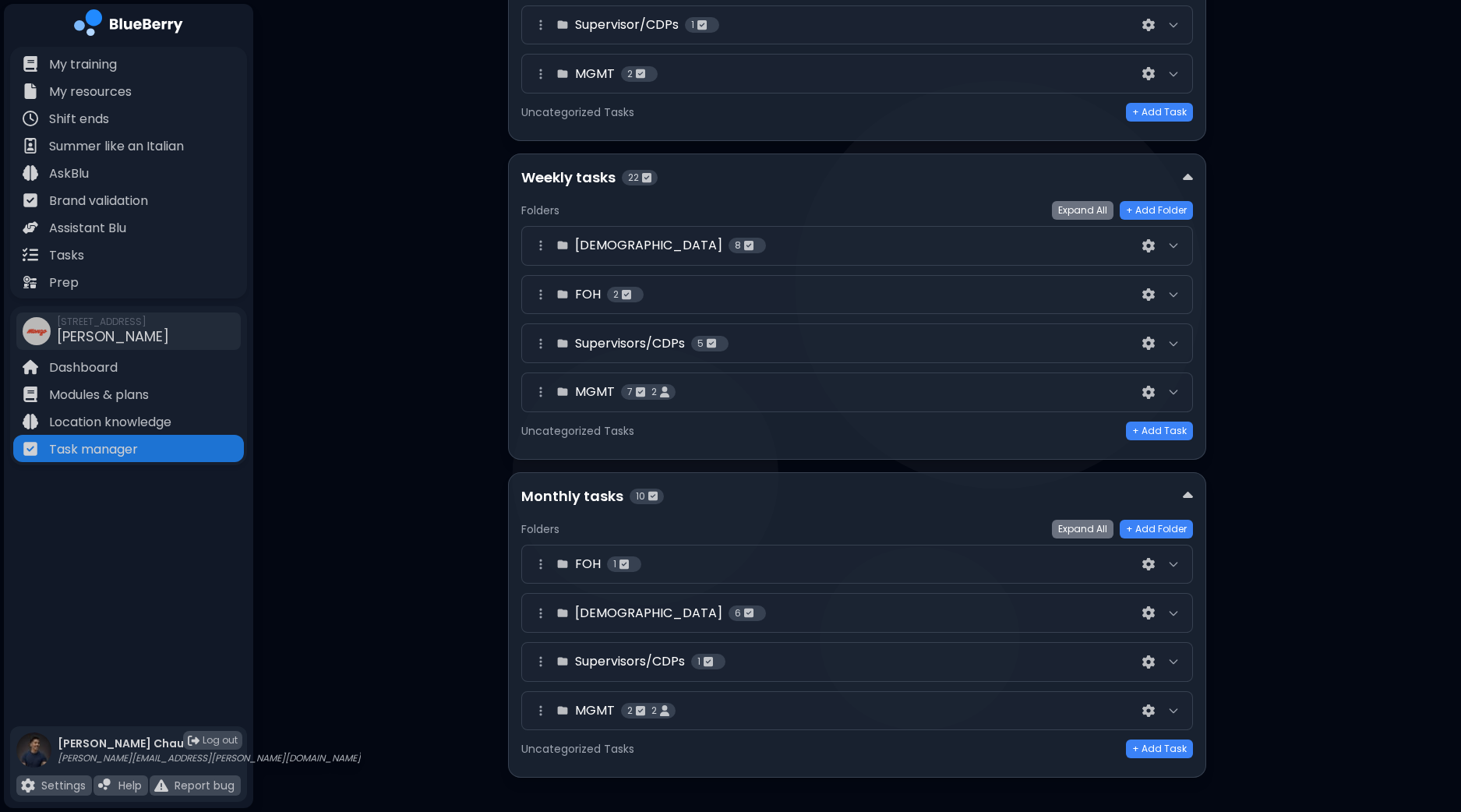
scroll to position [551, 0]
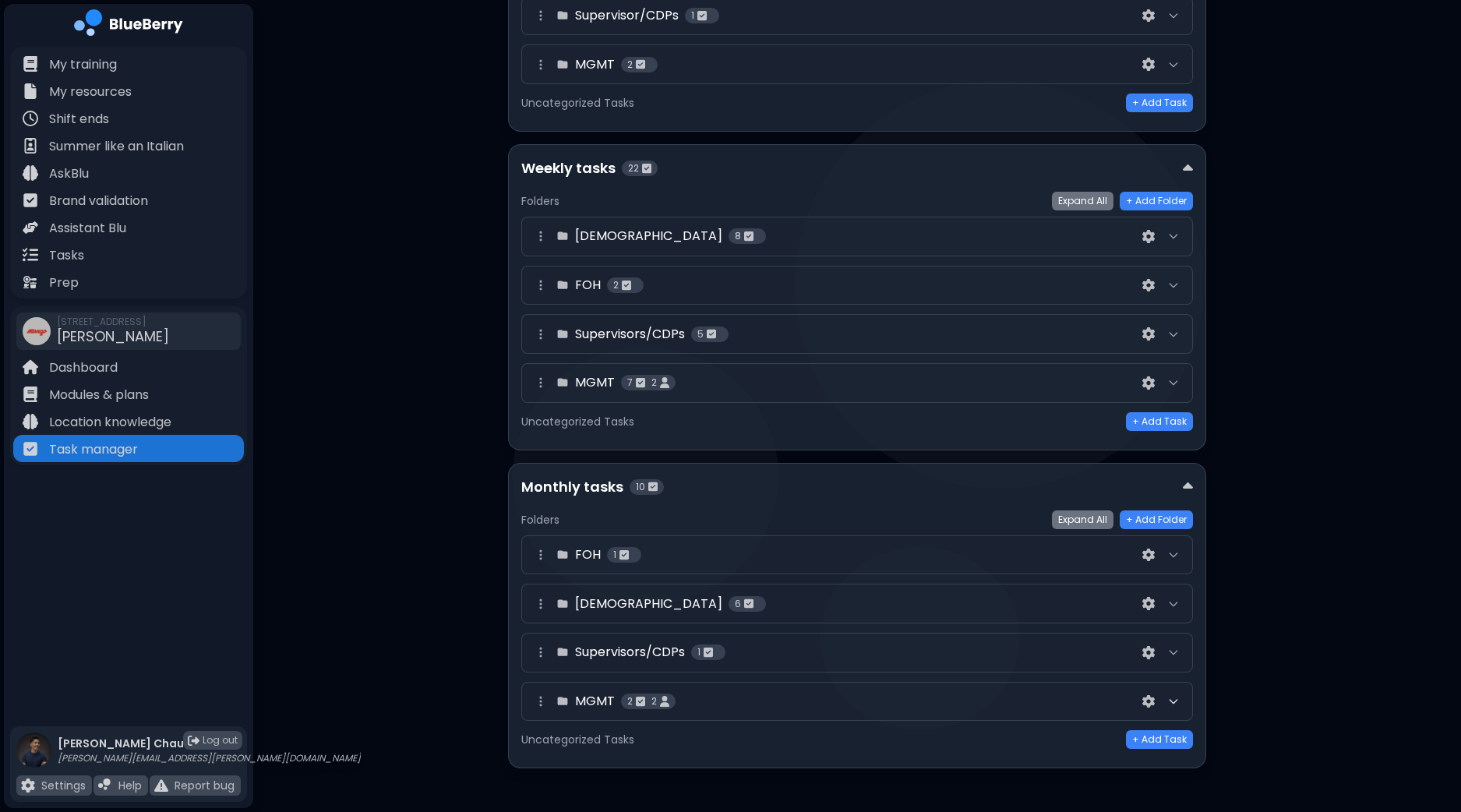
click at [1178, 695] on icon at bounding box center [1174, 701] width 13 height 13
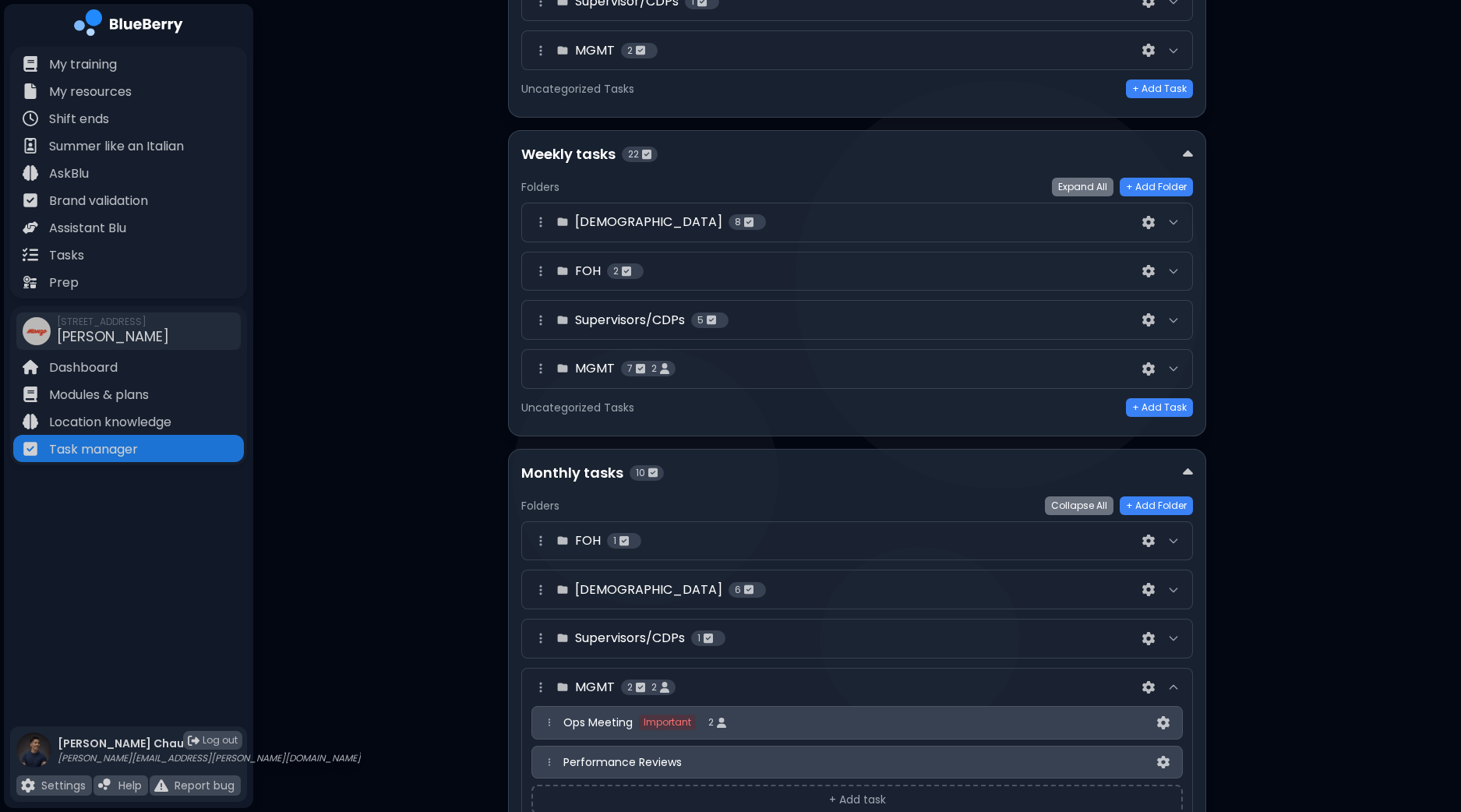
scroll to position [668, 0]
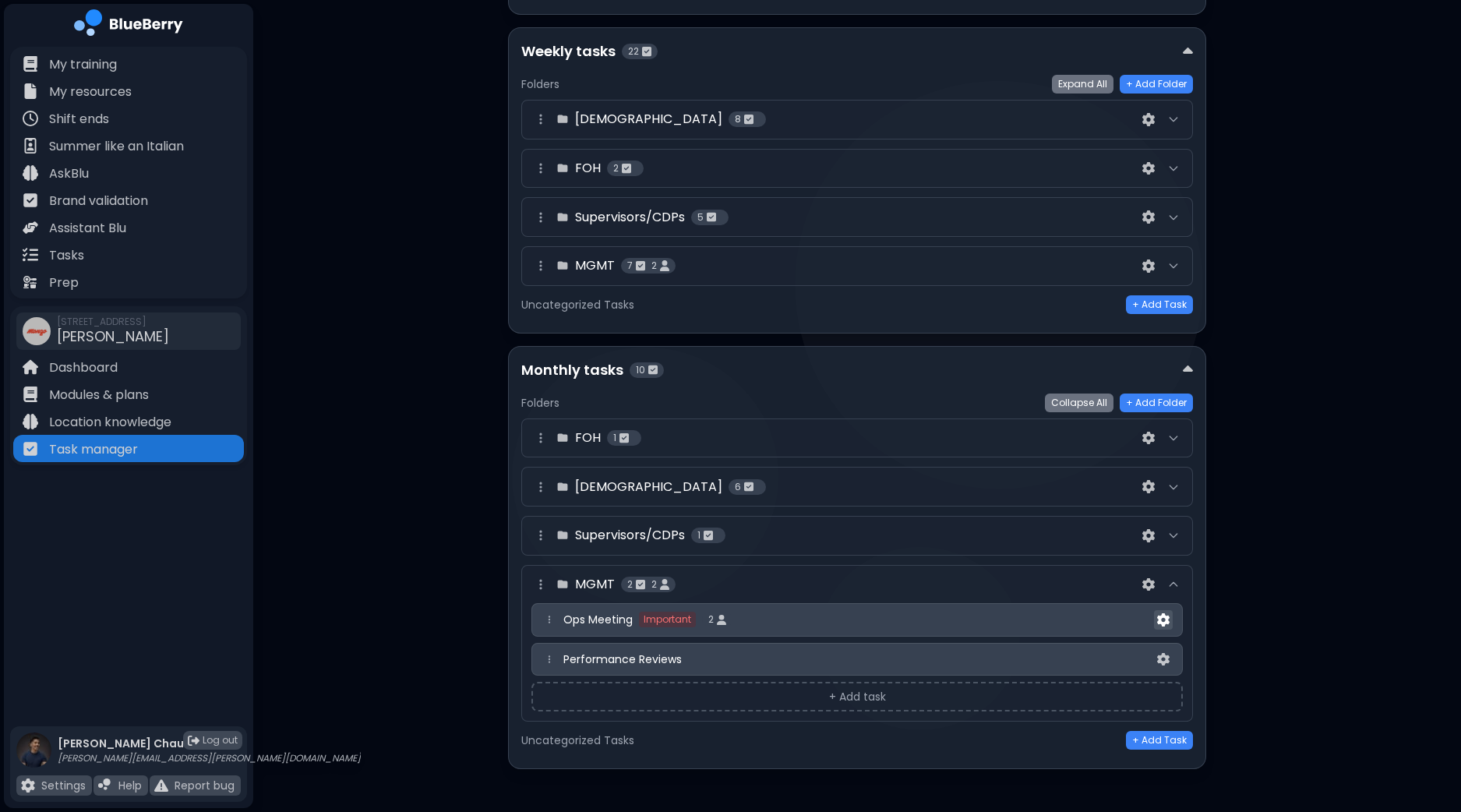
click at [1163, 617] on img at bounding box center [1163, 620] width 13 height 14
select select "**"
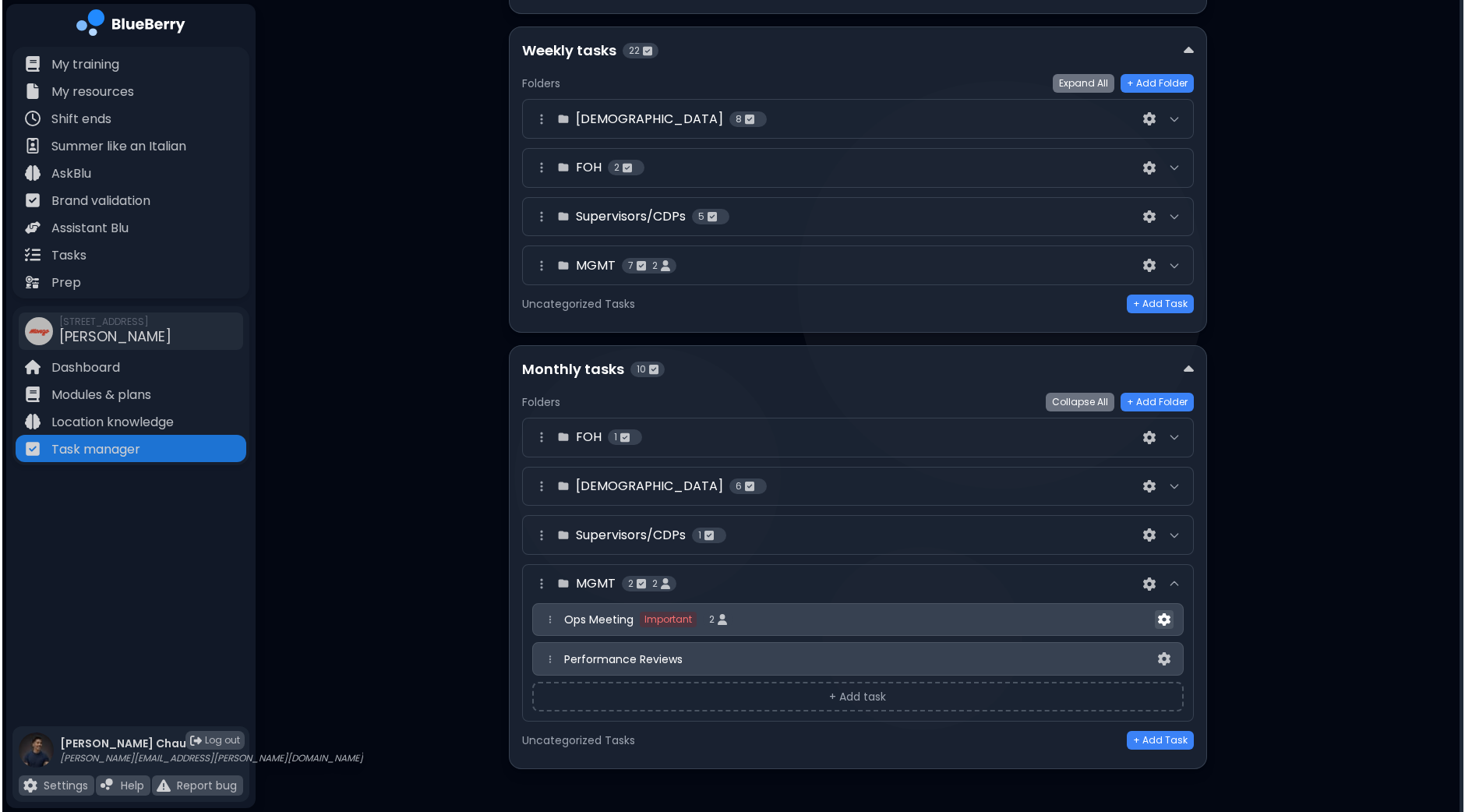
scroll to position [0, 0]
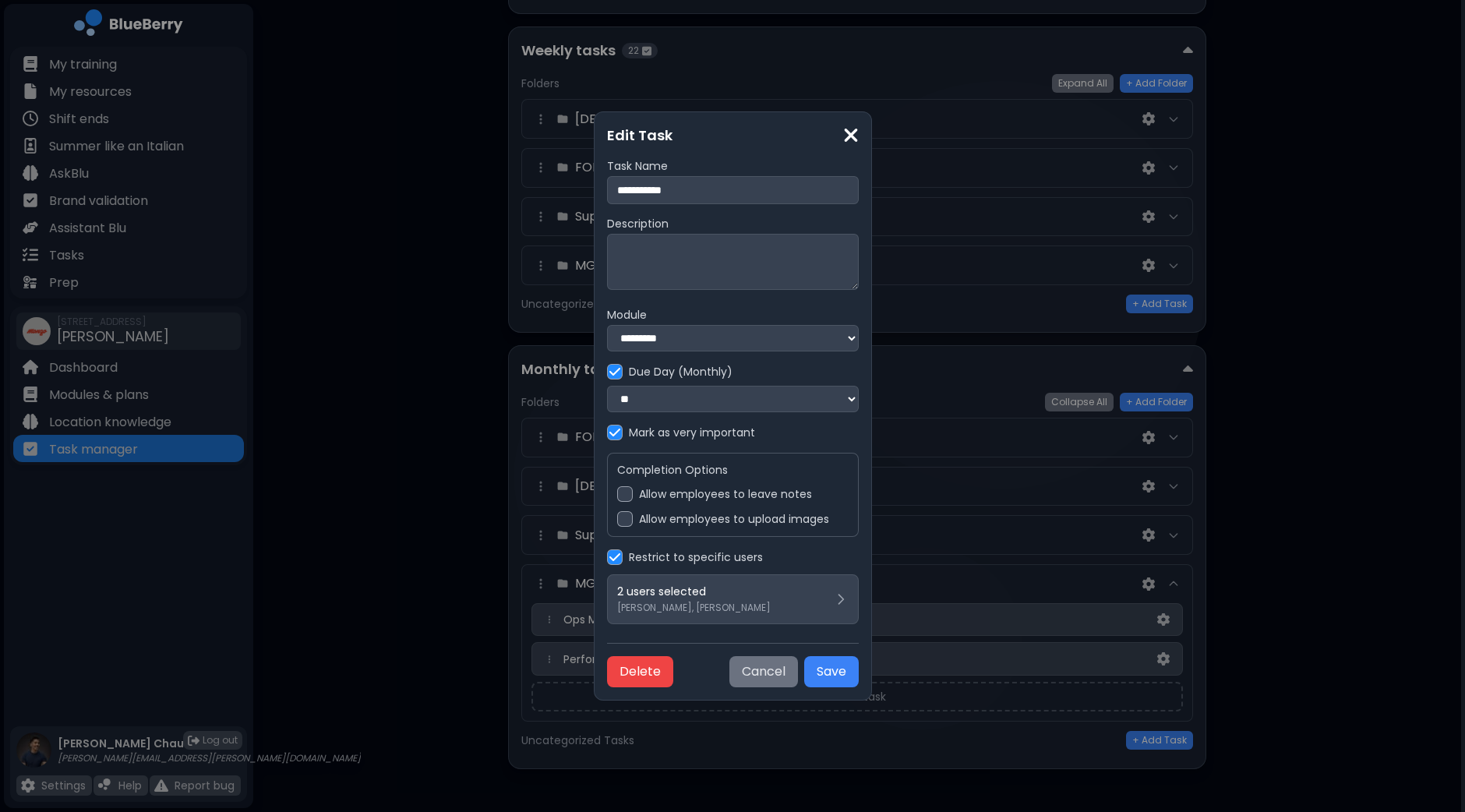
click at [784, 681] on button "Cancel" at bounding box center [763, 671] width 69 height 31
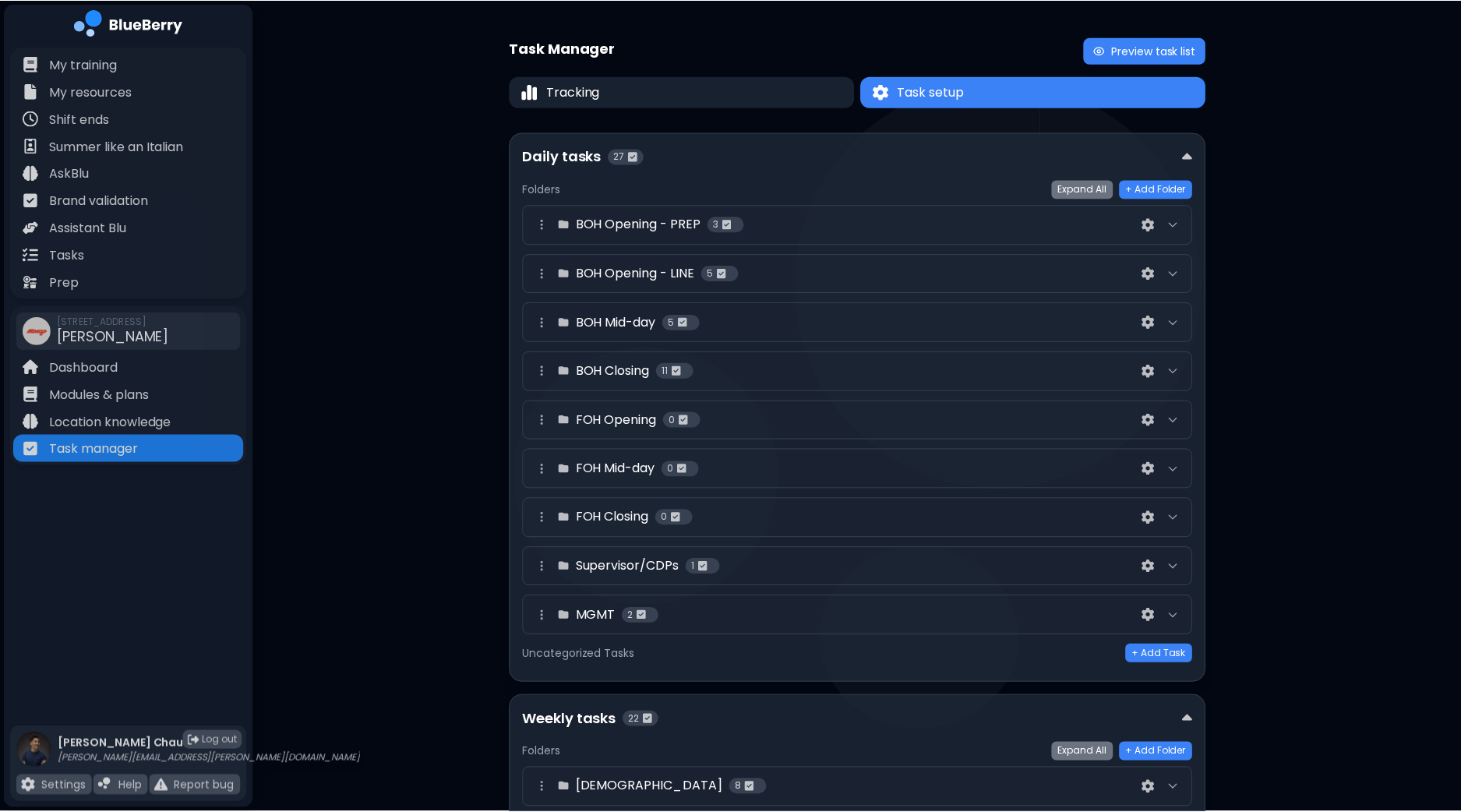
scroll to position [667, 0]
